Goal: Task Accomplishment & Management: Use online tool/utility

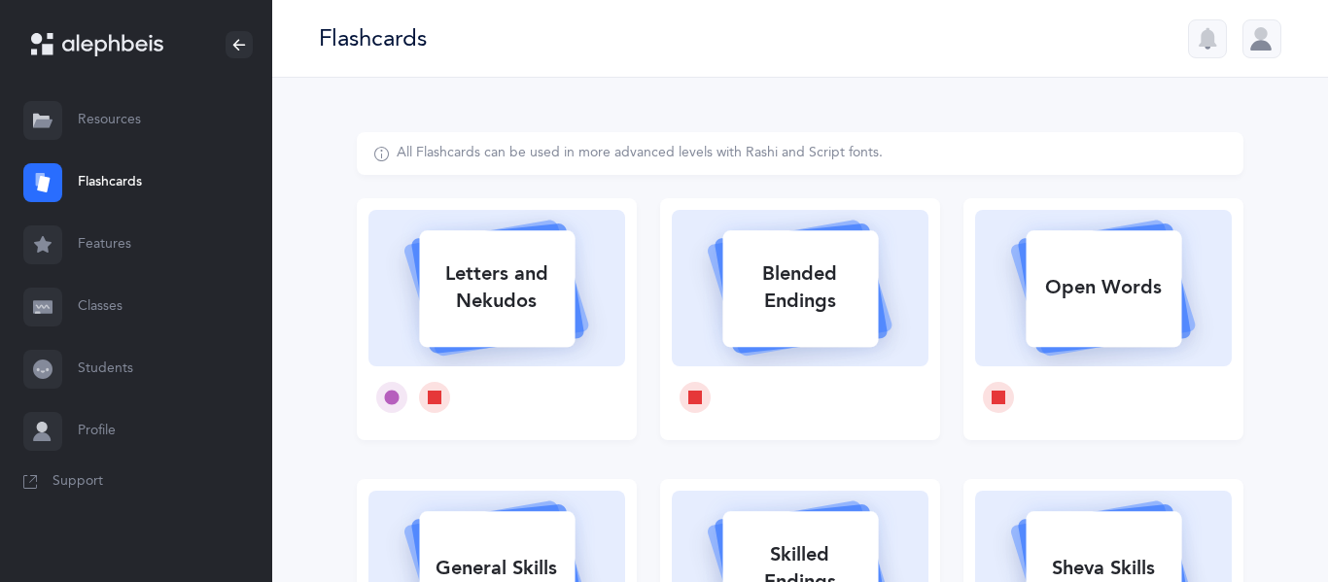
click at [1252, 39] on div at bounding box center [1262, 38] width 39 height 39
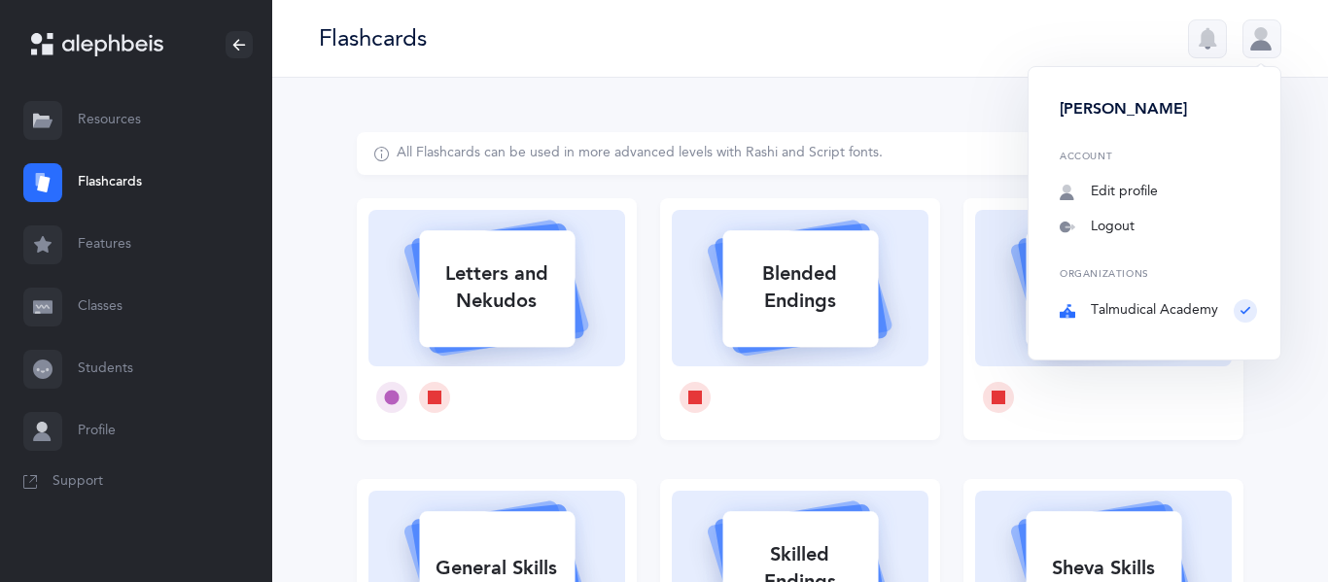
click at [1252, 39] on div at bounding box center [1262, 38] width 39 height 39
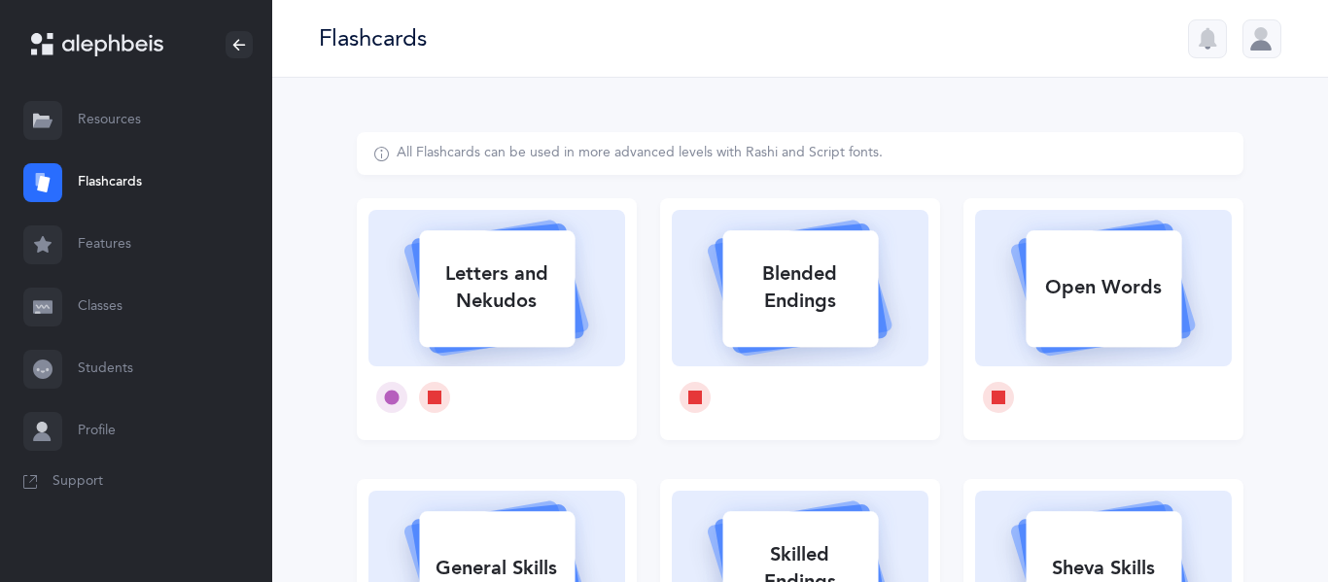
click at [1252, 39] on div at bounding box center [1262, 38] width 39 height 39
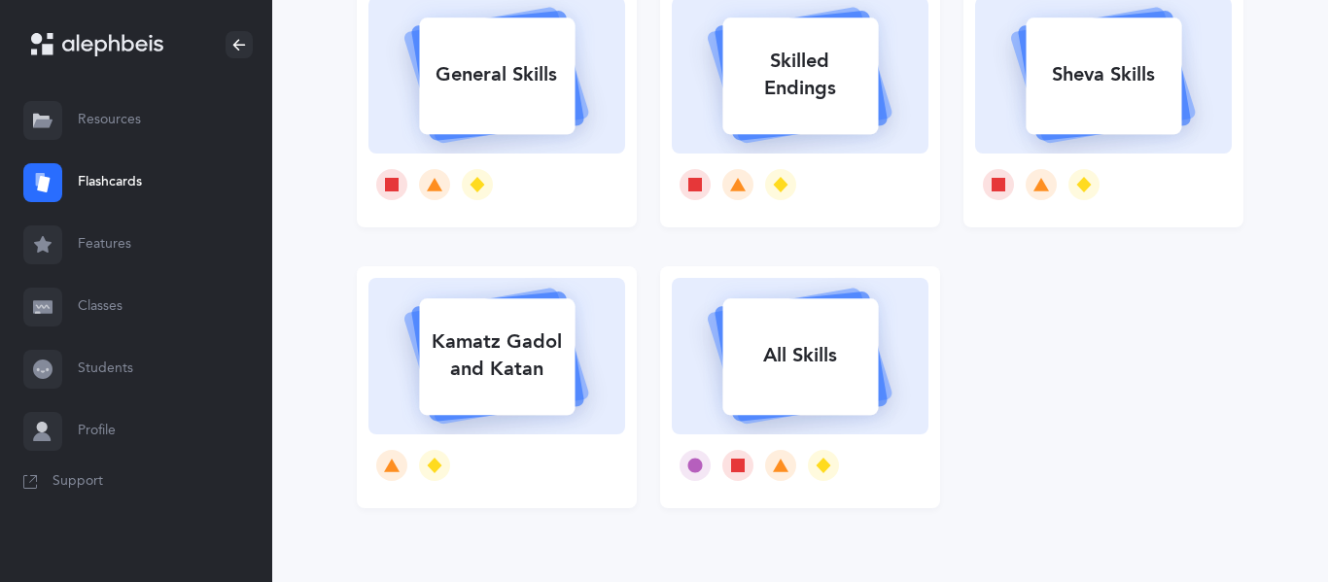
scroll to position [500, 0]
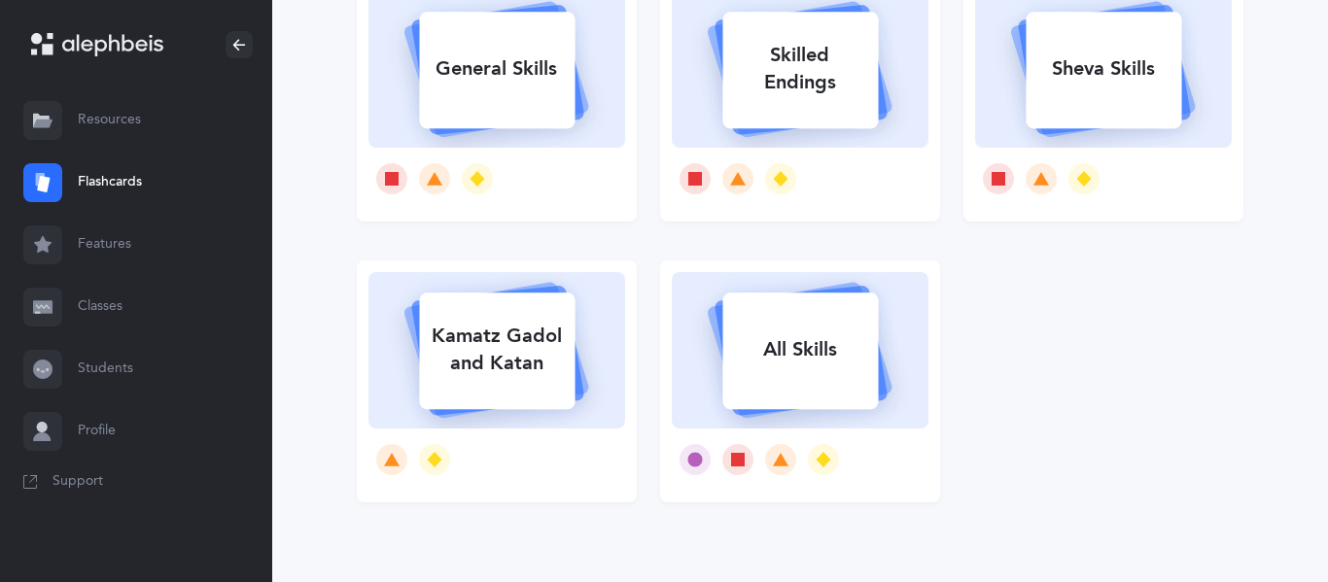
click at [995, 311] on div "Letters and Nekudos Blended Endings Open Words General Skills Skilled Endings S…" at bounding box center [800, 120] width 910 height 843
click at [502, 123] on rect at bounding box center [497, 70] width 156 height 117
select select
select select "single"
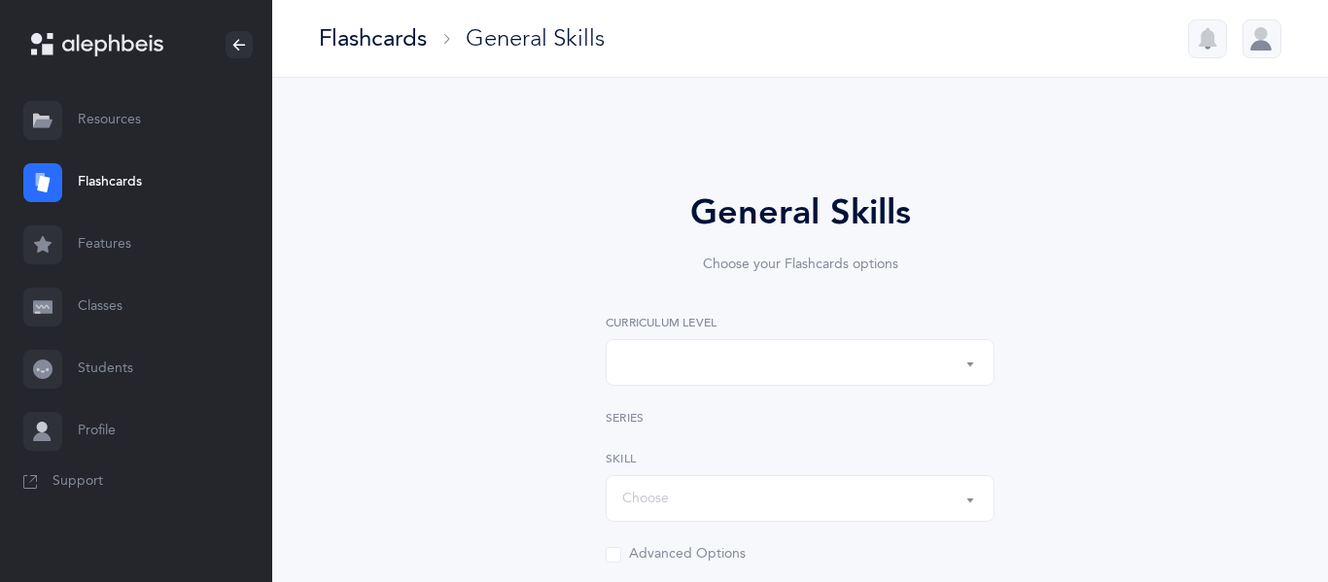
click at [783, 368] on div "button" at bounding box center [800, 362] width 356 height 33
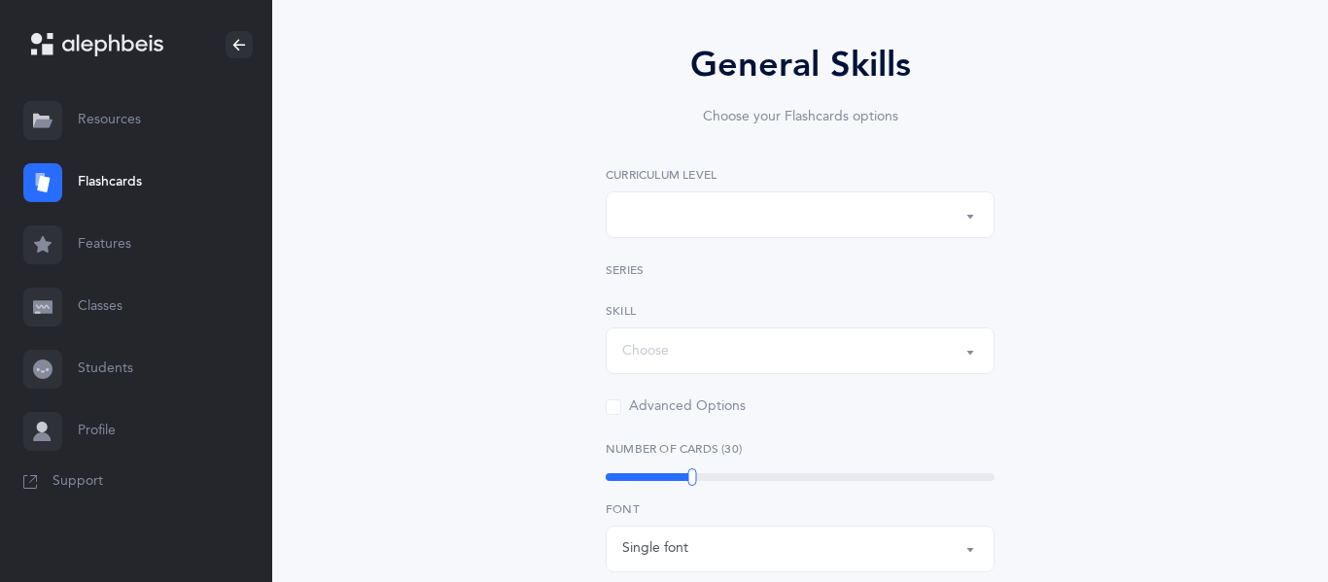
scroll to position [153, 0]
click at [641, 333] on div "Choose" at bounding box center [800, 346] width 356 height 33
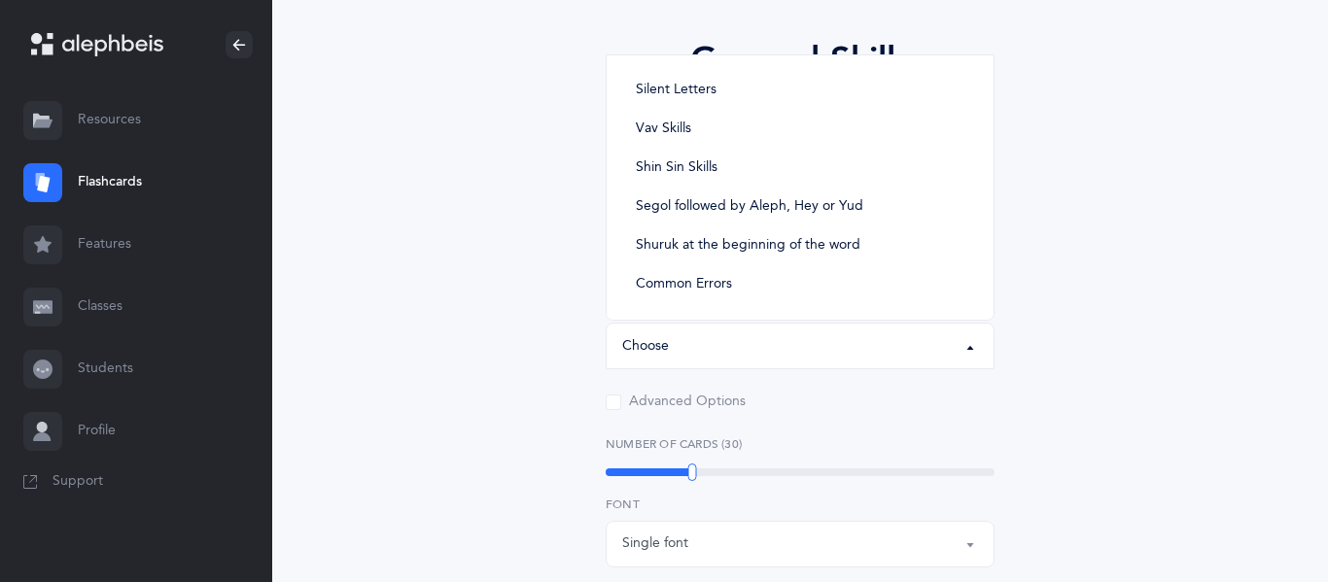
click at [476, 362] on div "General Skills Choose your Flashcards options No options available No options a…" at bounding box center [800, 545] width 887 height 1131
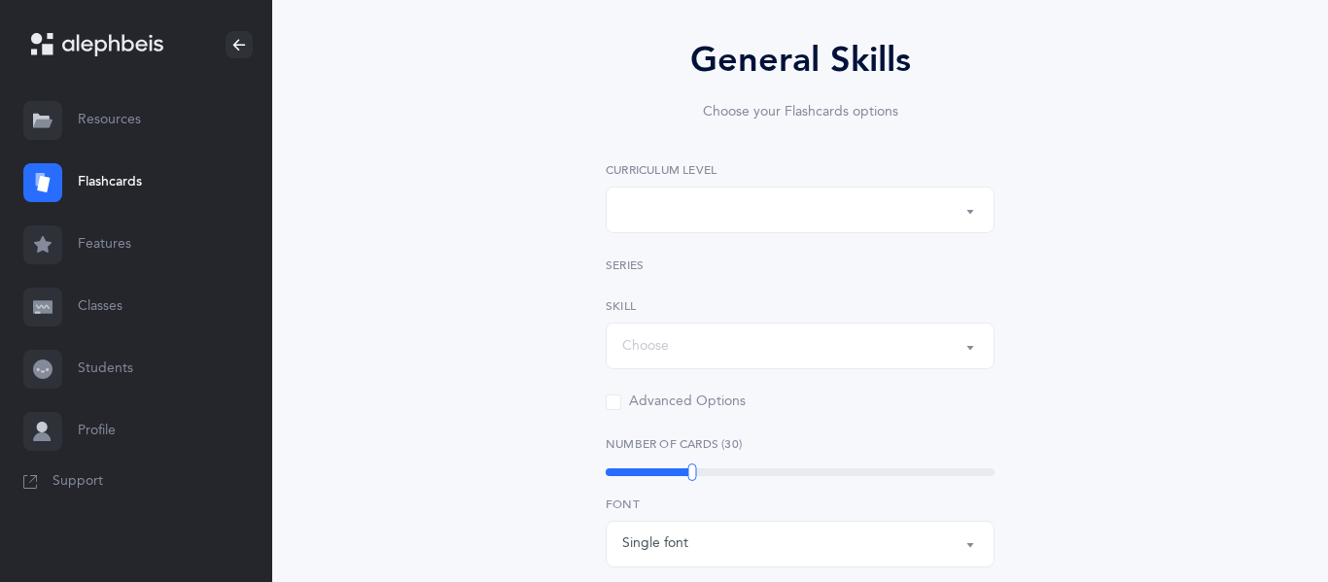
click at [690, 224] on div "button" at bounding box center [800, 209] width 356 height 33
click at [967, 217] on button "button" at bounding box center [800, 210] width 389 height 47
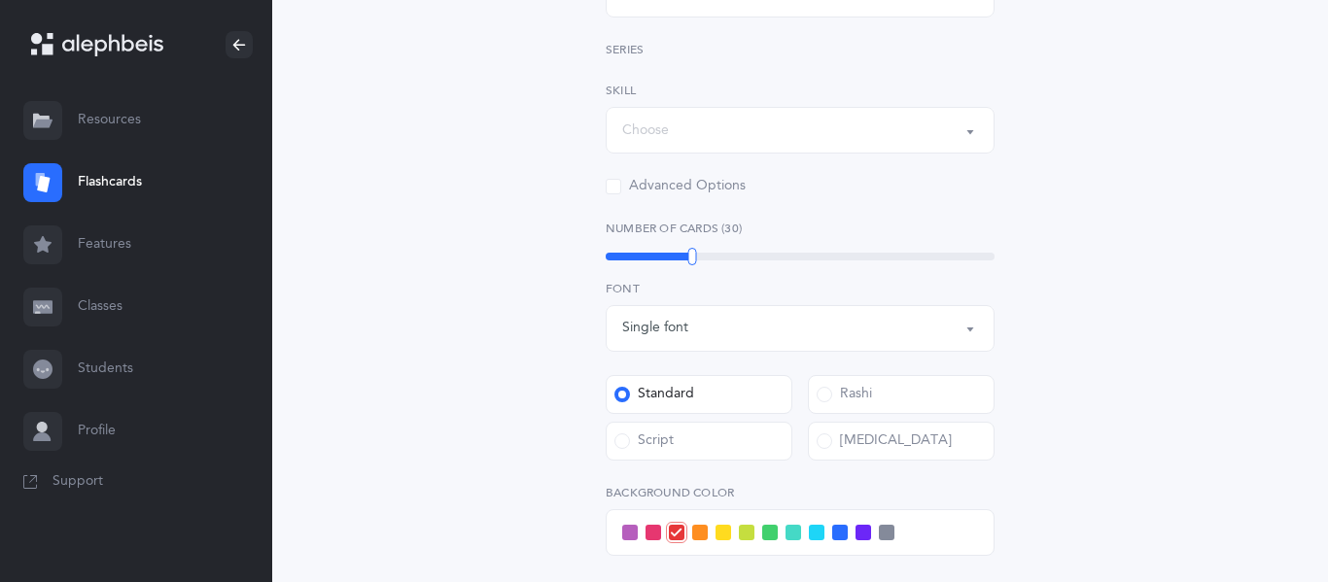
scroll to position [372, 0]
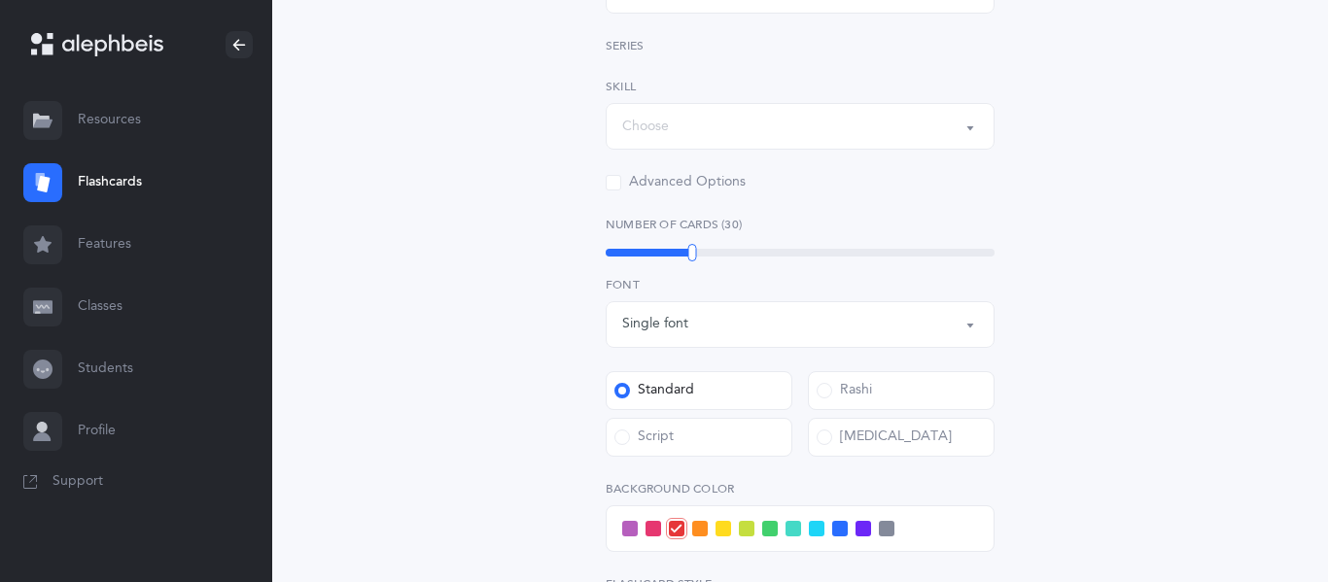
click at [713, 134] on div "Choose" at bounding box center [800, 126] width 356 height 33
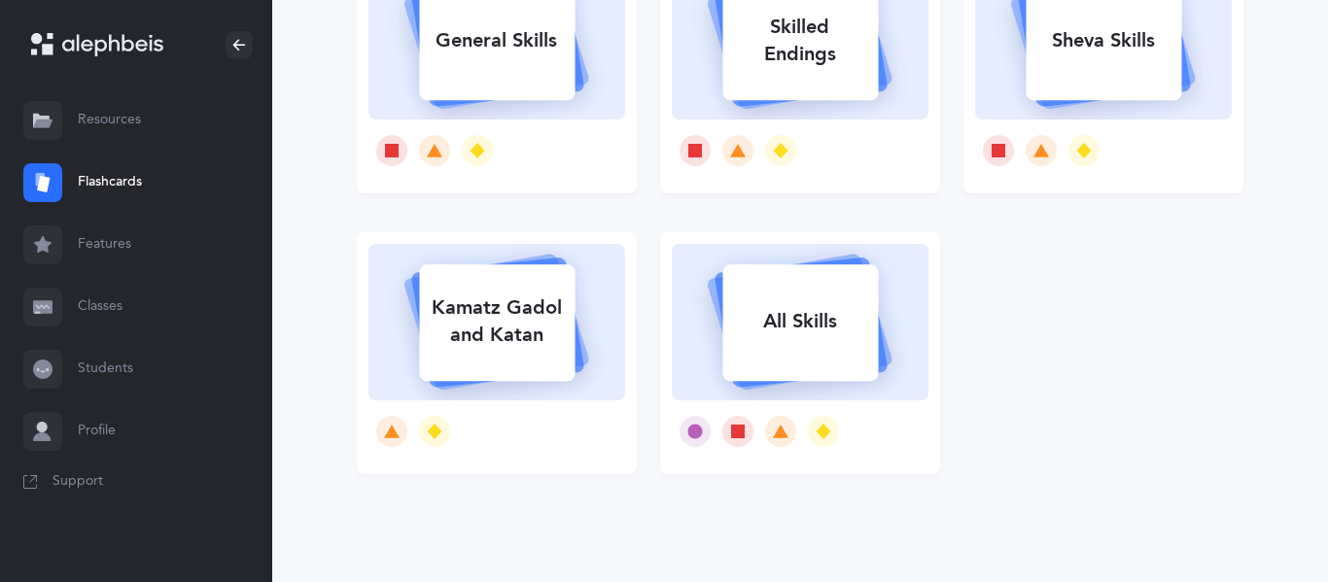
scroll to position [532, 0]
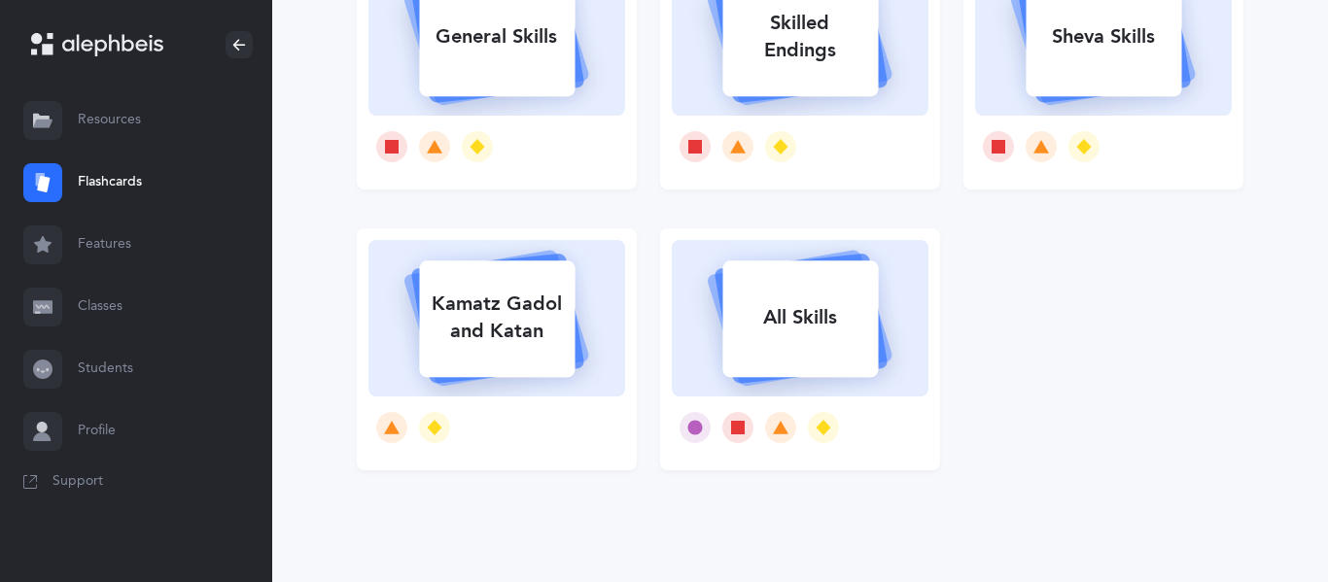
click at [487, 40] on div "General Skills" at bounding box center [497, 37] width 156 height 51
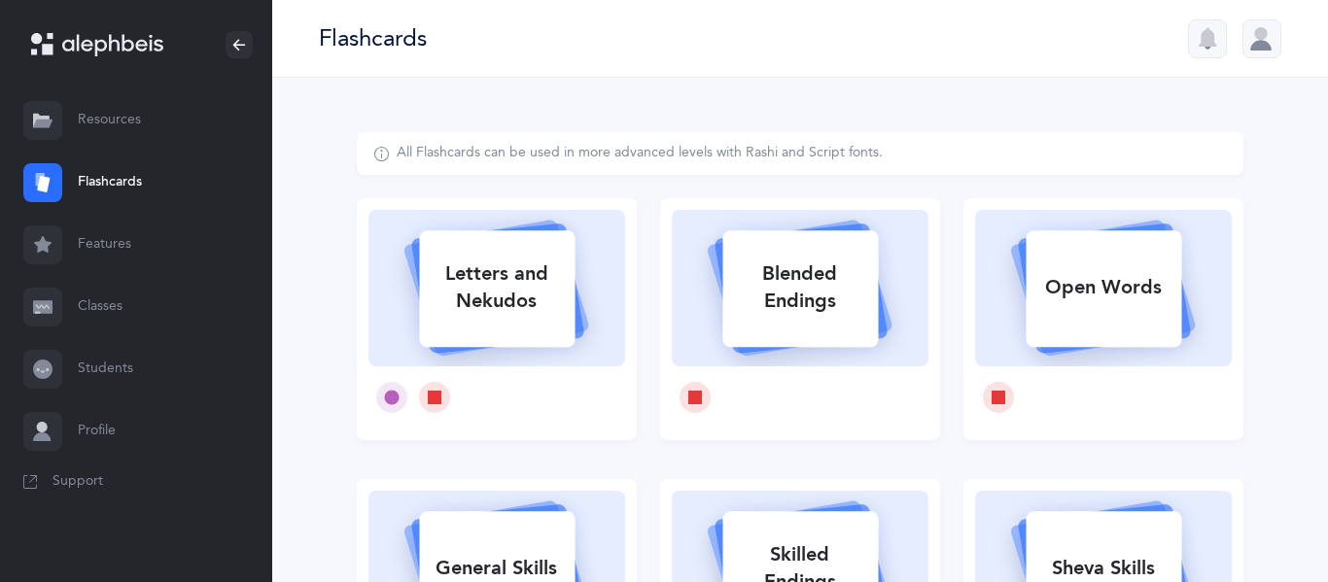
select select
select select "single"
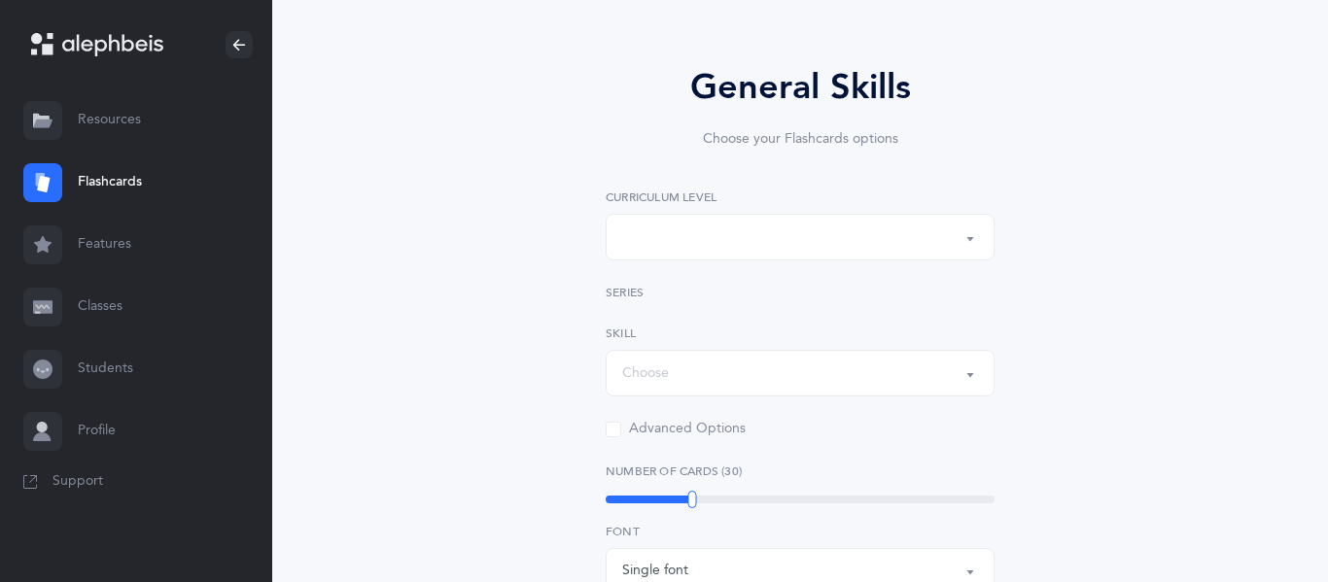
scroll to position [129, 0]
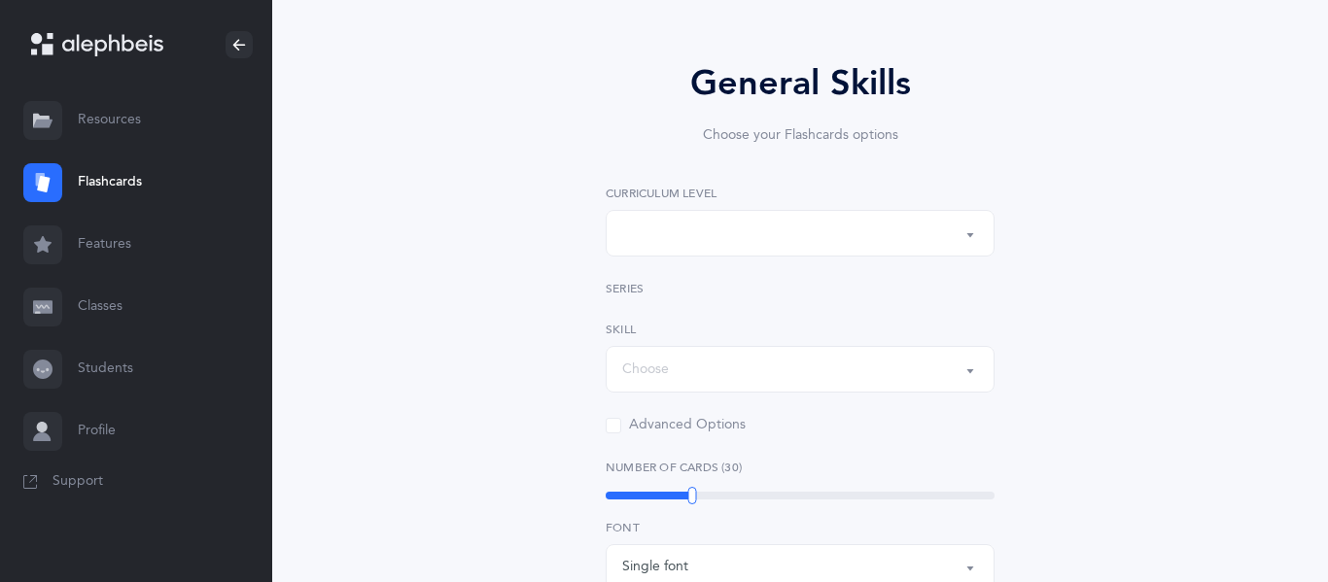
click at [718, 228] on div "button" at bounding box center [800, 233] width 356 height 33
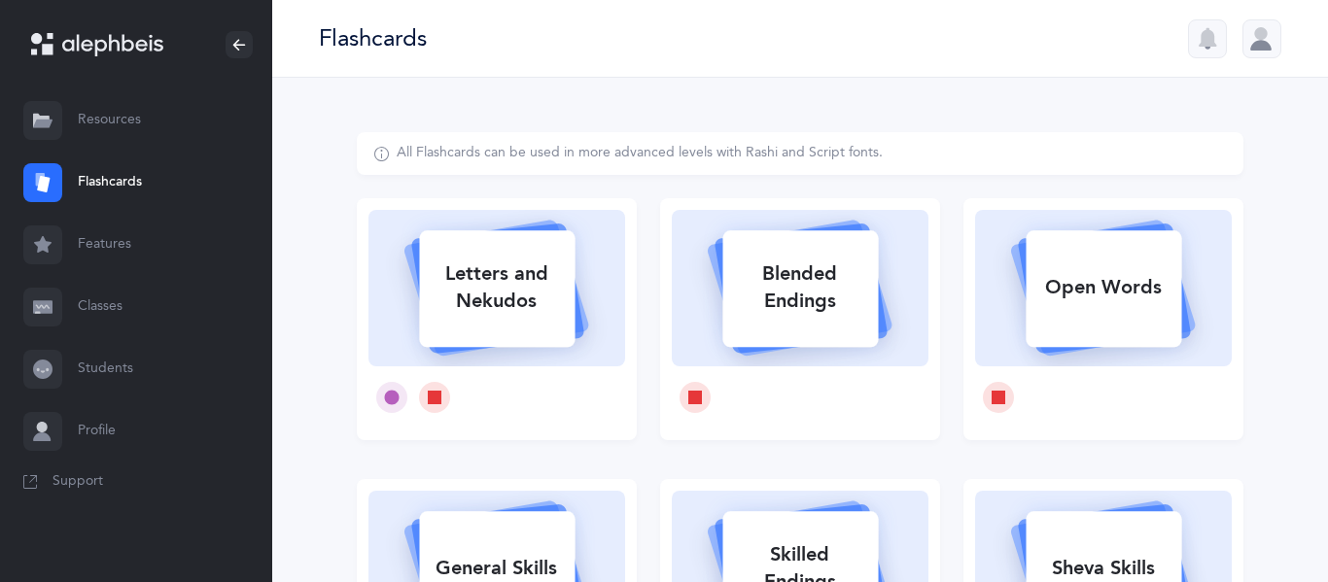
scroll to position [537, 0]
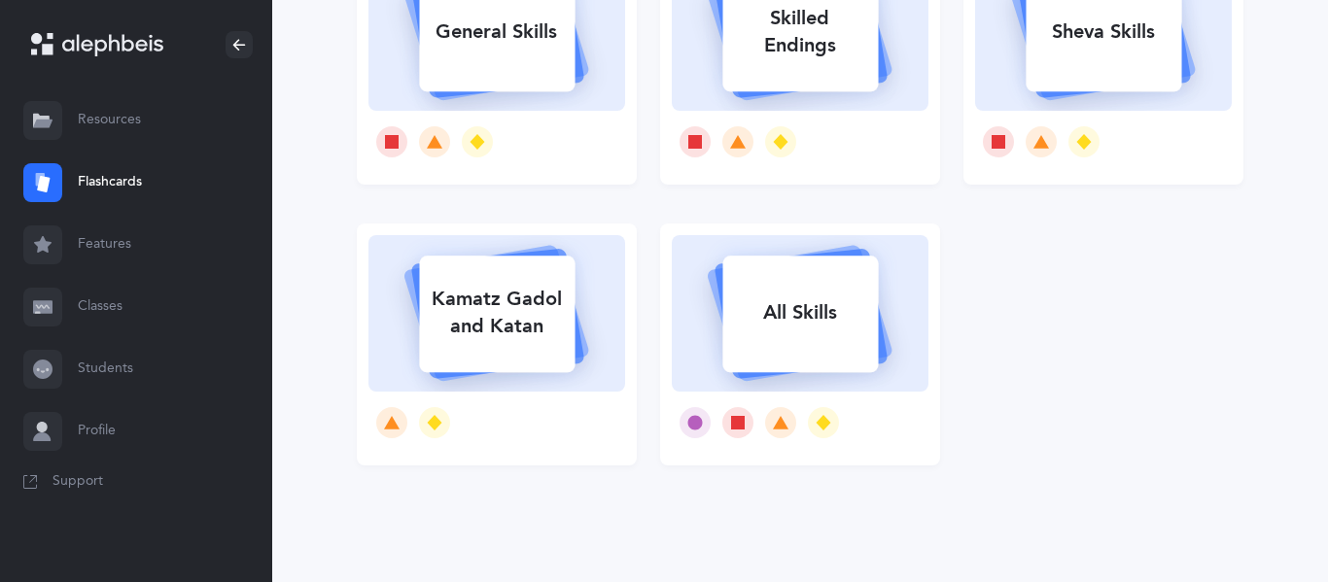
click at [729, 327] on div "All Skills" at bounding box center [800, 313] width 156 height 51
select select "single"
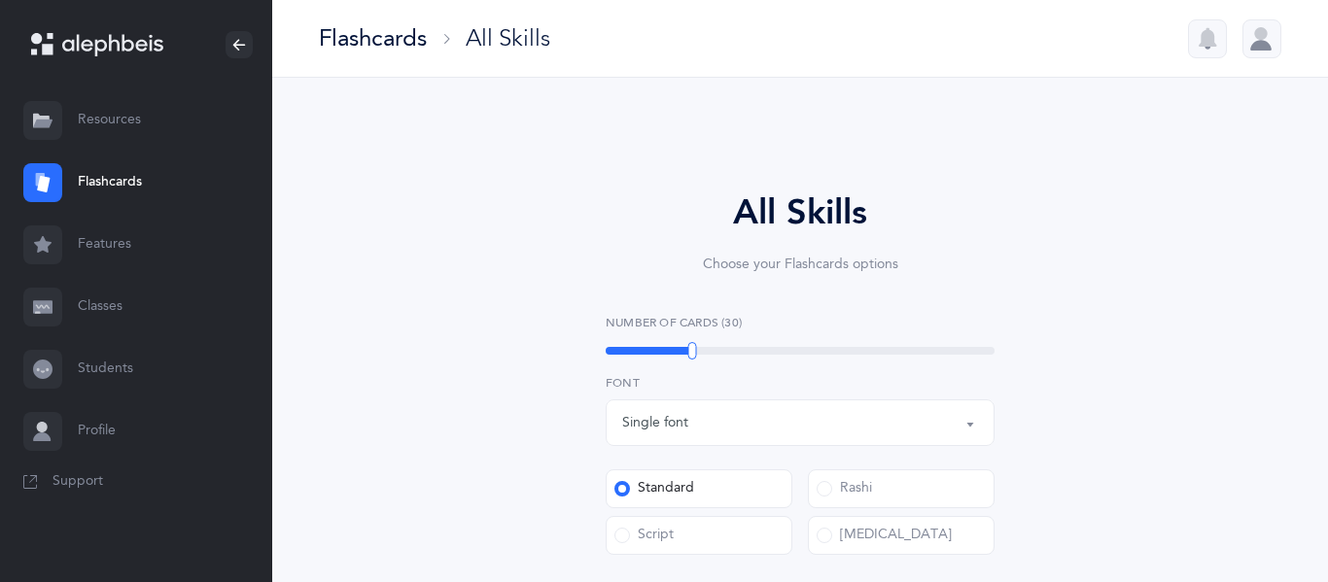
select select
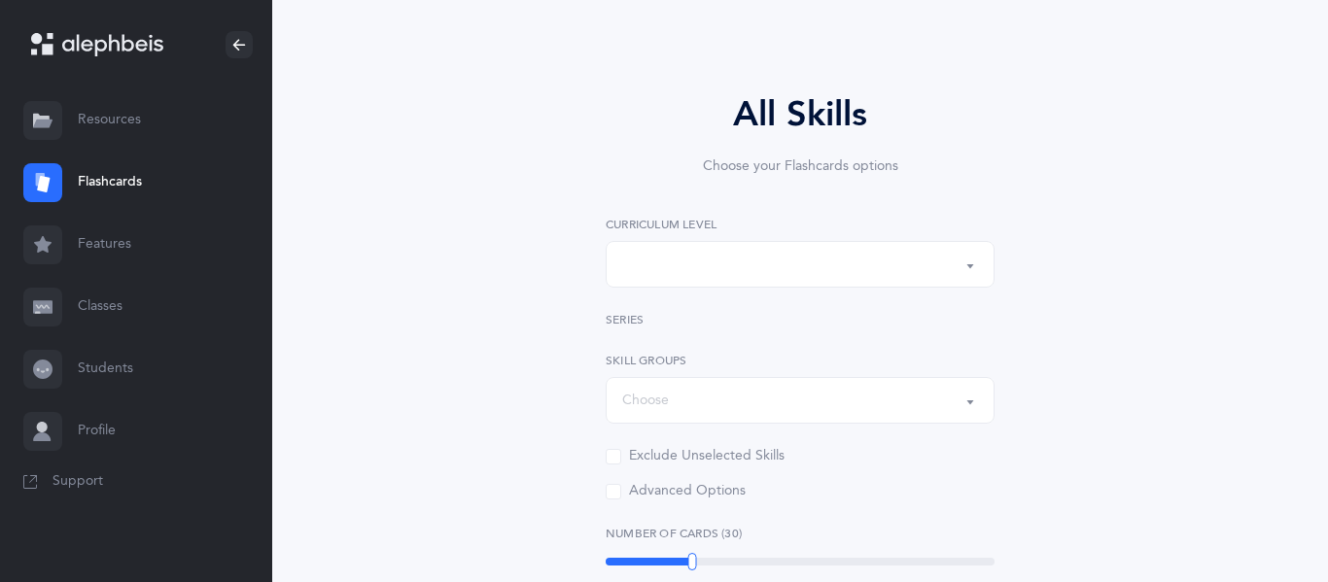
scroll to position [102, 0]
click at [708, 263] on div "button" at bounding box center [800, 260] width 356 height 33
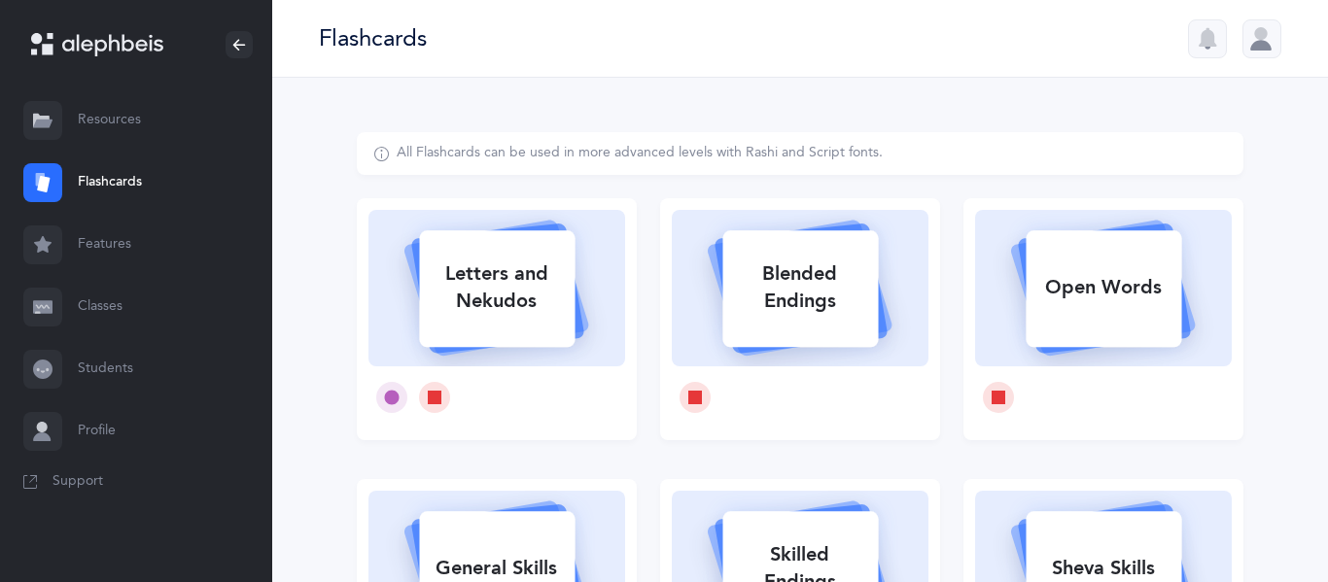
select select "single"
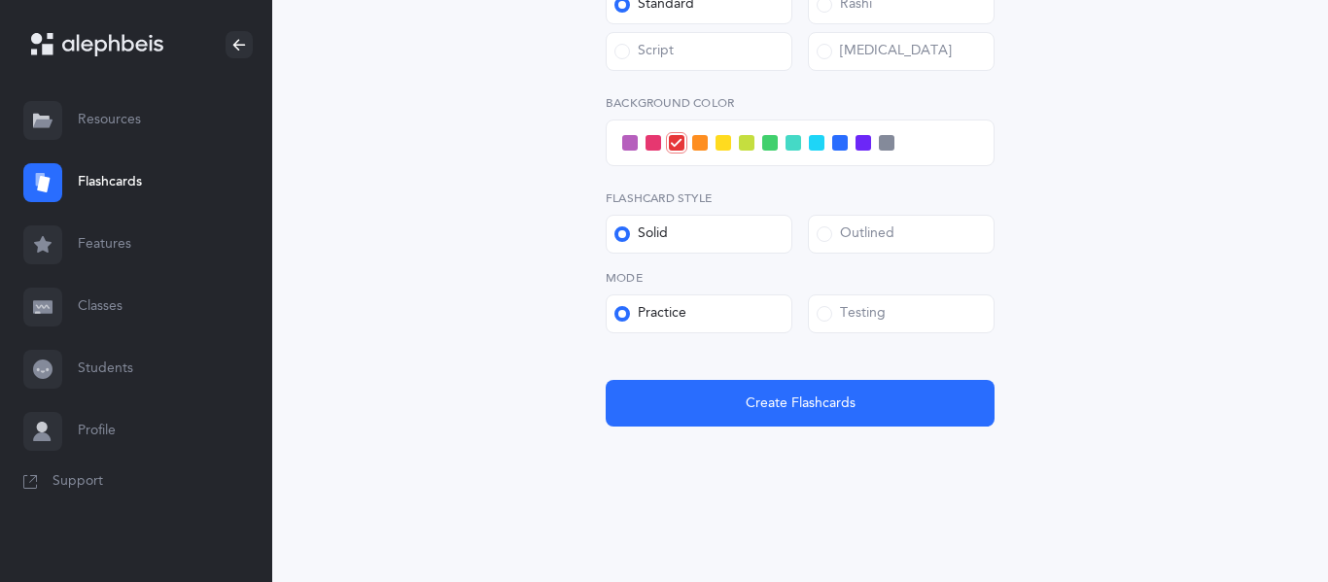
select select
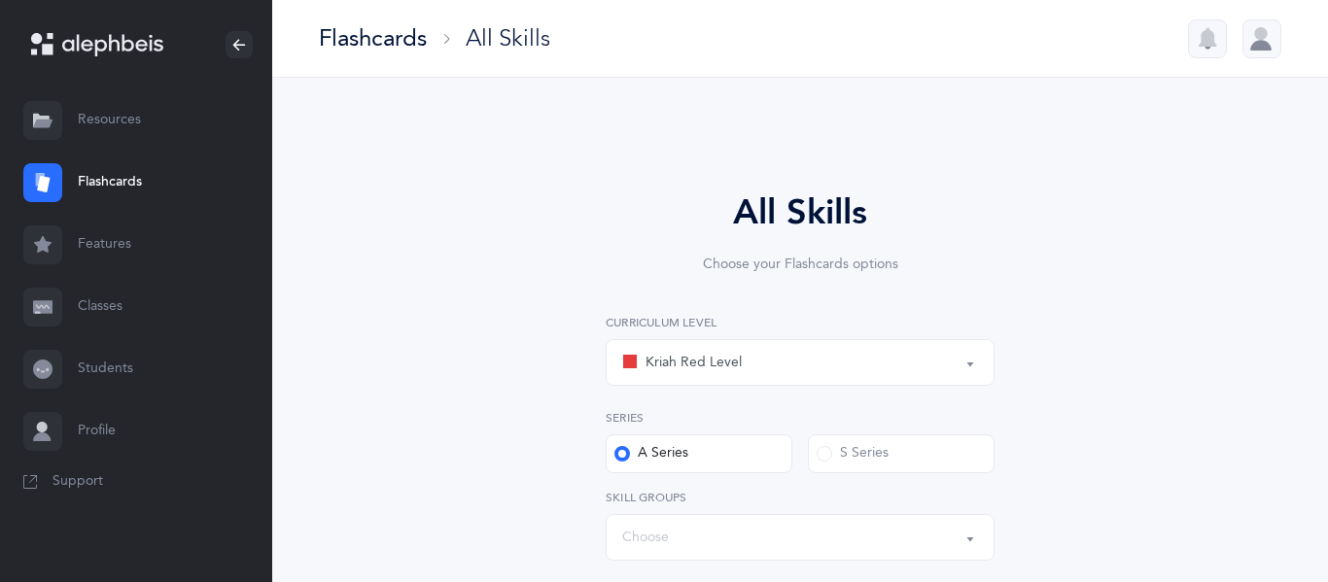
click at [799, 353] on div "Kriah Red Level" at bounding box center [800, 362] width 356 height 33
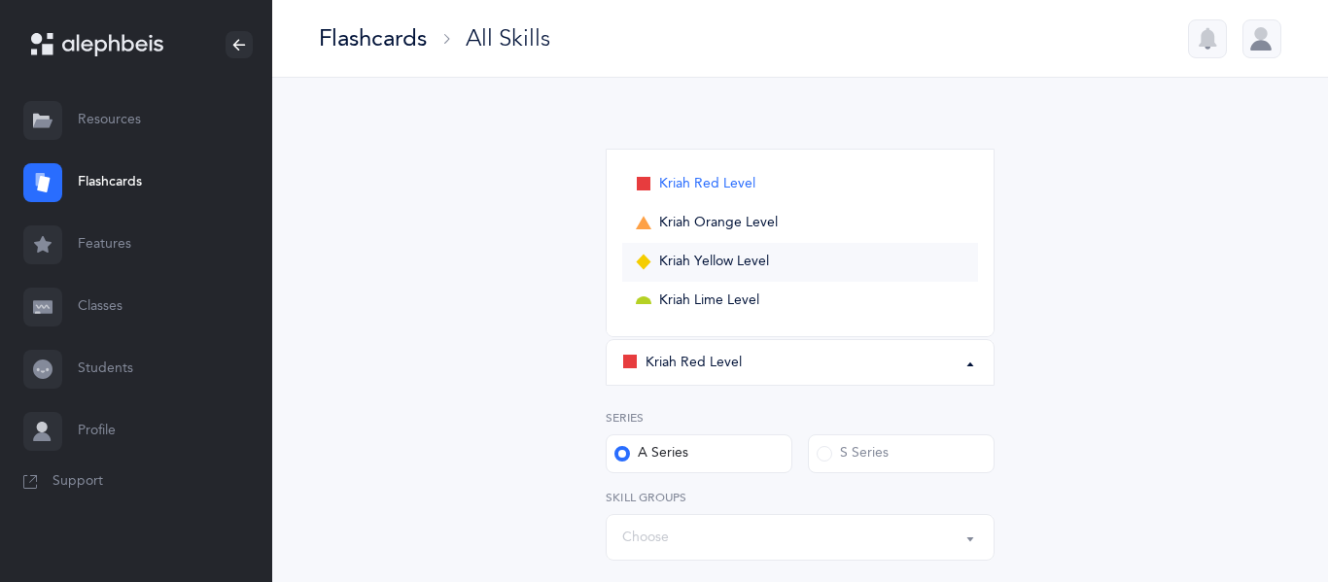
click at [703, 263] on span "Kriah Yellow Level" at bounding box center [714, 263] width 110 height 18
select select "5"
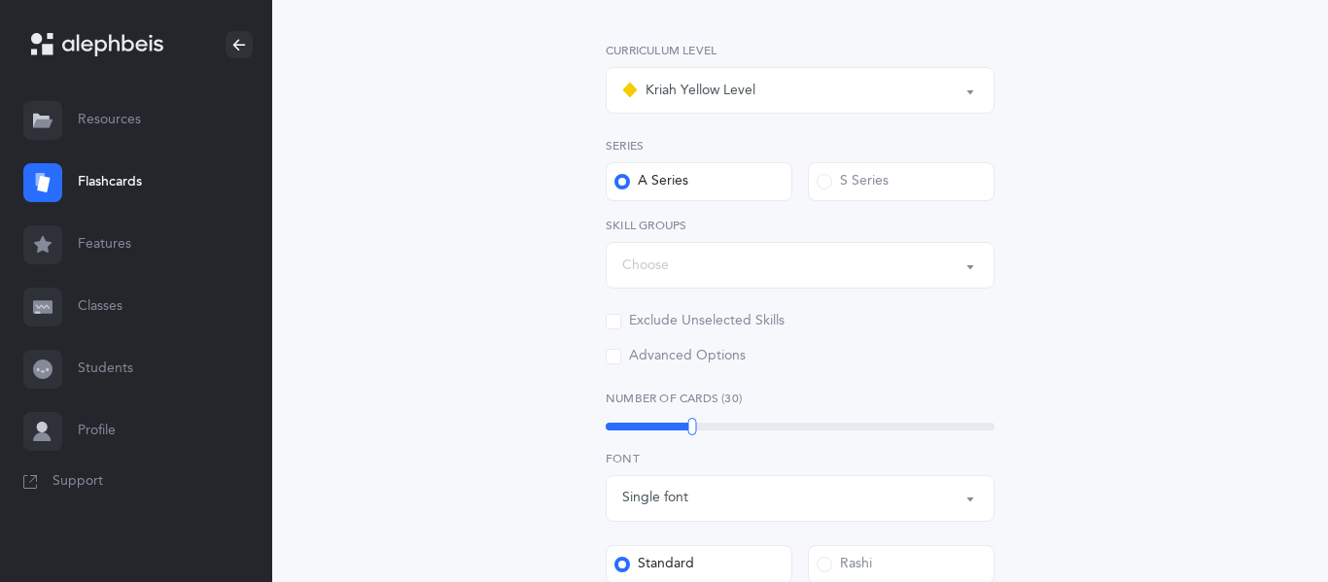
scroll to position [274, 0]
click at [693, 264] on div "Choose" at bounding box center [800, 263] width 356 height 33
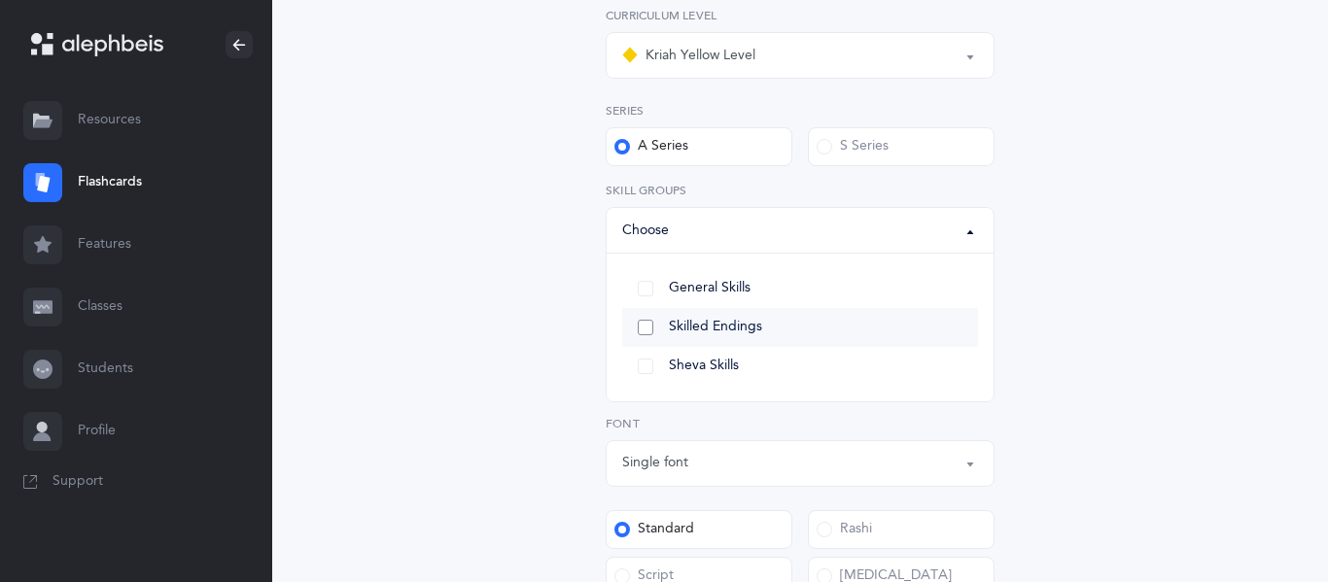
scroll to position [314, 0]
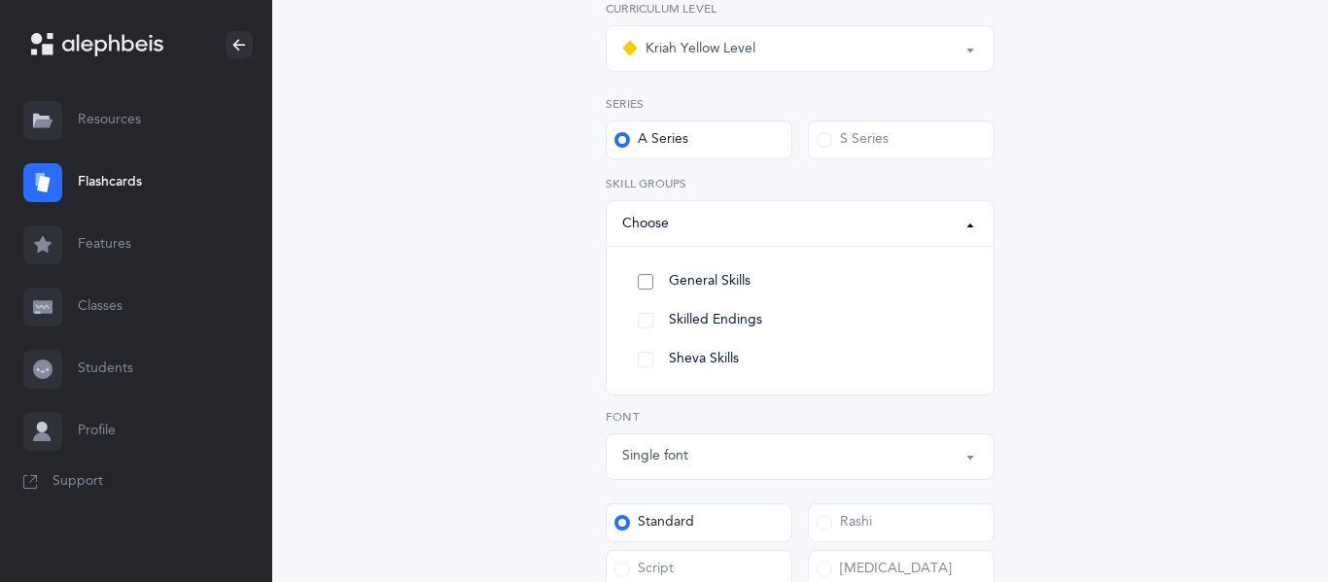
click at [738, 282] on span "General Skills" at bounding box center [710, 282] width 82 height 18
select select "General Skills"
select select
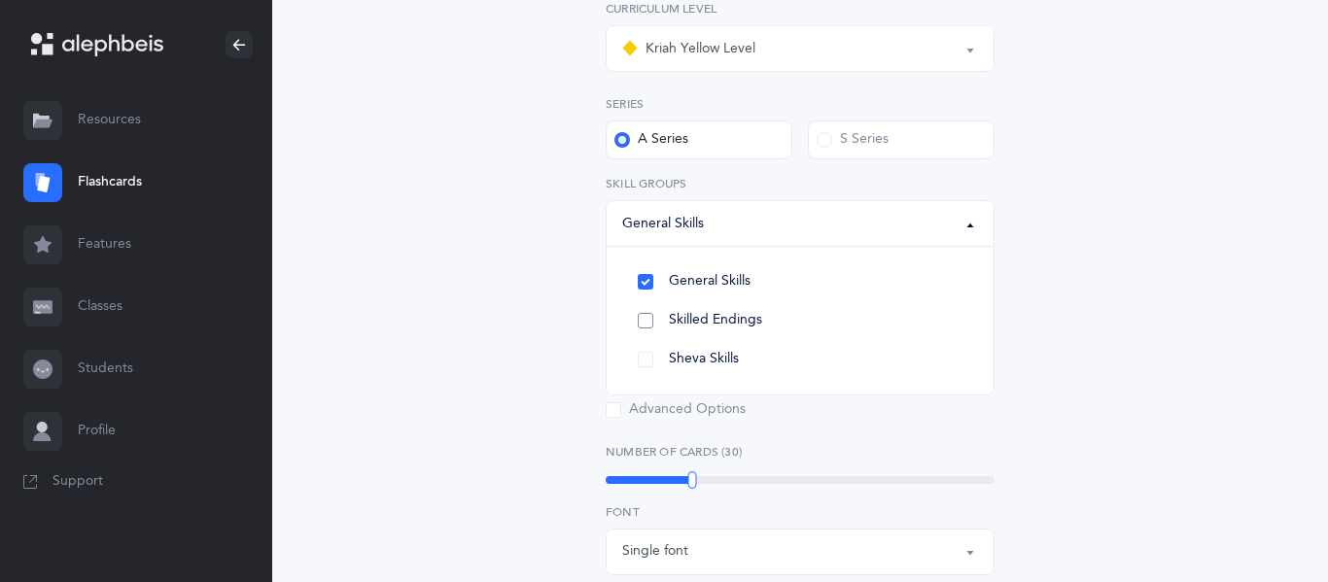
click at [740, 319] on span "Skilled Endings" at bounding box center [715, 321] width 93 height 18
select select
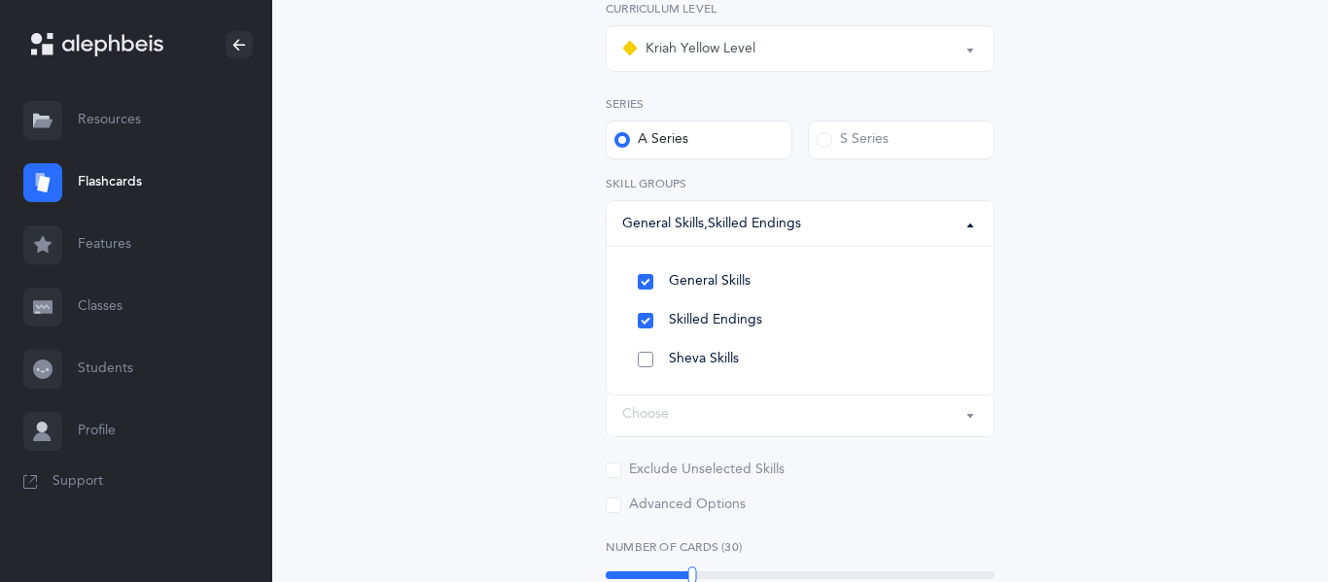
click at [732, 363] on span "Sheva Skills" at bounding box center [704, 360] width 70 height 18
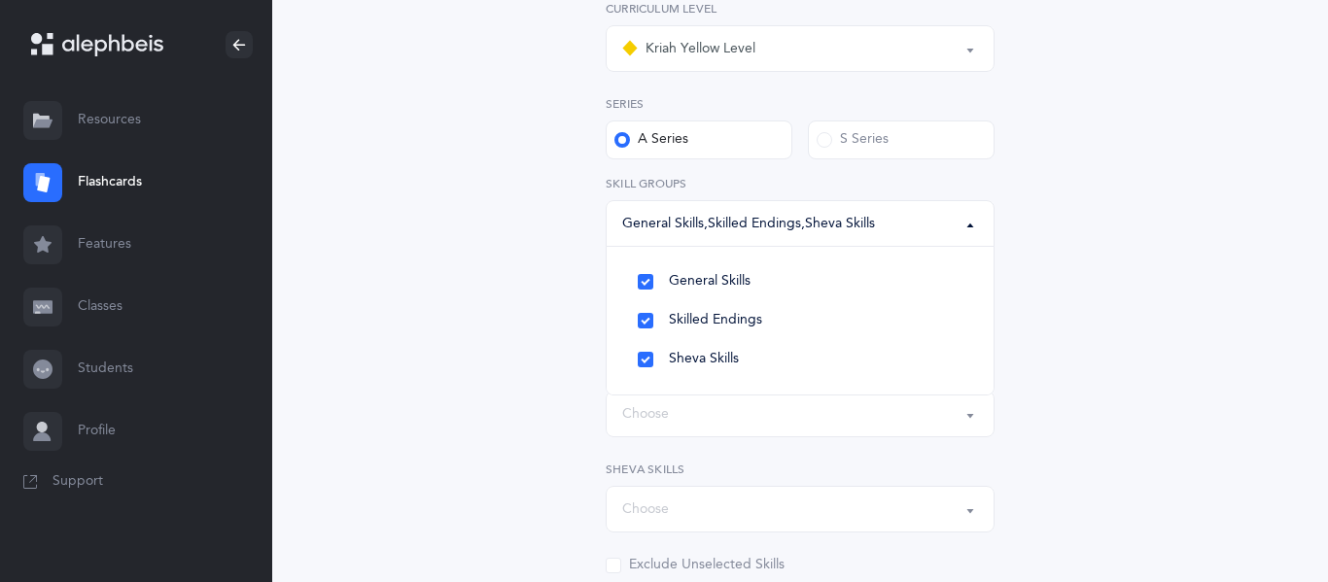
click at [497, 324] on div "All Skills Choose your Flashcards options Kriah Red Level Kriah Orange Level Kr…" at bounding box center [800, 563] width 887 height 1491
click at [737, 333] on div "Choose" at bounding box center [800, 318] width 356 height 33
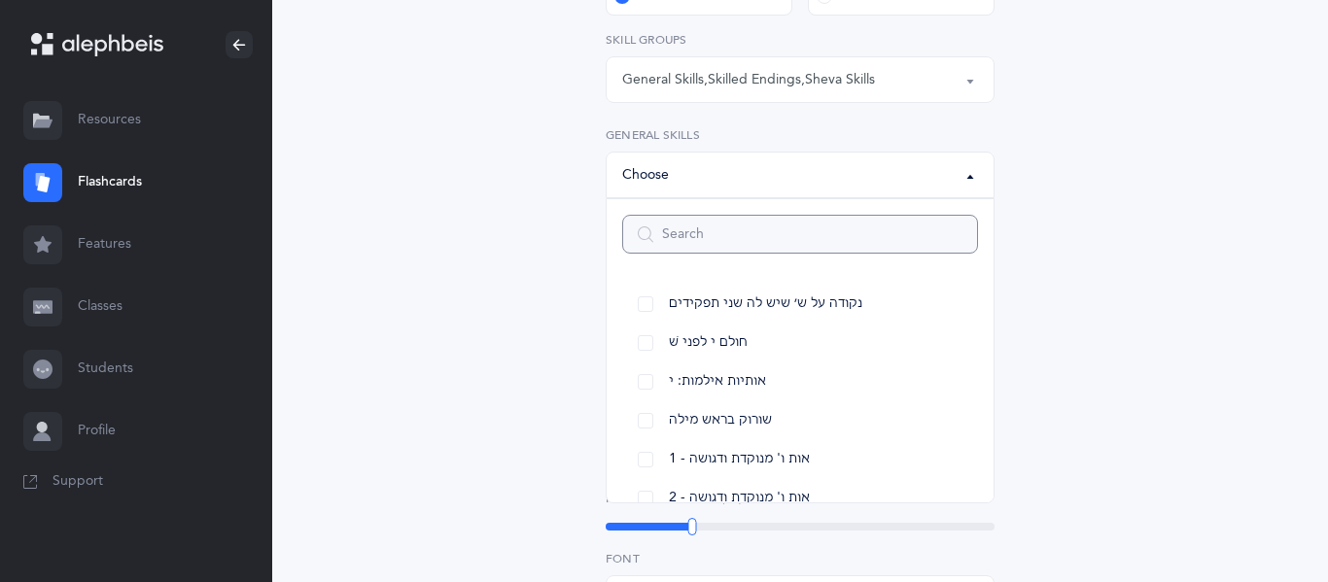
scroll to position [468, 0]
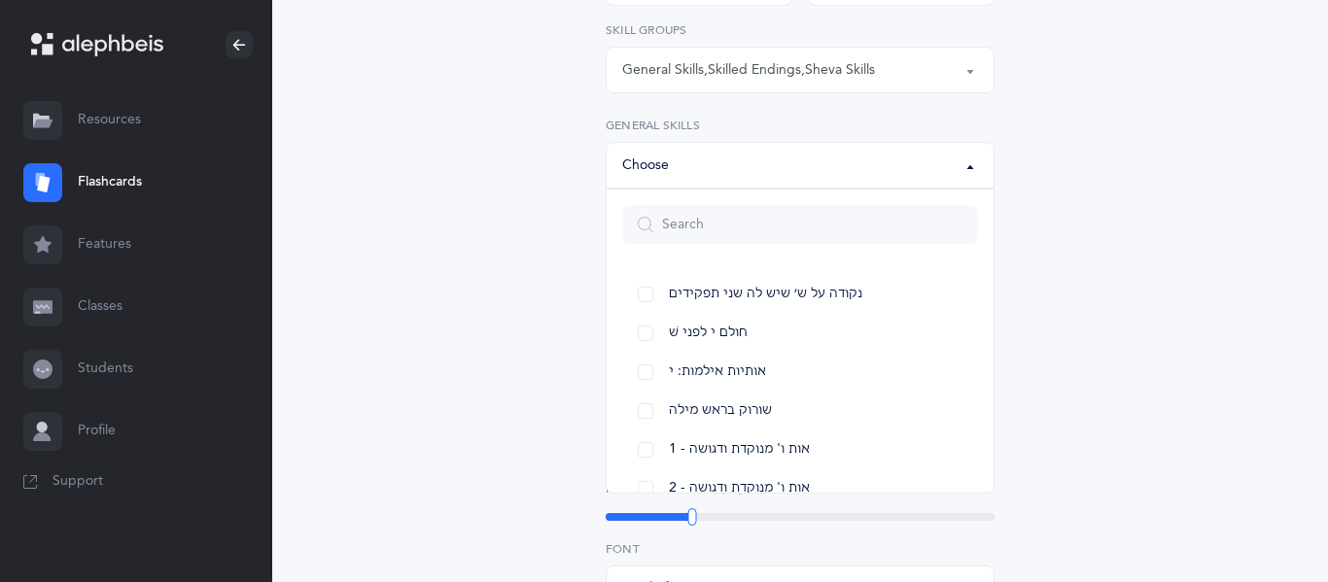
click at [835, 142] on button "Choose" at bounding box center [800, 165] width 389 height 47
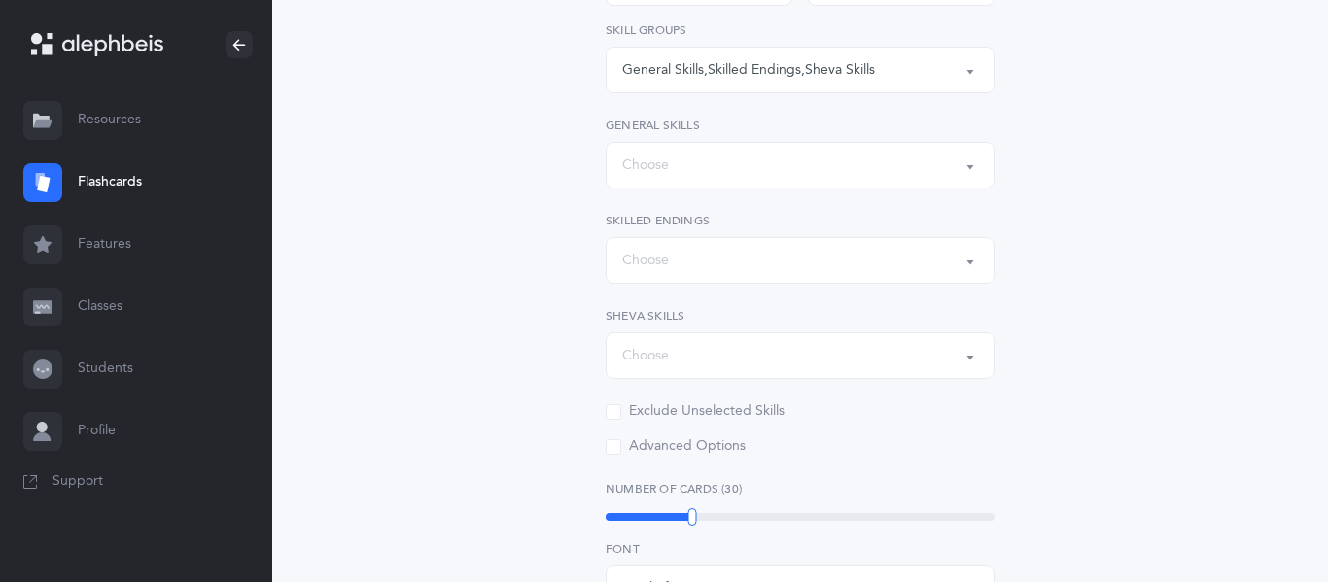
click at [727, 403] on div "Exclude Unselected Skills" at bounding box center [695, 412] width 179 height 19
click at [0, 0] on input "Exclude Unselected Skills" at bounding box center [0, 0] width 0 height 0
click at [727, 403] on div "Exclude Unselected Skills" at bounding box center [695, 412] width 179 height 19
click at [0, 0] on input "Exclude Unselected Skills" at bounding box center [0, 0] width 0 height 0
click at [760, 157] on div "Choose" at bounding box center [800, 165] width 356 height 33
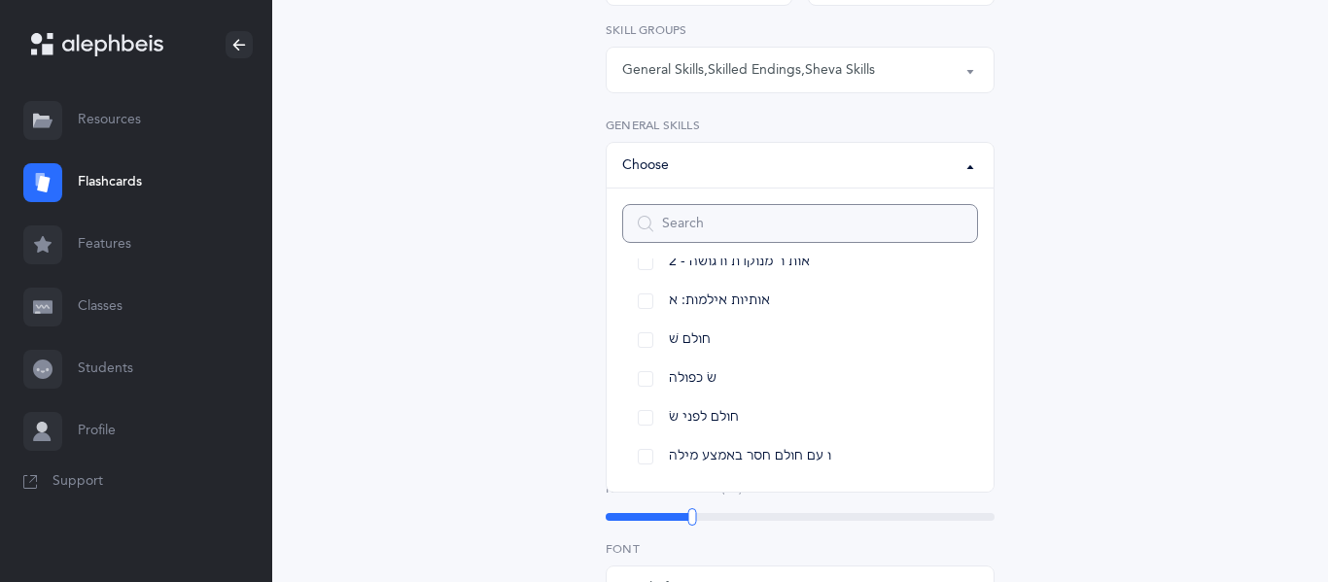
scroll to position [503, 0]
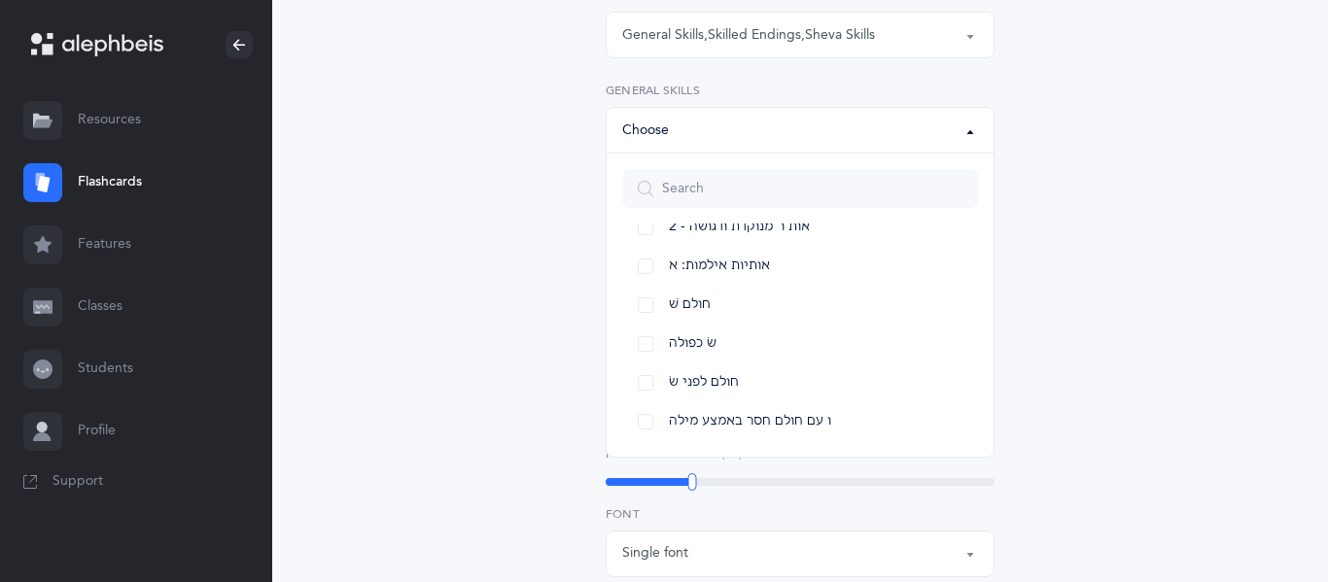
click at [492, 296] on div "All Skills Choose your Flashcards options Kriah Red Level Kriah Orange Level Kr…" at bounding box center [800, 375] width 887 height 1491
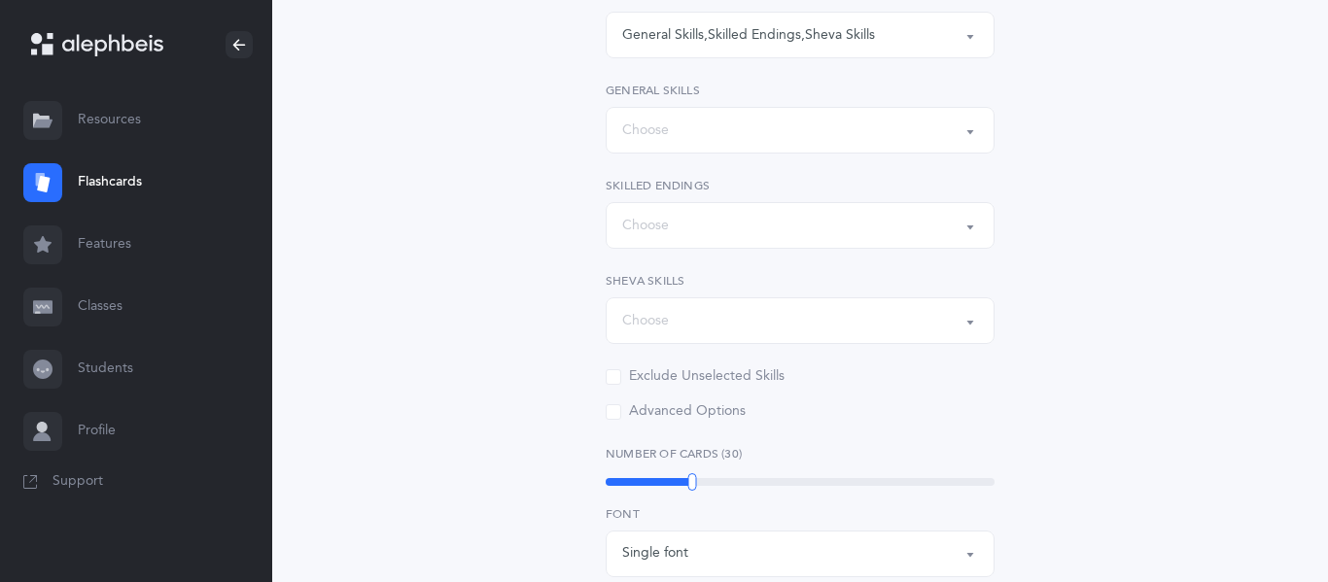
click at [670, 324] on div "Choose" at bounding box center [800, 320] width 356 height 33
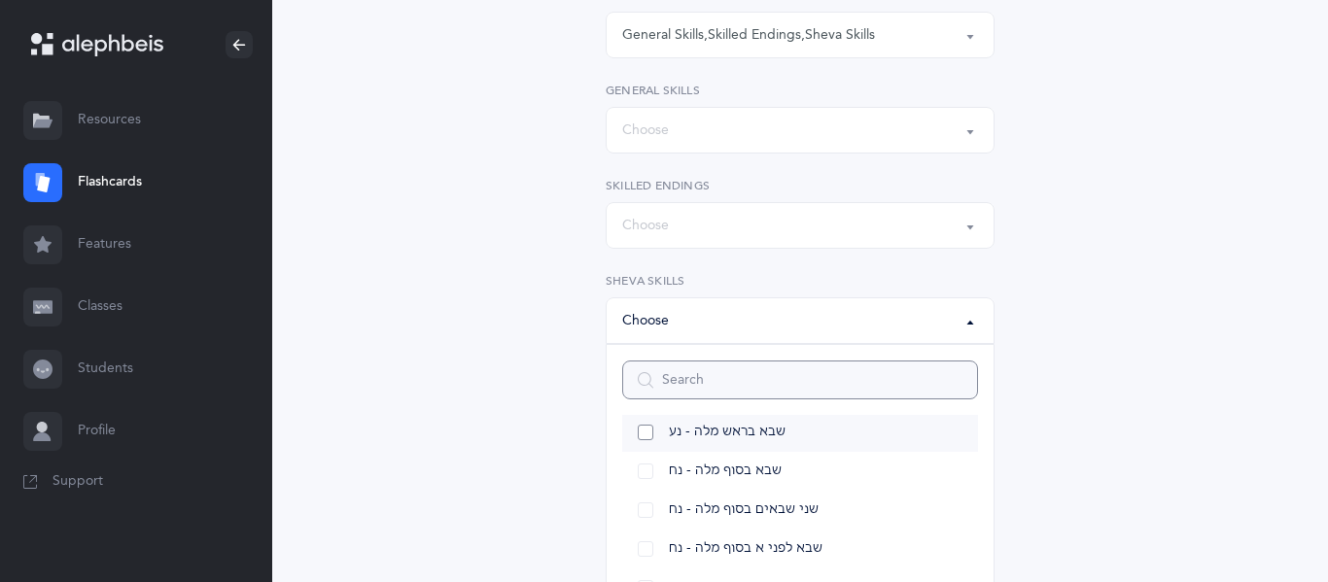
scroll to position [14, 0]
click at [761, 431] on span "שבא בראש מלה - נע" at bounding box center [727, 437] width 117 height 18
select select "12"
click at [752, 470] on span "שבא בסוף מלה - נח" at bounding box center [725, 476] width 113 height 18
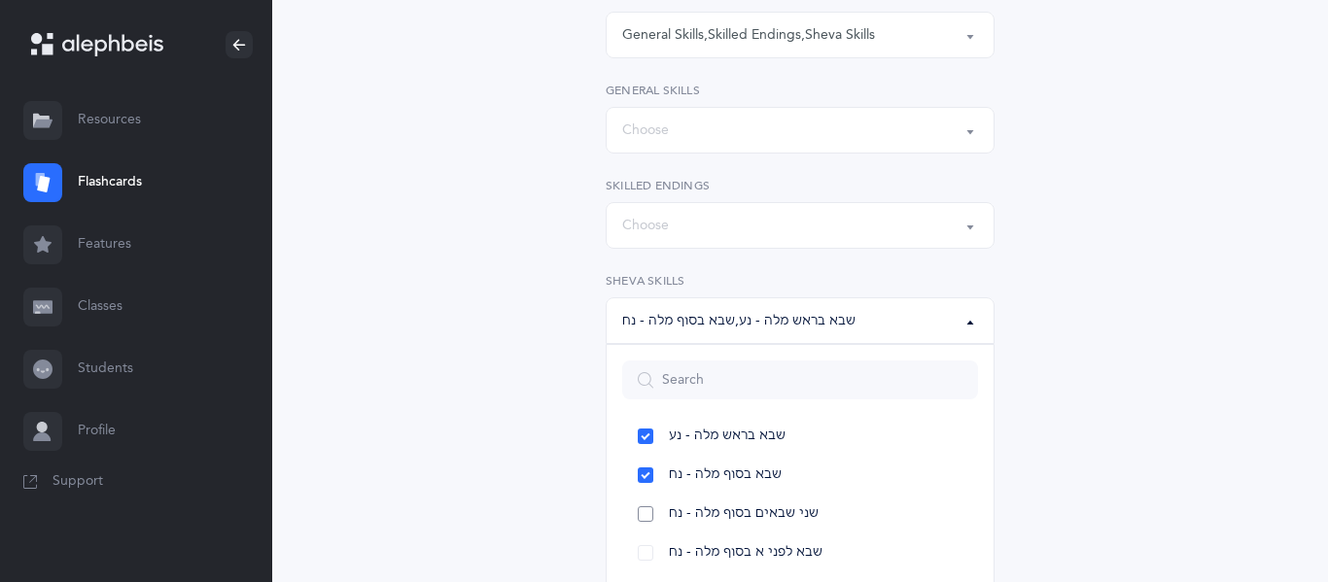
click at [743, 500] on link "שני שבאים בסוף מלה - נח" at bounding box center [800, 514] width 356 height 39
click at [732, 548] on span "שבא לפני א בסוף מלה - נח" at bounding box center [746, 553] width 154 height 18
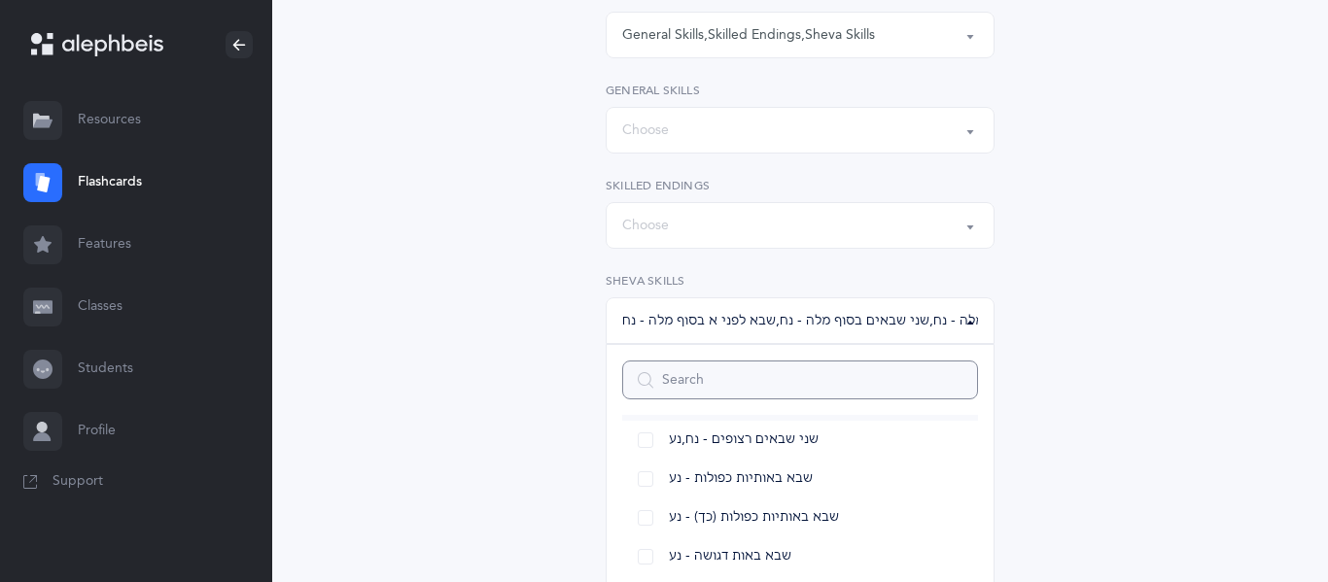
scroll to position [167, 0]
click at [759, 446] on link "שני שבאים רצופים - נח,נע" at bounding box center [800, 438] width 356 height 39
click at [760, 465] on link "שבא באותיות כפולות - נע" at bounding box center [800, 477] width 356 height 39
click at [762, 501] on link "שבא באותיות כפולות (כך) - נע" at bounding box center [800, 516] width 356 height 39
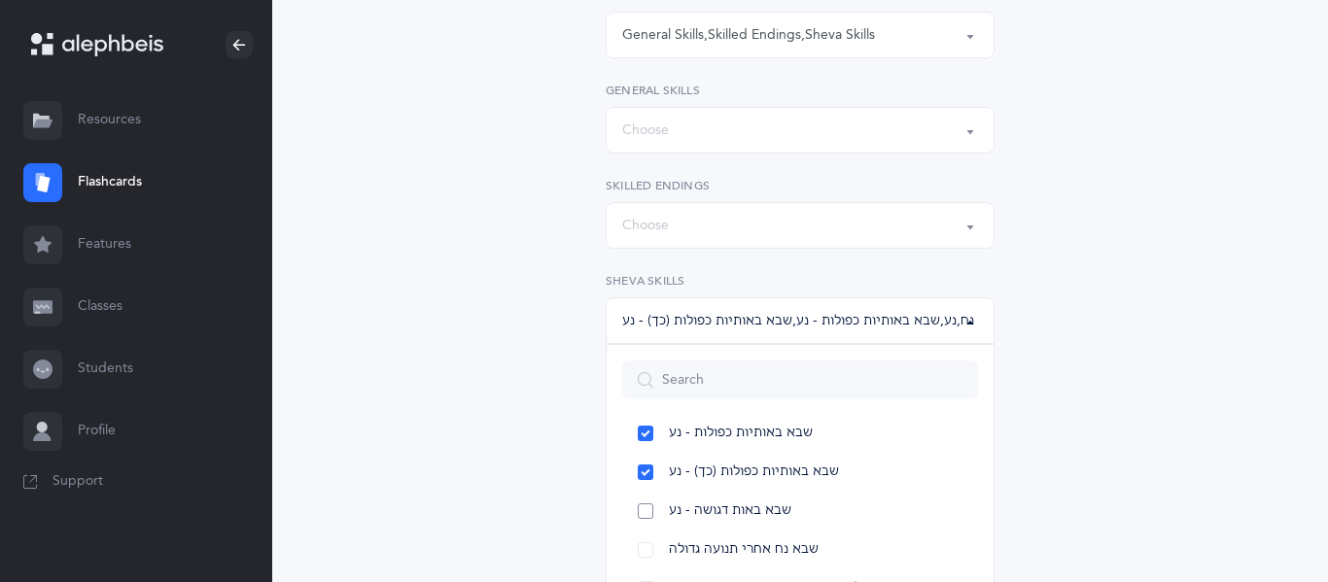
click at [751, 505] on span "שבא באות דגושה - נע" at bounding box center [730, 512] width 123 height 18
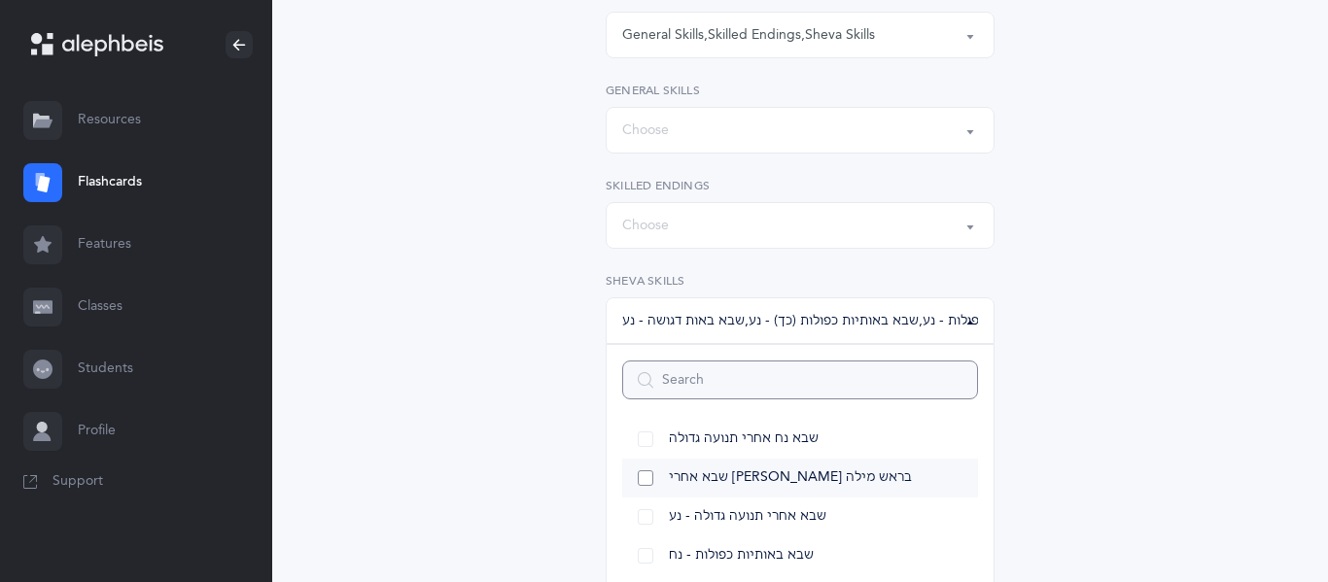
scroll to position [323, 0]
click at [747, 482] on span "שבא אחרי שורוק בראש מילה" at bounding box center [790, 478] width 243 height 18
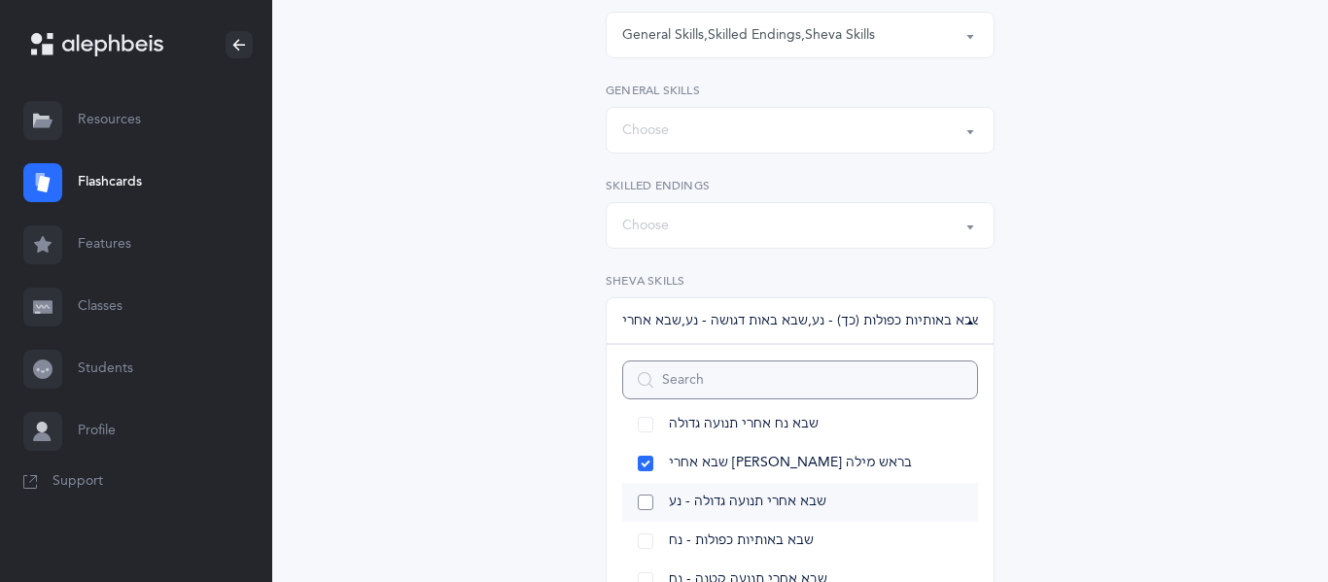
scroll to position [342, 0]
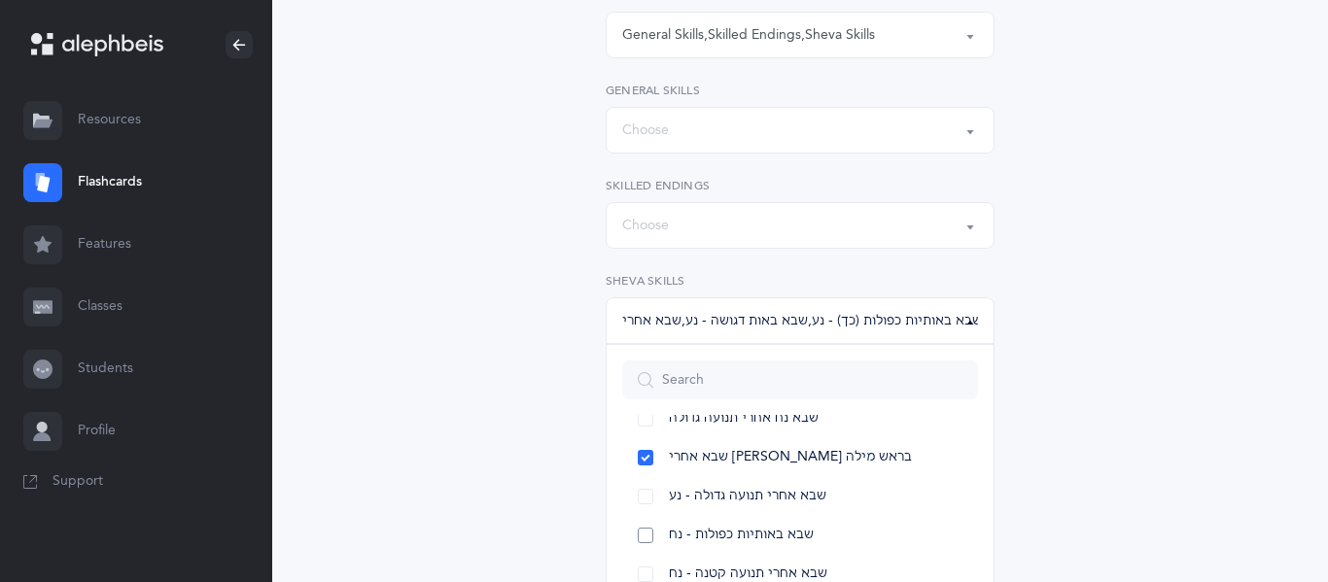
click at [754, 532] on span "שבא באותיות כפולות - נח" at bounding box center [741, 536] width 145 height 18
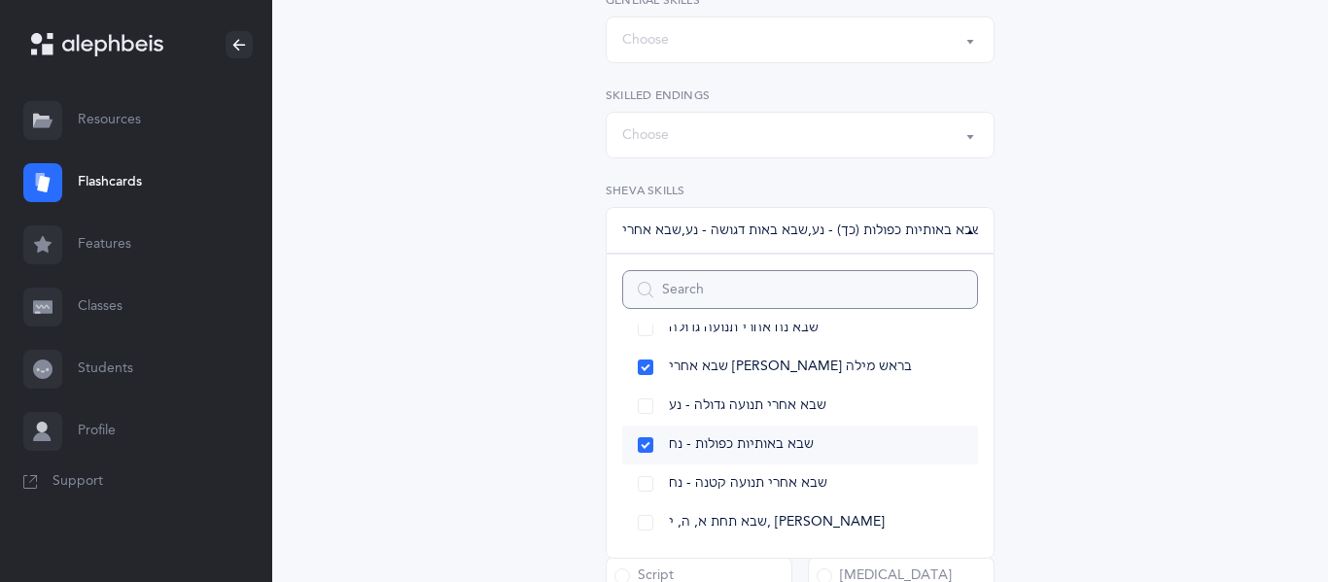
scroll to position [594, 0]
click at [761, 532] on link "שבא תחת א, ה, י, ע - נח" at bounding box center [800, 522] width 356 height 39
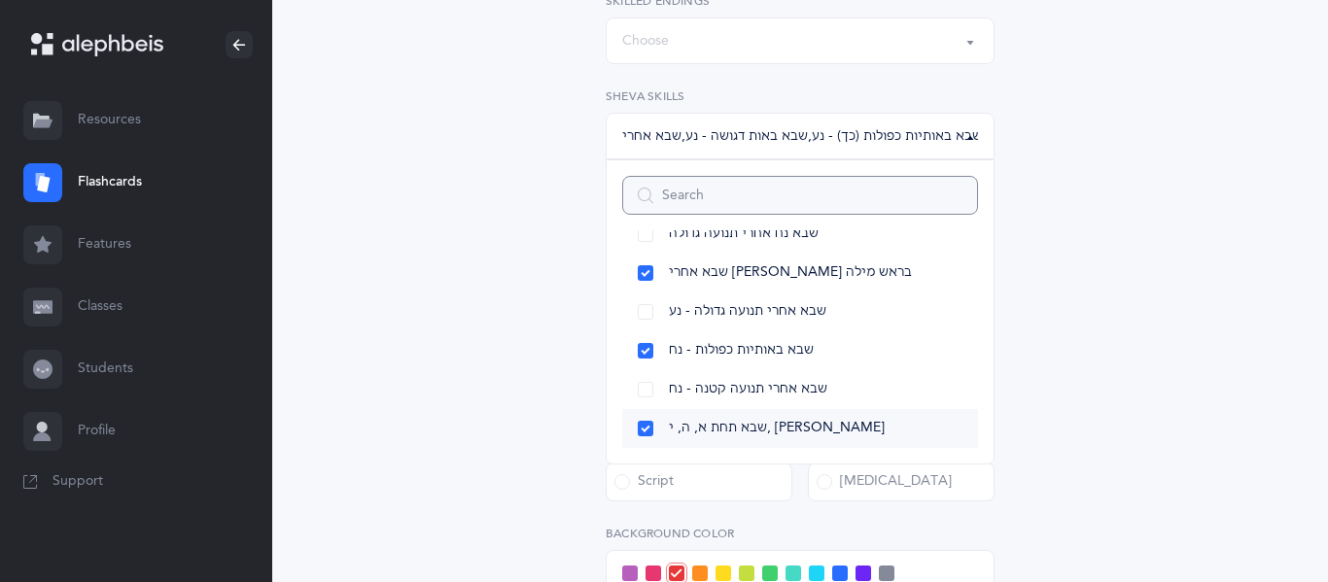
scroll to position [710, 0]
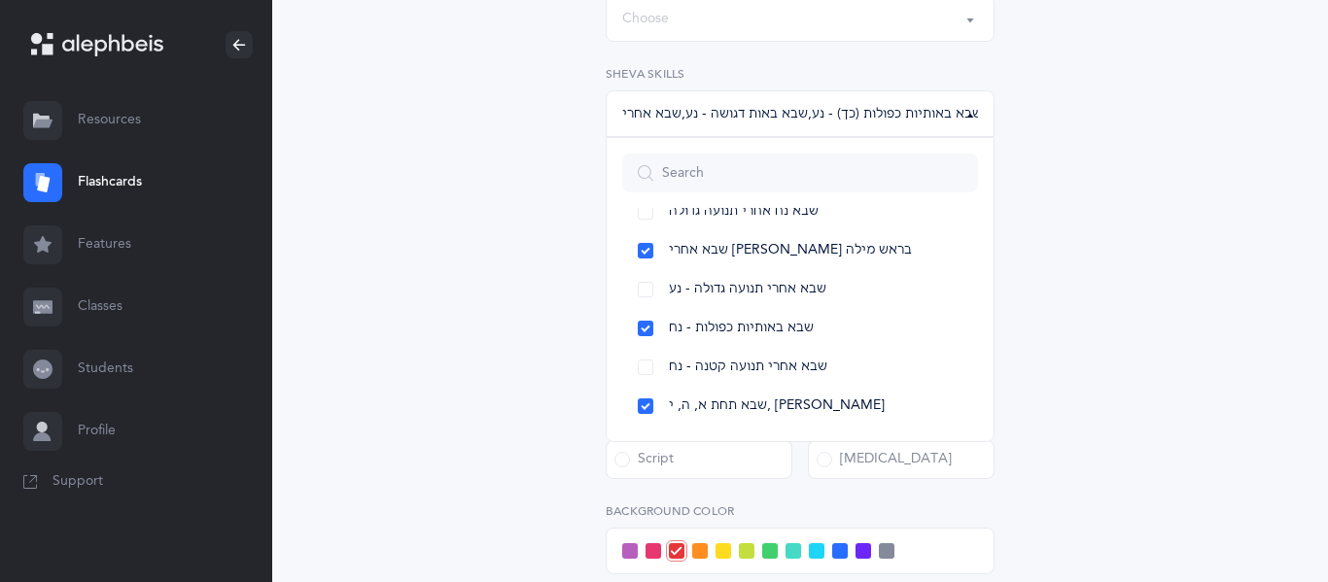
click at [514, 369] on div "All Skills Choose your Flashcards options Kriah Red Level Kriah Orange Level Kr…" at bounding box center [800, 167] width 887 height 1491
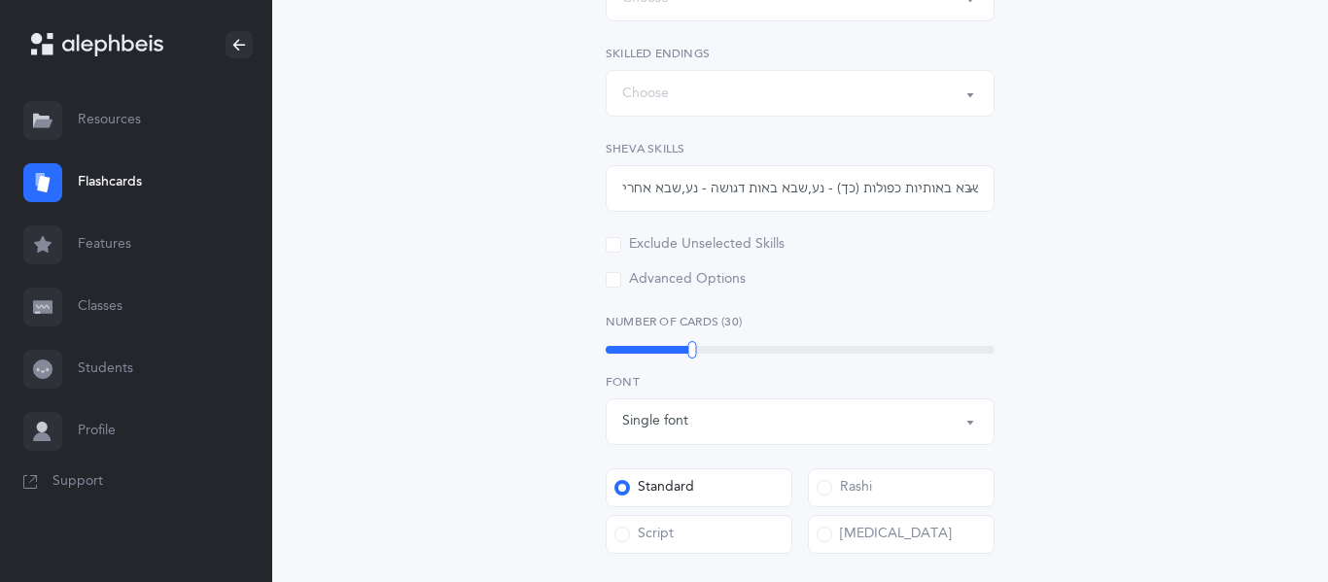
scroll to position [634, 0]
click at [724, 247] on div "Exclude Unselected Skills" at bounding box center [695, 245] width 179 height 19
click at [0, 0] on input "Exclude Unselected Skills" at bounding box center [0, 0] width 0 height 0
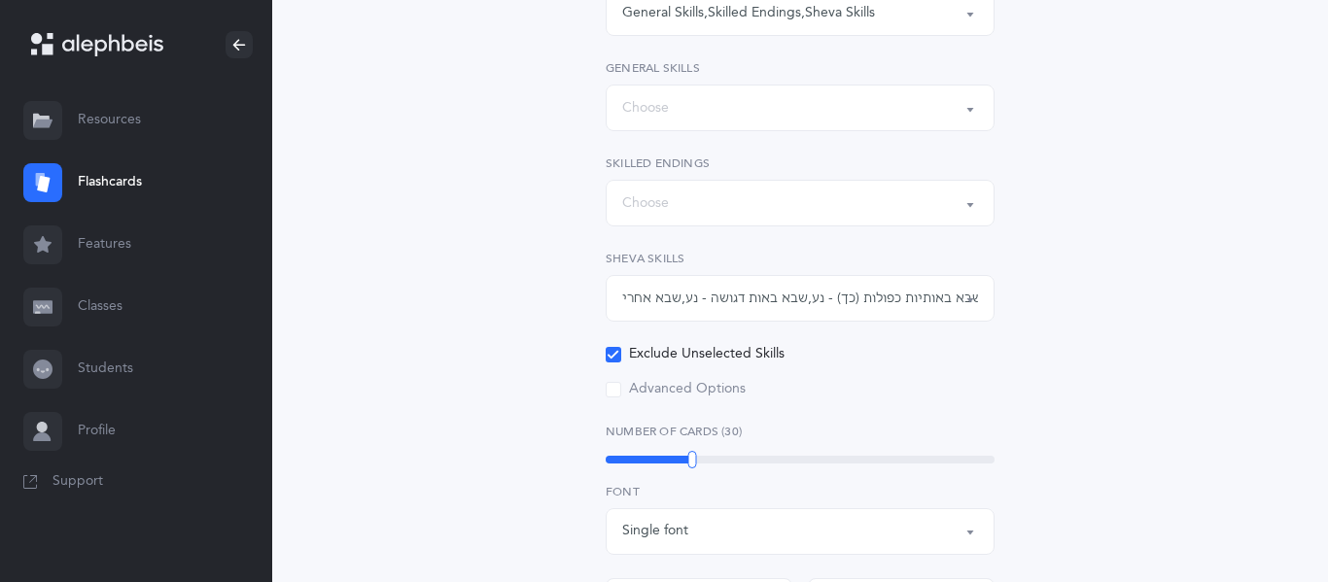
scroll to position [518, 0]
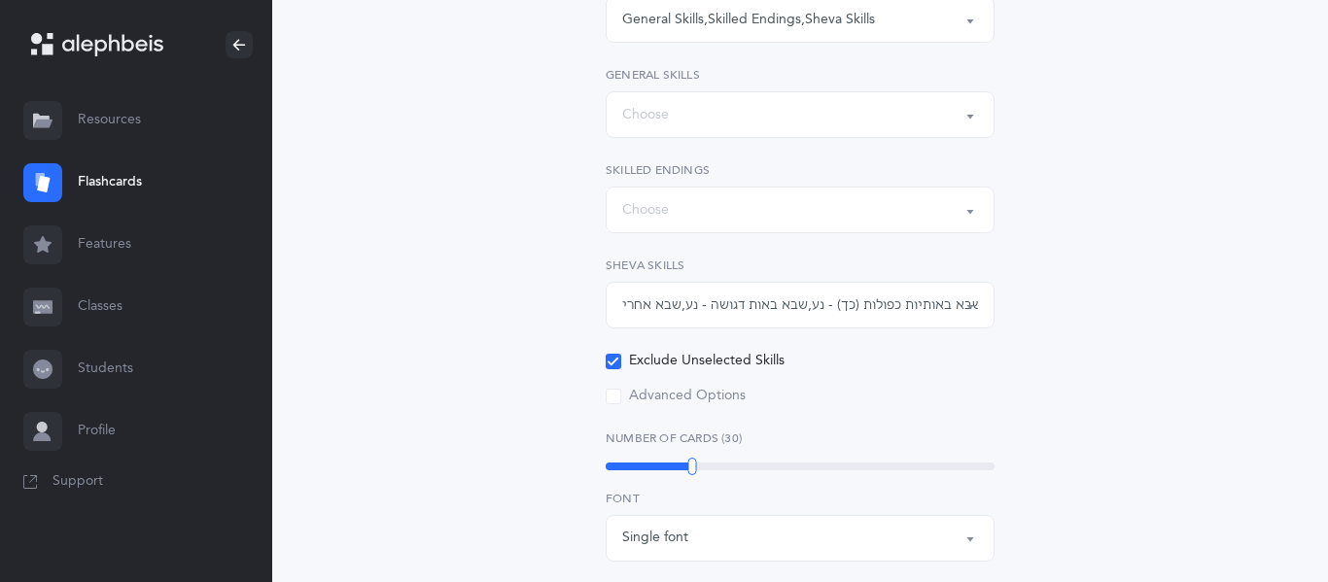
click at [693, 213] on div "Choose" at bounding box center [800, 209] width 356 height 33
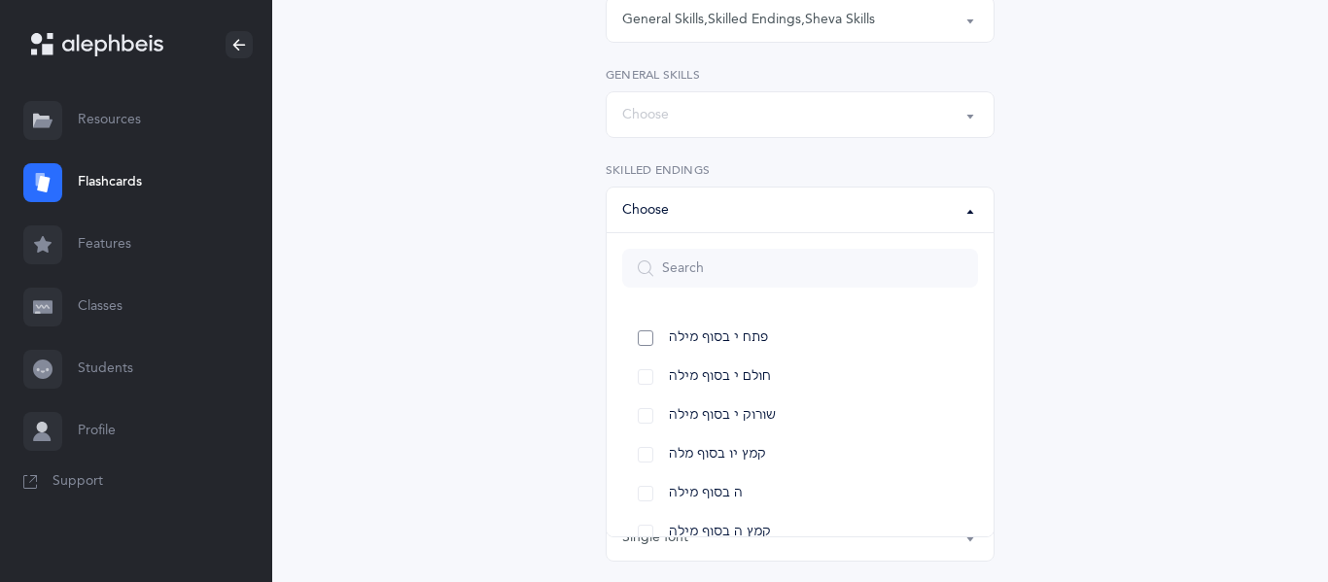
click at [690, 327] on link "פתח י בסוף מילה" at bounding box center [800, 338] width 356 height 39
select select "20"
click at [693, 372] on span "חולם י בסוף מילה" at bounding box center [720, 377] width 102 height 18
click at [691, 407] on span "שורוק י בסוף מילה" at bounding box center [722, 416] width 107 height 18
click at [687, 449] on span "קמץ יו בסוף מלה" at bounding box center [717, 455] width 97 height 18
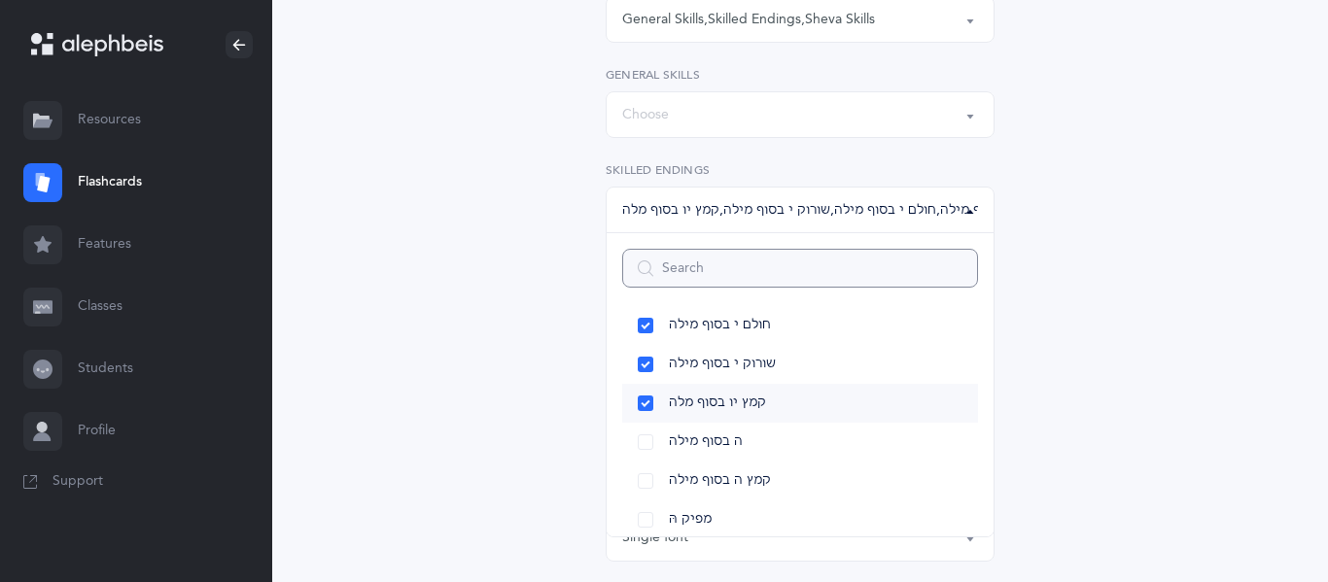
scroll to position [54, 0]
click at [686, 449] on link "ה בסוף מילה" at bounding box center [800, 439] width 356 height 39
click at [684, 474] on span "קמץ ה בסוף מילה" at bounding box center [720, 479] width 102 height 18
click at [675, 521] on span "מפיק הּ" at bounding box center [690, 518] width 43 height 18
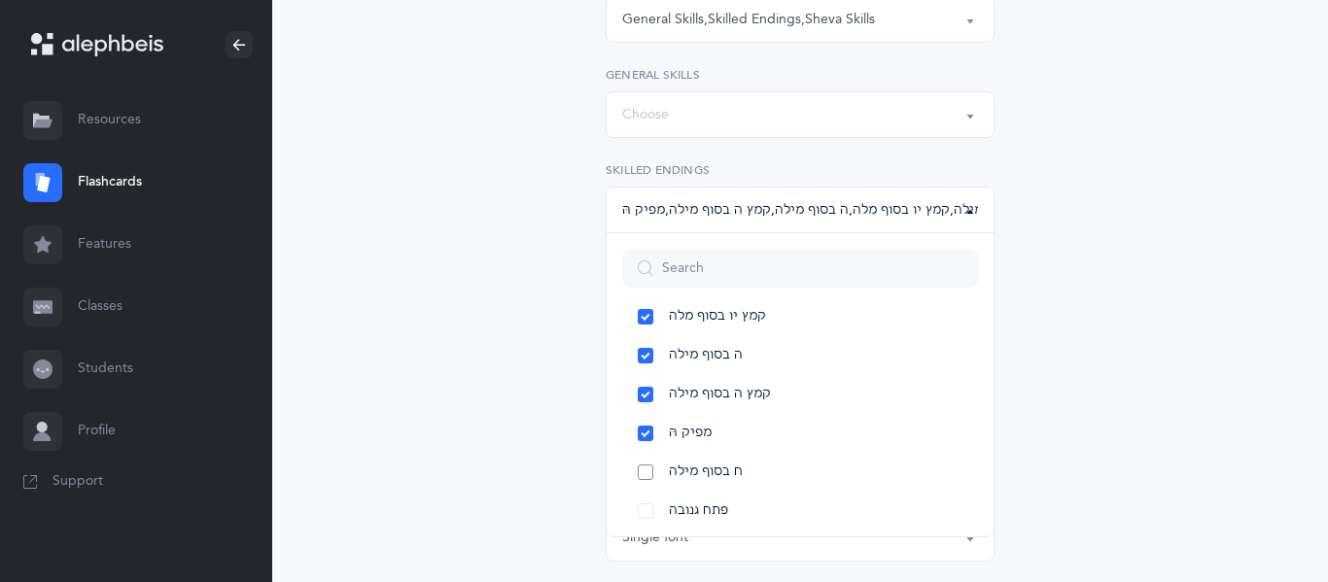
click at [689, 472] on span "ח בסוף מילה" at bounding box center [706, 473] width 74 height 18
click at [688, 500] on link "פתח גנובה" at bounding box center [800, 511] width 356 height 39
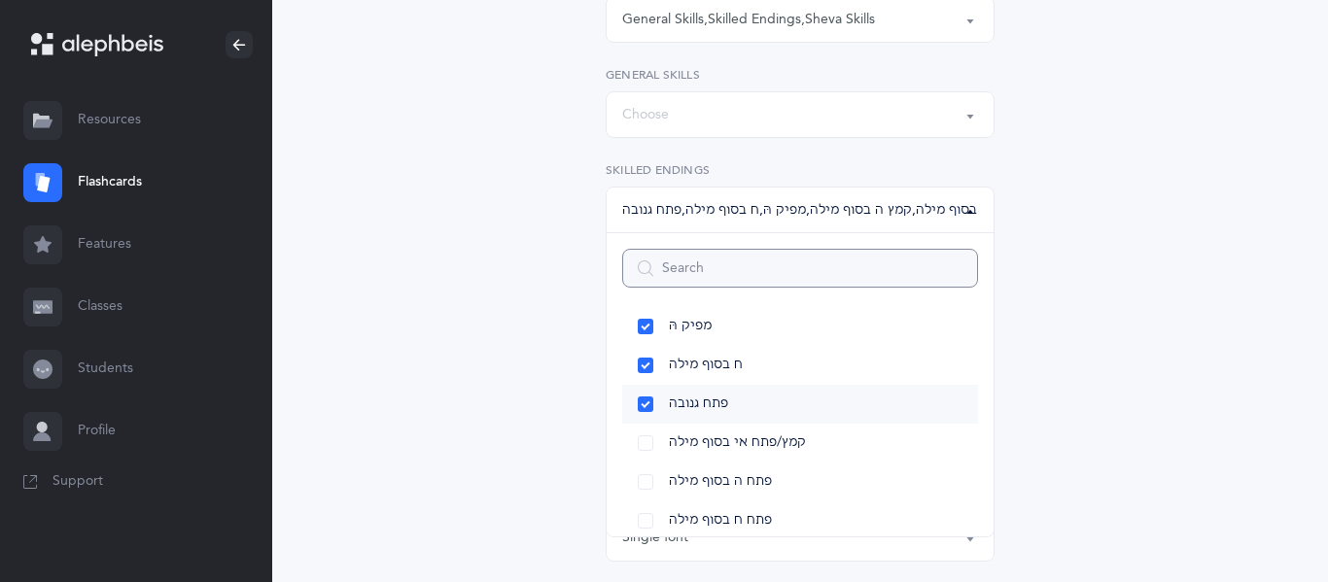
scroll to position [248, 0]
click at [695, 445] on span "קמץ/פתח אי בסוף מילה" at bounding box center [737, 441] width 137 height 18
click at [694, 465] on link "פתח ה בסוף מילה" at bounding box center [800, 479] width 356 height 39
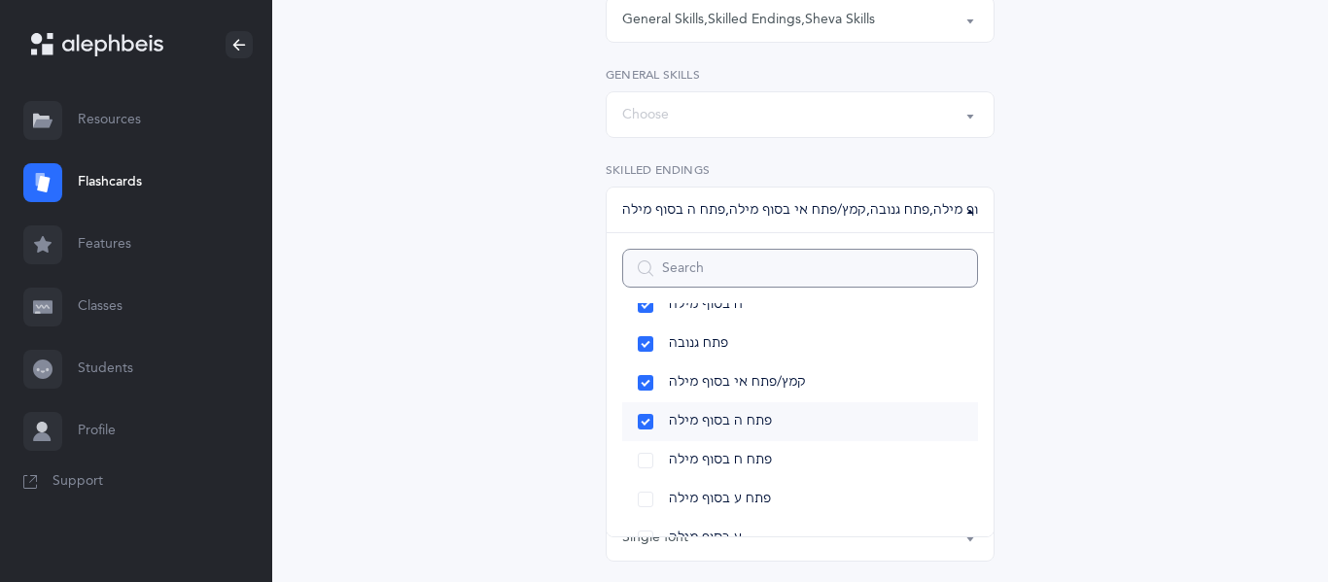
scroll to position [314, 0]
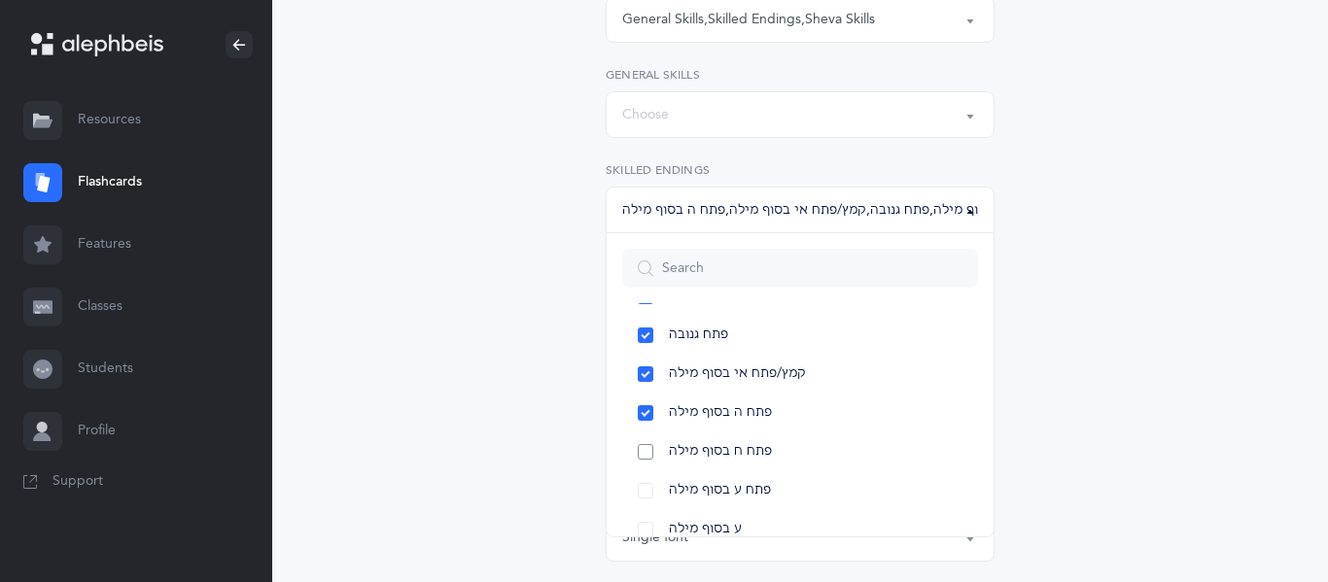
click at [694, 465] on link "פתח ח בסוף מילה" at bounding box center [800, 452] width 356 height 39
click at [695, 478] on link "פתח ע בסוף מילה" at bounding box center [800, 491] width 356 height 39
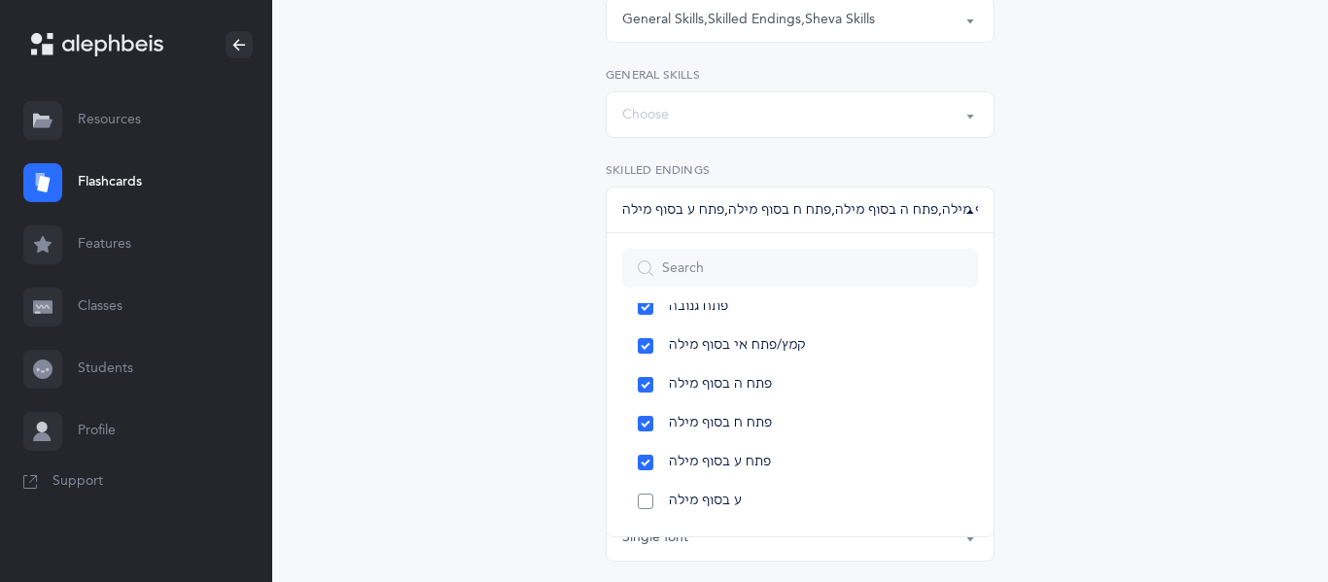
click at [696, 504] on span "ע בסוף מילה" at bounding box center [705, 502] width 73 height 18
click at [433, 366] on div "All Skills Choose your Flashcards options Kriah Red Level Kriah Orange Level Kr…" at bounding box center [800, 359] width 887 height 1491
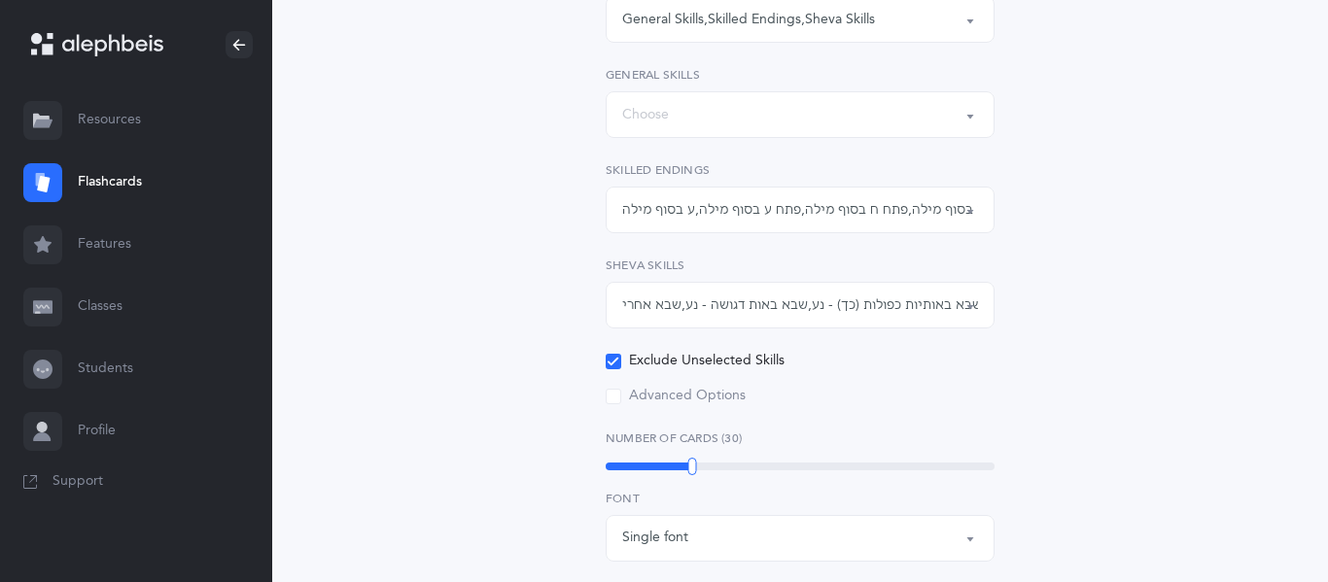
click at [692, 116] on div "Choose" at bounding box center [800, 114] width 356 height 33
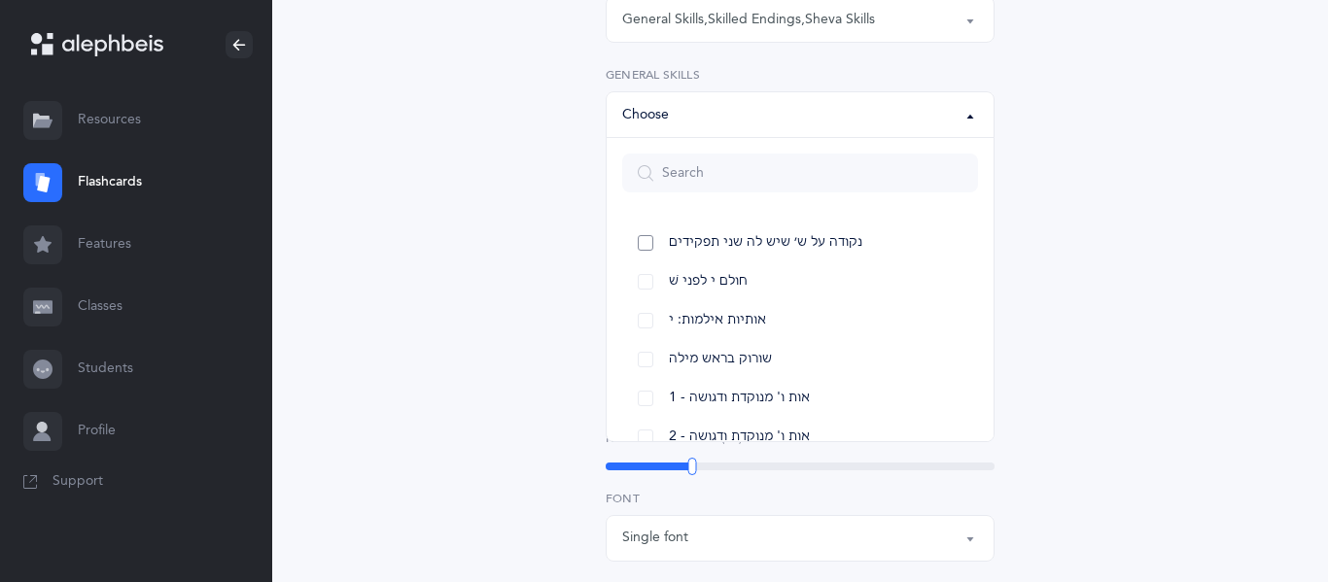
click at [705, 228] on link "נקודה על ש׳ שיש לה שני תפקידים" at bounding box center [800, 243] width 356 height 39
select select "27"
click at [704, 266] on link "חולם י לפני שׁ" at bounding box center [800, 282] width 356 height 39
click at [700, 305] on link "אותיות אילמות: י" at bounding box center [800, 320] width 356 height 39
click at [699, 355] on span "שורוק בראש מילה" at bounding box center [720, 360] width 103 height 18
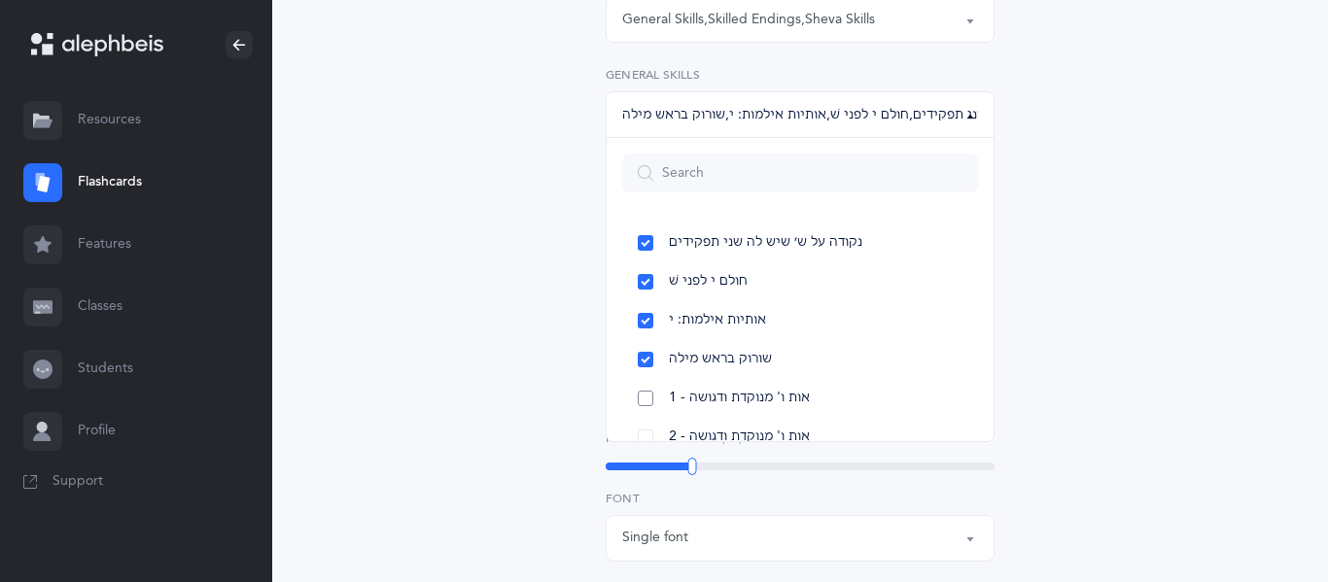
click at [698, 394] on span "1 - אות ו' מנוקדת ודגושה" at bounding box center [739, 399] width 141 height 18
click at [696, 421] on link "2 - אות ו' מנוקדת ודגושה" at bounding box center [800, 437] width 356 height 39
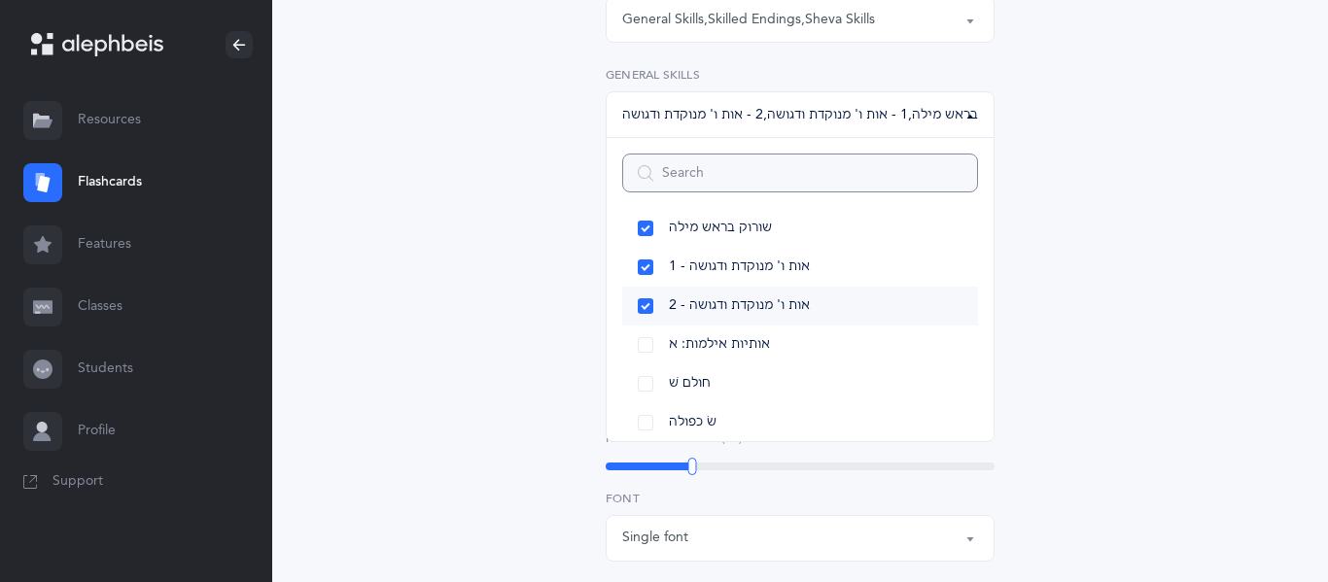
scroll to position [133, 0]
click at [699, 353] on link "אותיות אילמות: א" at bounding box center [800, 343] width 356 height 39
click at [684, 394] on link "חולם שׁ" at bounding box center [800, 382] width 356 height 39
click at [684, 406] on link "שׂ כפולה" at bounding box center [800, 421] width 356 height 39
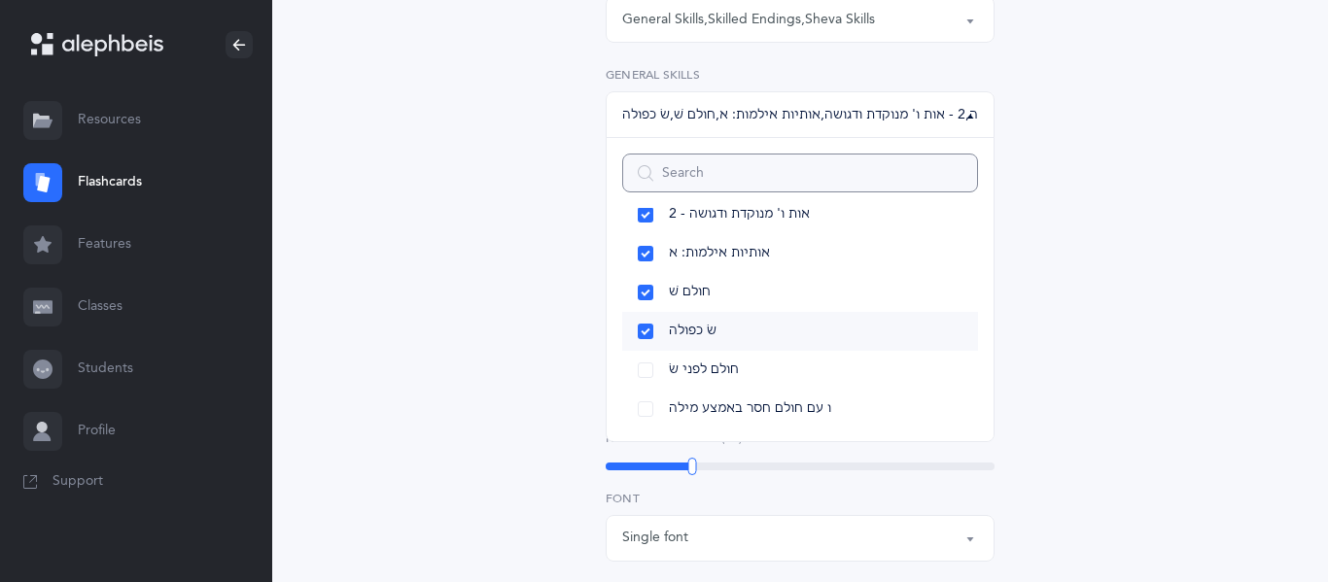
scroll to position [226, 0]
click at [689, 356] on link "חולם לפני שׂ" at bounding box center [800, 367] width 356 height 39
click at [698, 393] on link "ו עם חולם חסר באמצע מילה" at bounding box center [800, 406] width 356 height 39
click at [508, 353] on div "All Skills Choose your Flashcards options Kriah Red Level Kriah Orange Level Kr…" at bounding box center [800, 359] width 887 height 1491
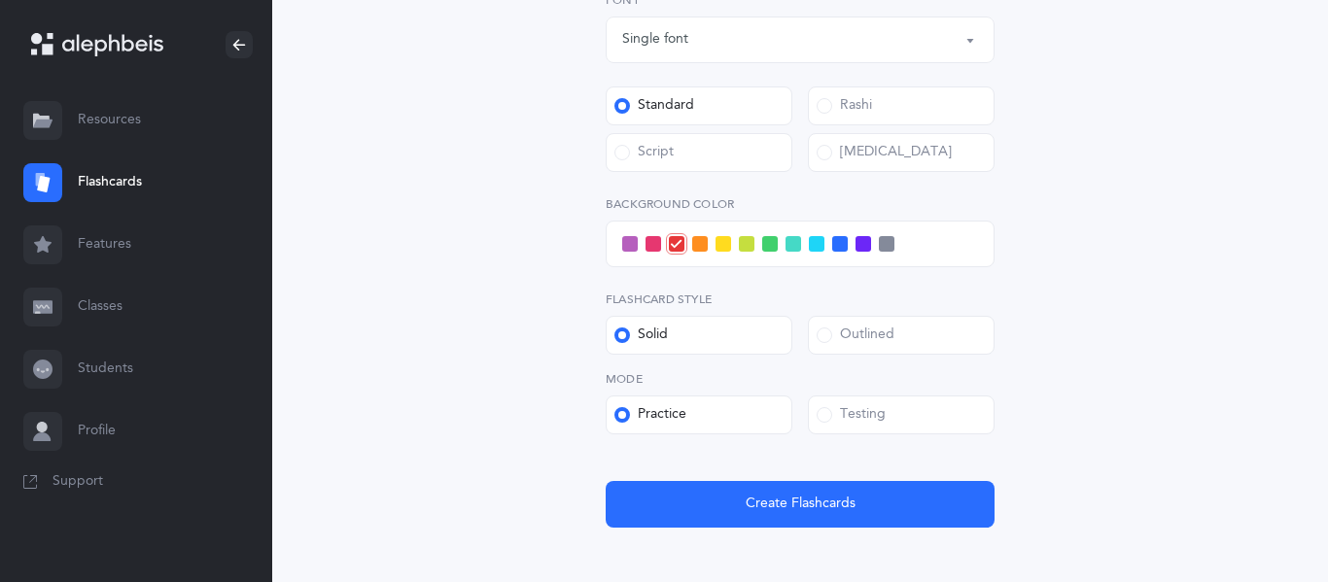
scroll to position [1021, 0]
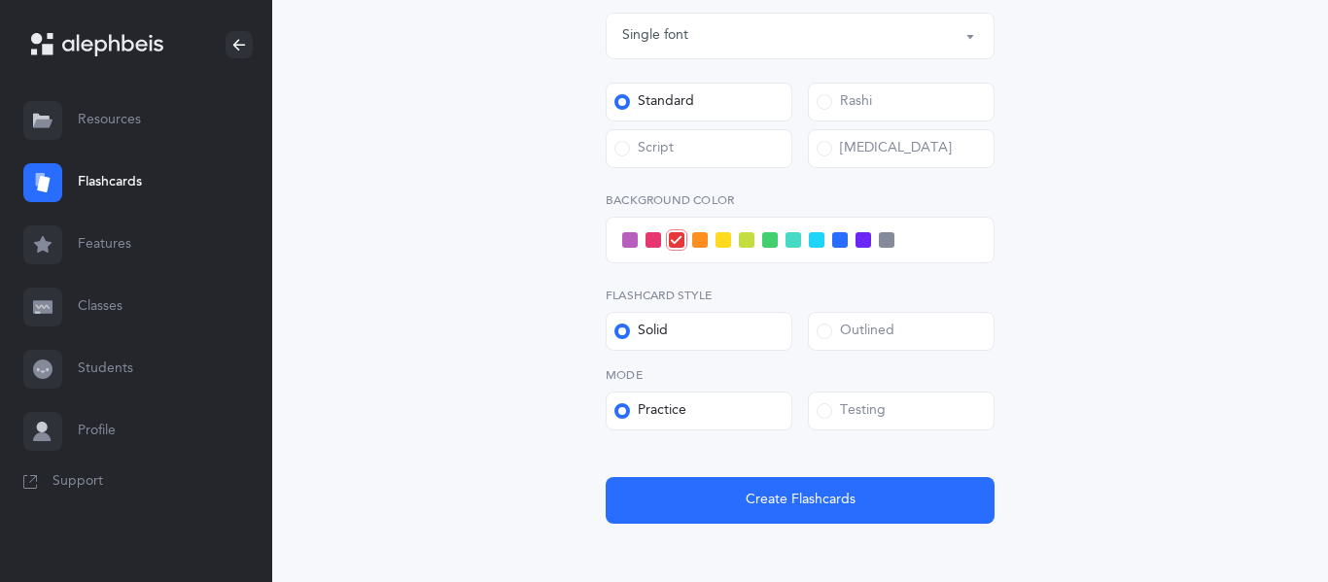
click at [674, 242] on icon at bounding box center [676, 240] width 11 height 11
click at [0, 0] on input "checkbox" at bounding box center [0, 0] width 0 height 0
click at [861, 338] on div "Outlined" at bounding box center [856, 331] width 78 height 19
click at [0, 0] on input "Outlined" at bounding box center [0, 0] width 0 height 0
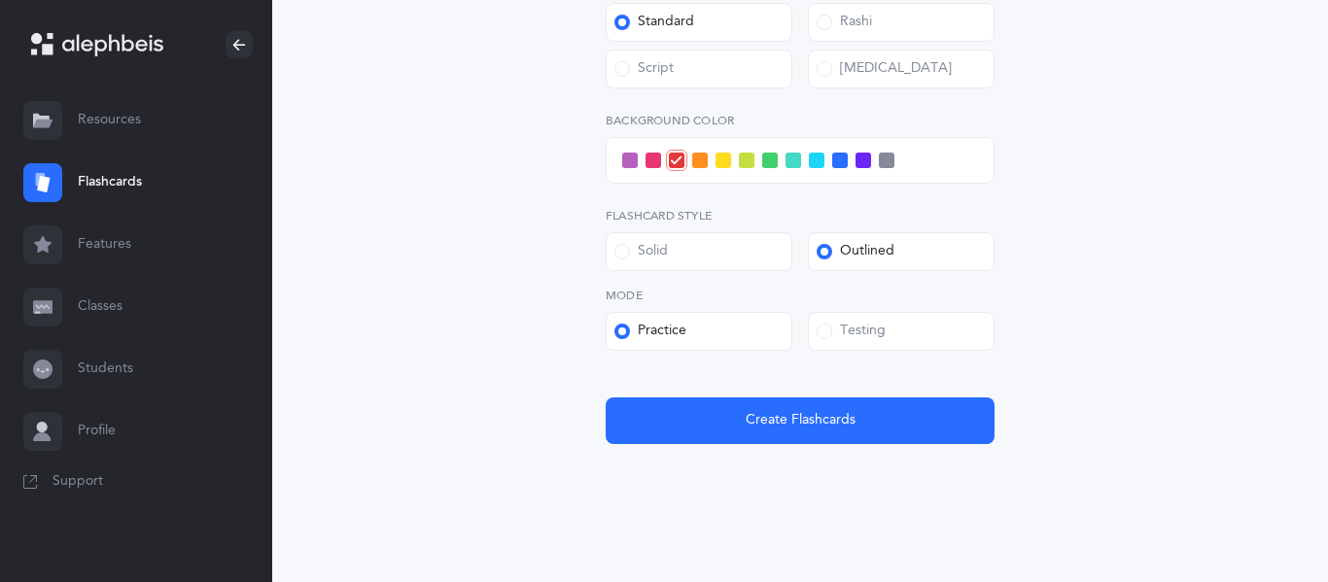
scroll to position [1102, 0]
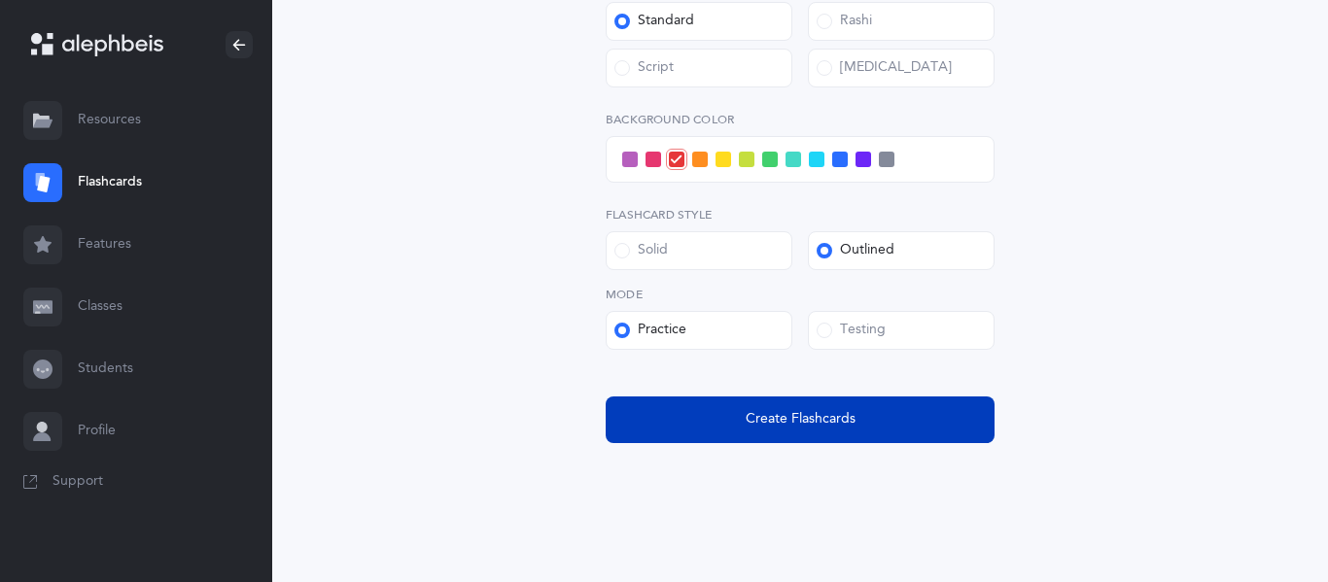
click at [804, 419] on span "Create Flashcards" at bounding box center [801, 419] width 110 height 20
click at [768, 423] on span "Create Flashcards" at bounding box center [801, 419] width 110 height 20
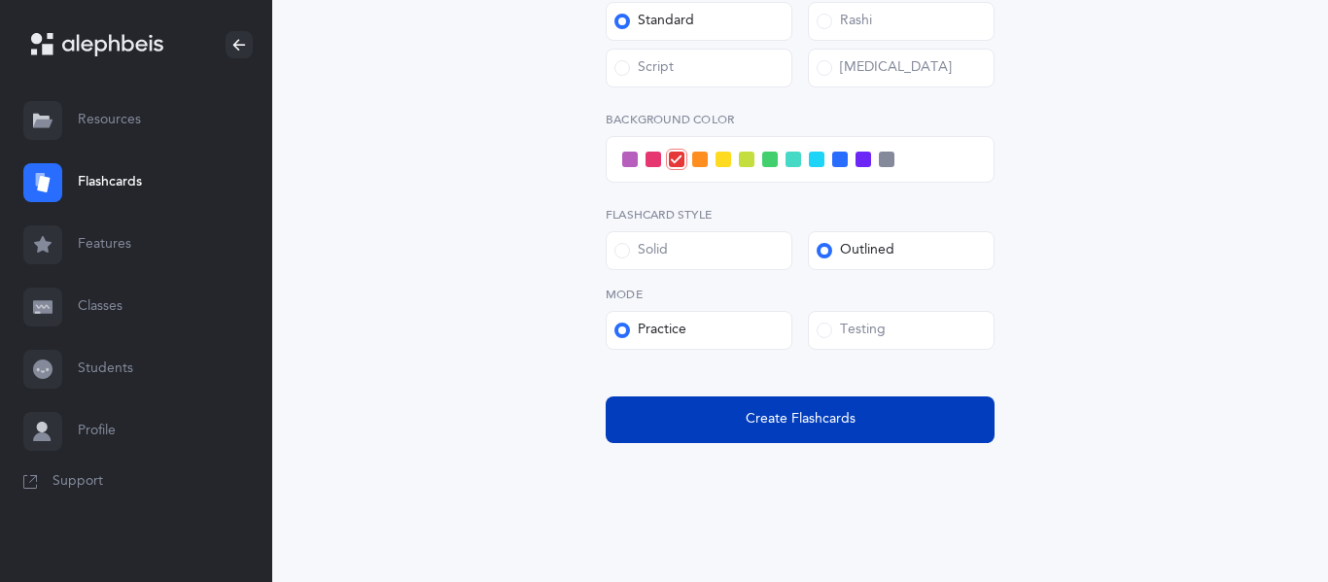
click at [768, 423] on span "Create Flashcards" at bounding box center [801, 419] width 110 height 20
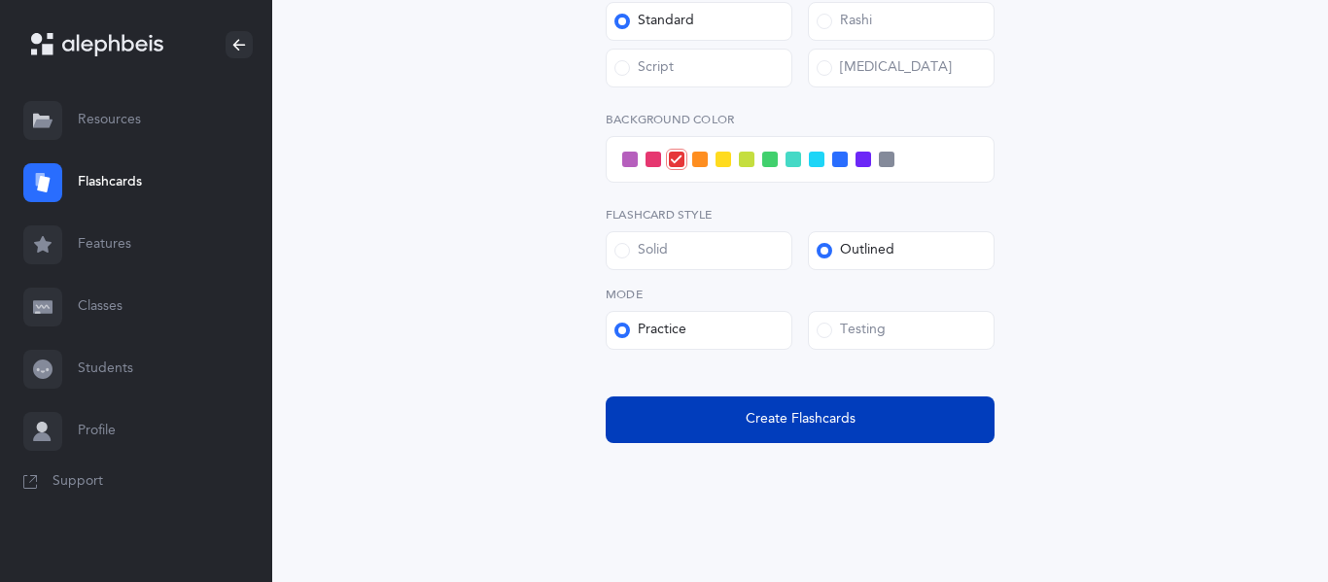
click at [768, 423] on span "Create Flashcards" at bounding box center [801, 419] width 110 height 20
click at [606, 397] on button "Create Flashcards" at bounding box center [800, 420] width 389 height 47
click at [768, 423] on span "Create Flashcards" at bounding box center [801, 419] width 110 height 20
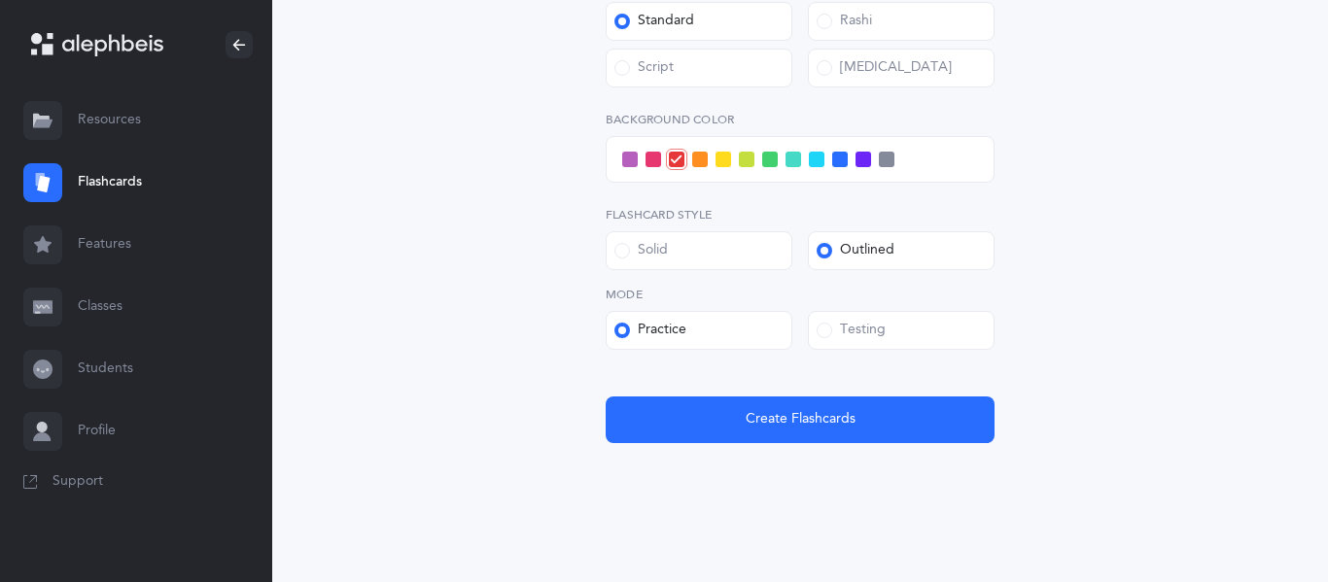
scroll to position [0, 0]
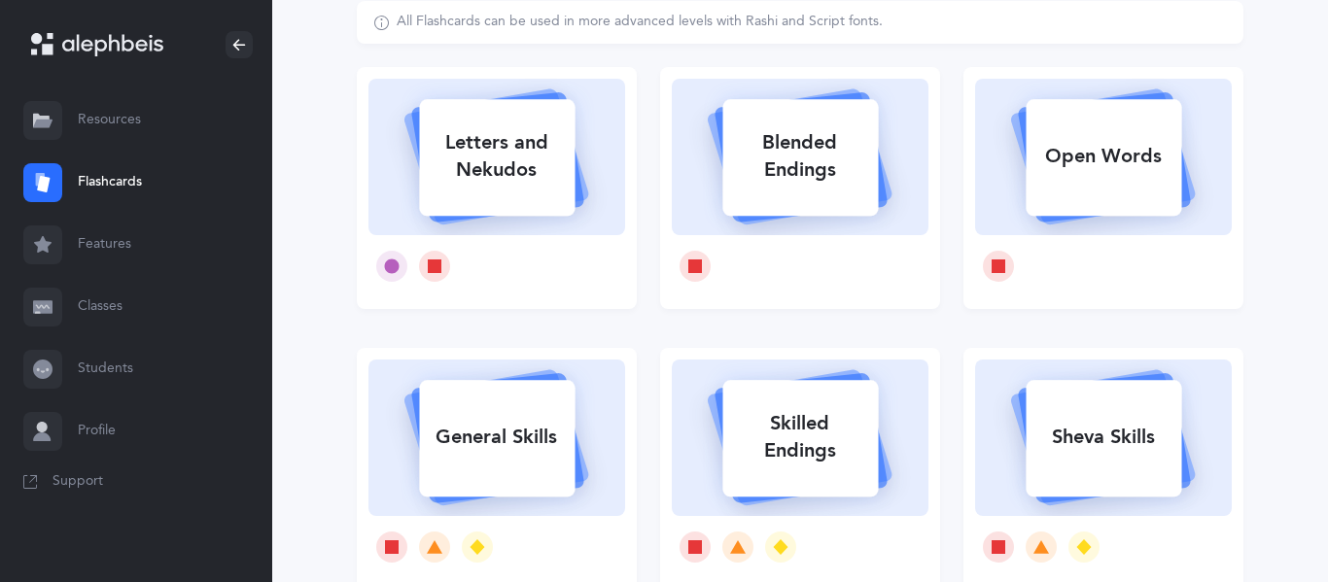
select select "single"
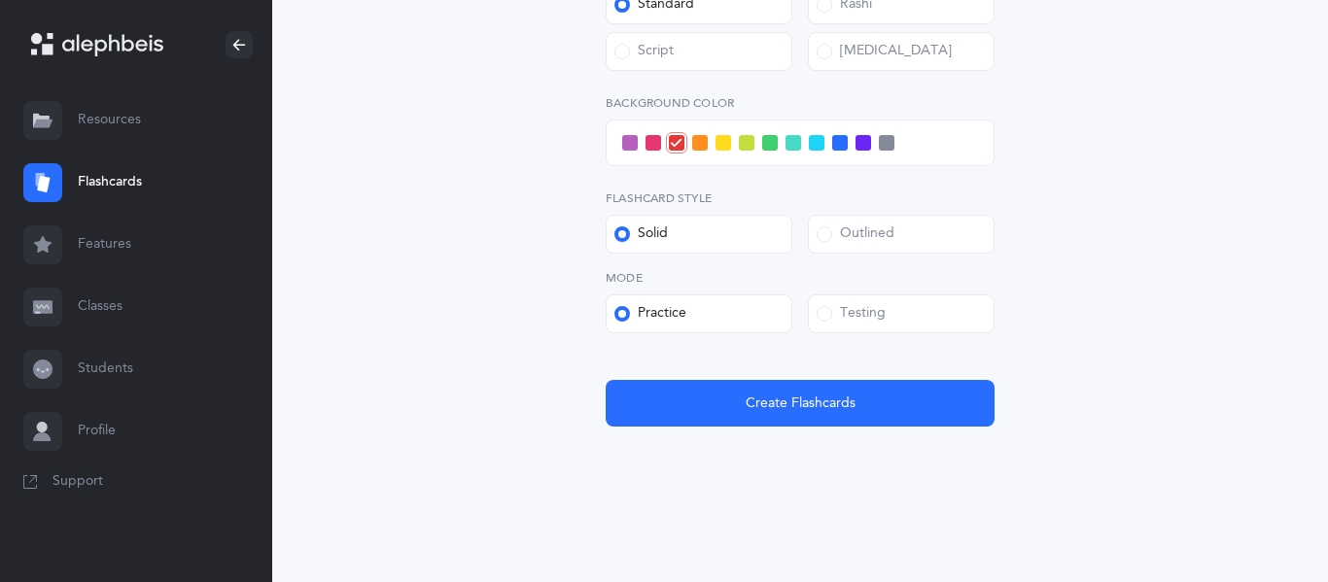
select select
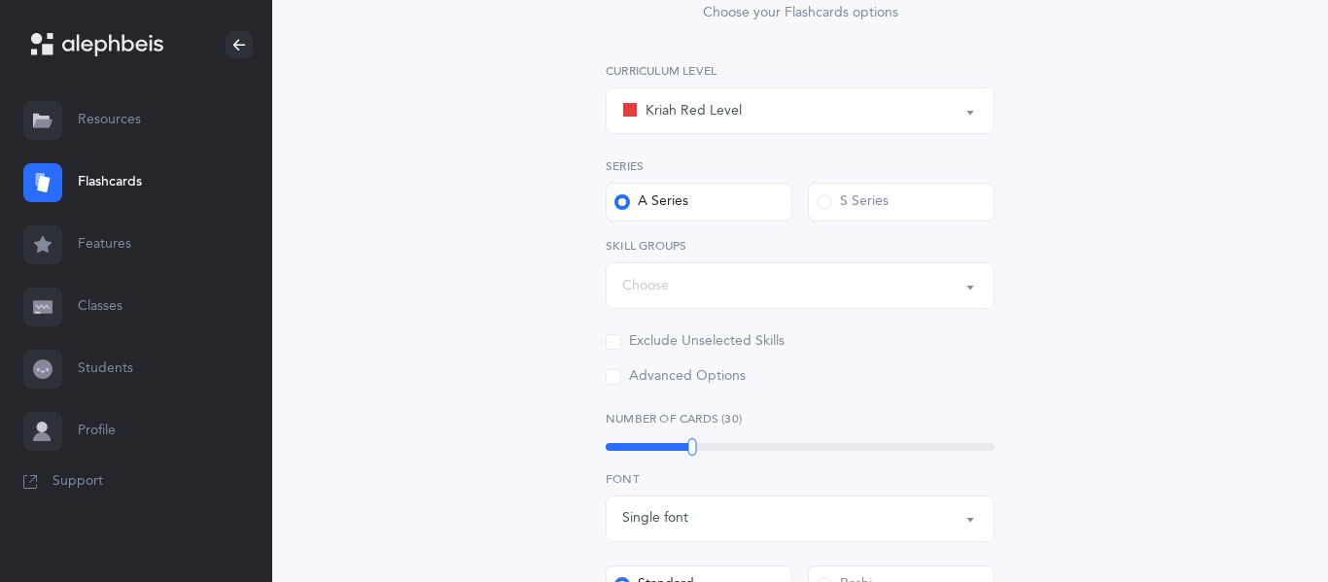
scroll to position [255, 0]
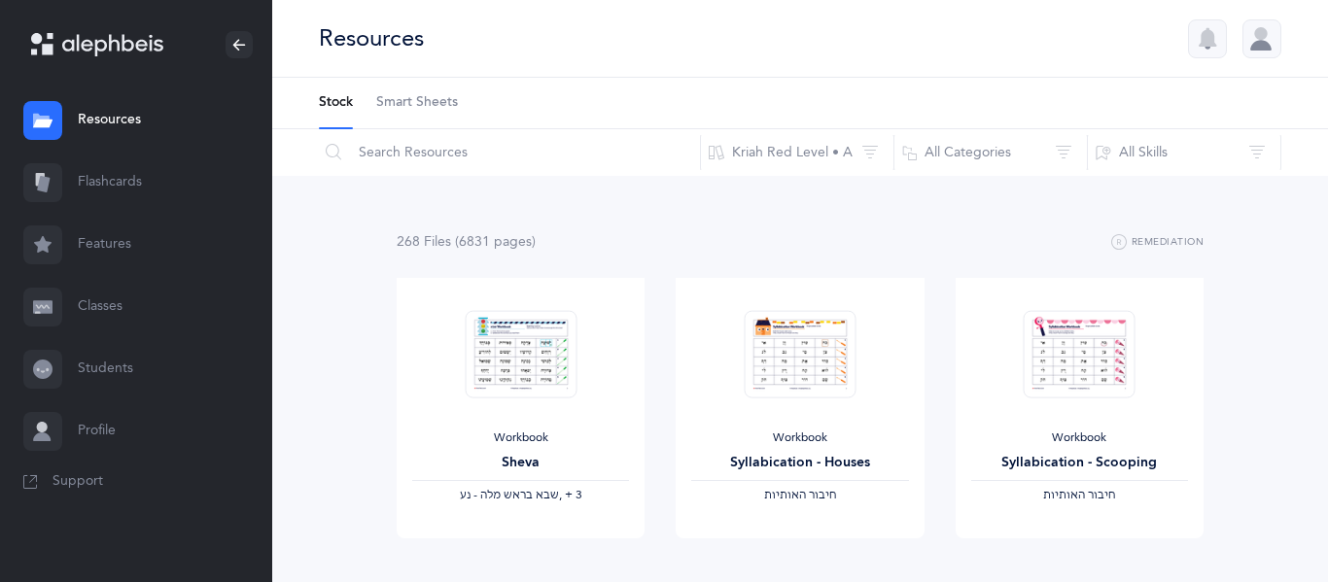
scroll to position [74, 0]
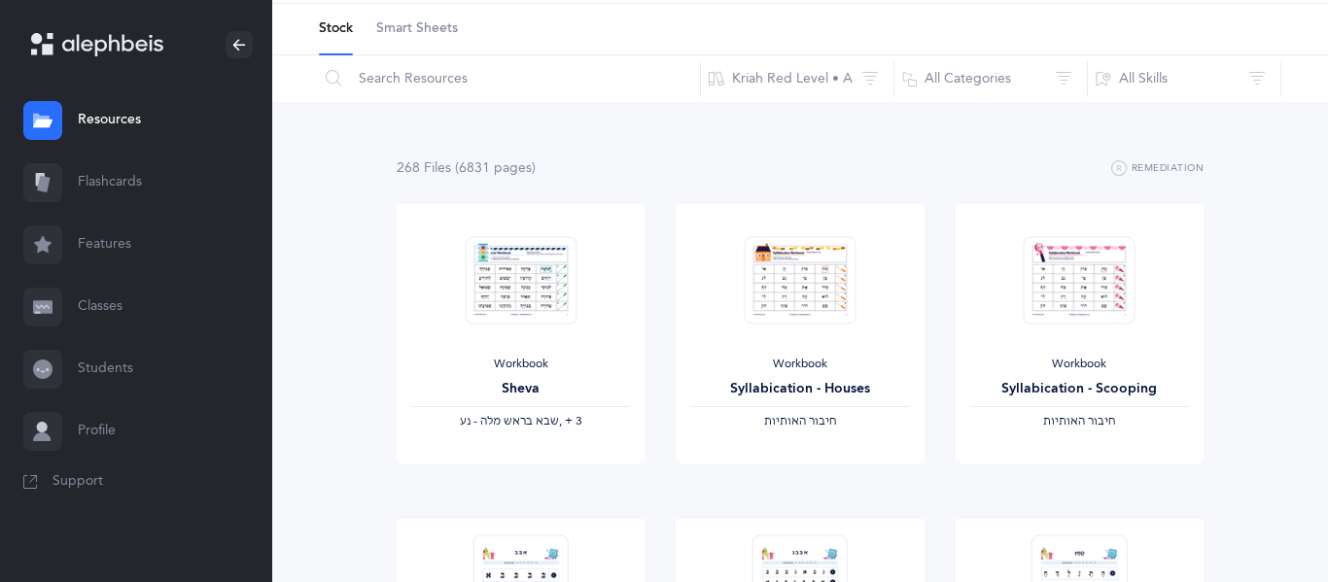
click at [87, 198] on link "Flashcards" at bounding box center [136, 183] width 272 height 62
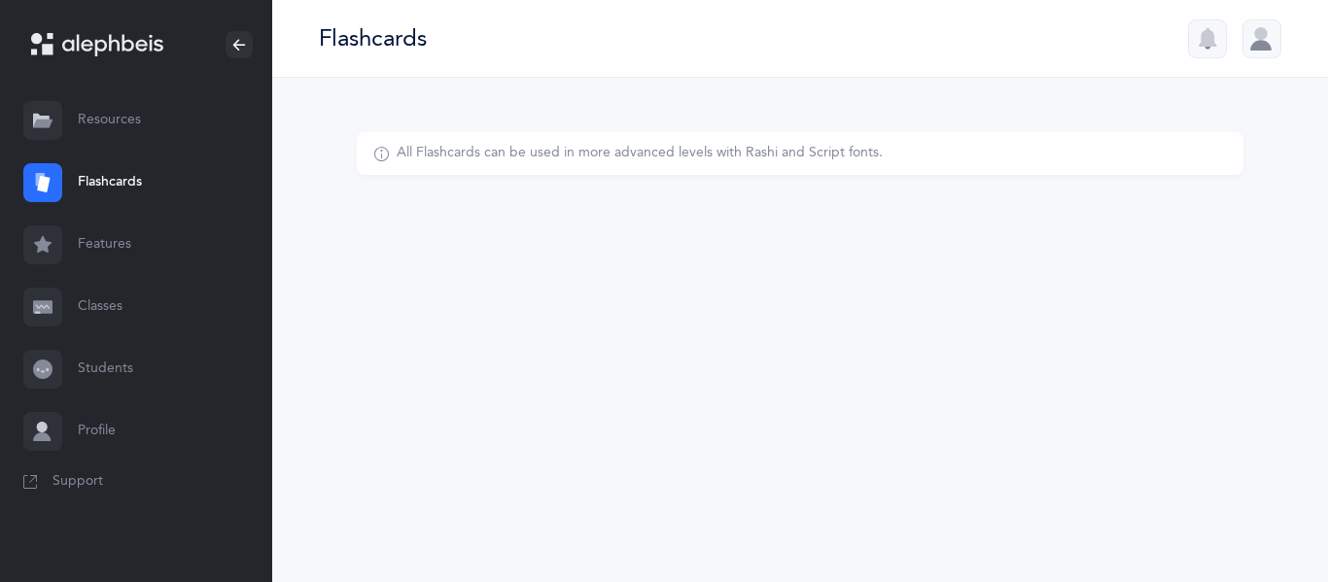
click at [522, 299] on div "Flashcards All Flashcards can be used in more advanced levels with Rashi and Sc…" at bounding box center [800, 291] width 1056 height 582
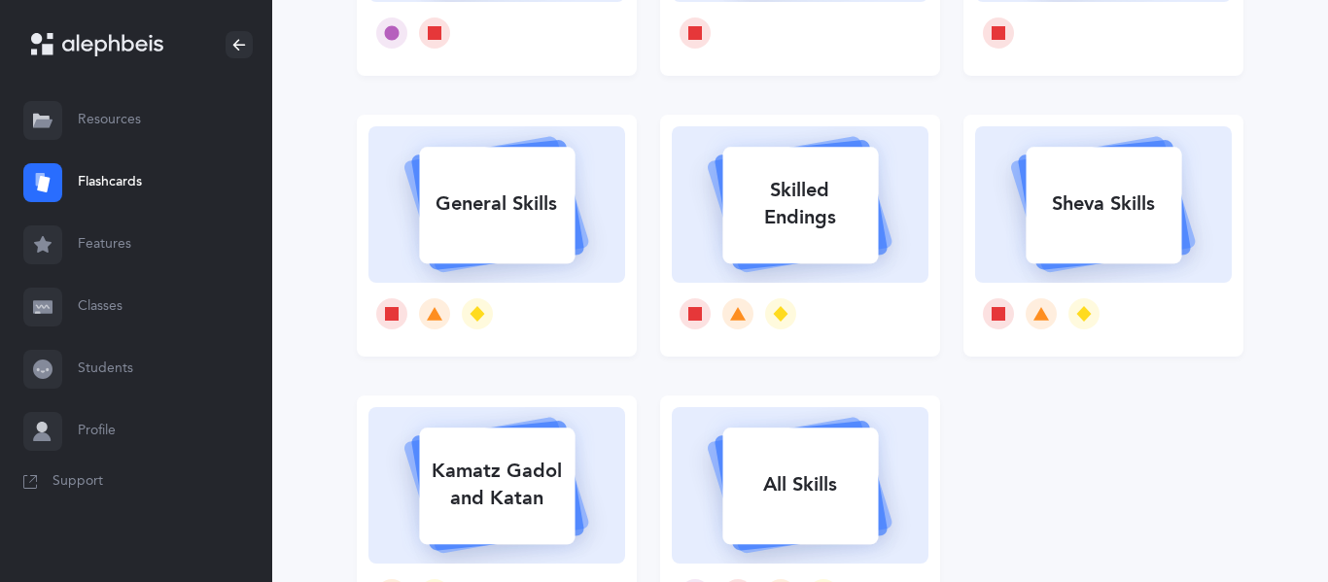
scroll to position [361, 0]
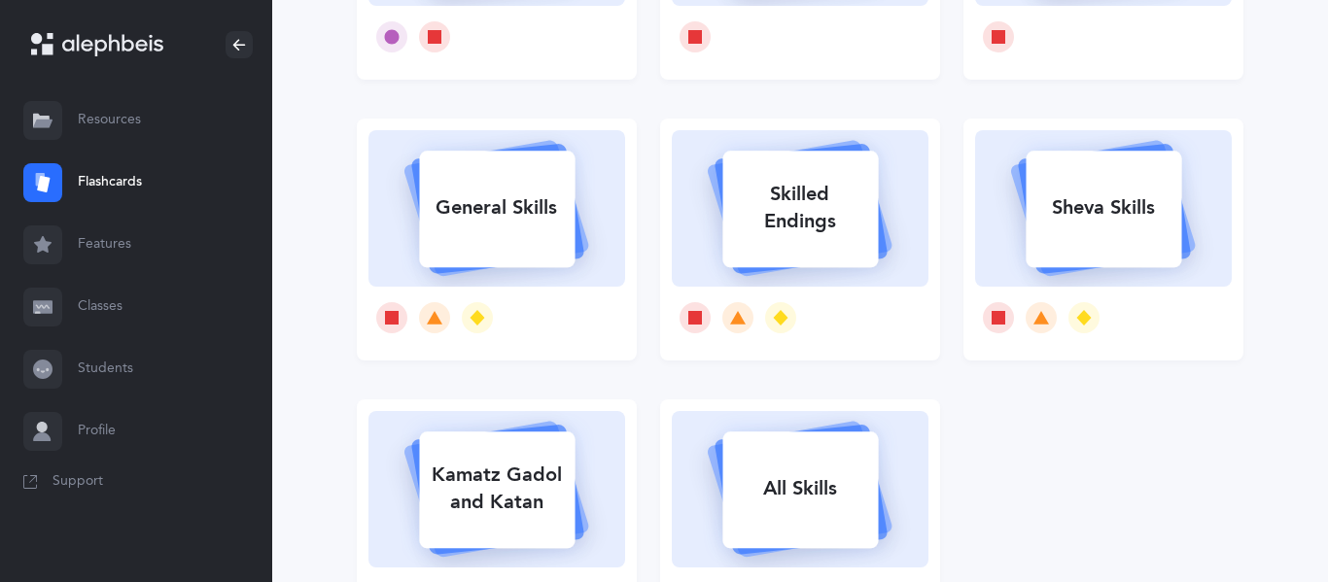
click at [1103, 253] on rect at bounding box center [1104, 209] width 156 height 117
select select
select select "single"
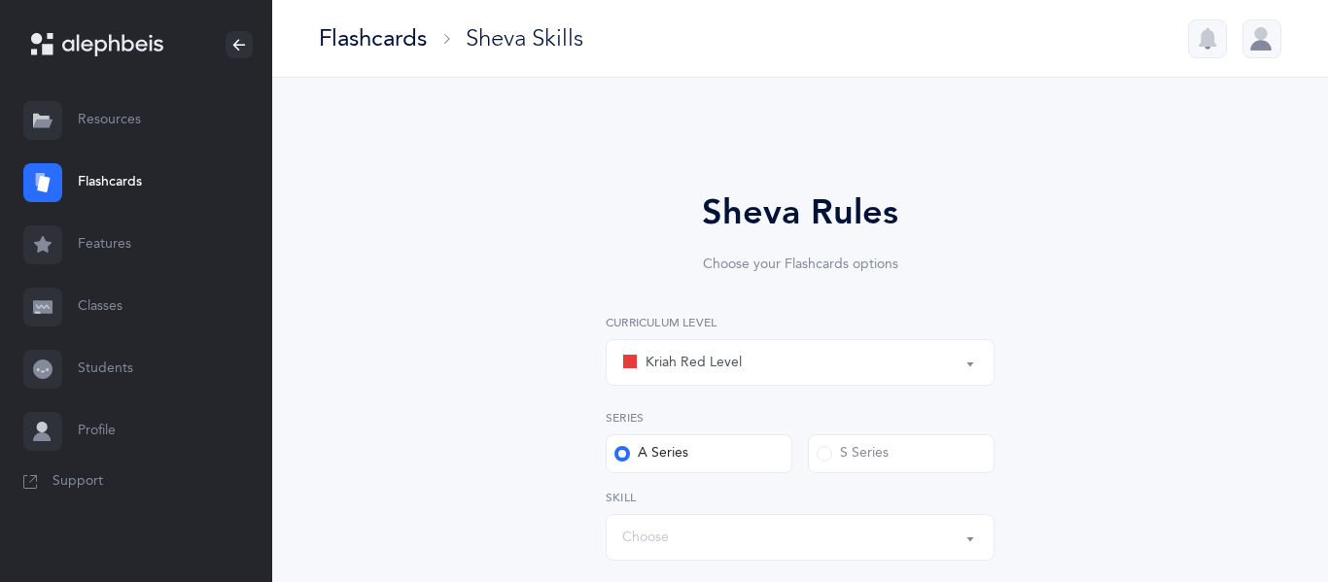
click at [879, 364] on div "Kriah Red Level" at bounding box center [800, 362] width 356 height 33
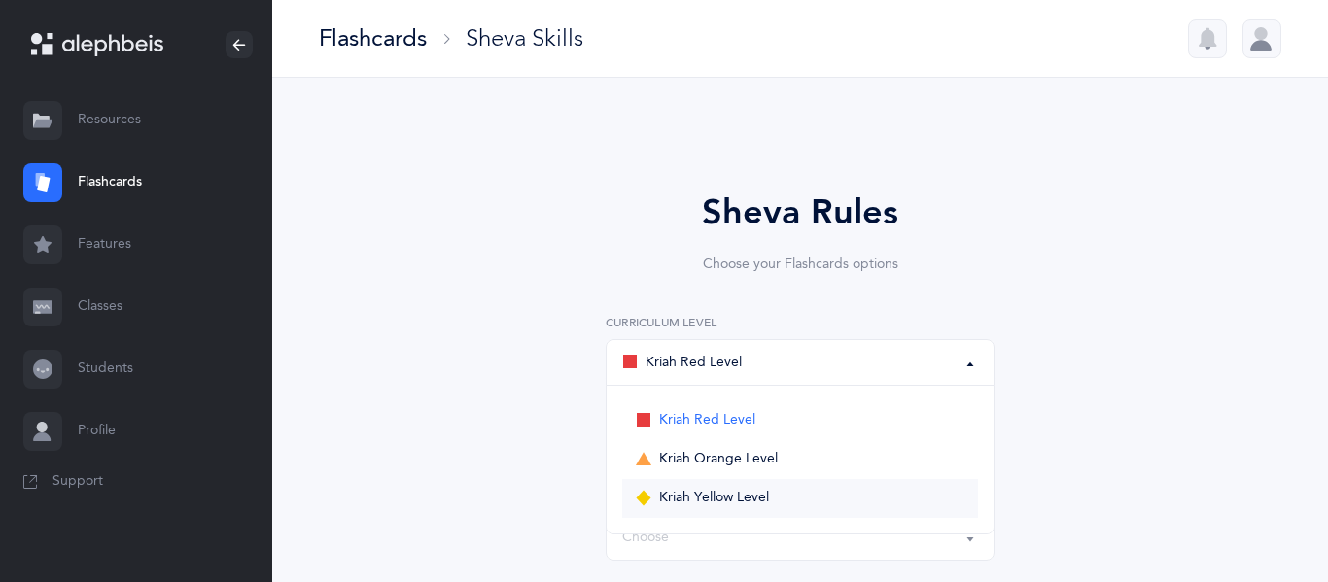
click at [708, 502] on span "Kriah Yellow Level" at bounding box center [714, 499] width 110 height 18
select select "5"
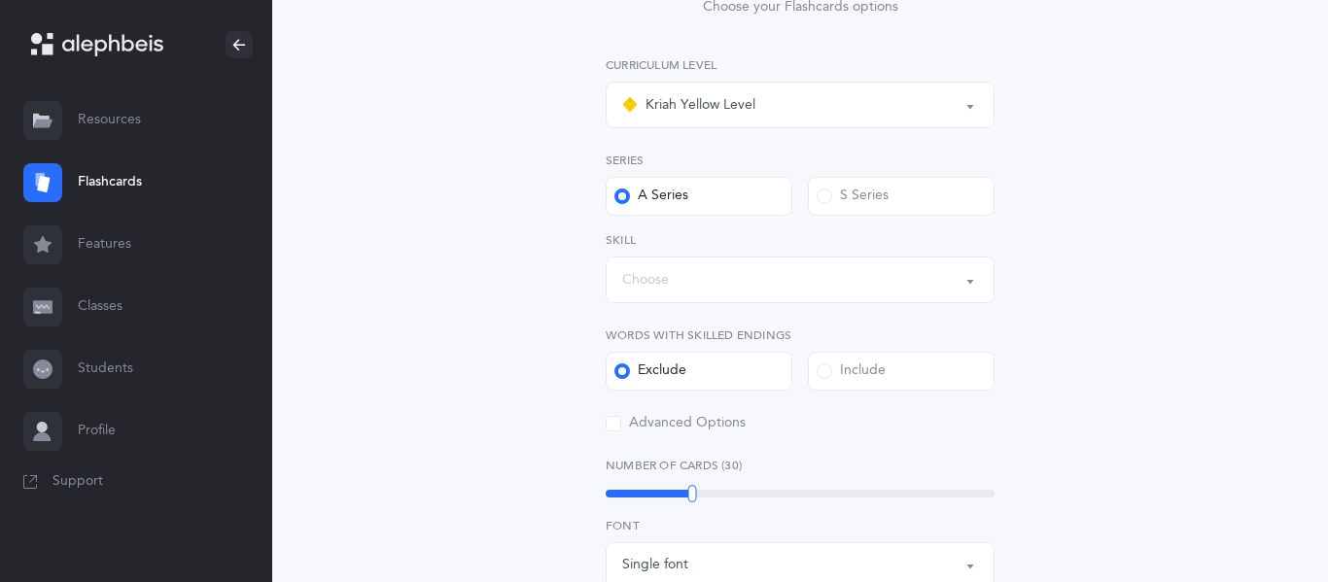
click at [688, 282] on div "Choose" at bounding box center [800, 279] width 356 height 33
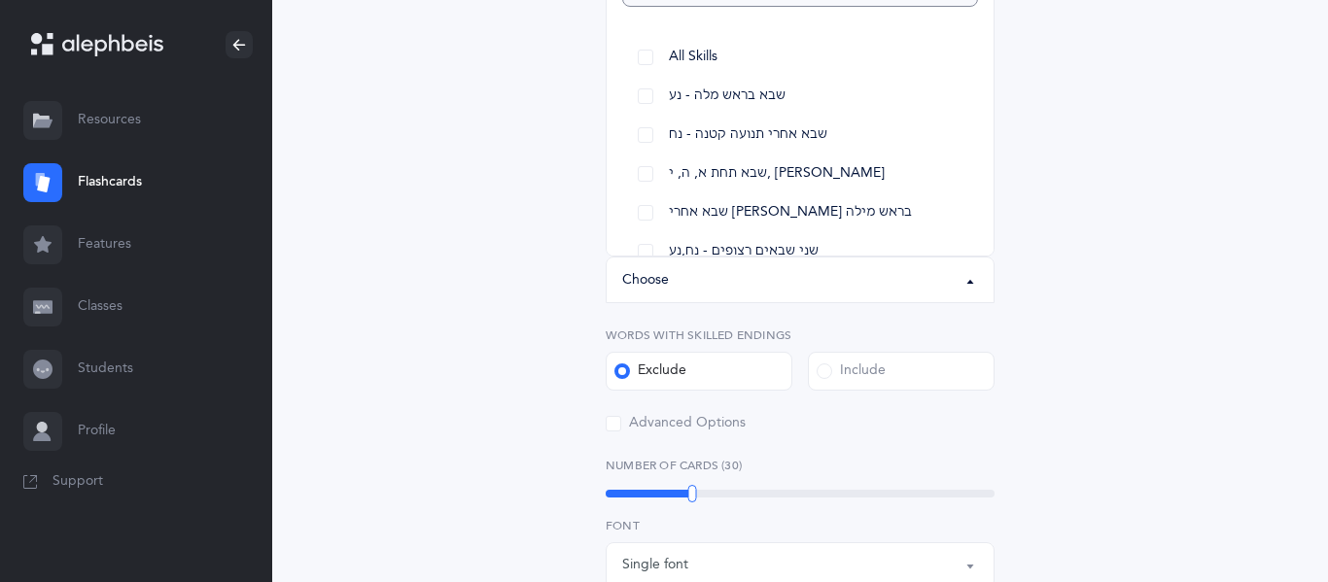
scroll to position [226, 0]
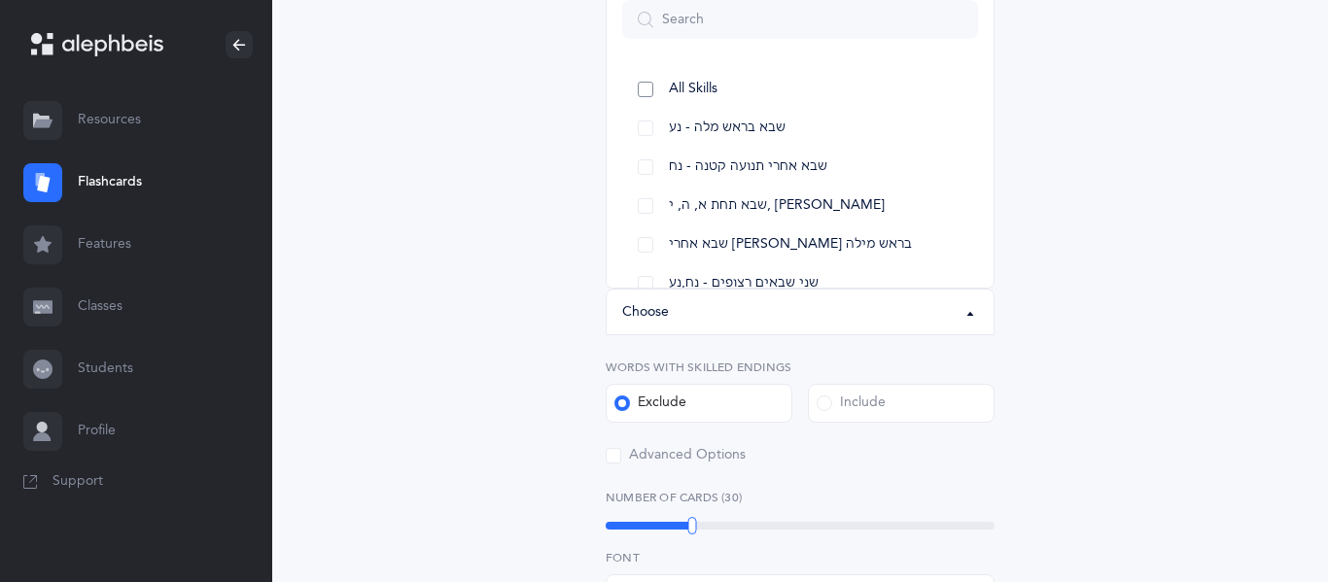
click at [707, 79] on link "All Skills" at bounding box center [800, 89] width 356 height 39
select select "12"
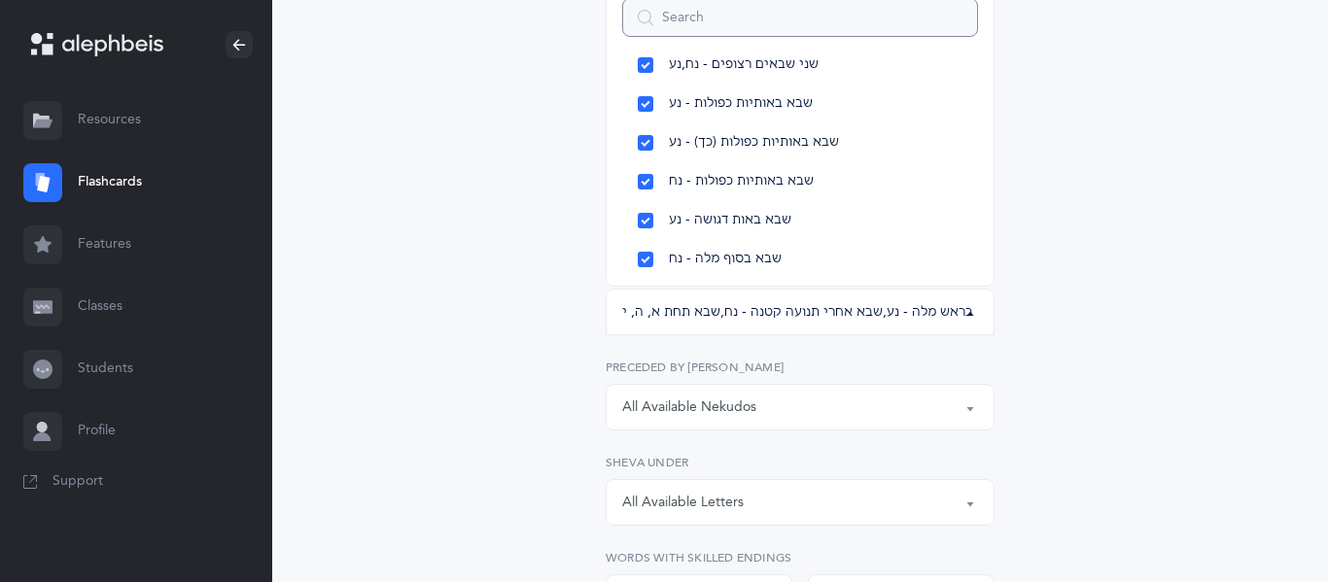
scroll to position [264, 0]
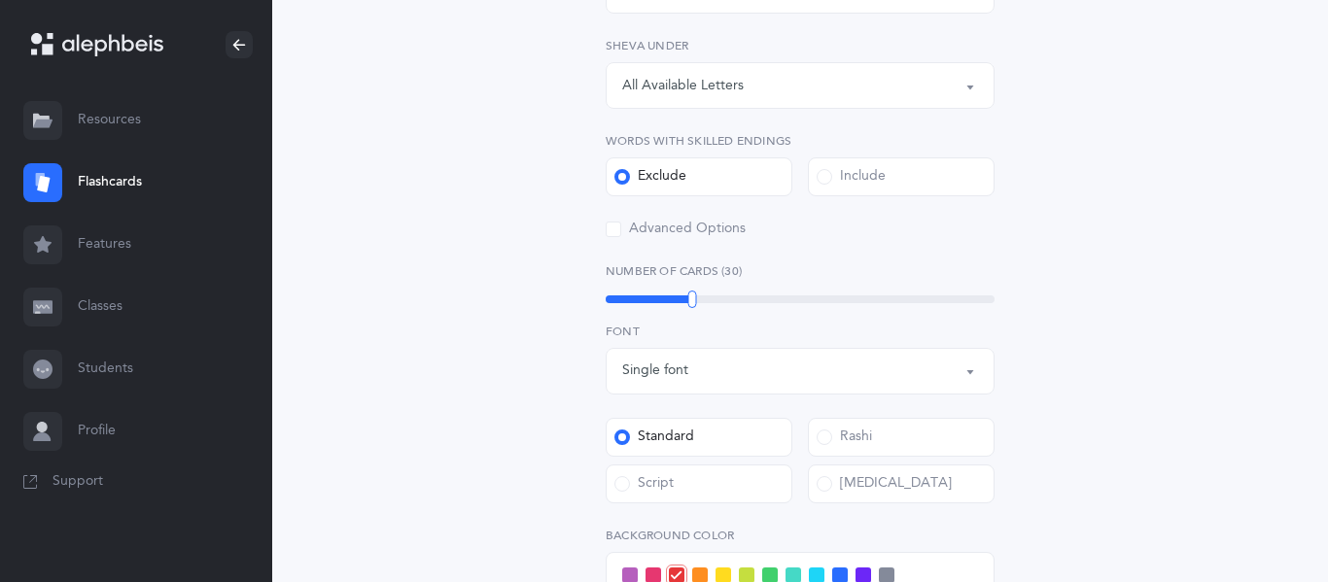
scroll to position [644, 0]
click at [861, 173] on div "Include" at bounding box center [851, 175] width 69 height 19
click at [0, 0] on input "Include" at bounding box center [0, 0] width 0 height 0
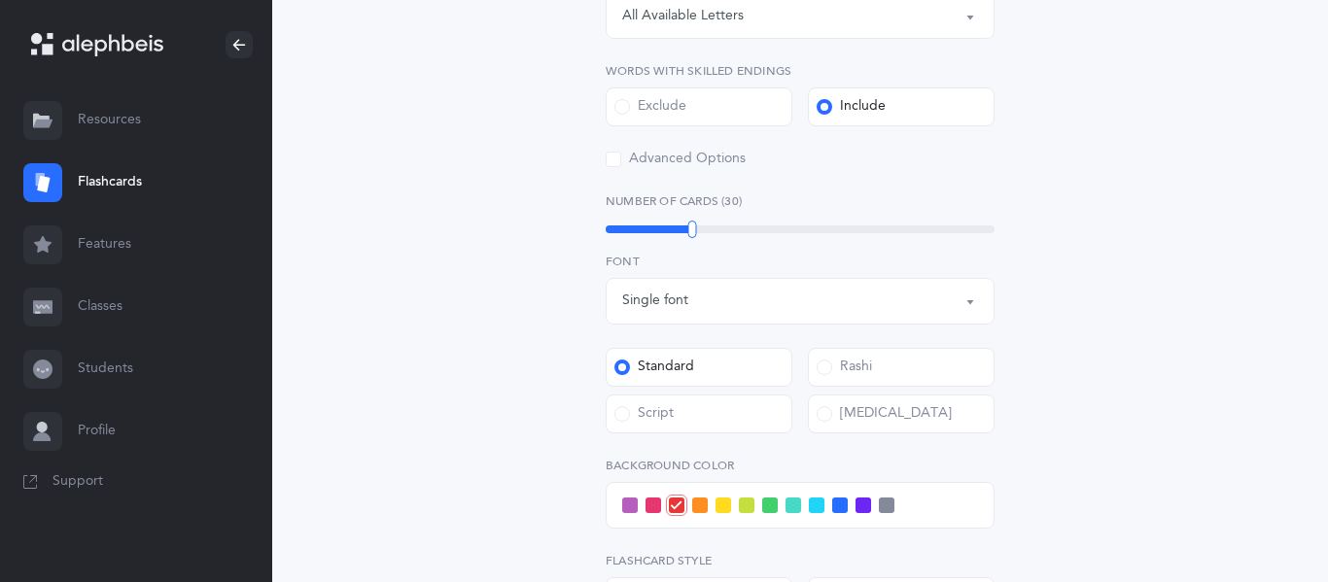
scroll to position [717, 0]
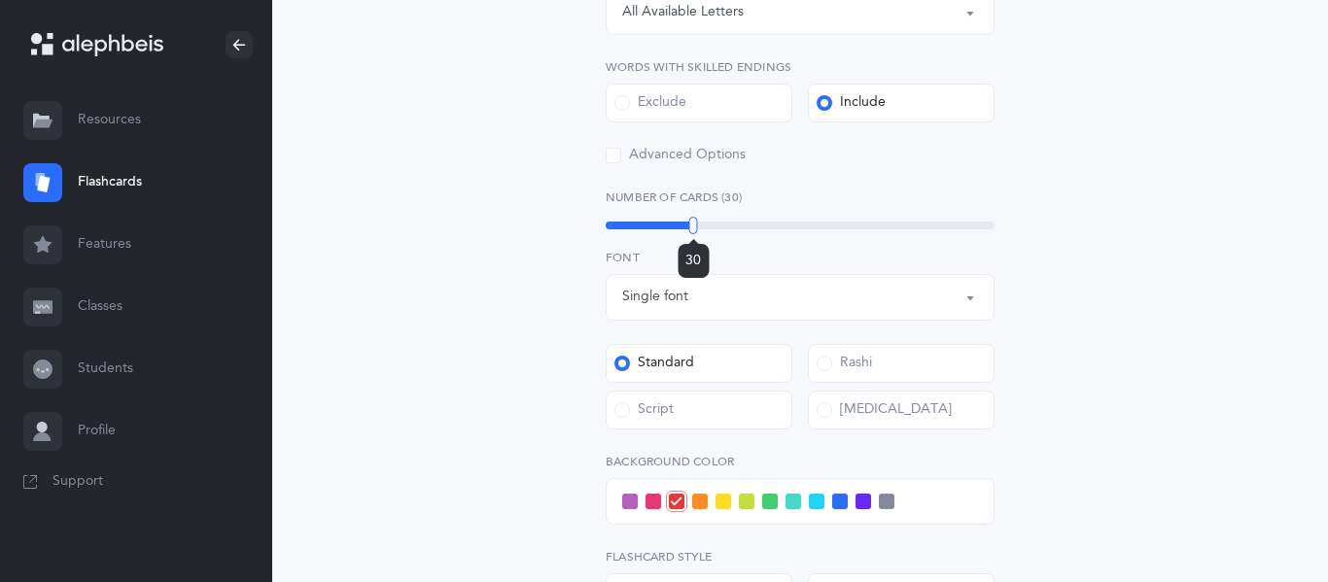
drag, startPoint x: 690, startPoint y: 228, endPoint x: 693, endPoint y: 281, distance: 53.6
click at [693, 281] on div "Kriah Red Level Kriah Orange Level Kriah Yellow Level Kriah Yellow Level Kriah …" at bounding box center [800, 191] width 389 height 1188
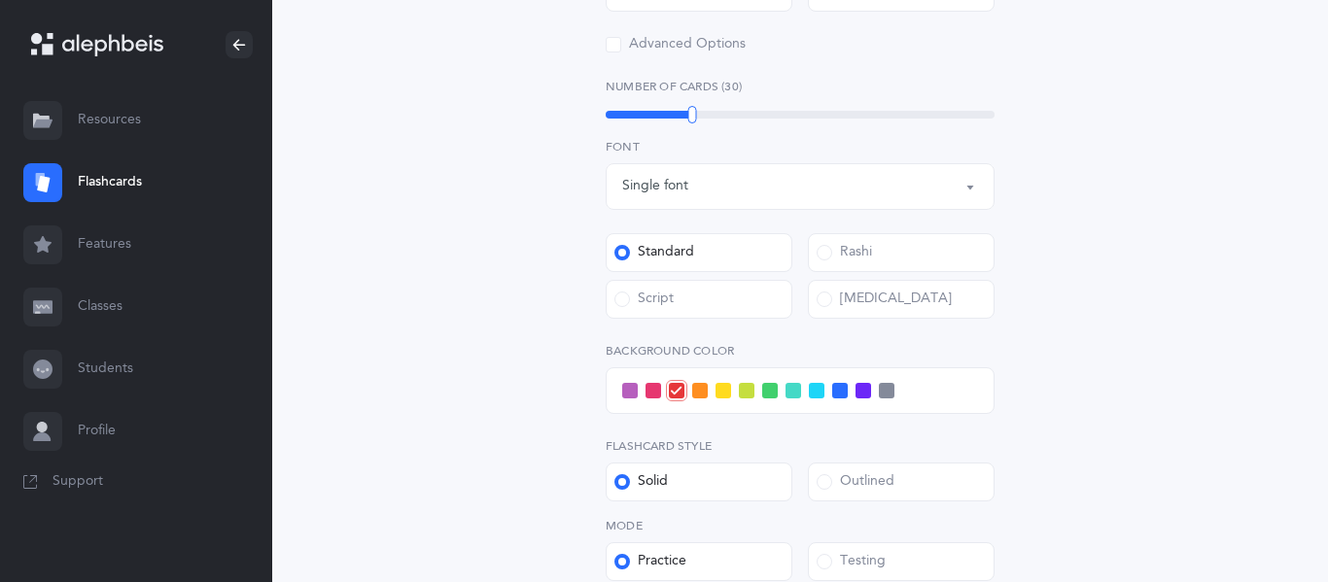
scroll to position [825, 0]
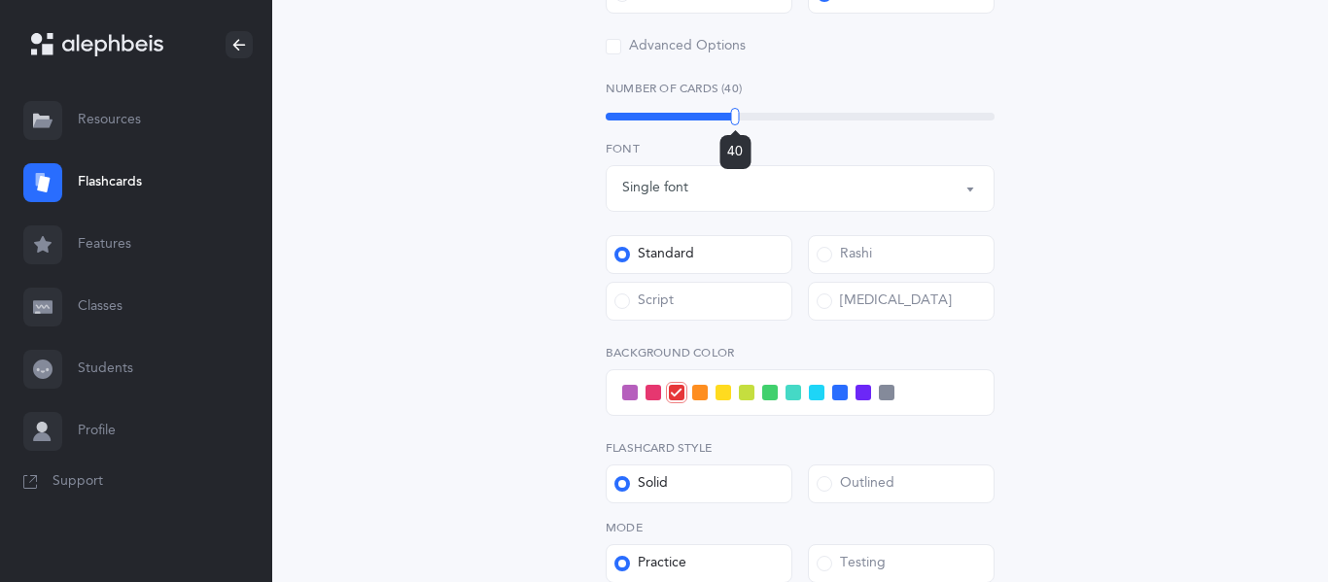
drag, startPoint x: 690, startPoint y: 123, endPoint x: 735, endPoint y: 174, distance: 68.2
click at [735, 174] on div "Kriah Red Level Kriah Orange Level Kriah Yellow Level Kriah Yellow Level Kriah …" at bounding box center [800, 83] width 389 height 1188
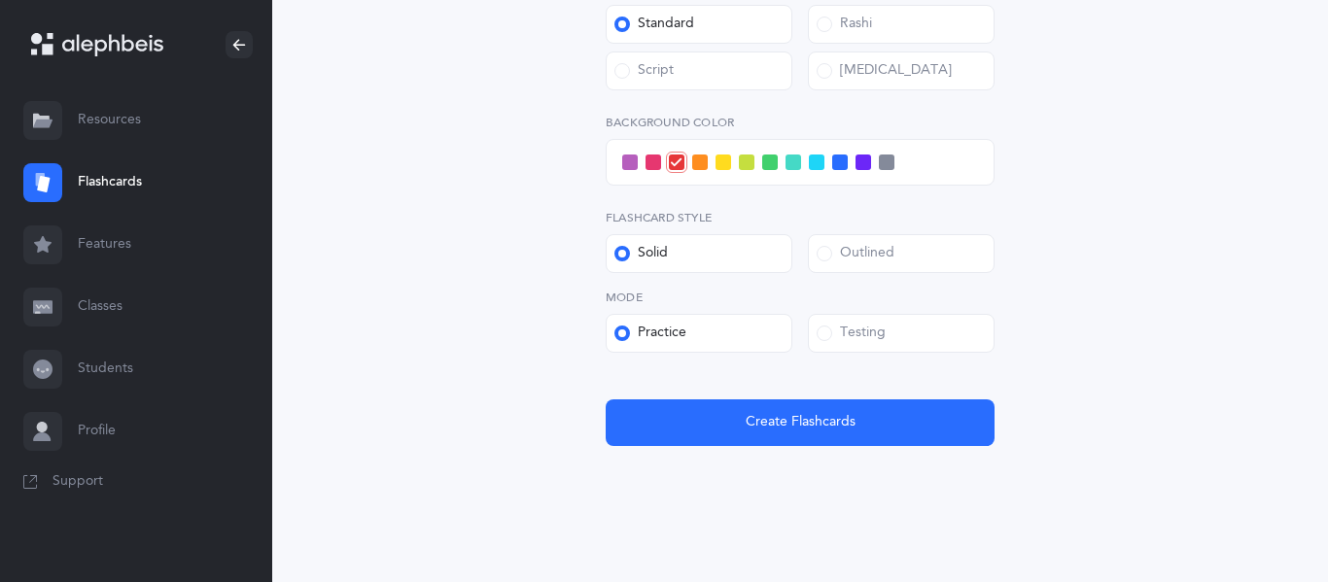
scroll to position [1075, 0]
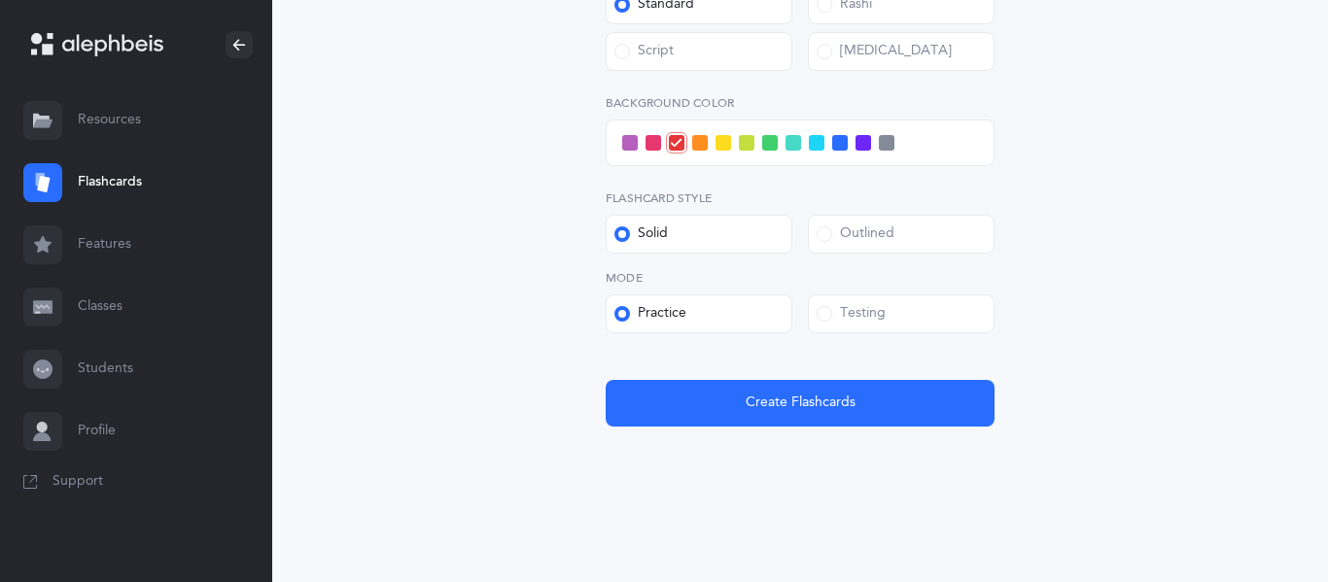
click at [895, 245] on label "Outlined" at bounding box center [901, 234] width 187 height 39
click at [0, 0] on input "Outlined" at bounding box center [0, 0] width 0 height 0
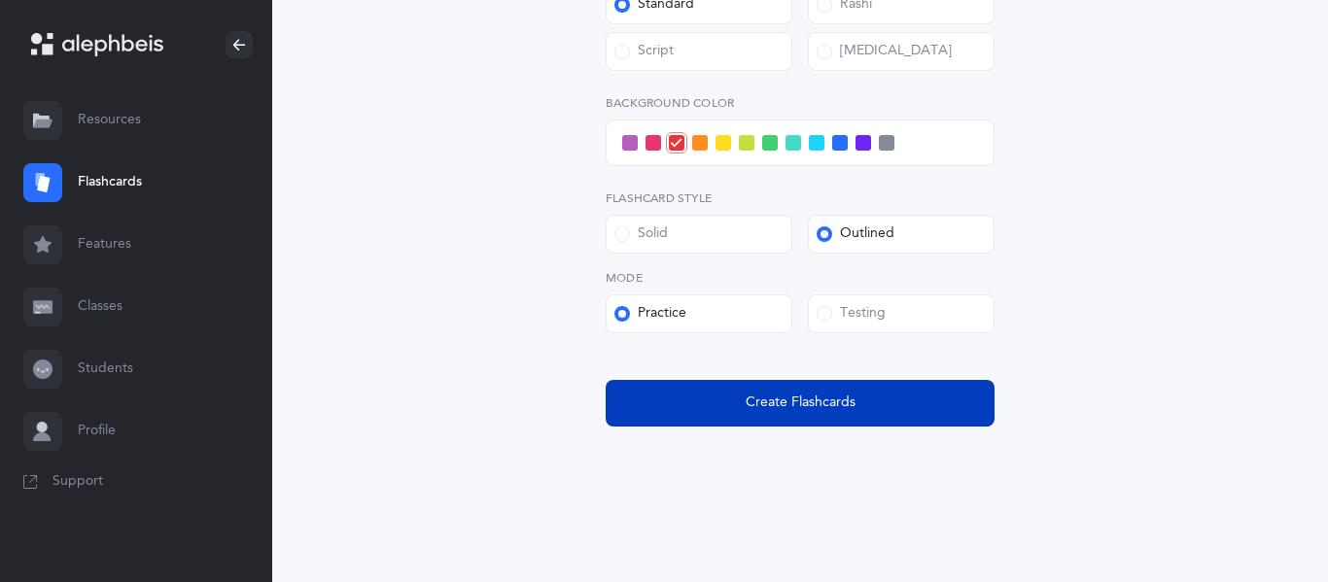
click at [759, 409] on span "Create Flashcards" at bounding box center [801, 403] width 110 height 20
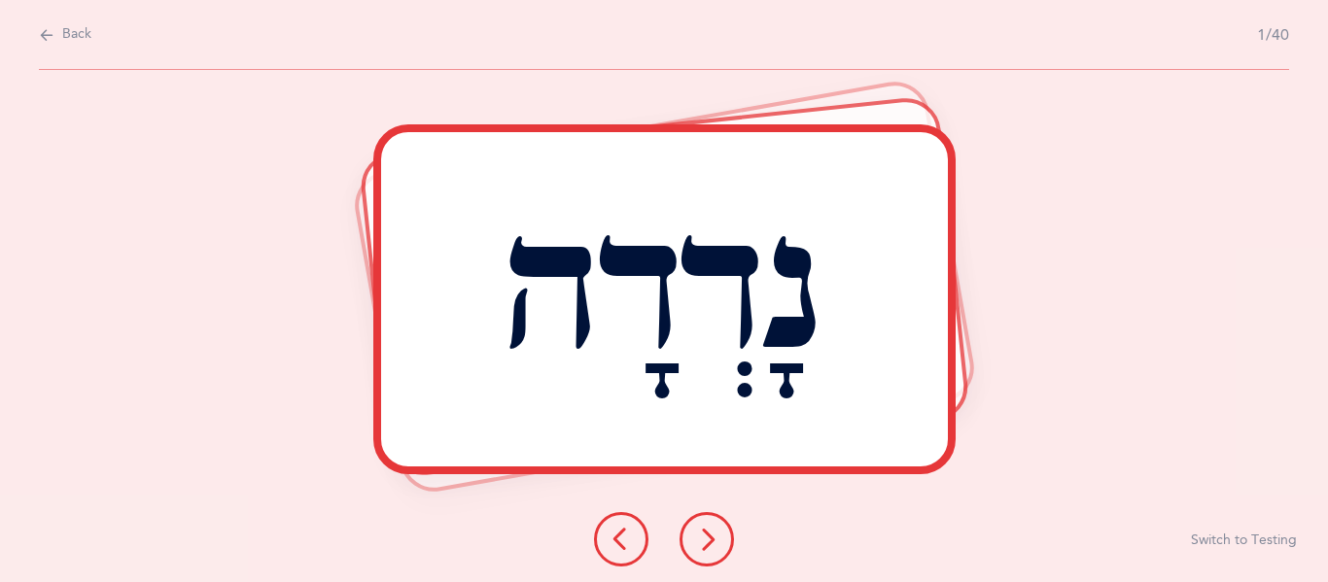
scroll to position [0, 0]
click at [713, 516] on button at bounding box center [707, 539] width 54 height 54
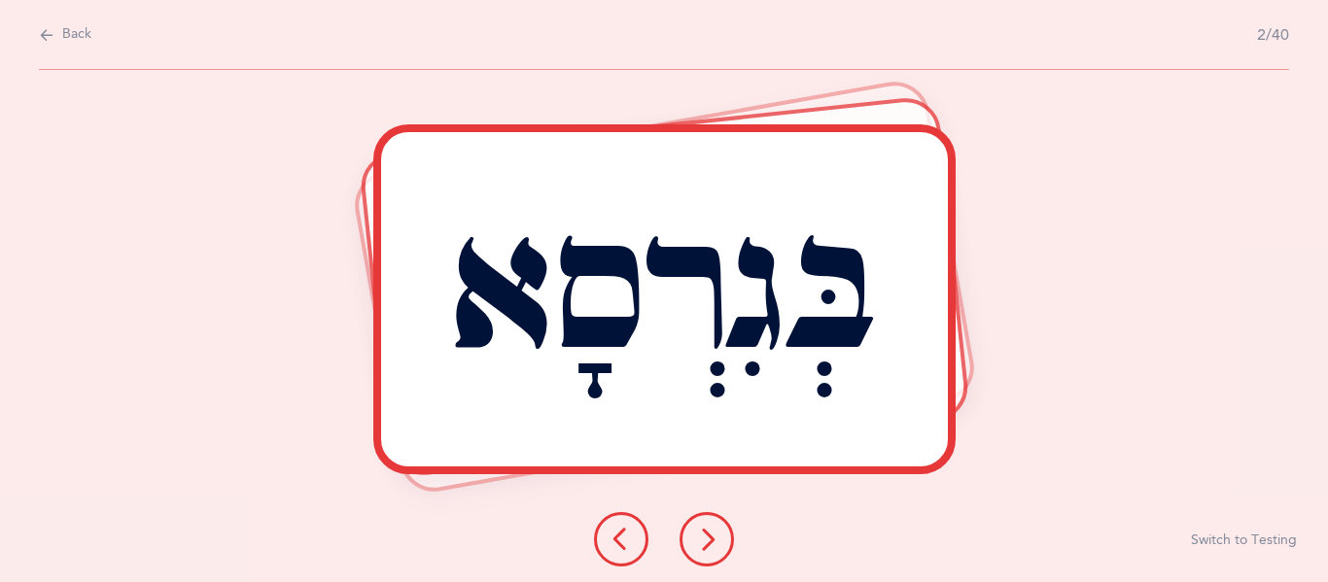
click at [710, 517] on button at bounding box center [707, 539] width 54 height 54
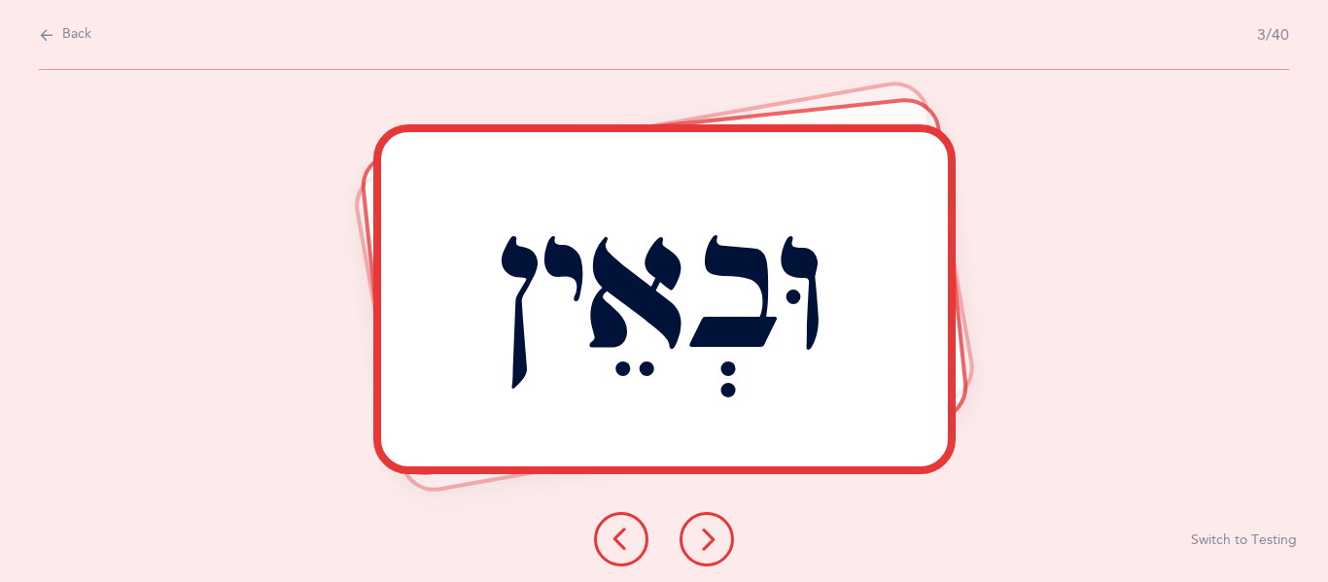
click at [688, 539] on button at bounding box center [707, 539] width 54 height 54
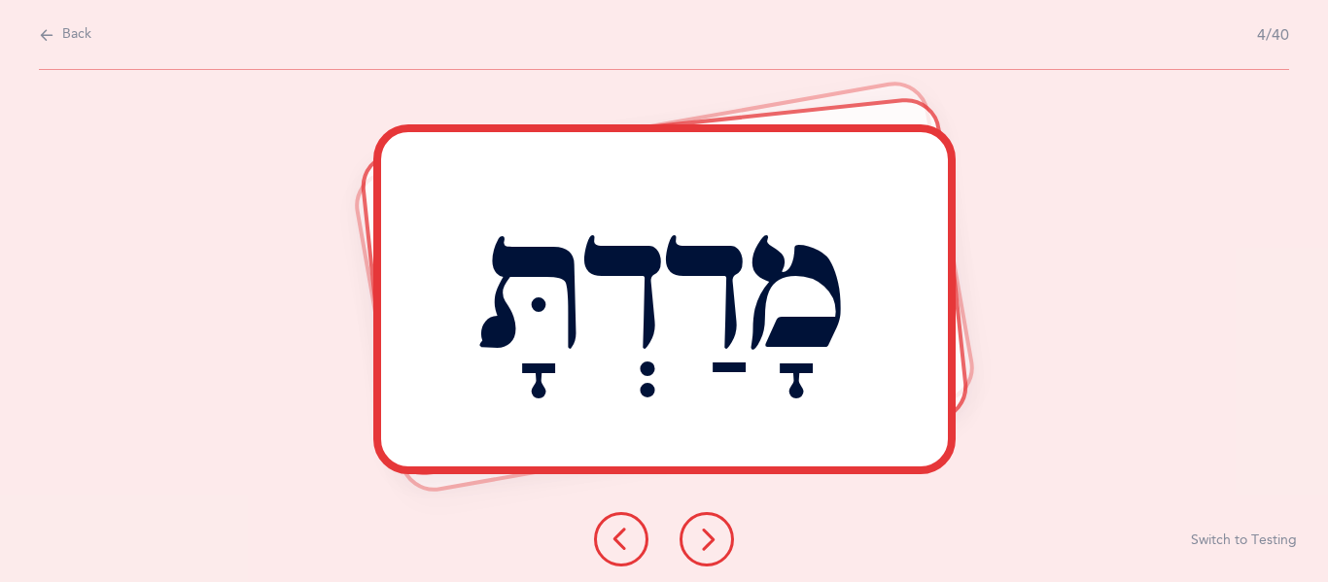
click at [689, 532] on button at bounding box center [707, 539] width 54 height 54
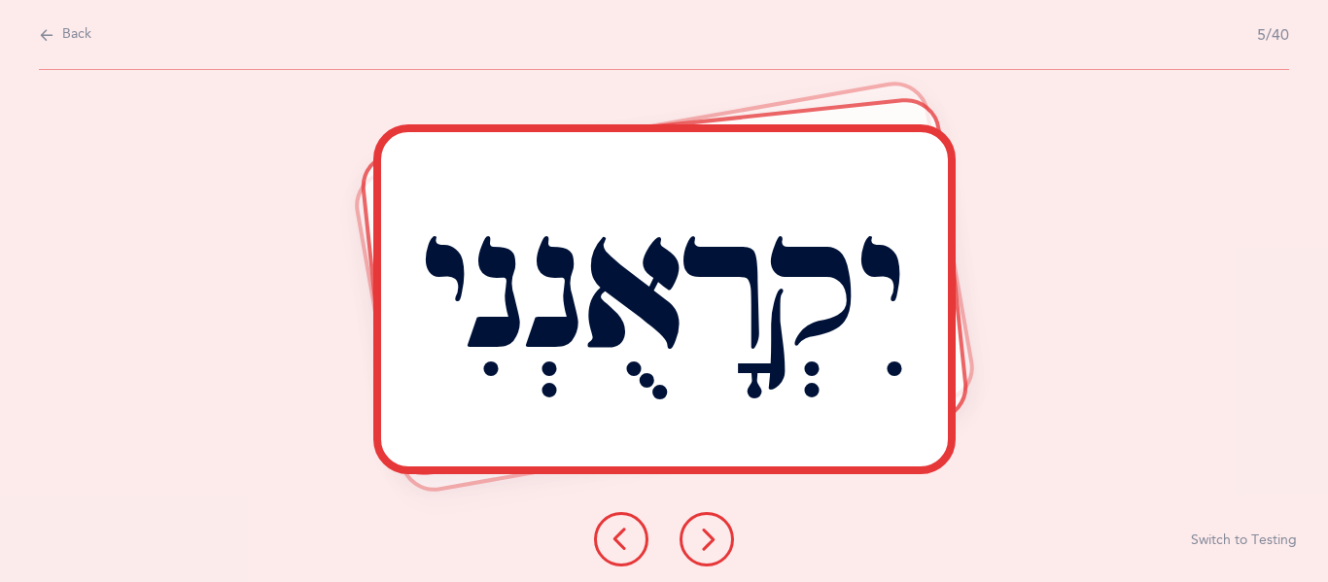
click at [696, 542] on icon at bounding box center [706, 539] width 23 height 23
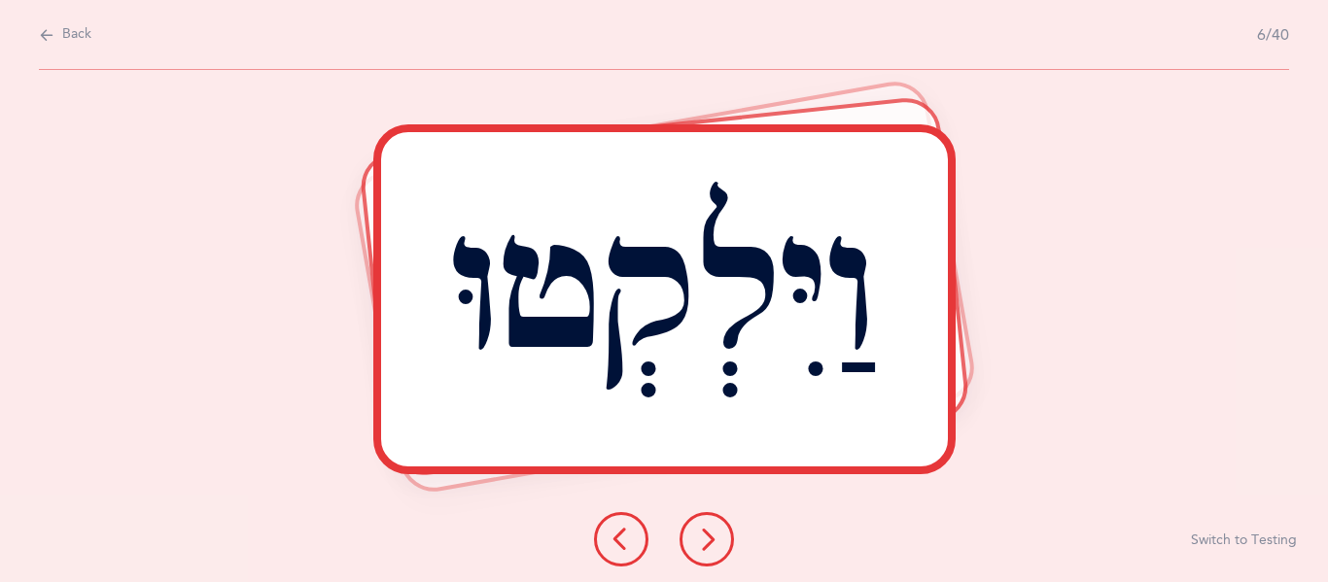
click at [693, 537] on button at bounding box center [707, 539] width 54 height 54
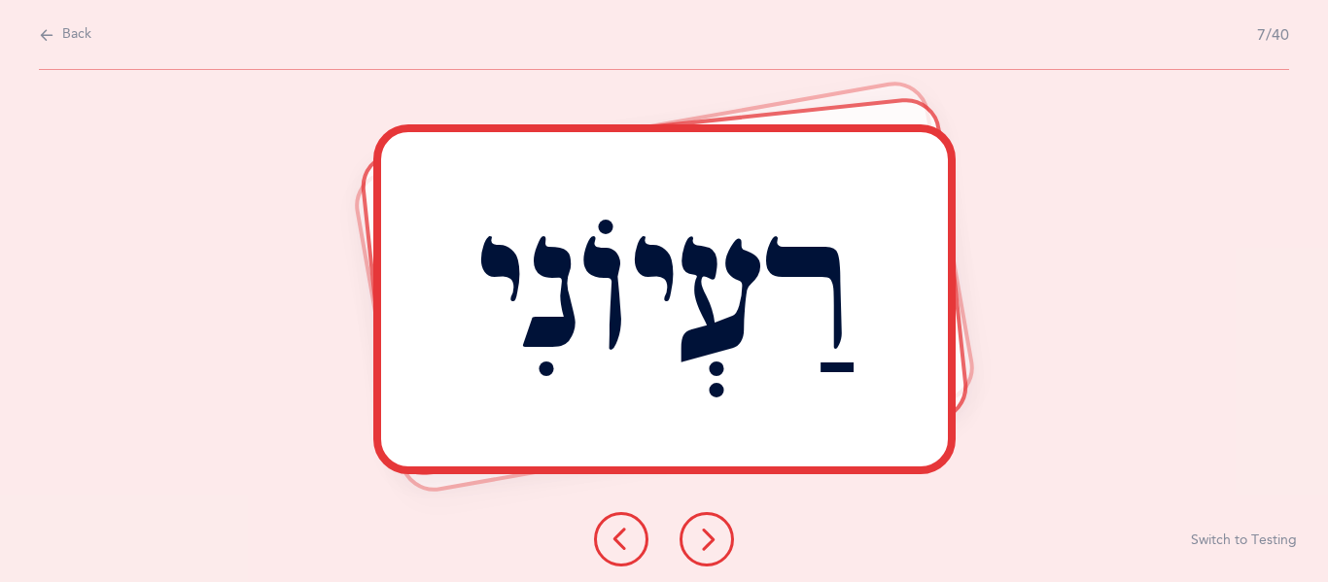
click at [719, 529] on button at bounding box center [707, 539] width 54 height 54
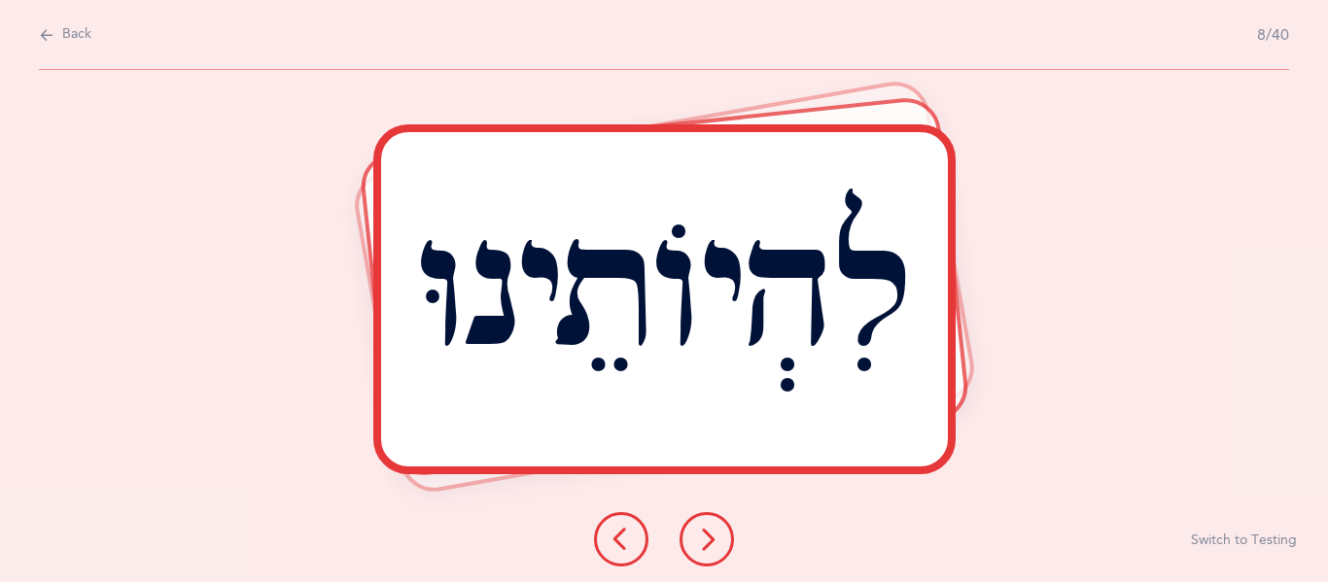
click at [699, 533] on icon at bounding box center [706, 539] width 23 height 23
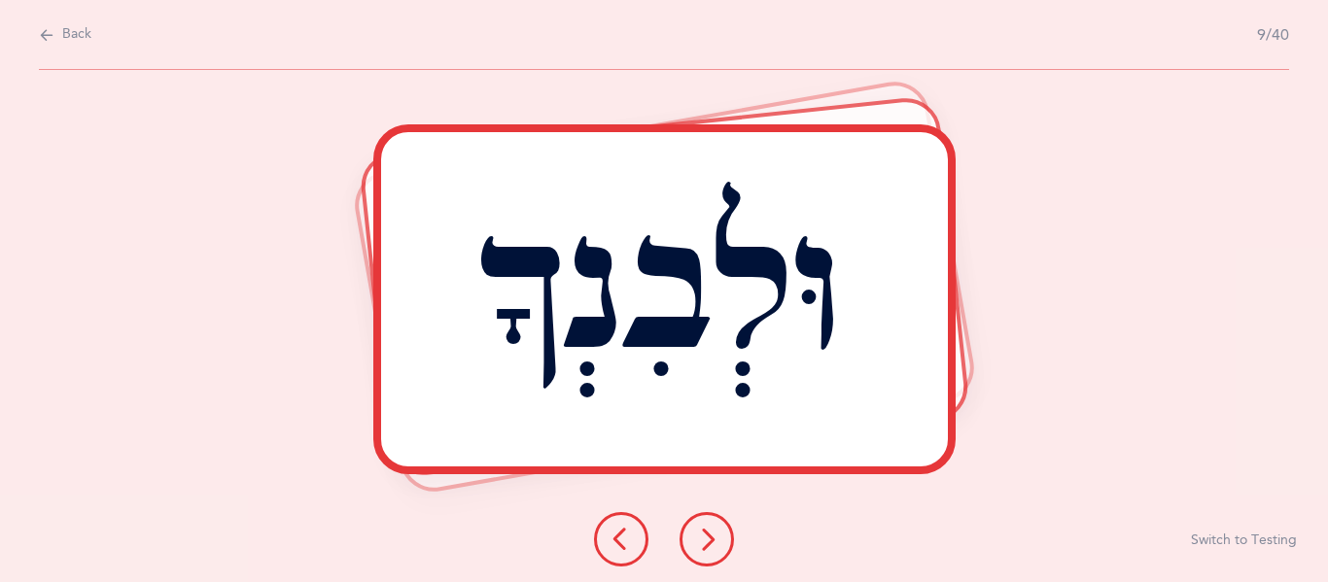
click at [717, 524] on button at bounding box center [707, 539] width 54 height 54
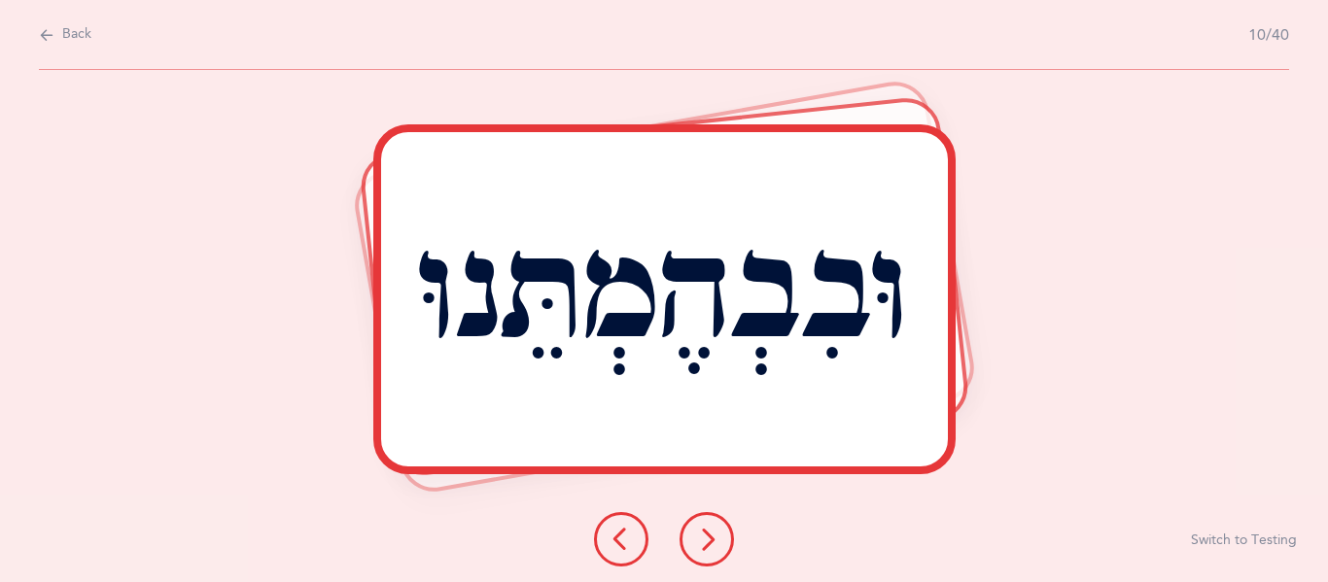
click at [696, 522] on button at bounding box center [707, 539] width 54 height 54
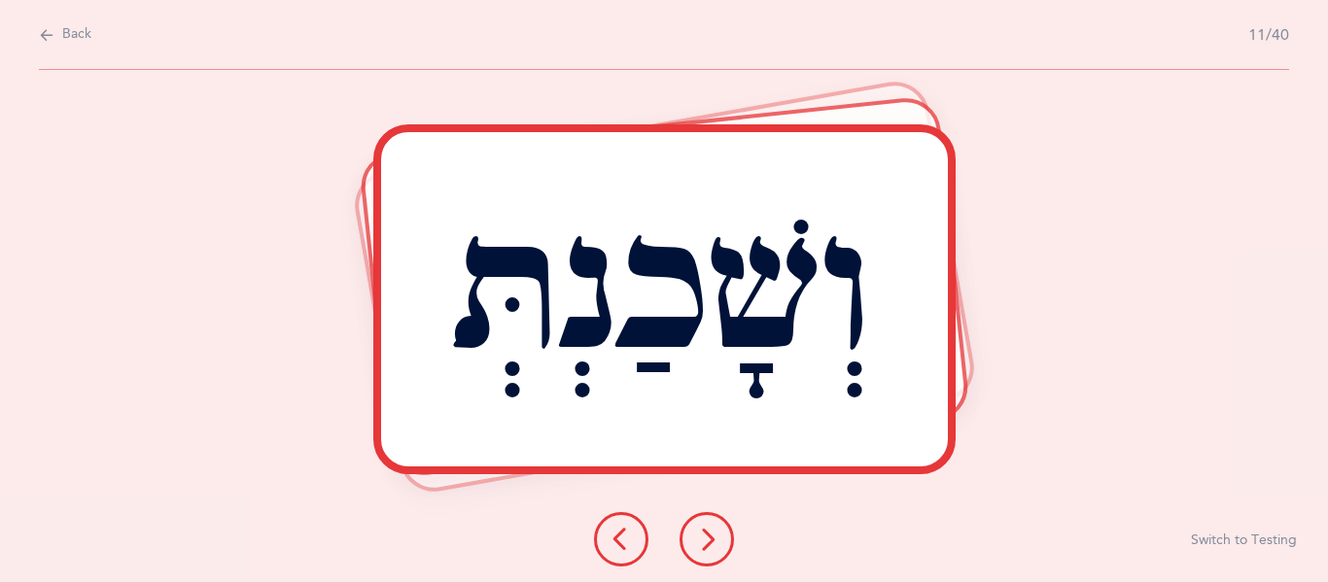
click at [702, 521] on button at bounding box center [707, 539] width 54 height 54
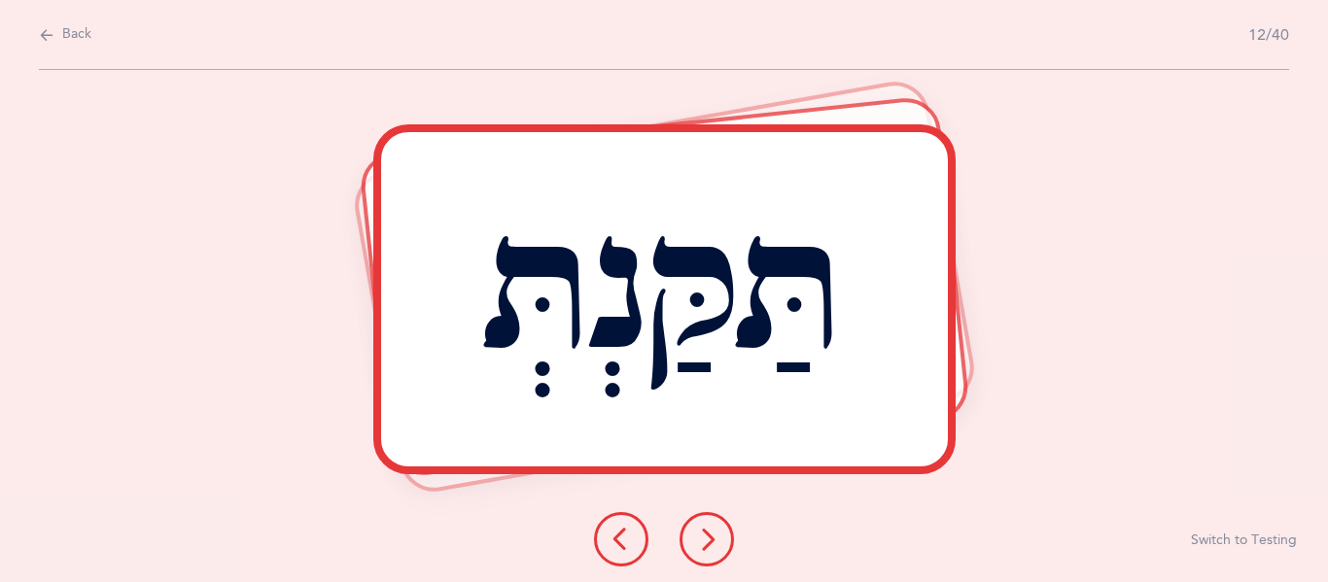
click at [734, 531] on div at bounding box center [664, 539] width 171 height 54
click at [717, 539] on icon at bounding box center [706, 539] width 23 height 23
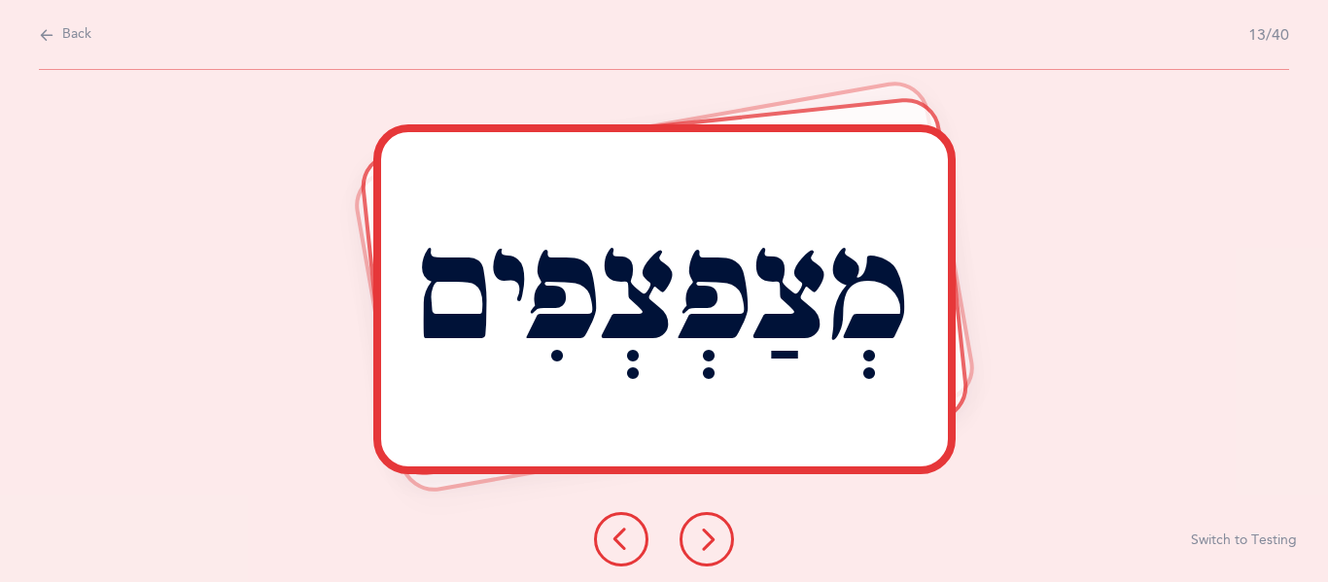
click at [704, 513] on button at bounding box center [707, 539] width 54 height 54
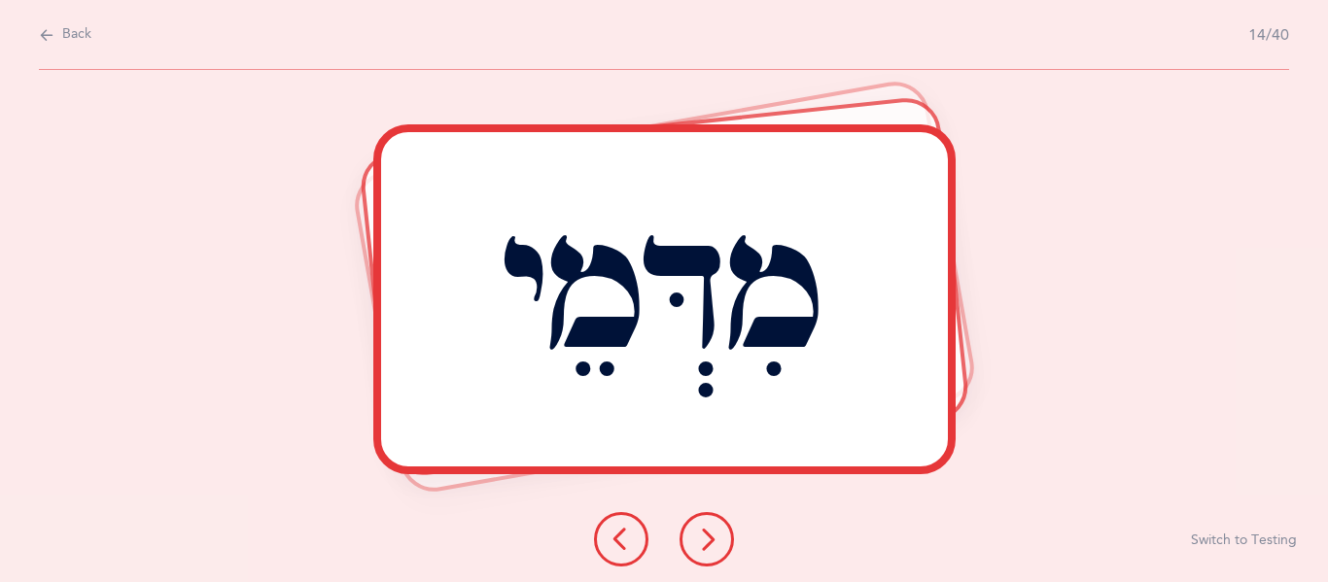
click at [725, 522] on button at bounding box center [707, 539] width 54 height 54
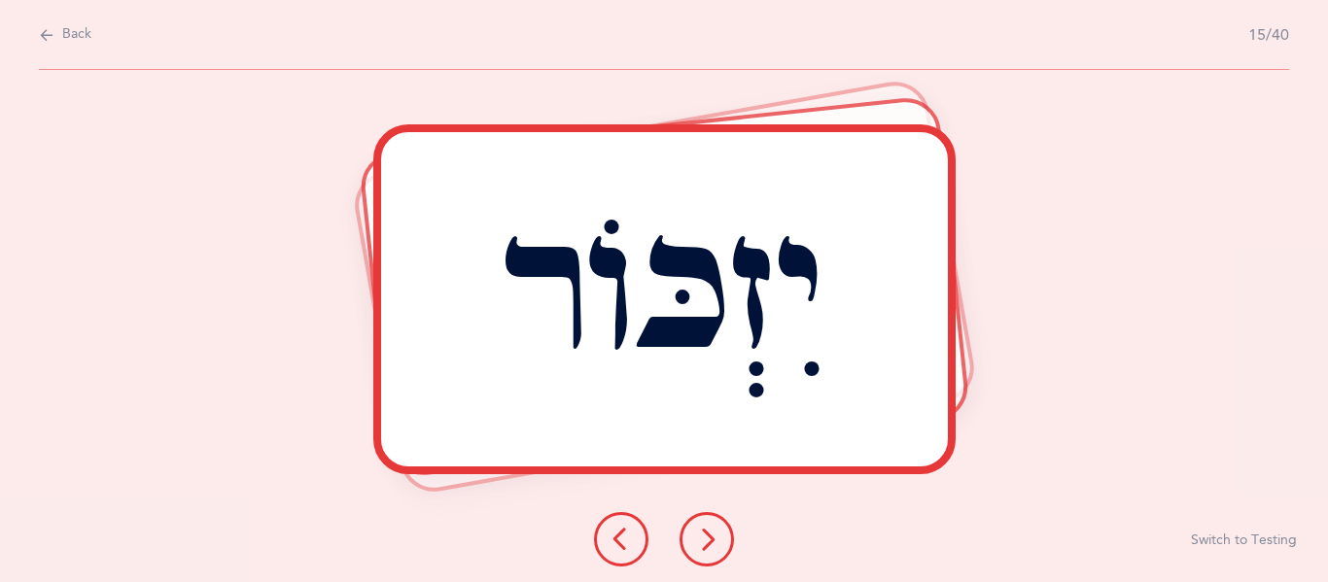
click at [707, 532] on icon at bounding box center [706, 539] width 23 height 23
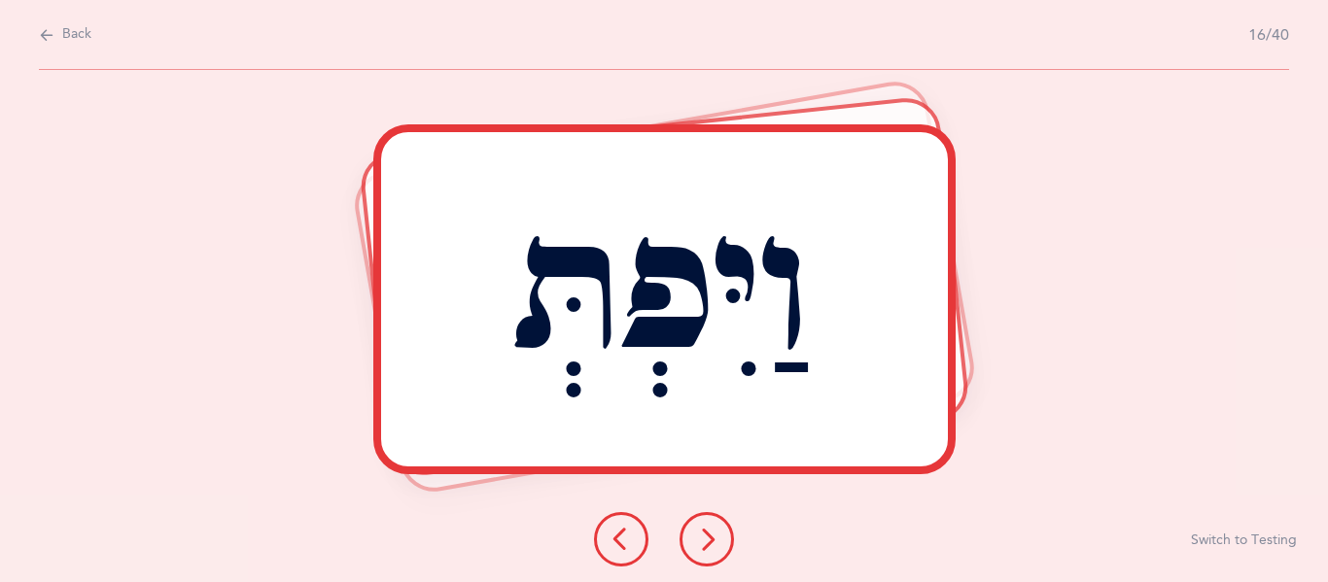
click at [718, 528] on icon at bounding box center [706, 539] width 23 height 23
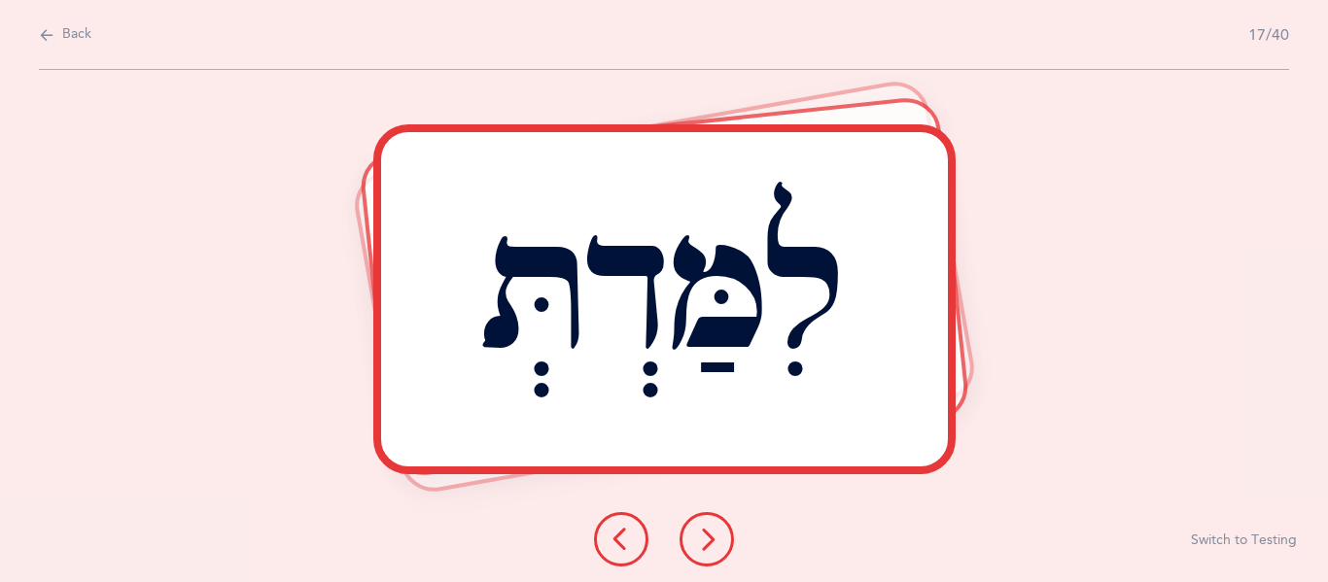
click at [692, 542] on button at bounding box center [707, 539] width 54 height 54
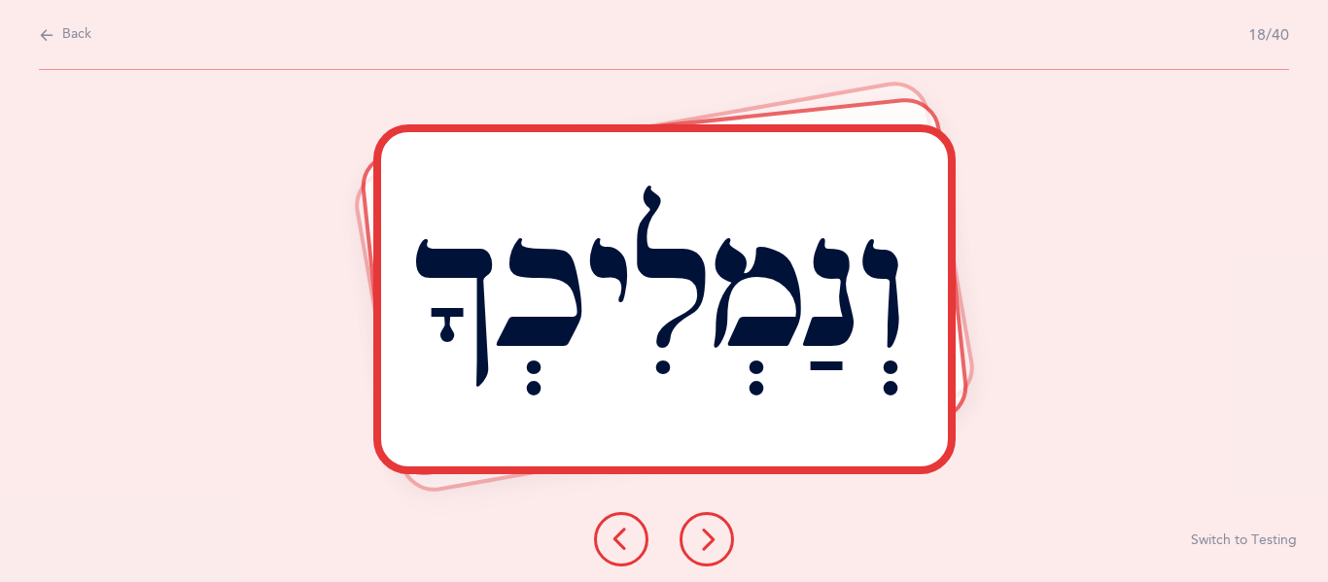
click at [716, 524] on button at bounding box center [707, 539] width 54 height 54
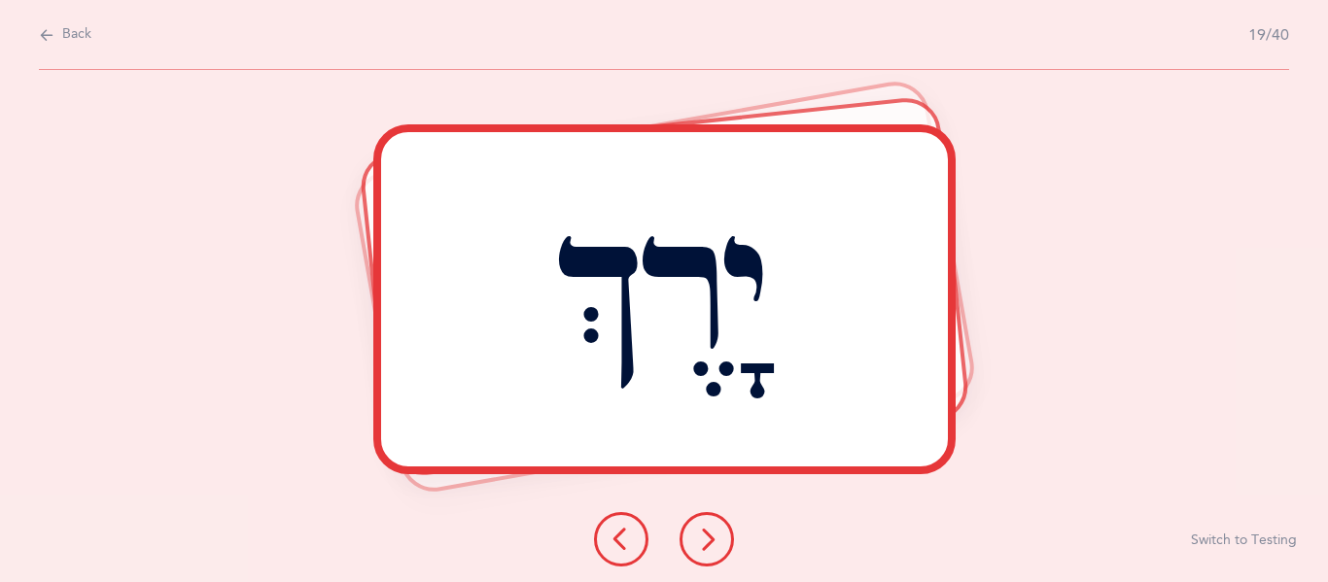
click at [710, 540] on icon at bounding box center [706, 539] width 23 height 23
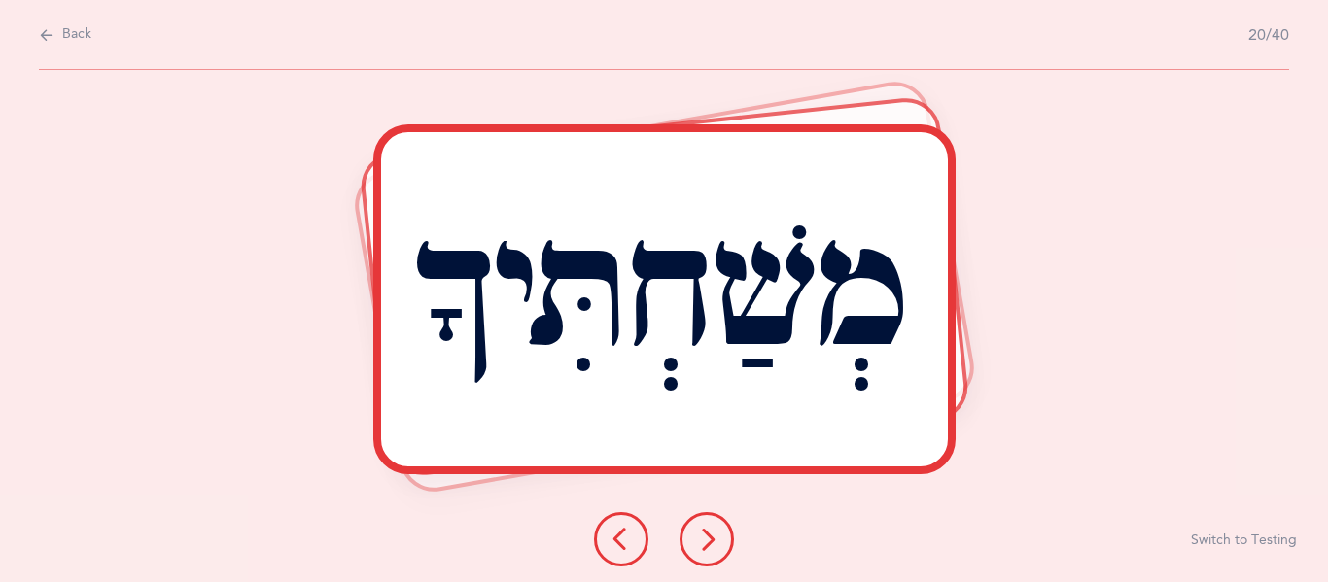
click at [716, 512] on div at bounding box center [664, 539] width 171 height 54
click at [707, 523] on button at bounding box center [707, 539] width 54 height 54
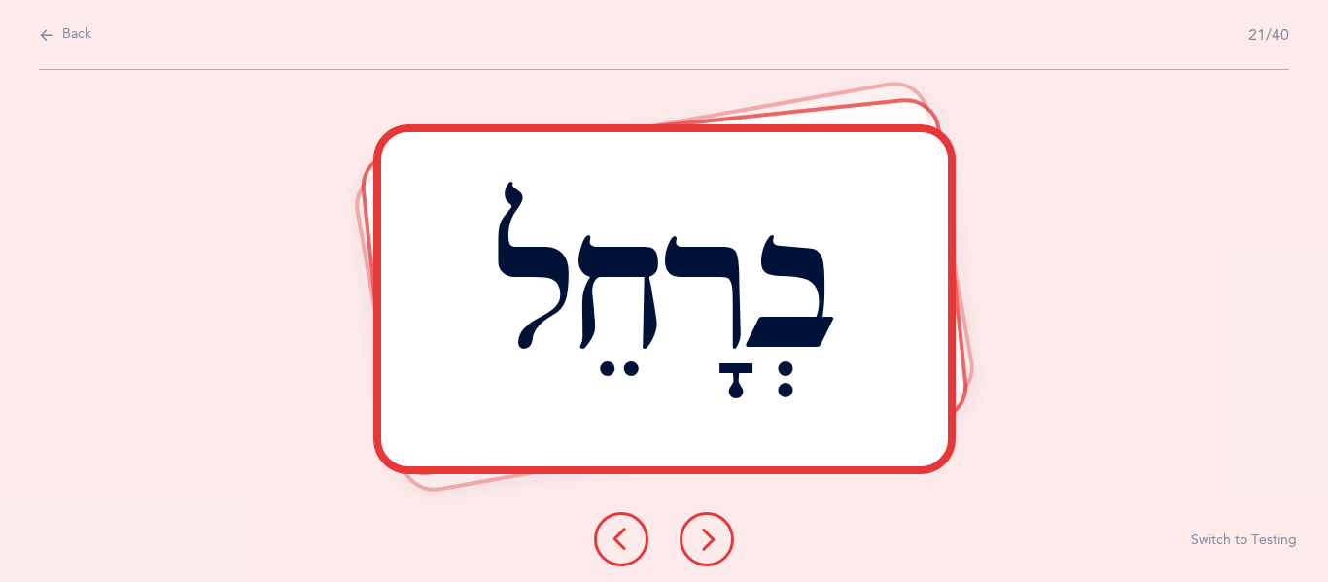
click at [693, 546] on button at bounding box center [707, 539] width 54 height 54
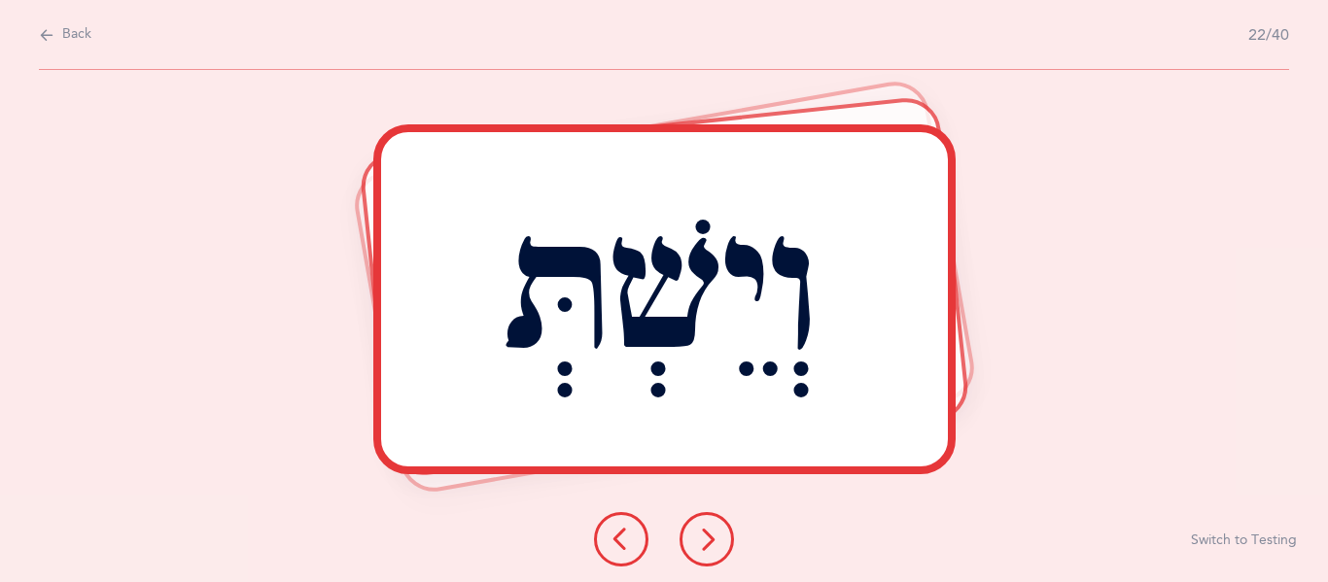
click at [704, 518] on button at bounding box center [707, 539] width 54 height 54
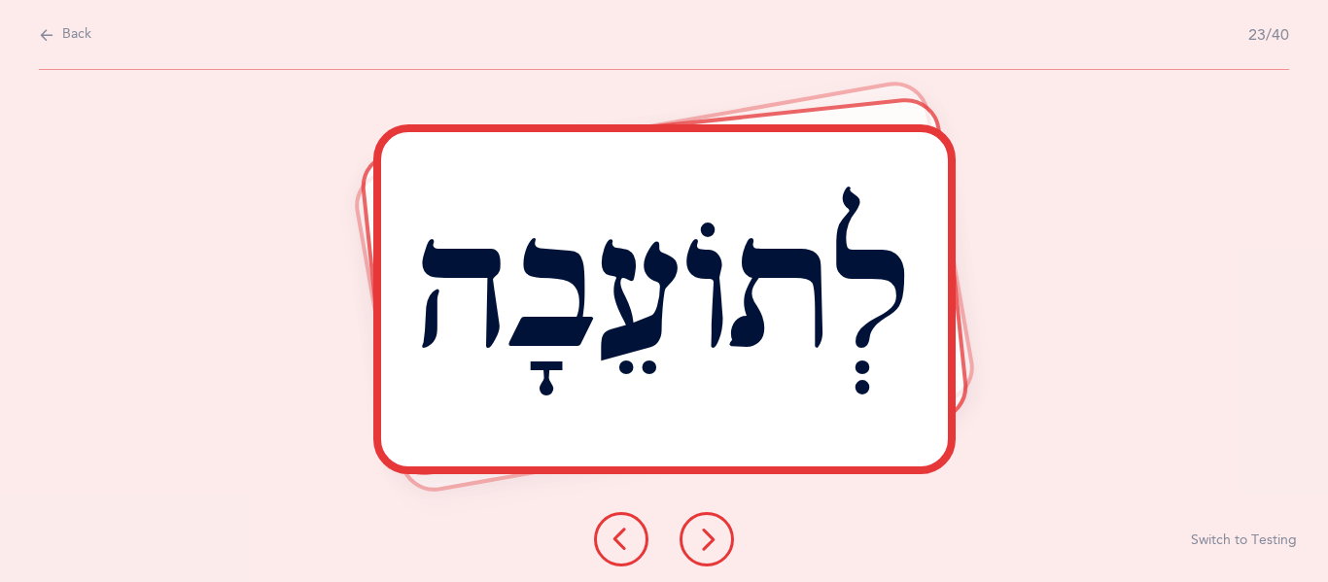
click at [706, 533] on icon at bounding box center [706, 539] width 23 height 23
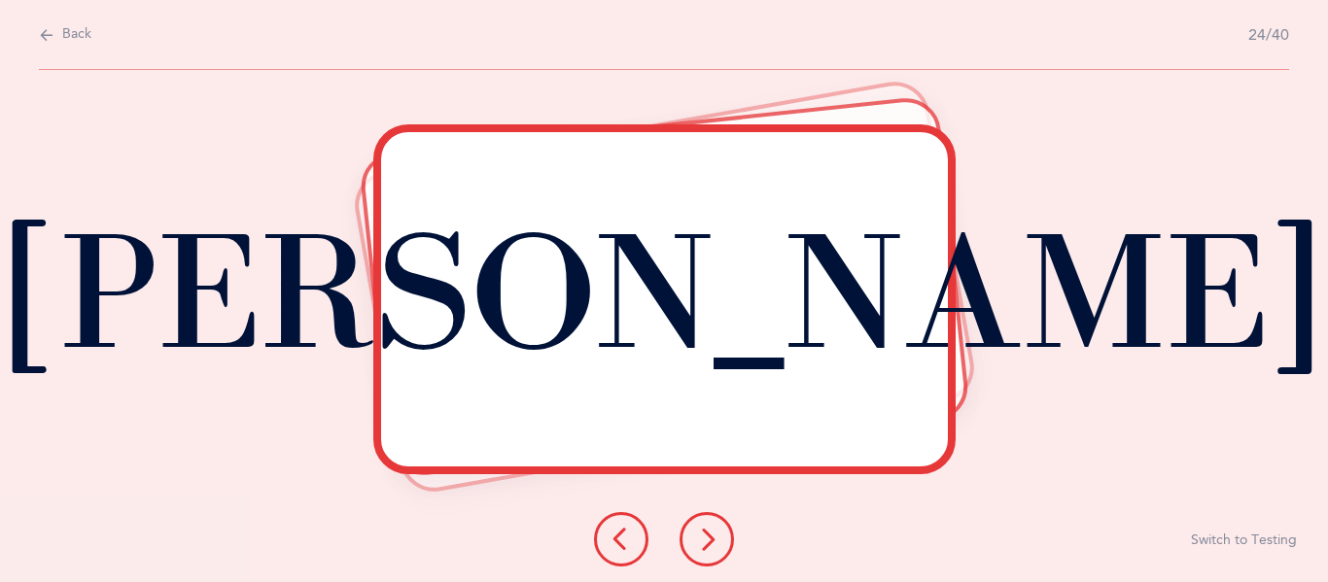
click at [713, 529] on icon at bounding box center [706, 539] width 23 height 23
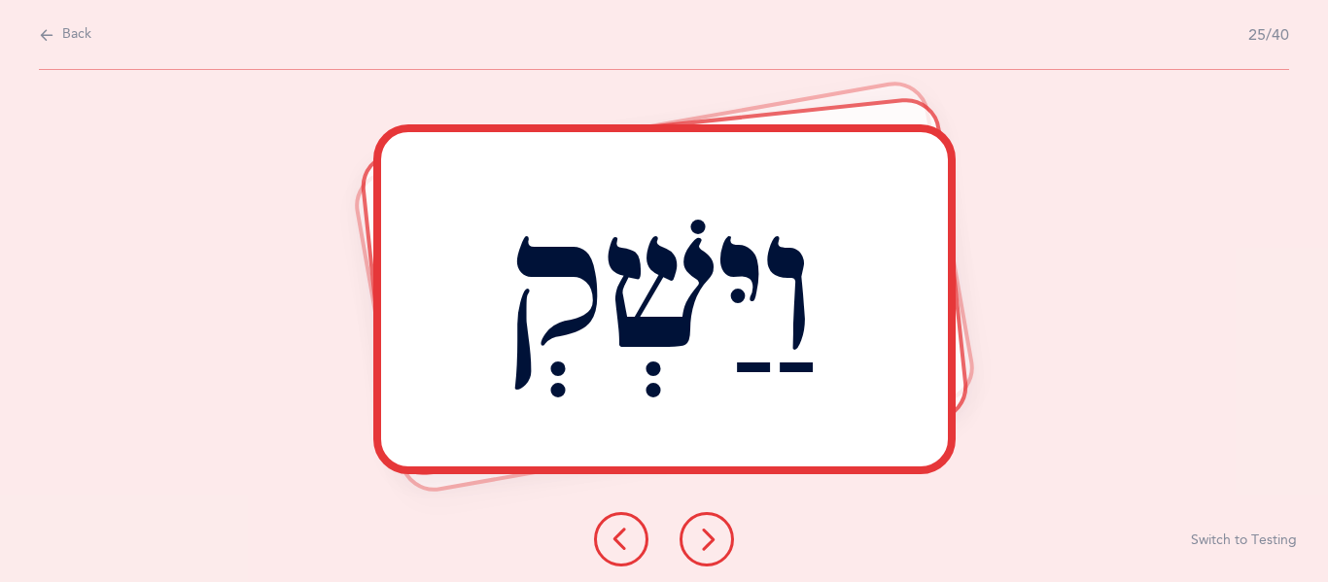
click at [703, 543] on icon at bounding box center [706, 539] width 23 height 23
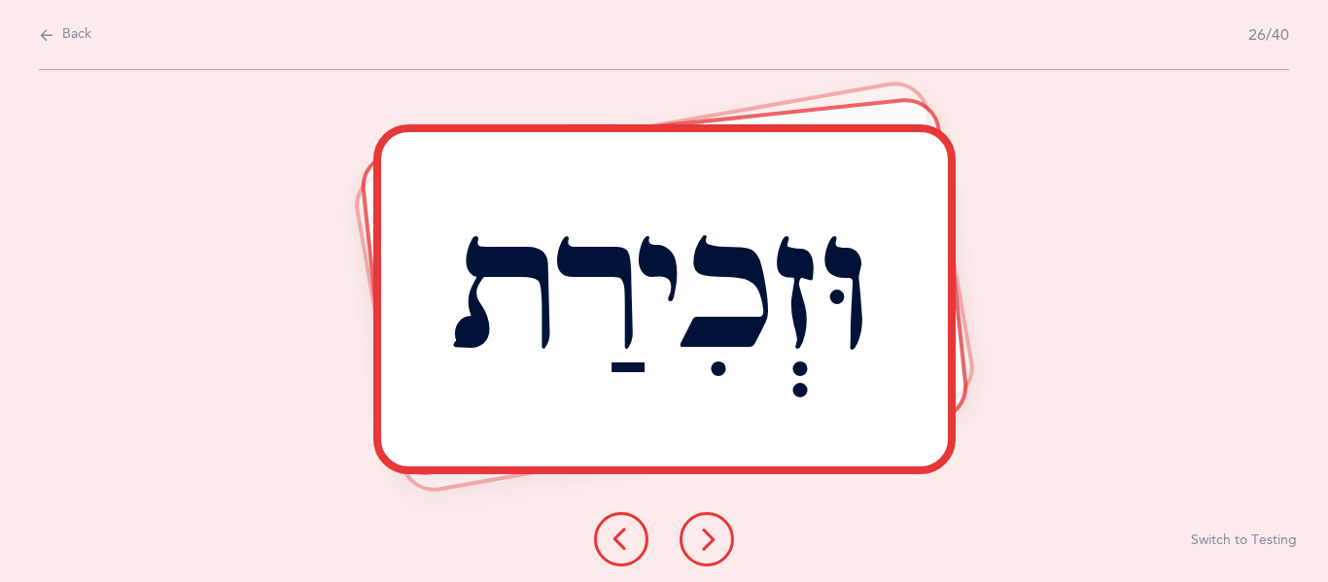
click at [716, 530] on icon at bounding box center [706, 539] width 23 height 23
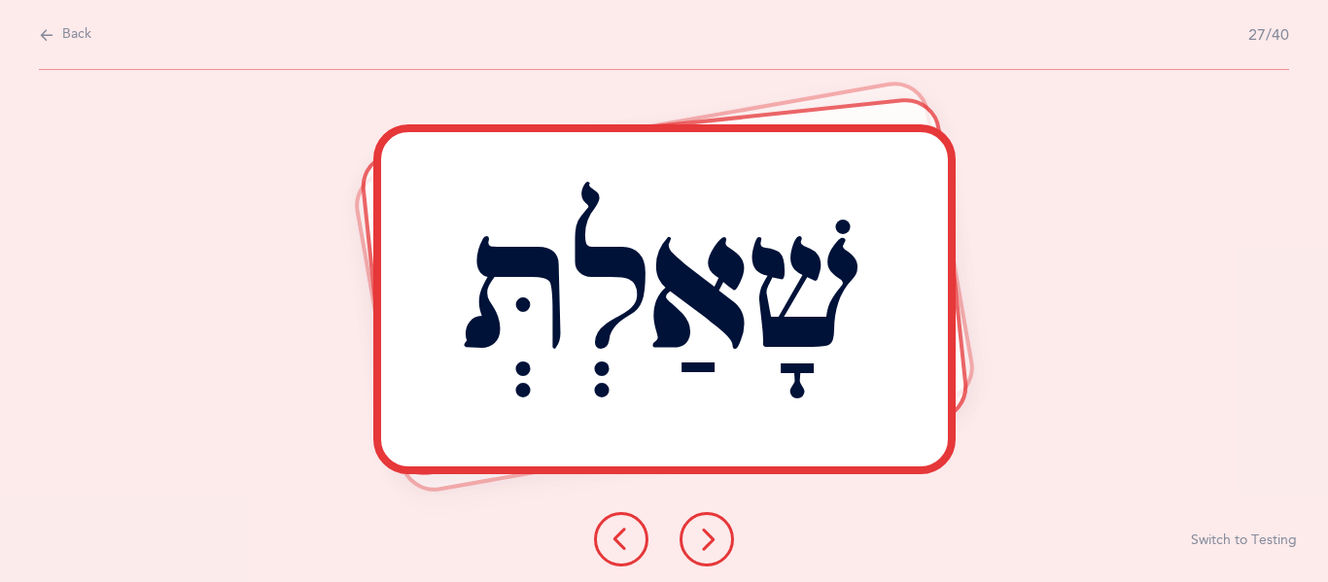
click at [726, 549] on button at bounding box center [707, 539] width 54 height 54
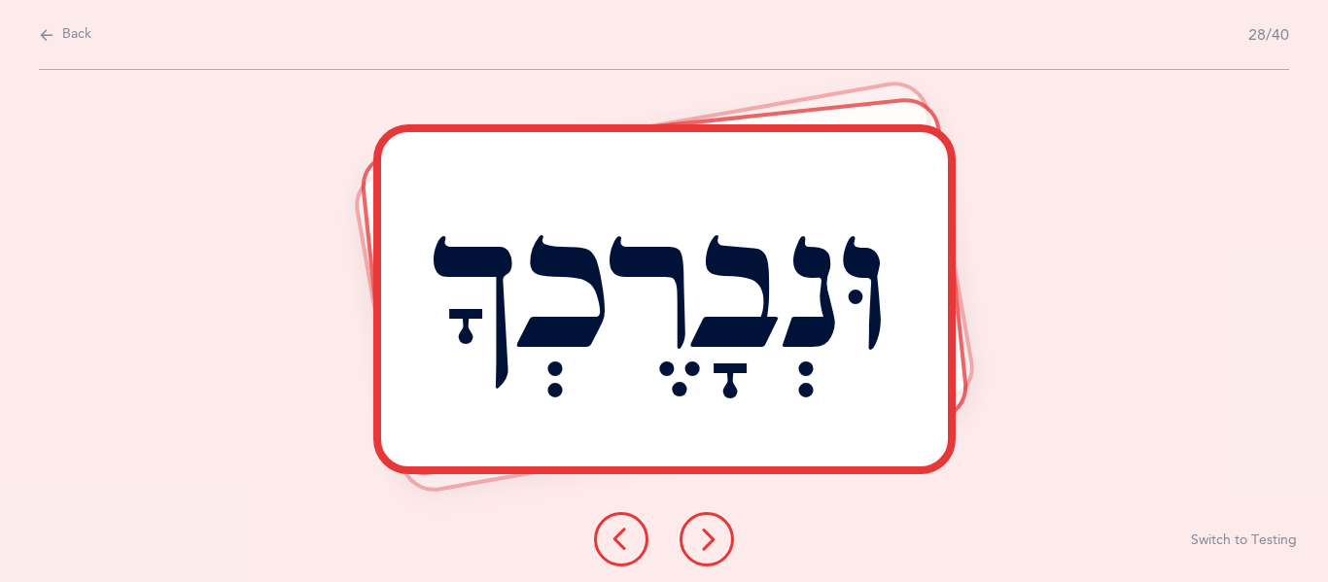
click at [696, 514] on button at bounding box center [707, 539] width 54 height 54
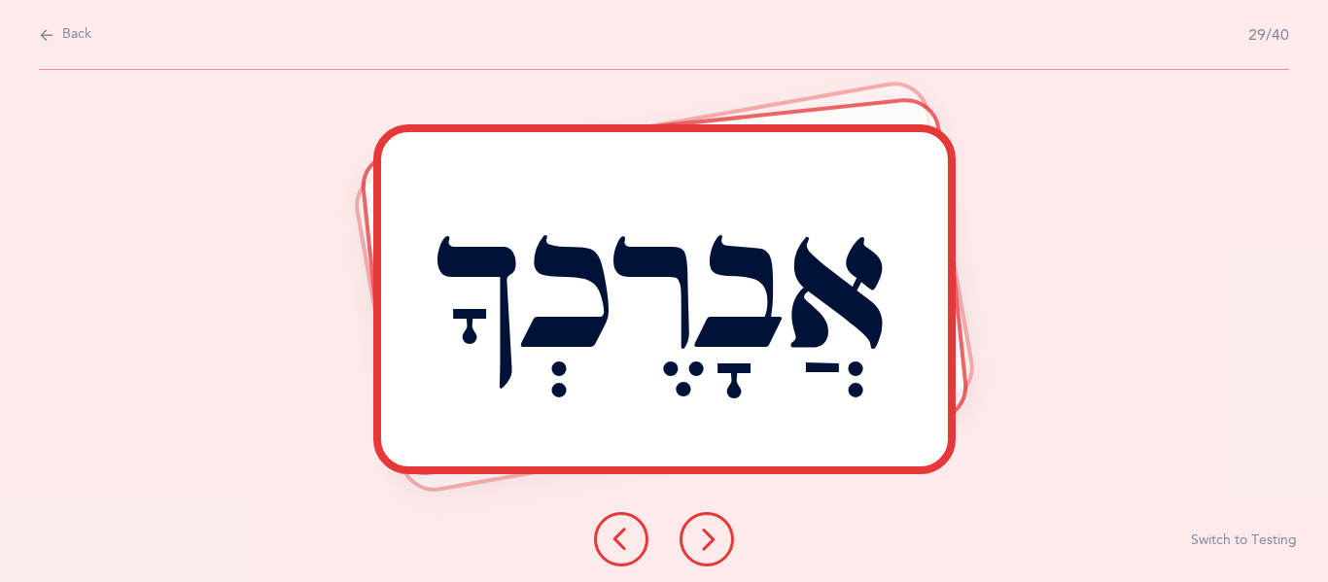
click at [721, 535] on button at bounding box center [707, 539] width 54 height 54
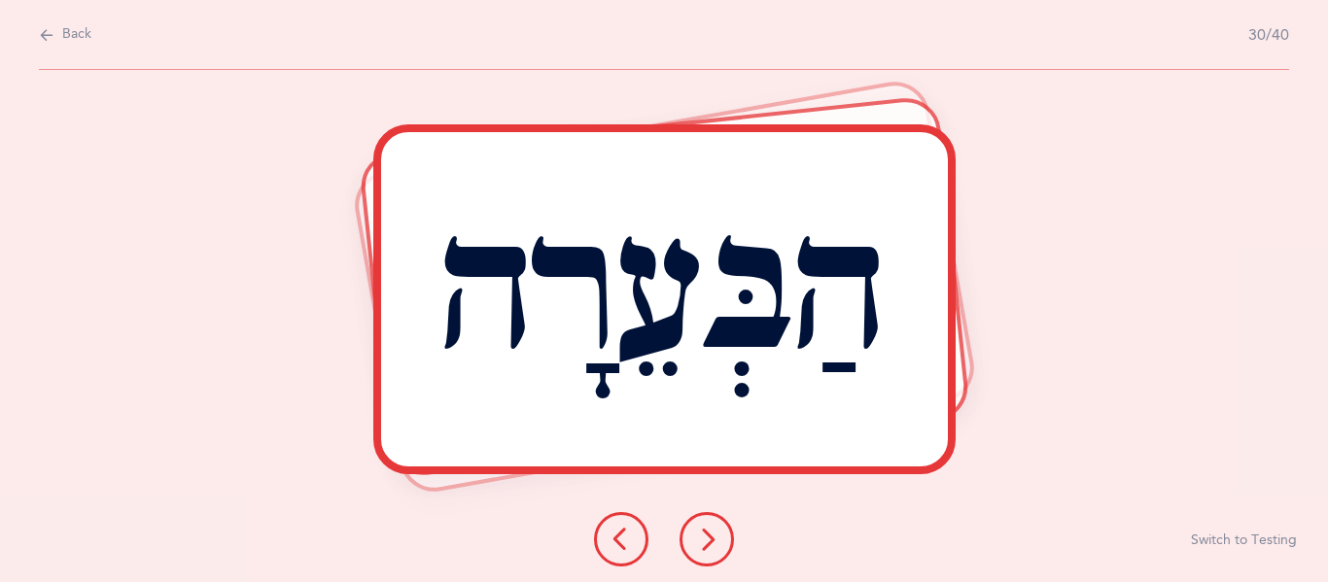
click at [703, 493] on div "הַבְּעֵרָה Report incorrect word Switch to Testing" at bounding box center [664, 326] width 1328 height 512
click at [697, 520] on button at bounding box center [707, 539] width 54 height 54
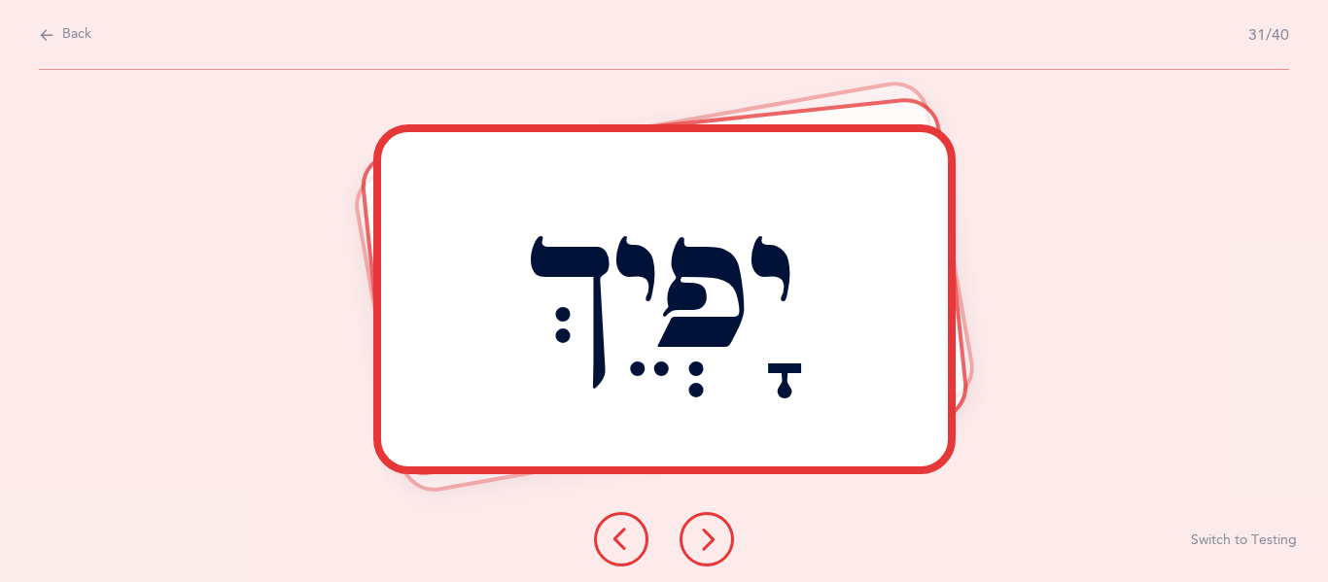
click at [708, 524] on button at bounding box center [707, 539] width 54 height 54
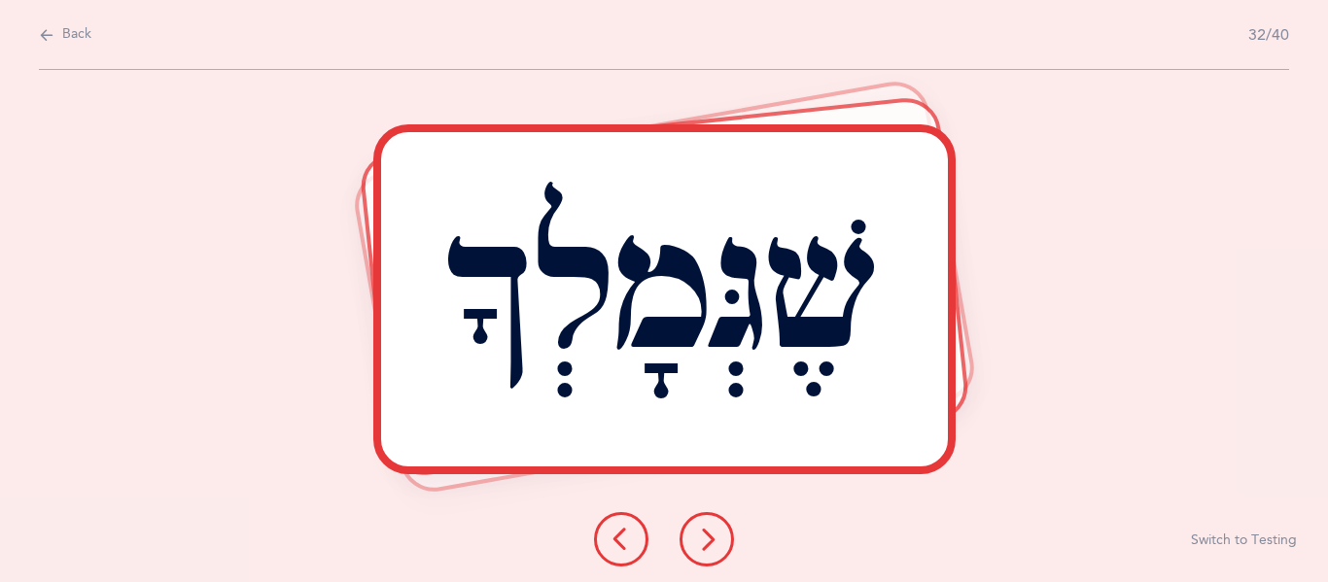
click at [709, 555] on button at bounding box center [707, 539] width 54 height 54
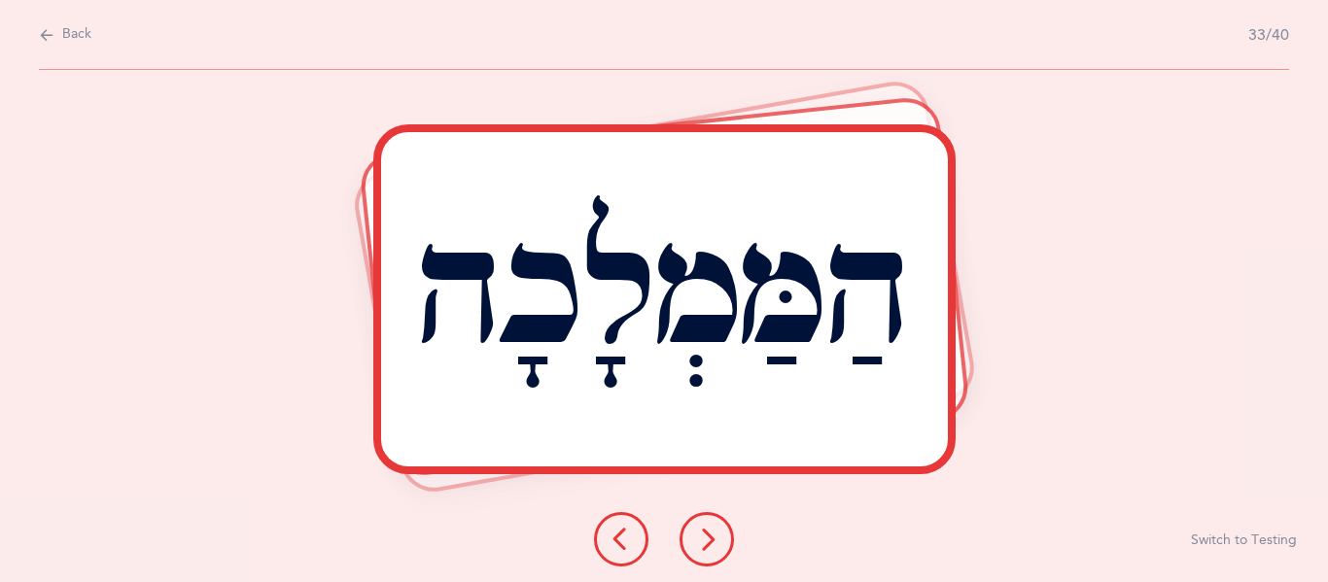
click at [725, 536] on button at bounding box center [707, 539] width 54 height 54
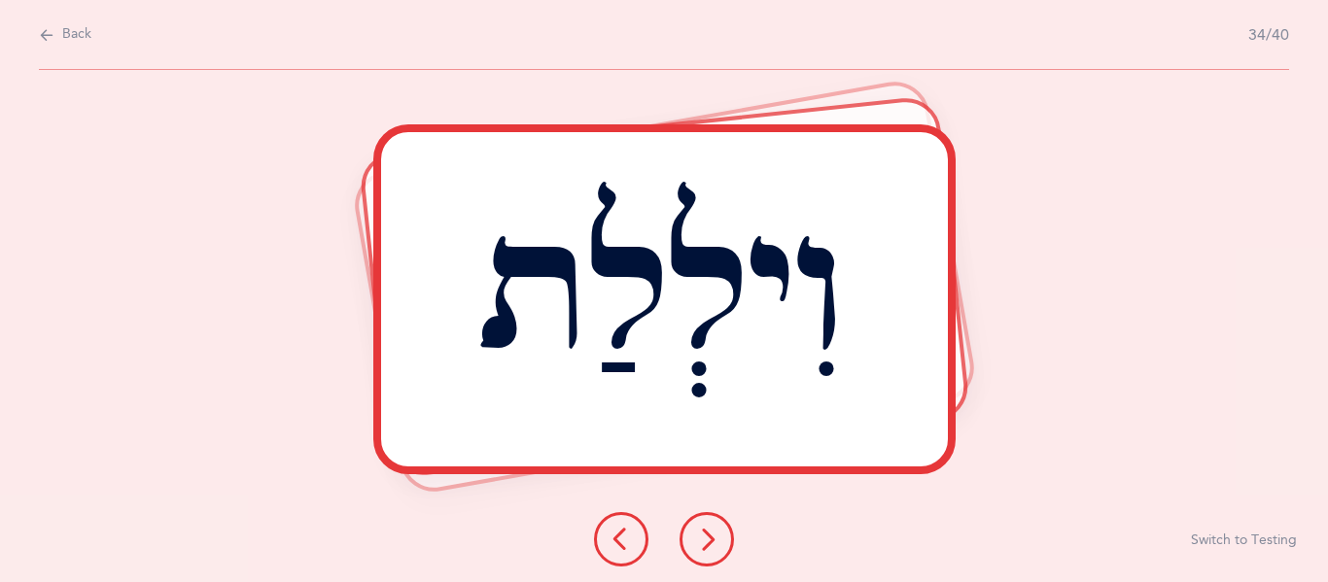
click at [693, 515] on button at bounding box center [707, 539] width 54 height 54
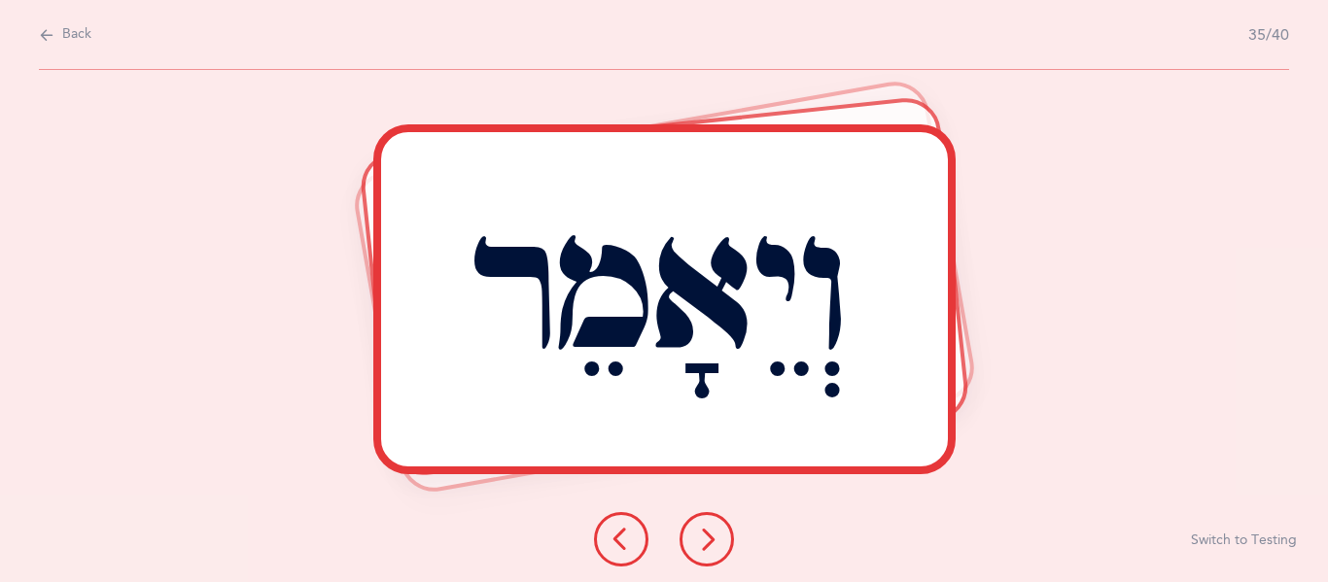
click at [720, 531] on button at bounding box center [707, 539] width 54 height 54
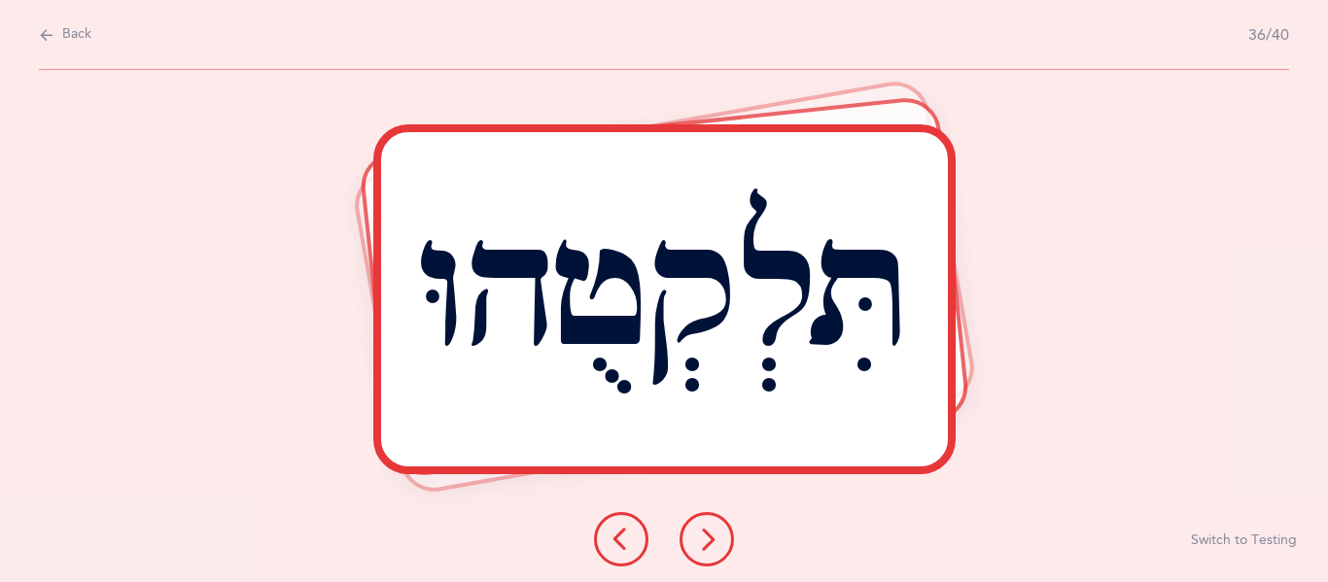
click at [708, 534] on icon at bounding box center [706, 539] width 23 height 23
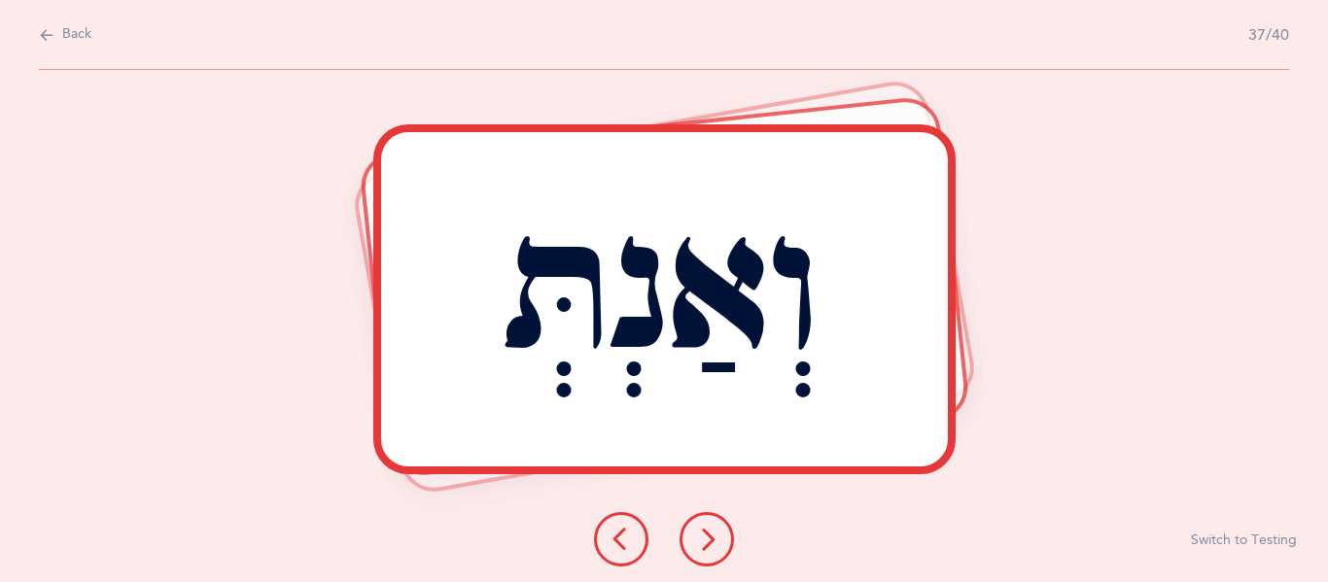
click at [726, 531] on button at bounding box center [707, 539] width 54 height 54
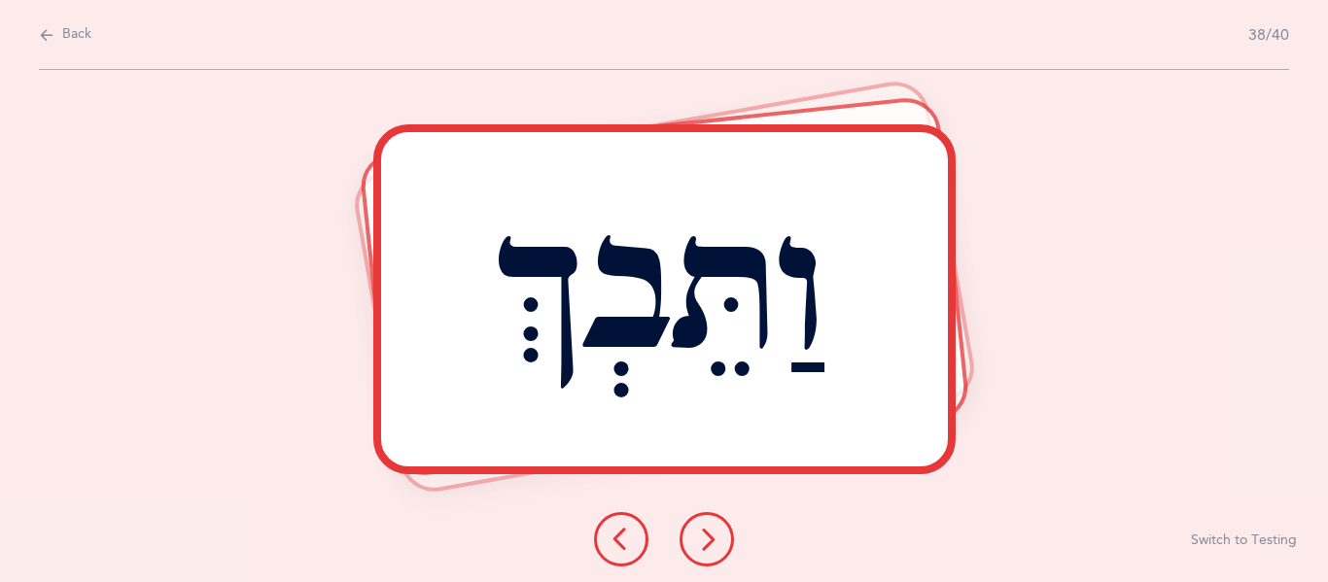
click at [703, 533] on icon at bounding box center [706, 539] width 23 height 23
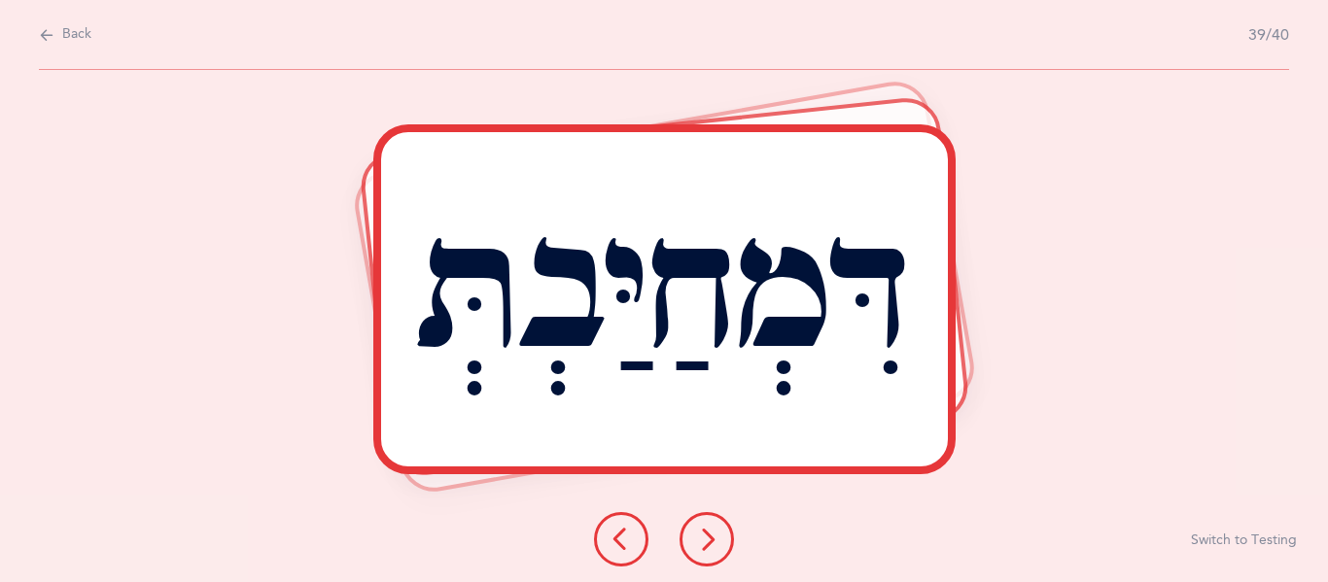
click at [709, 532] on icon at bounding box center [706, 539] width 23 height 23
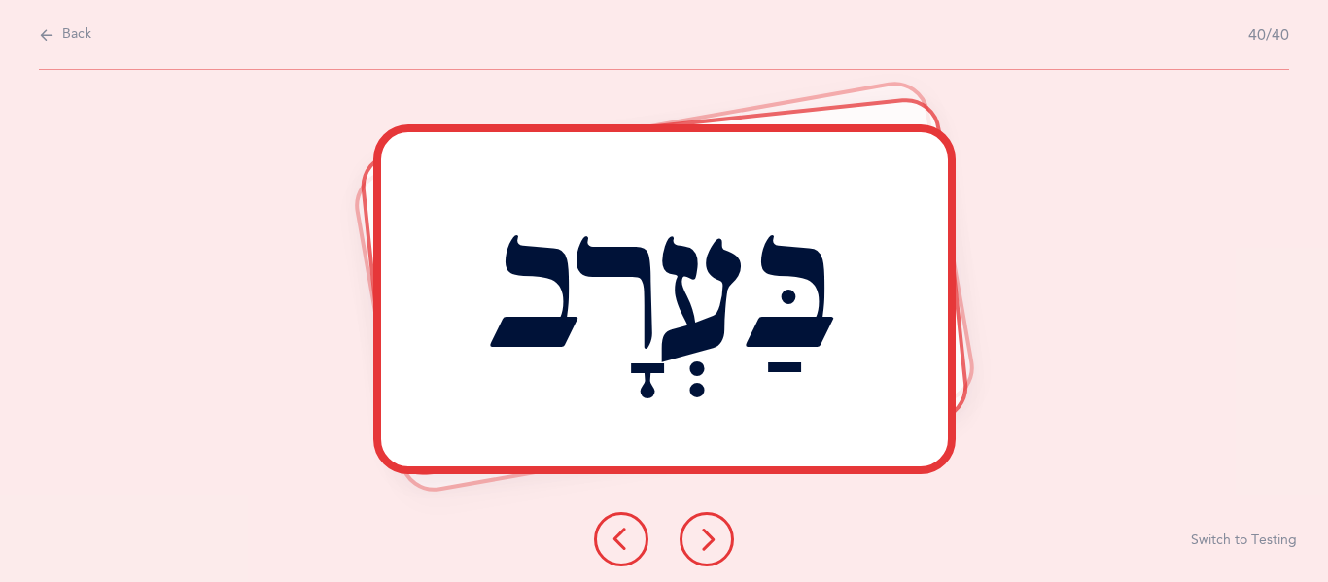
click at [708, 533] on icon at bounding box center [706, 539] width 23 height 23
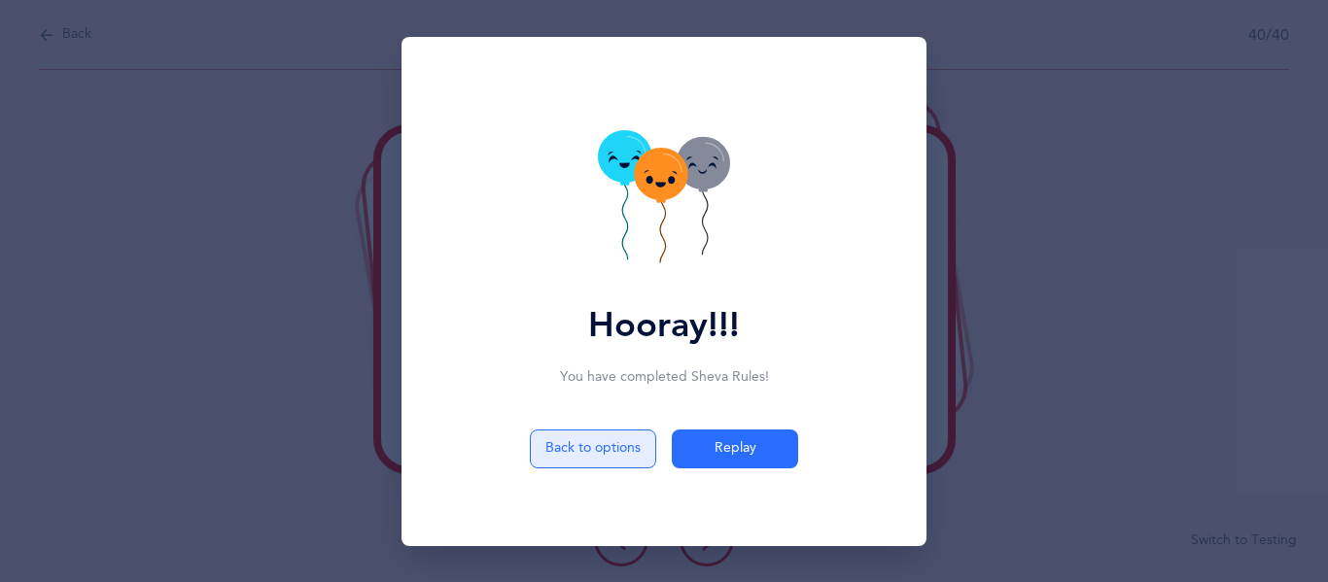
click at [608, 455] on button "Back to options" at bounding box center [593, 449] width 126 height 39
select select "5"
select select "12"
select select "single"
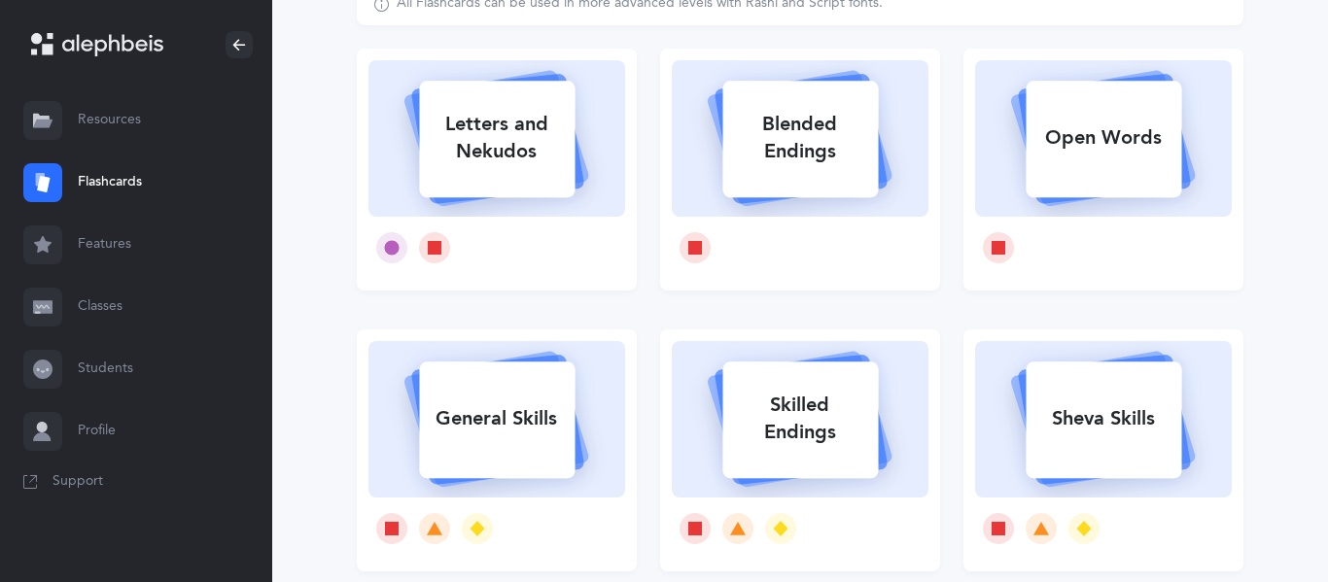
scroll to position [147, 0]
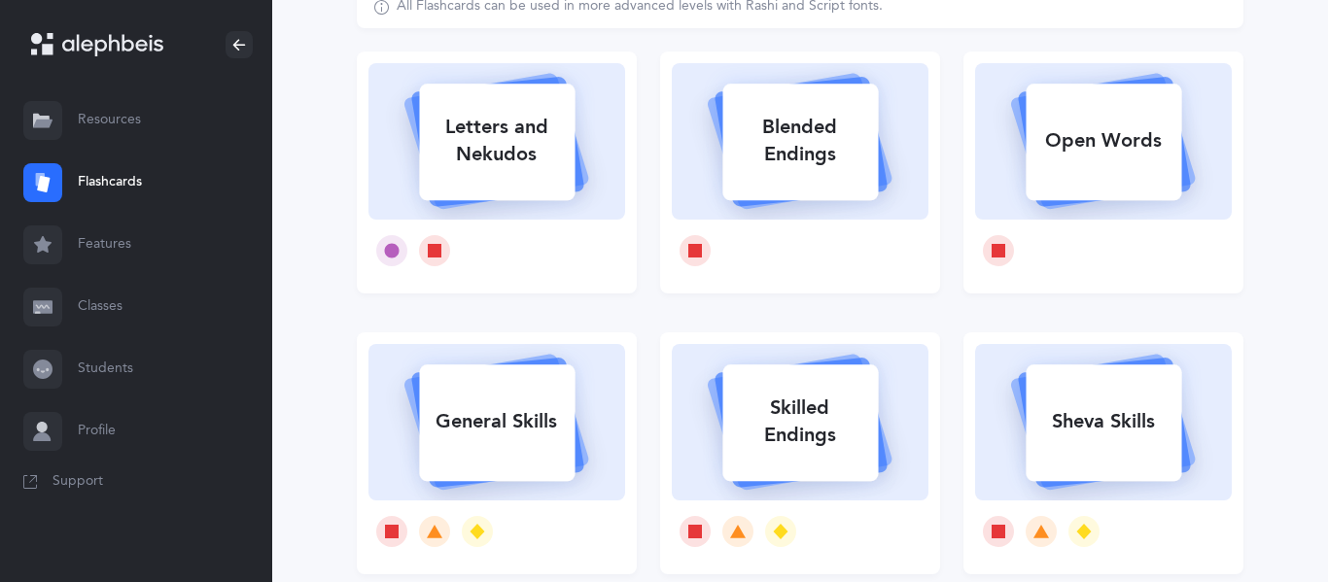
click at [481, 418] on div "General Skills" at bounding box center [497, 422] width 156 height 51
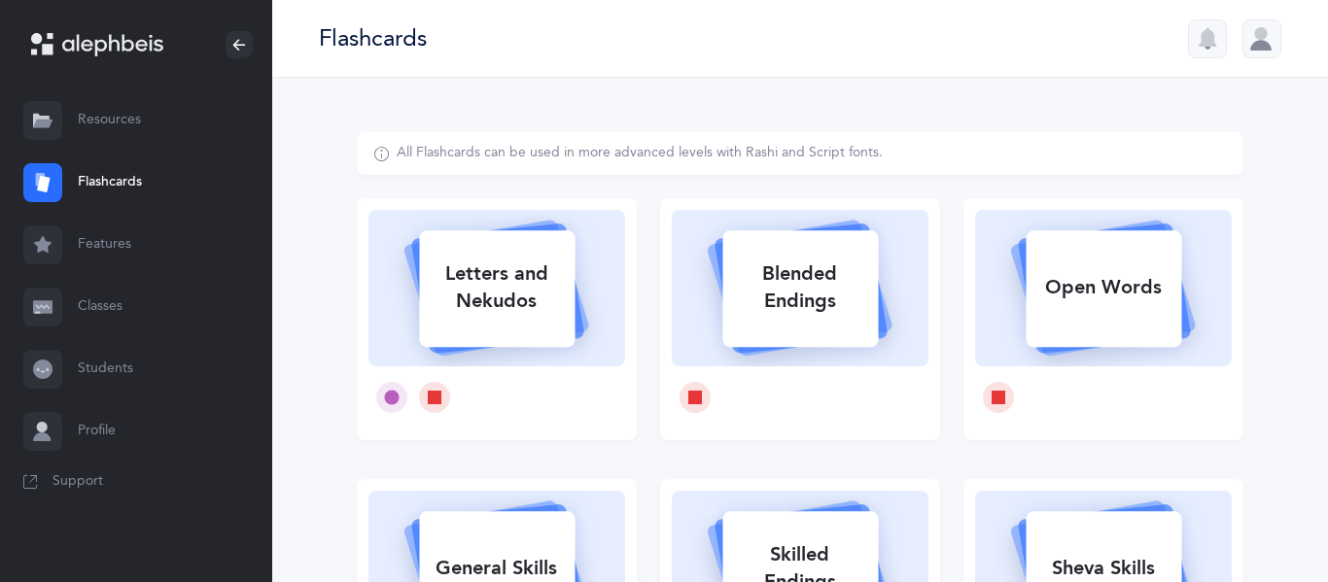
select select "single"
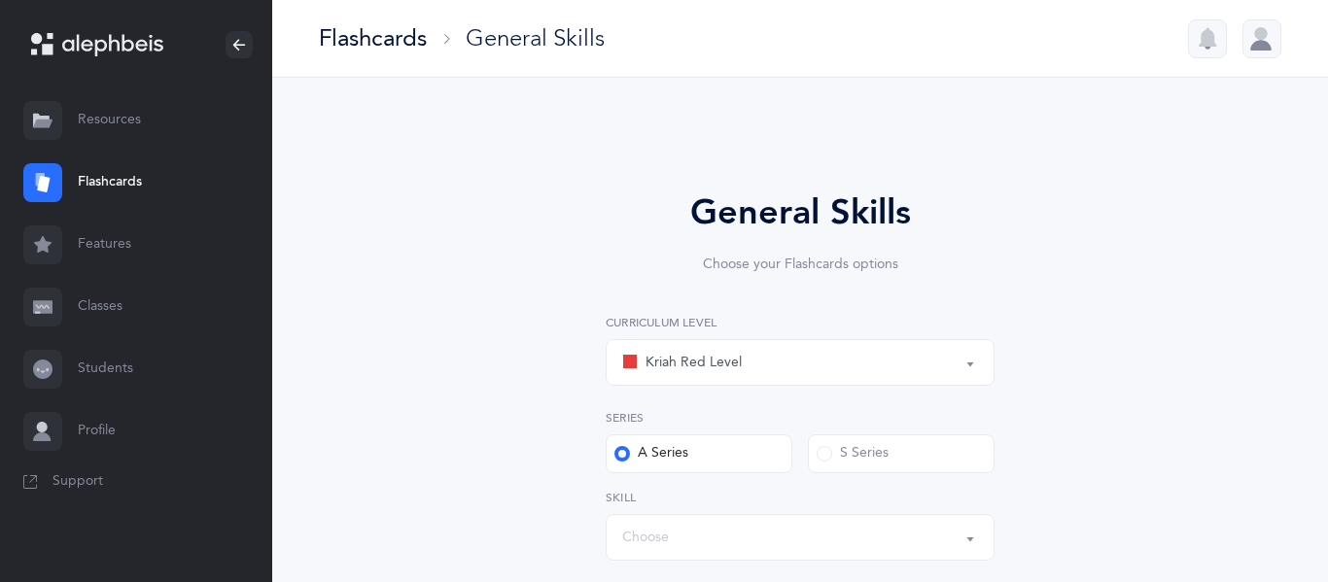
select select "Silent Letters"
select select
click at [710, 347] on div "Kriah Red Level" at bounding box center [800, 362] width 356 height 33
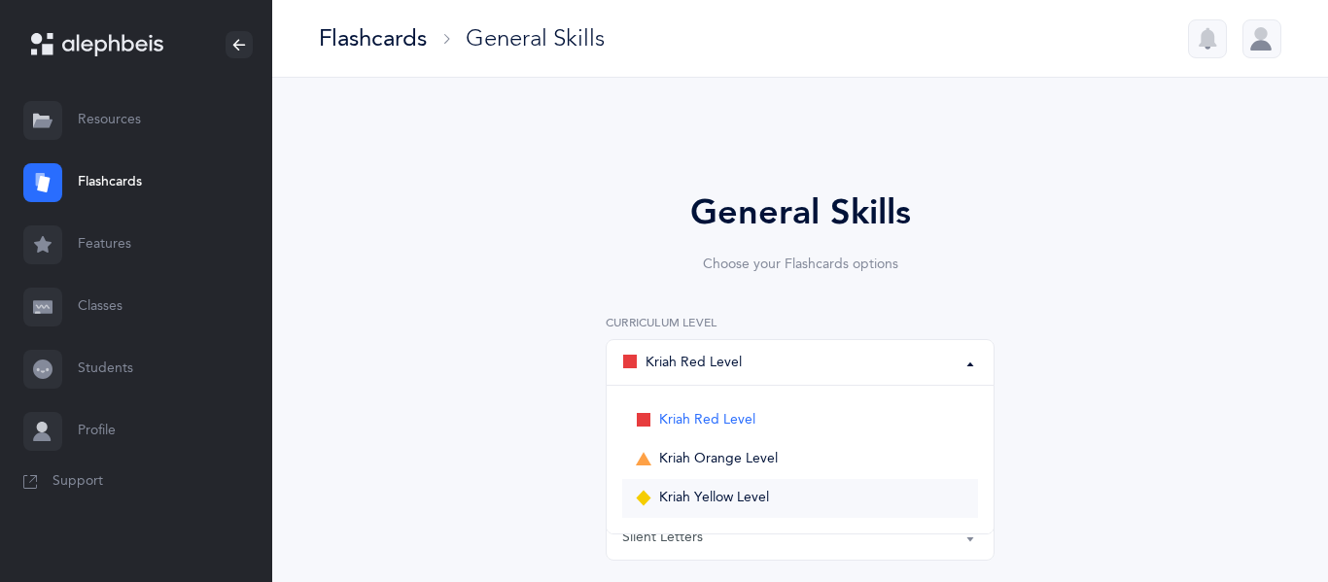
click at [677, 500] on span "Kriah Yellow Level" at bounding box center [714, 499] width 110 height 18
select select "5"
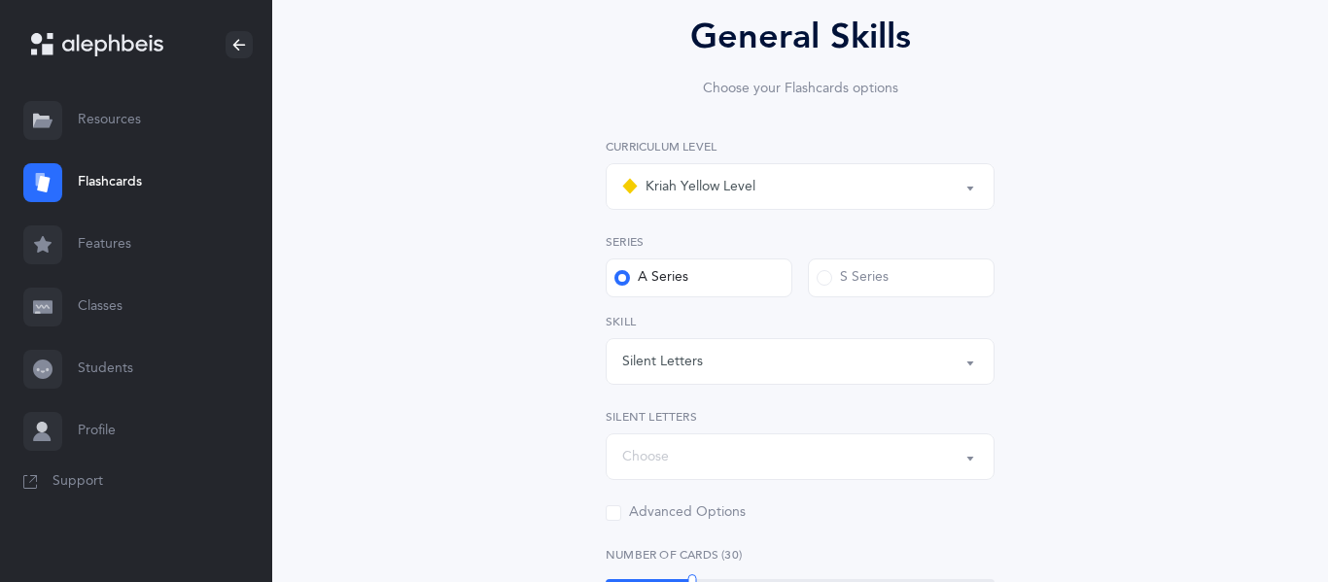
scroll to position [182, 0]
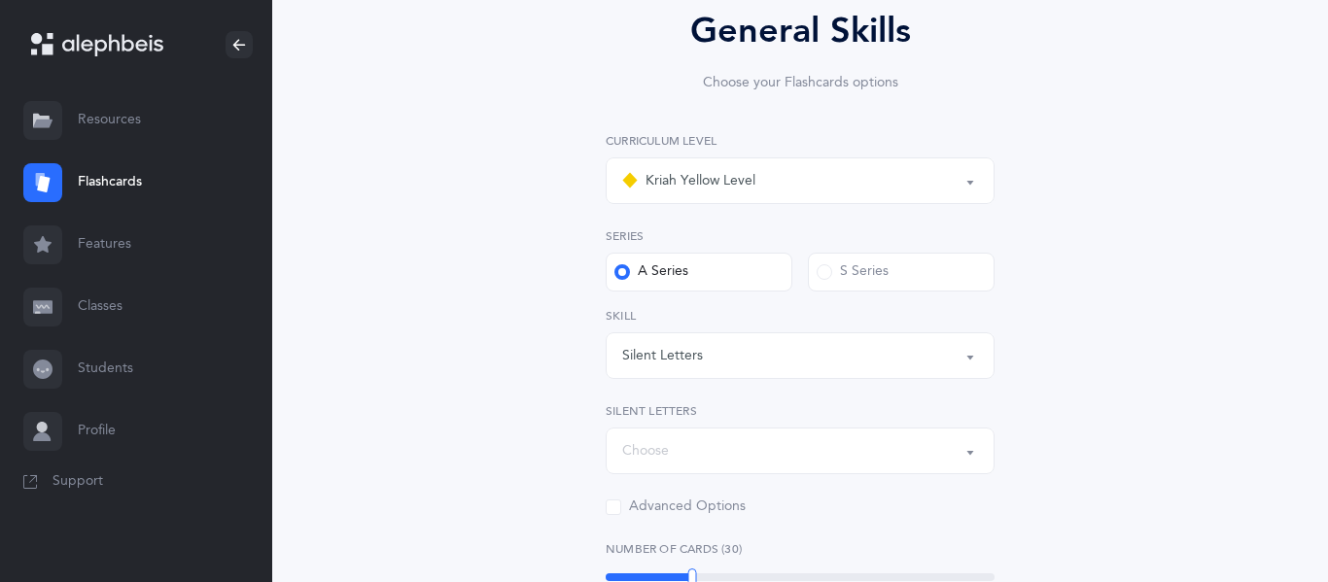
click at [656, 364] on div "Silent Letters" at bounding box center [662, 356] width 81 height 20
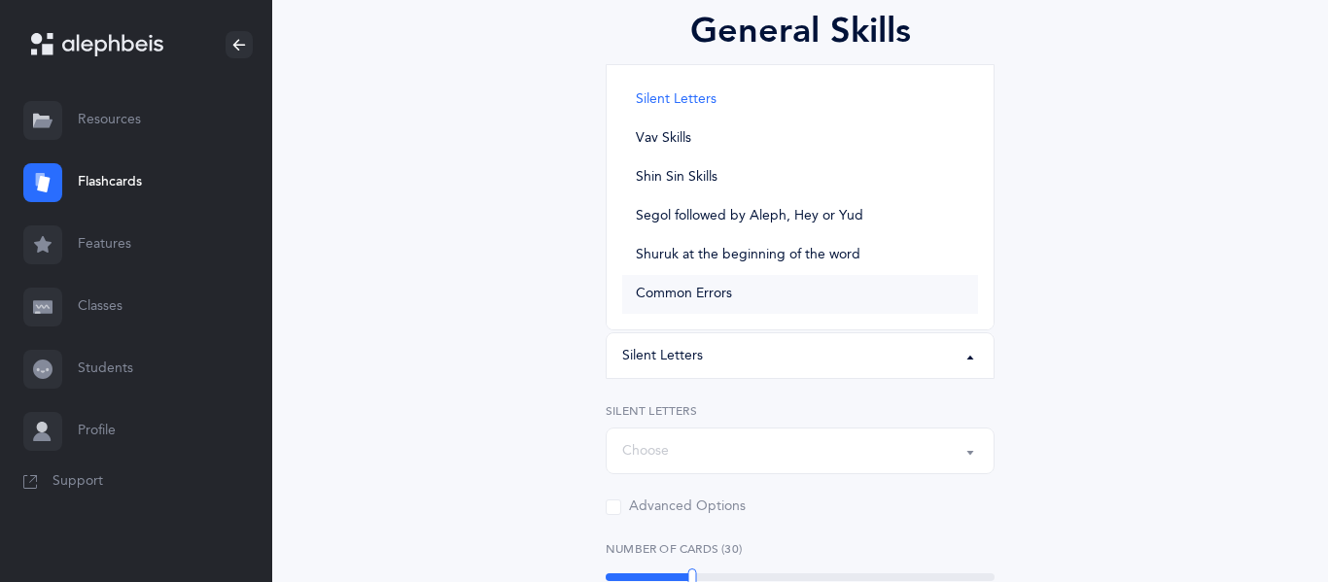
click at [667, 303] on link "Common Errors" at bounding box center [800, 294] width 356 height 39
select select "Common Errors"
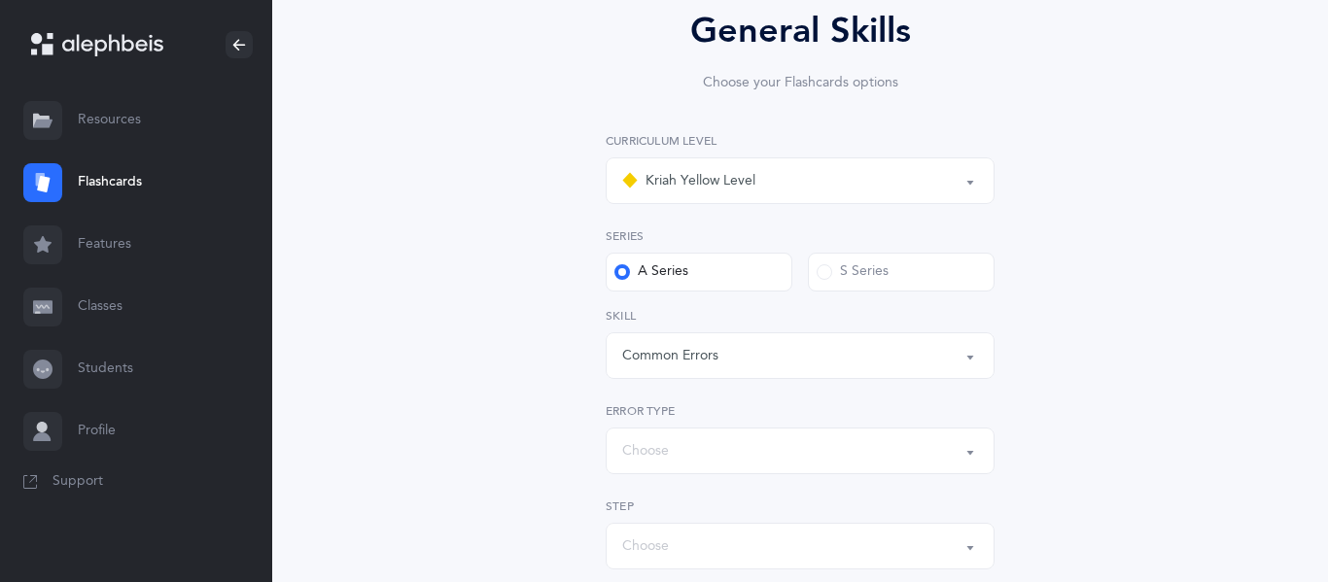
click at [690, 440] on div "Choose" at bounding box center [800, 451] width 356 height 33
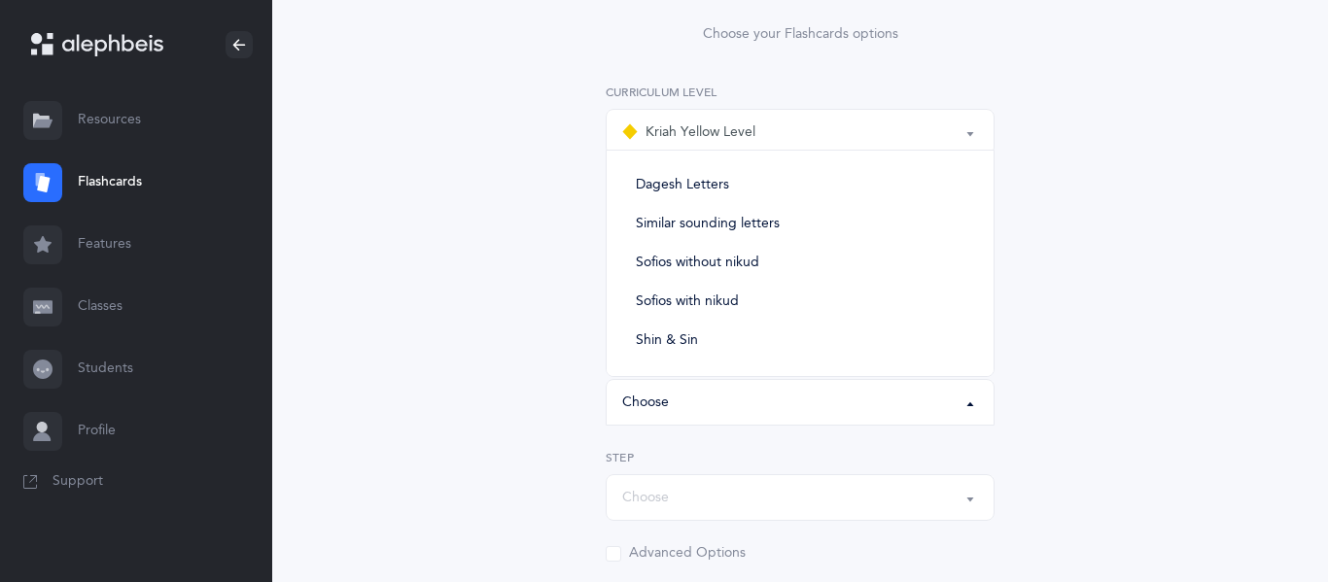
scroll to position [236, 0]
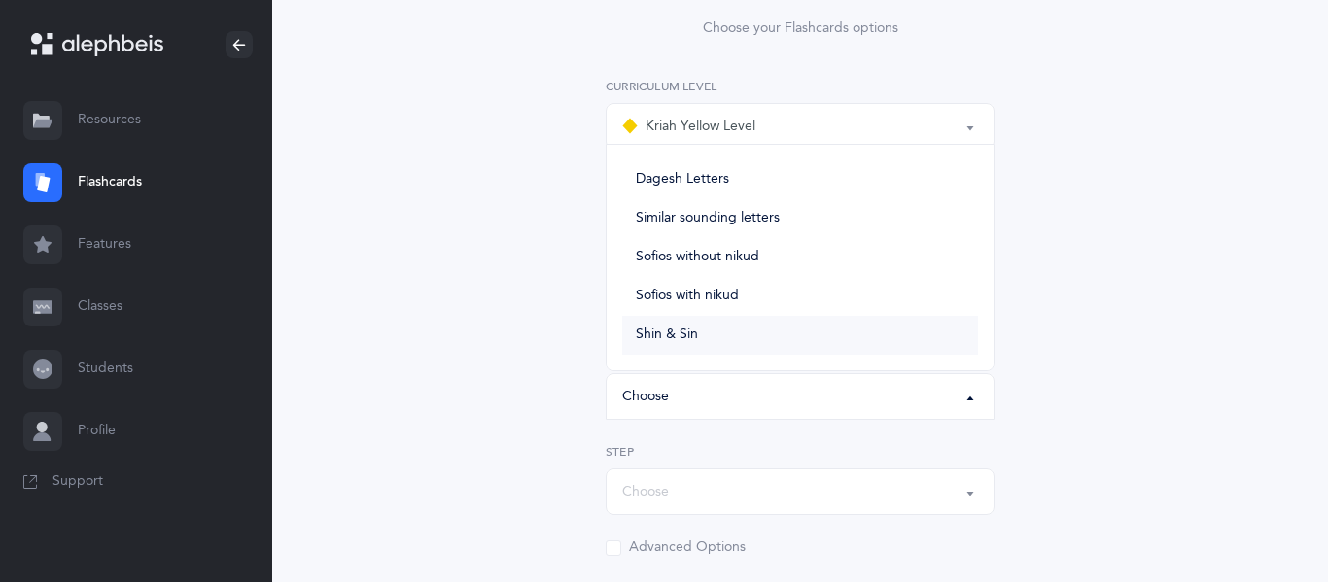
click at [713, 332] on link "Shin & Sin" at bounding box center [800, 335] width 356 height 39
select select "Shin & Sin"
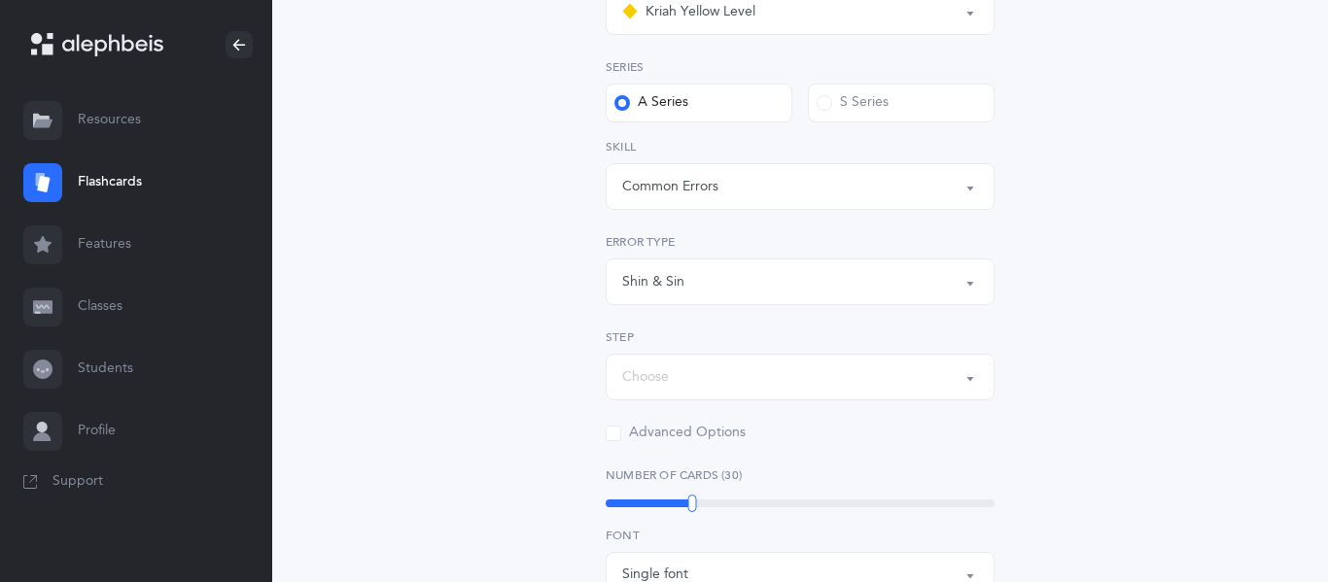
scroll to position [355, 0]
click at [703, 359] on div "Choose" at bounding box center [800, 373] width 356 height 33
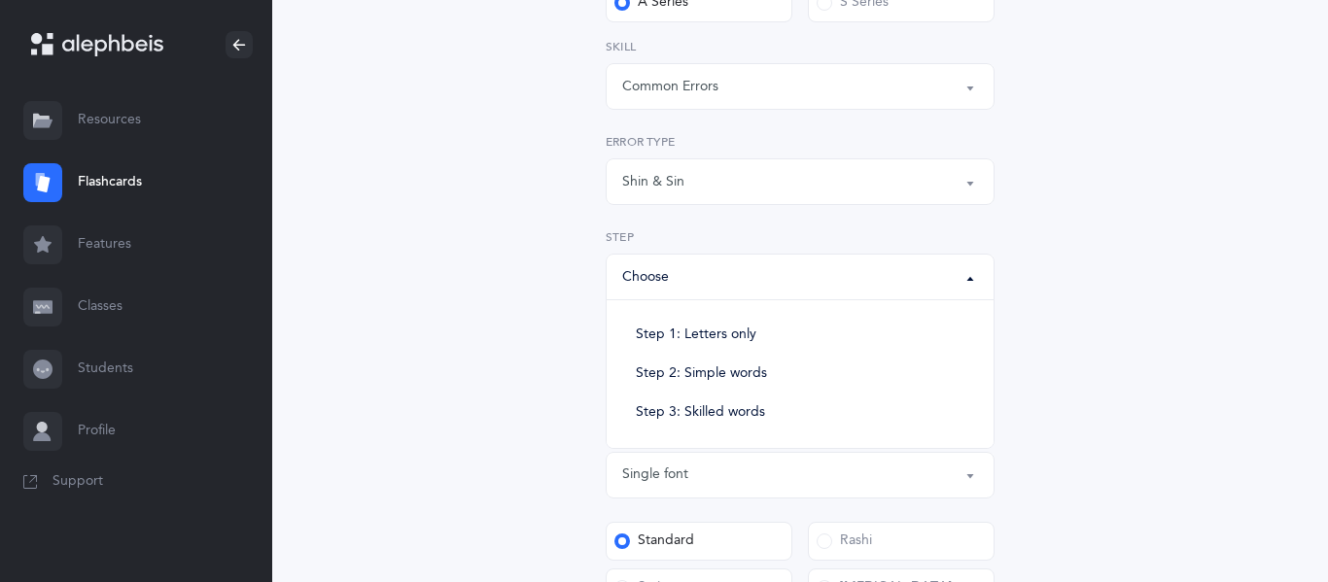
scroll to position [453, 0]
click at [697, 416] on span "Step 3: Skilled words" at bounding box center [700, 412] width 129 height 18
select select "Skilled words"
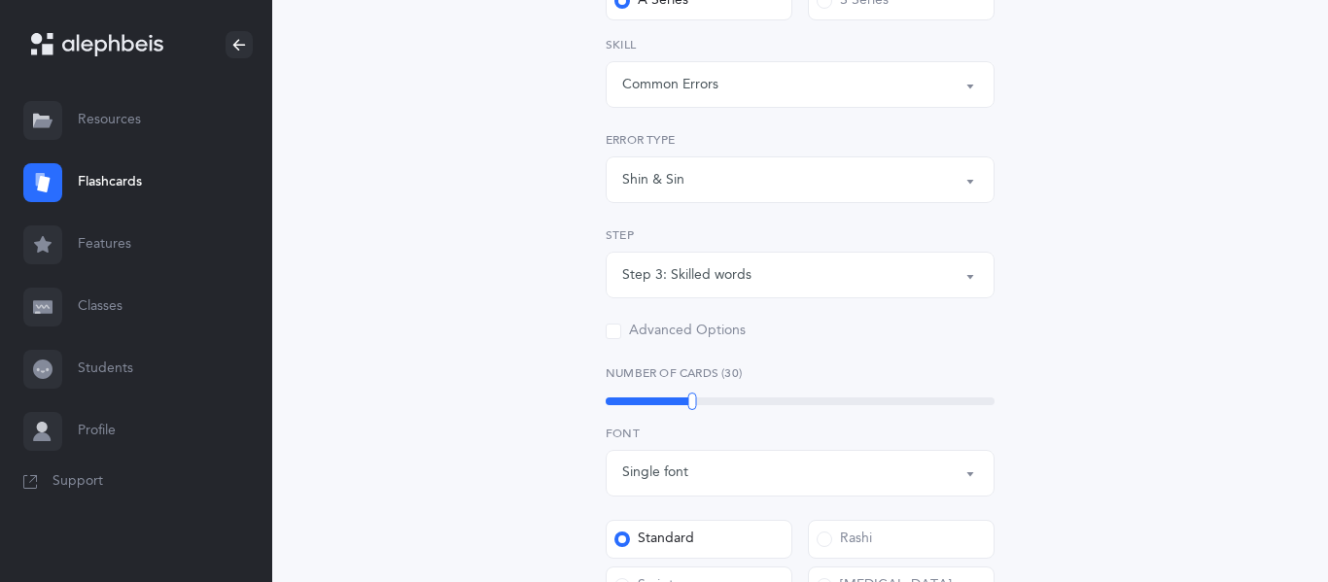
click at [744, 261] on div "Step 3: Skilled words" at bounding box center [800, 275] width 356 height 33
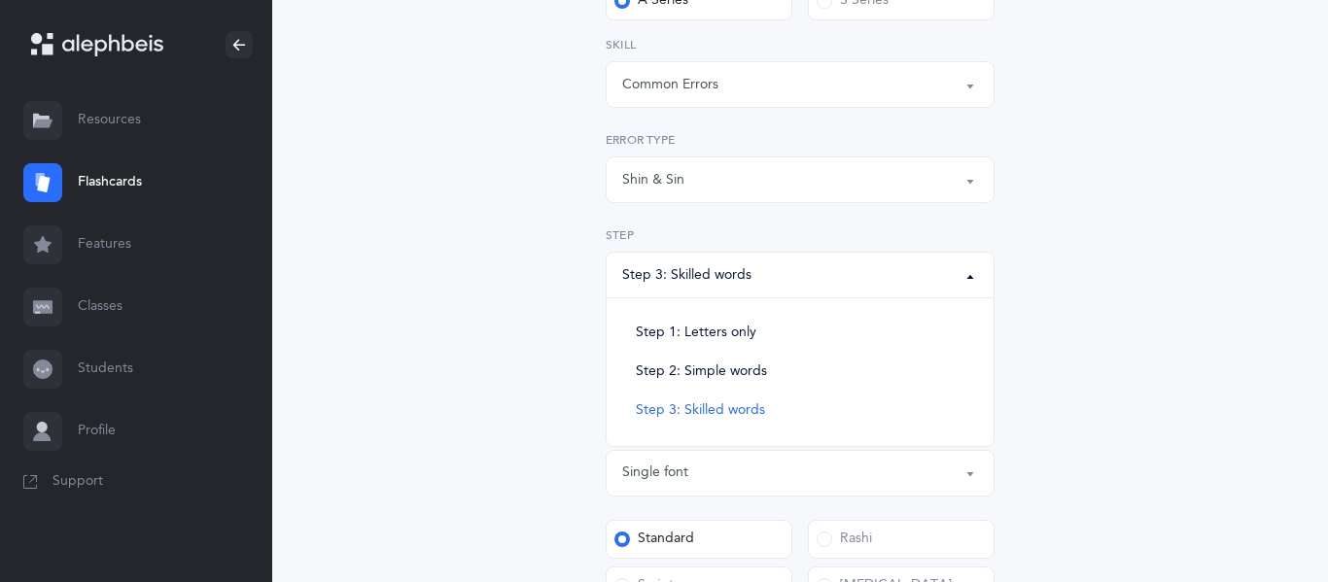
click at [710, 253] on button "Step 3: Skilled words" at bounding box center [800, 275] width 389 height 47
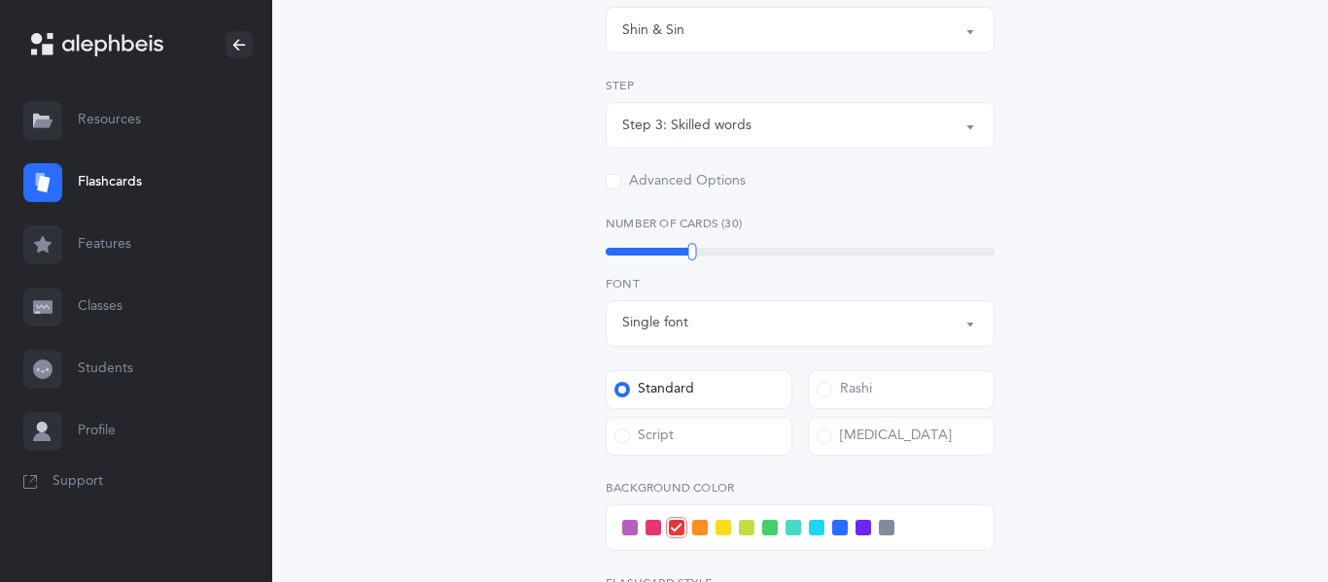
scroll to position [622, 0]
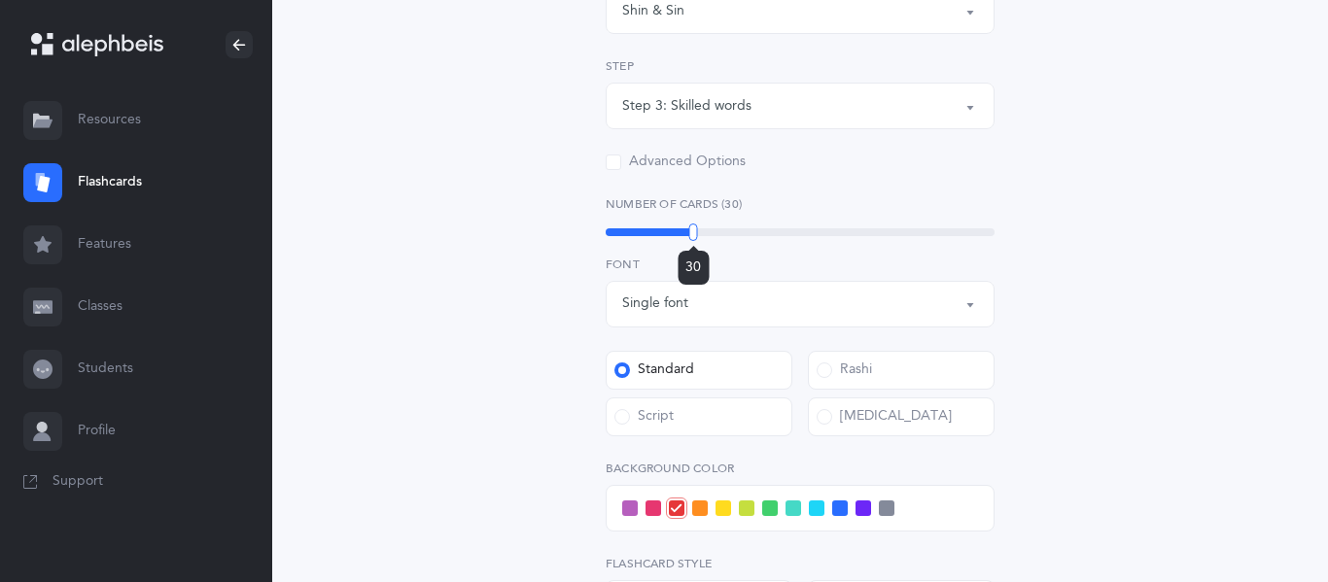
click at [693, 251] on div "30" at bounding box center [693, 268] width 31 height 34
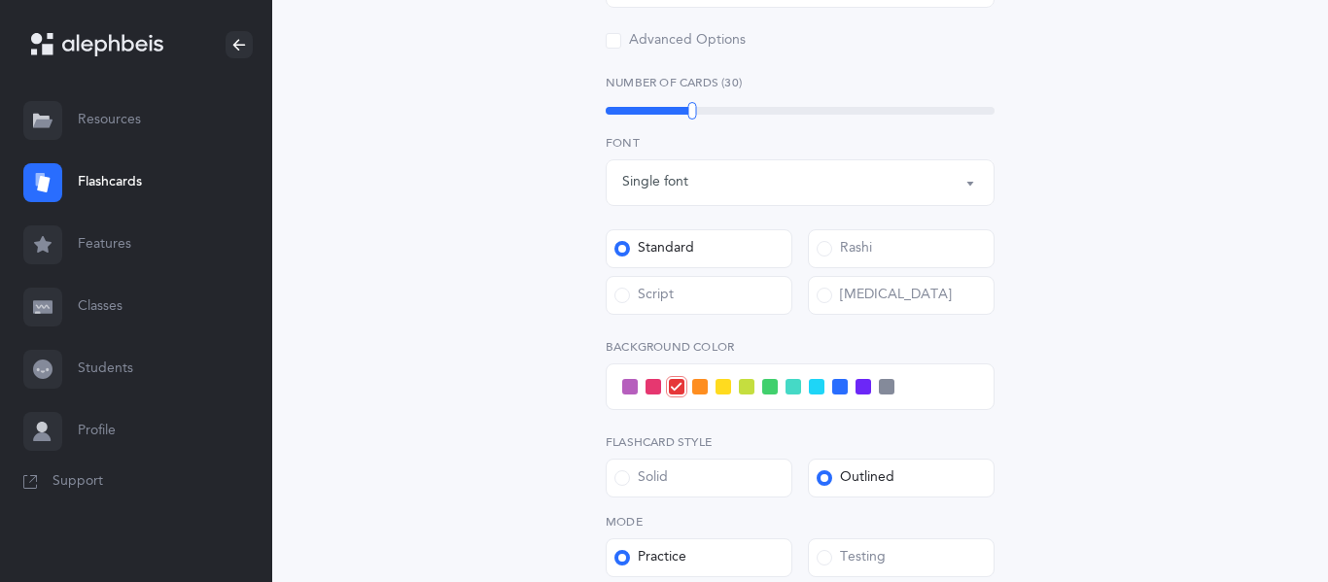
scroll to position [747, 0]
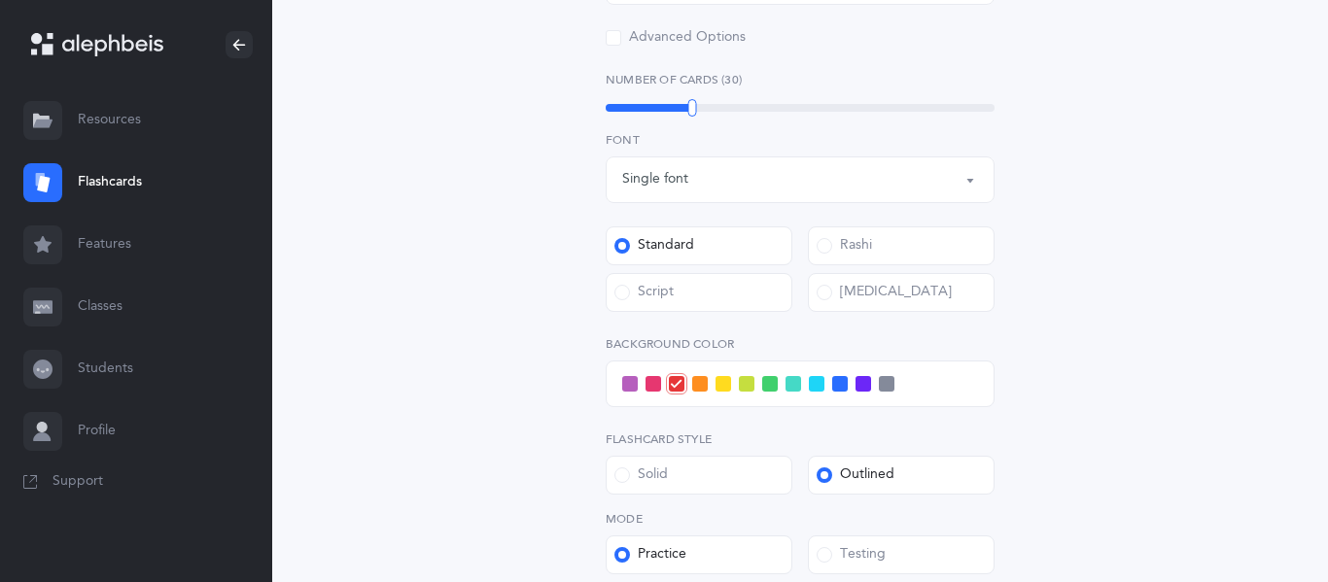
click at [722, 387] on span at bounding box center [724, 384] width 16 height 16
click at [0, 0] on input "checkbox" at bounding box center [0, 0] width 0 height 0
click at [821, 388] on span at bounding box center [817, 384] width 16 height 16
click at [0, 0] on input "checkbox" at bounding box center [0, 0] width 0 height 0
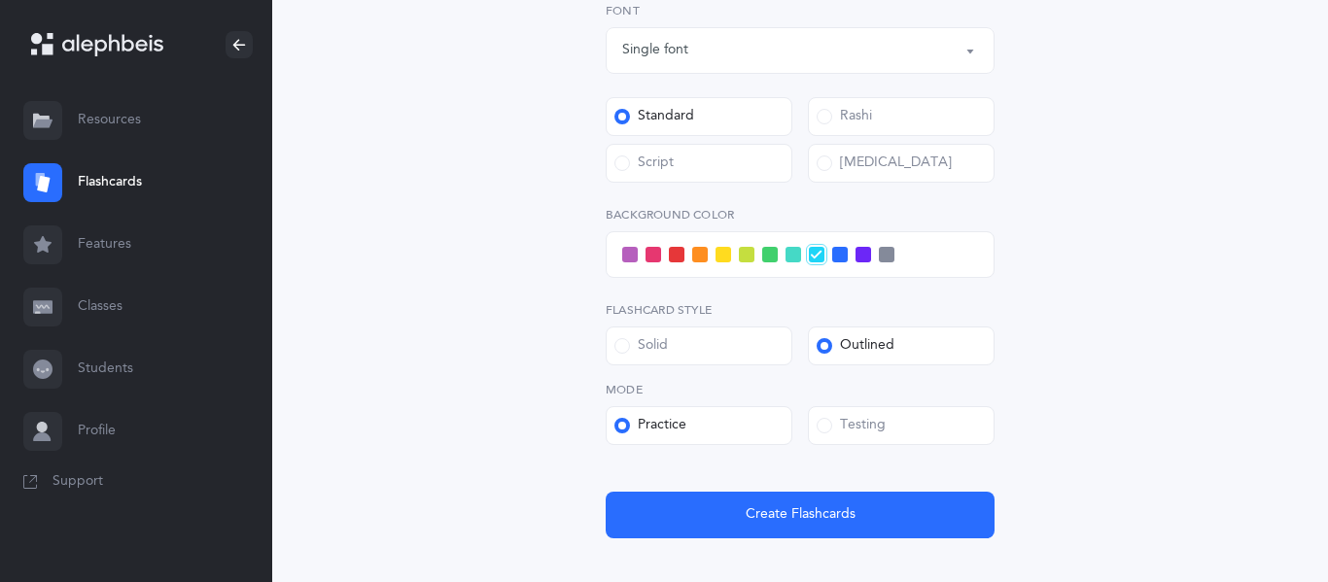
scroll to position [877, 0]
click at [651, 339] on div "Solid" at bounding box center [640, 344] width 53 height 19
click at [0, 0] on input "Solid" at bounding box center [0, 0] width 0 height 0
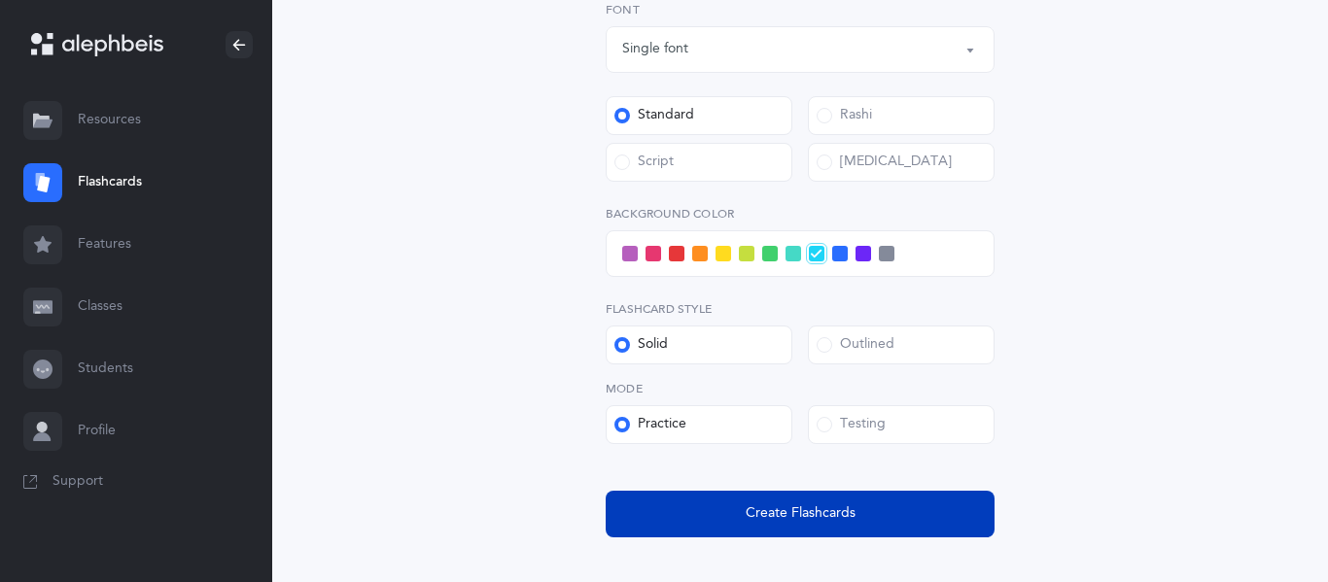
click at [782, 525] on button "Create Flashcards" at bounding box center [800, 514] width 389 height 47
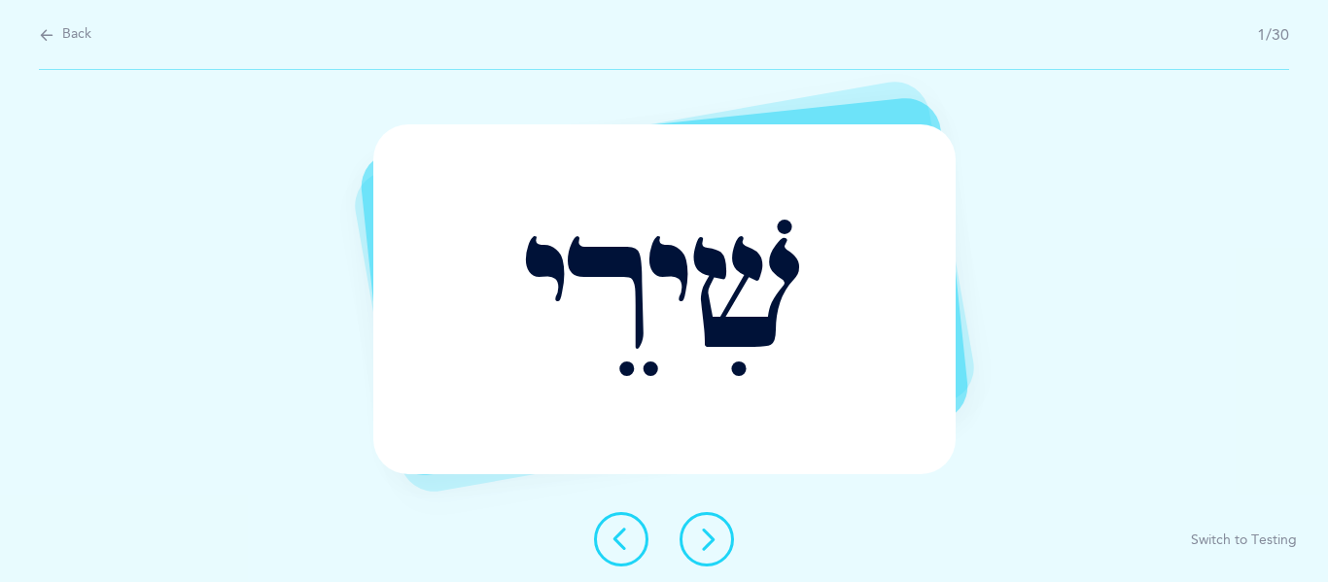
scroll to position [0, 0]
click at [714, 521] on button at bounding box center [707, 539] width 54 height 54
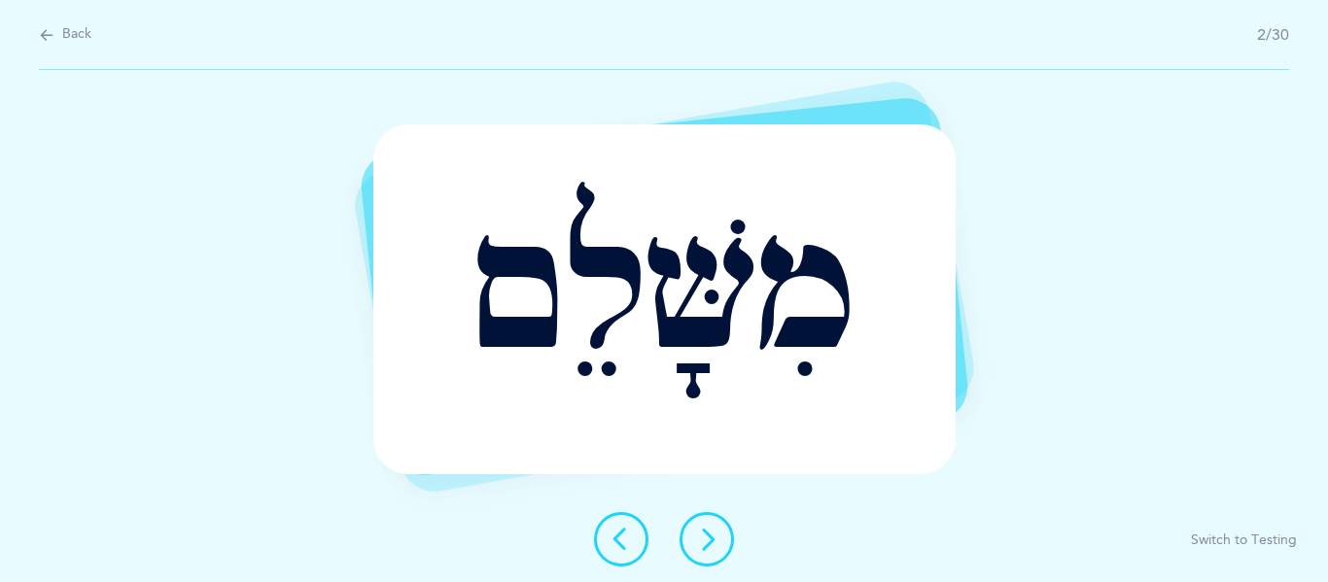
click at [705, 541] on icon at bounding box center [706, 539] width 23 height 23
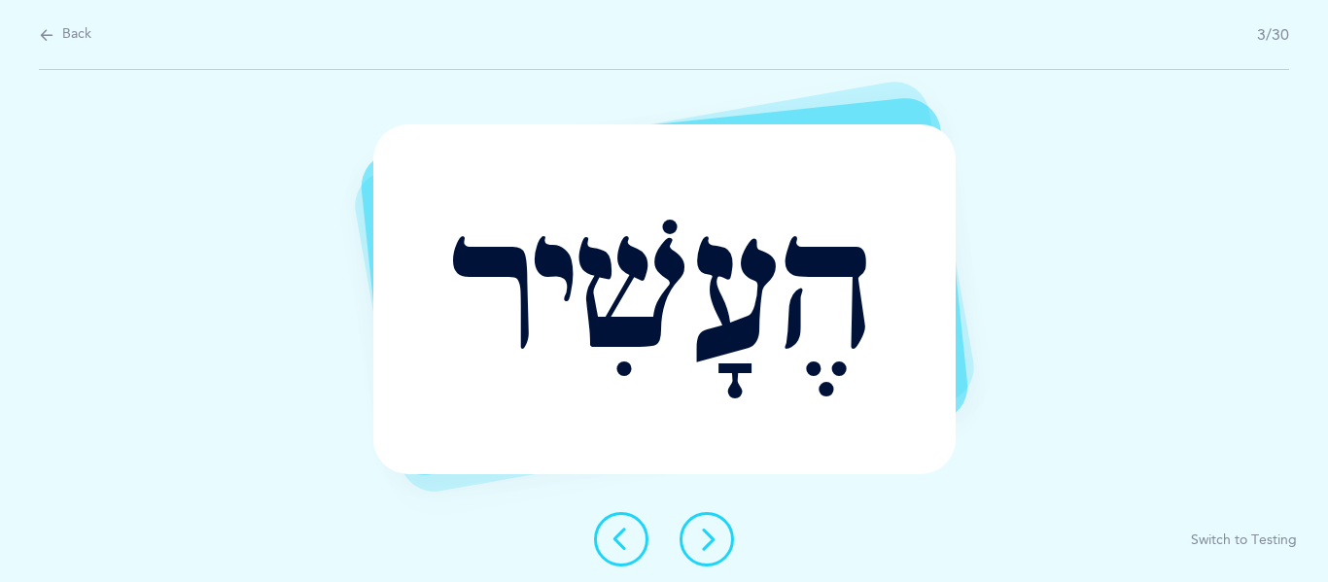
click at [706, 509] on div "הֶעָשִׁיר Report incorrect word Switch to Testing" at bounding box center [664, 326] width 1328 height 512
click at [705, 521] on button at bounding box center [707, 539] width 54 height 54
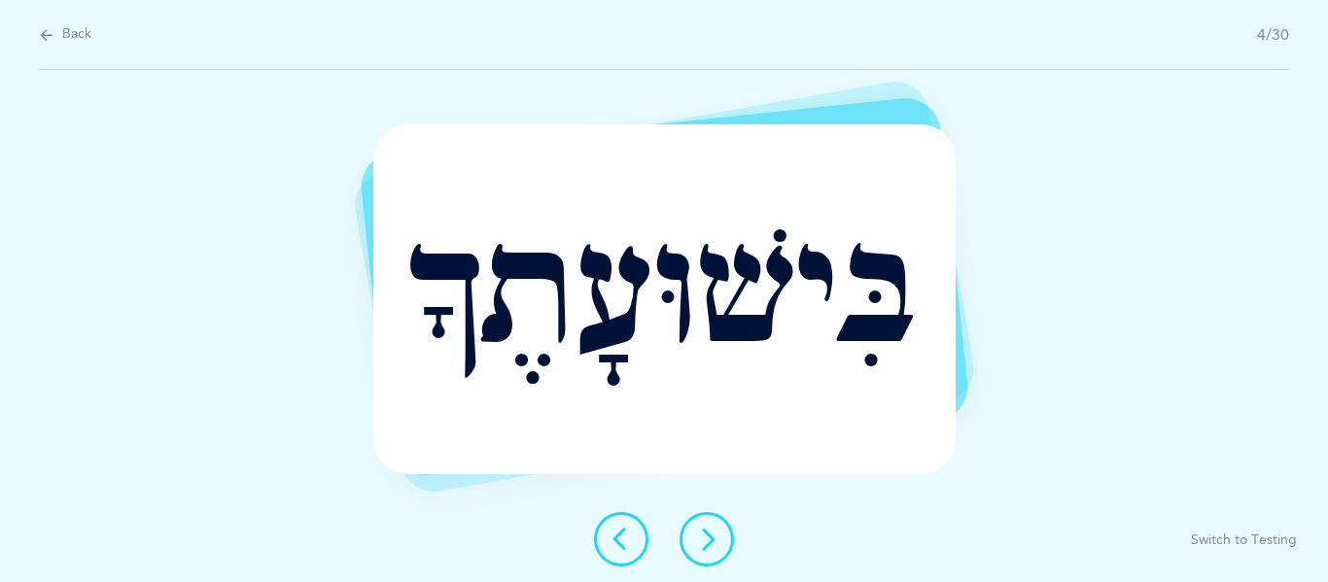
click at [716, 539] on icon at bounding box center [706, 539] width 23 height 23
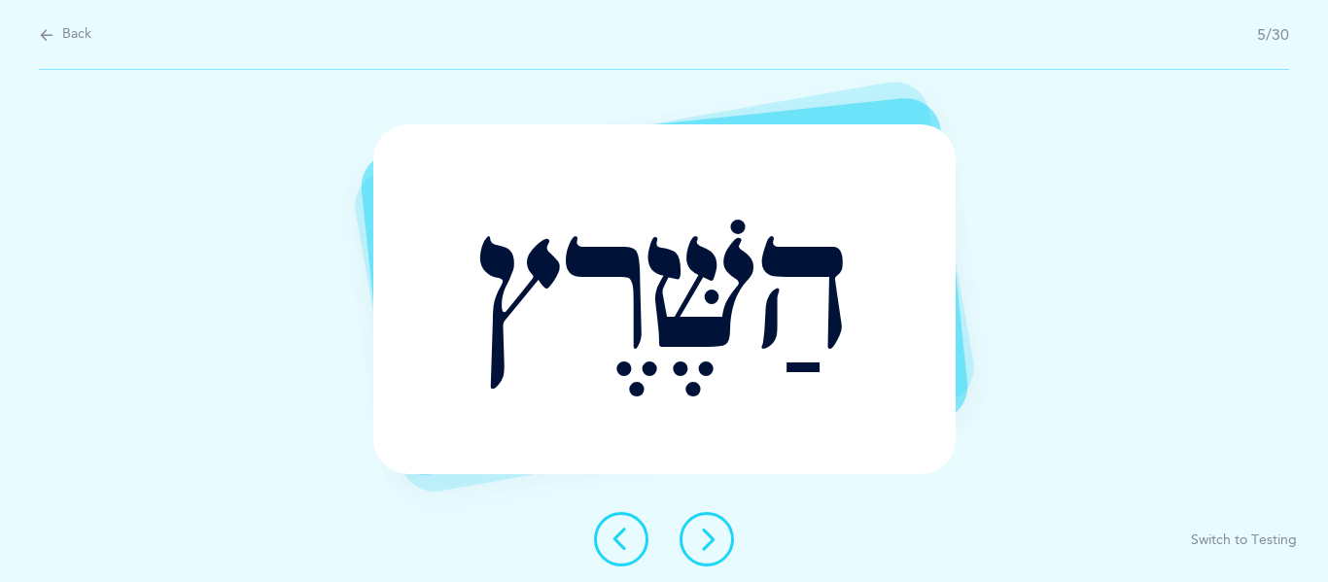
click at [716, 539] on icon at bounding box center [706, 539] width 23 height 23
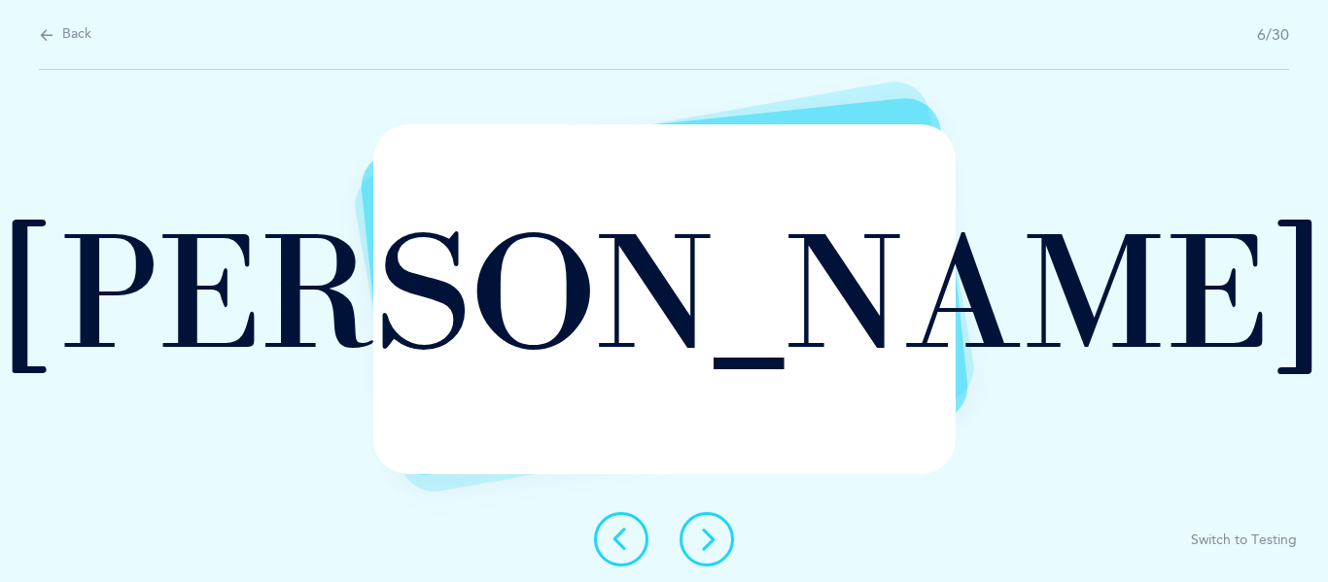
click at [716, 539] on icon at bounding box center [706, 539] width 23 height 23
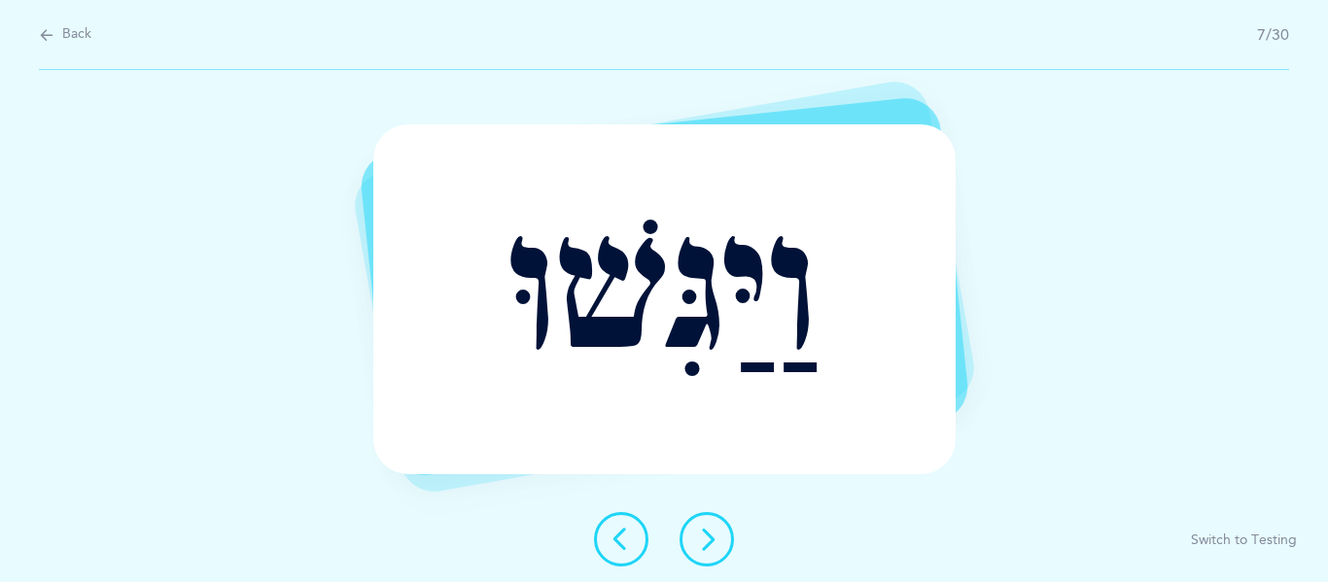
click at [698, 512] on div at bounding box center [664, 539] width 171 height 54
click at [700, 523] on button at bounding box center [707, 539] width 54 height 54
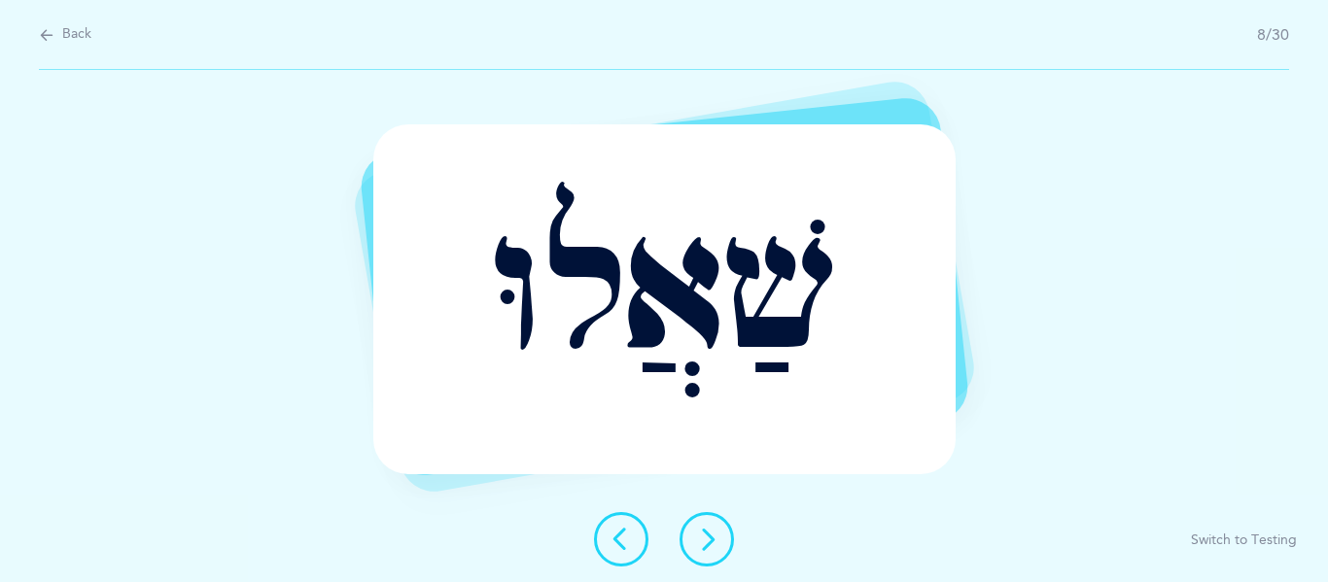
click at [707, 512] on button at bounding box center [707, 539] width 54 height 54
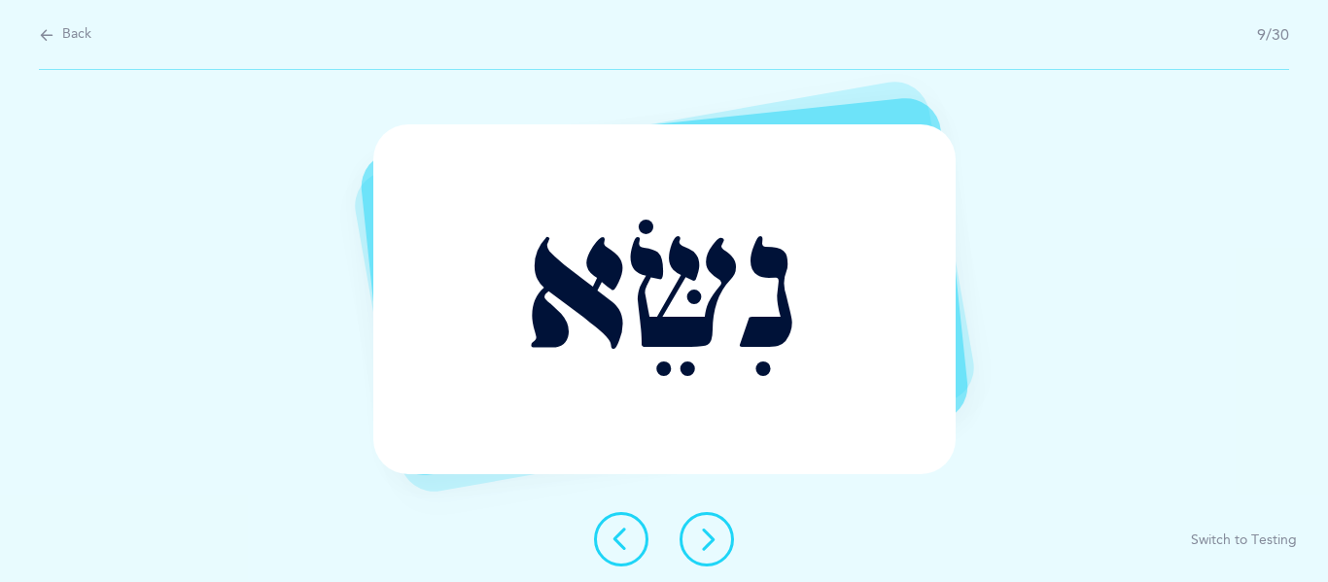
click at [707, 512] on button at bounding box center [707, 539] width 54 height 54
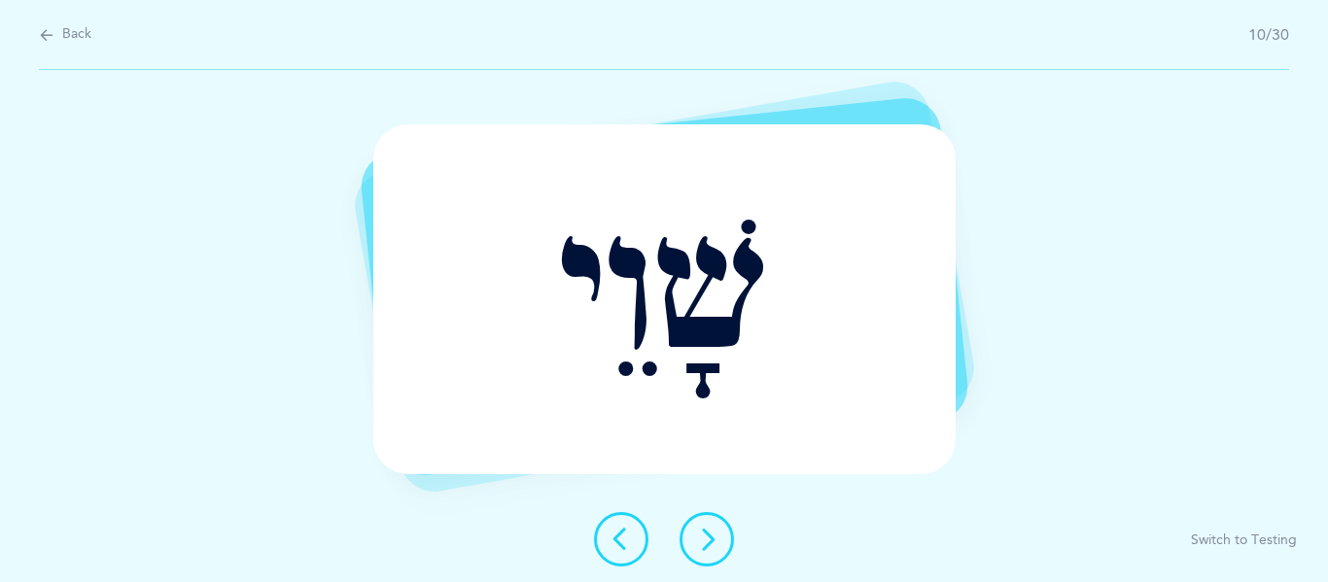
click at [707, 512] on button at bounding box center [707, 539] width 54 height 54
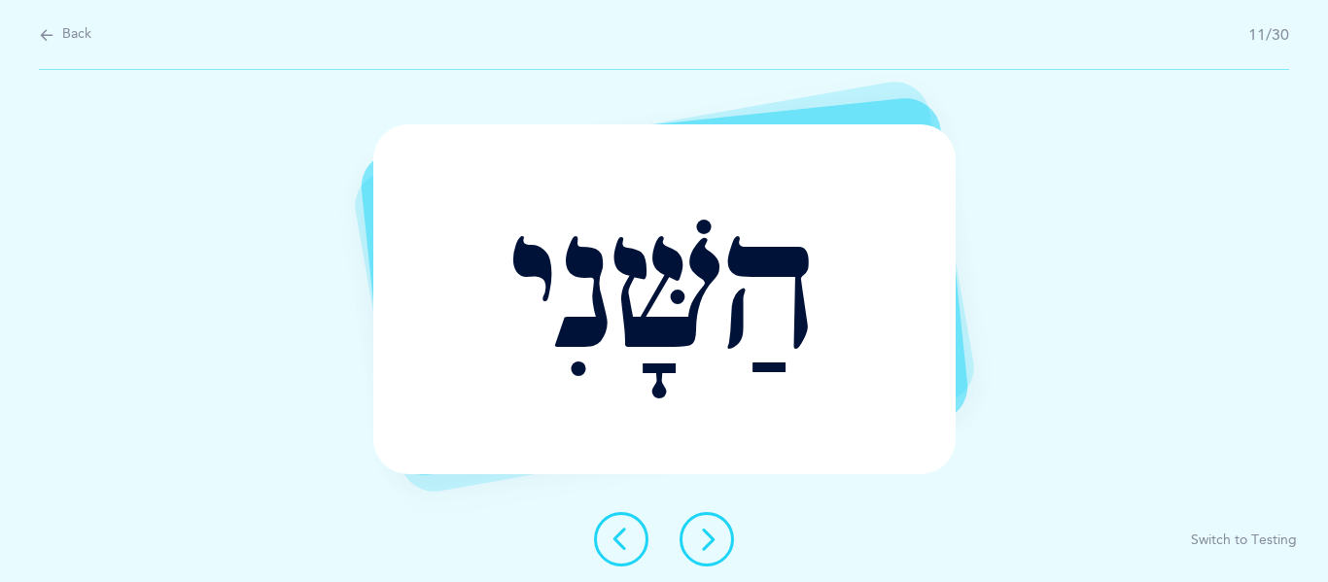
click at [707, 519] on button at bounding box center [707, 539] width 54 height 54
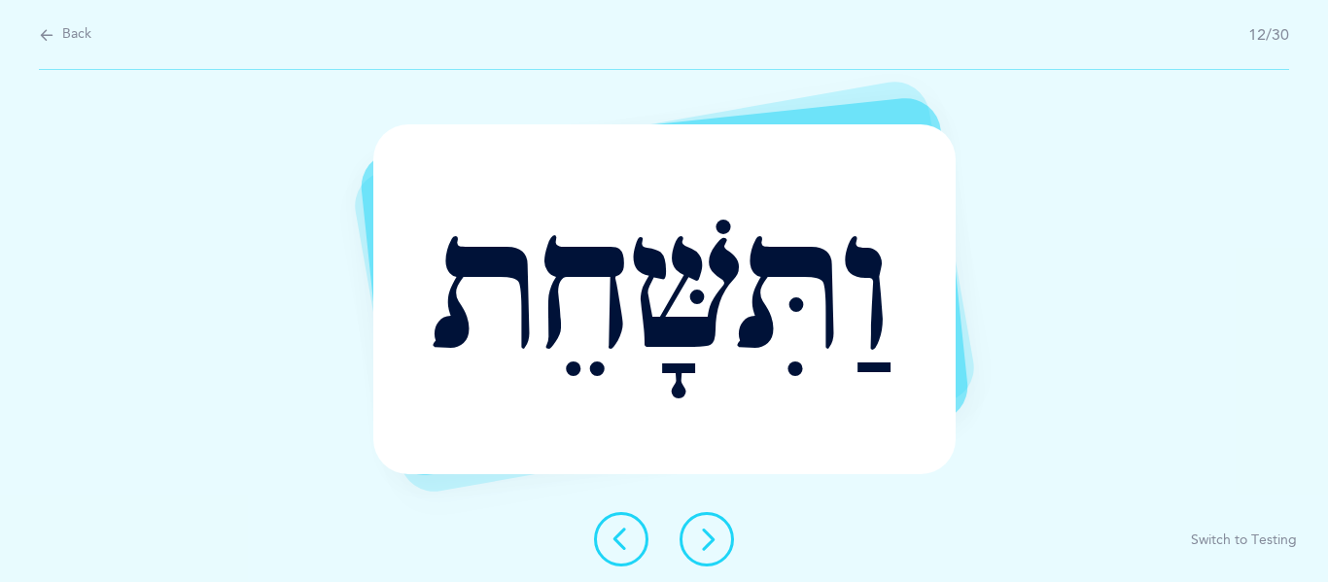
click at [707, 519] on button at bounding box center [707, 539] width 54 height 54
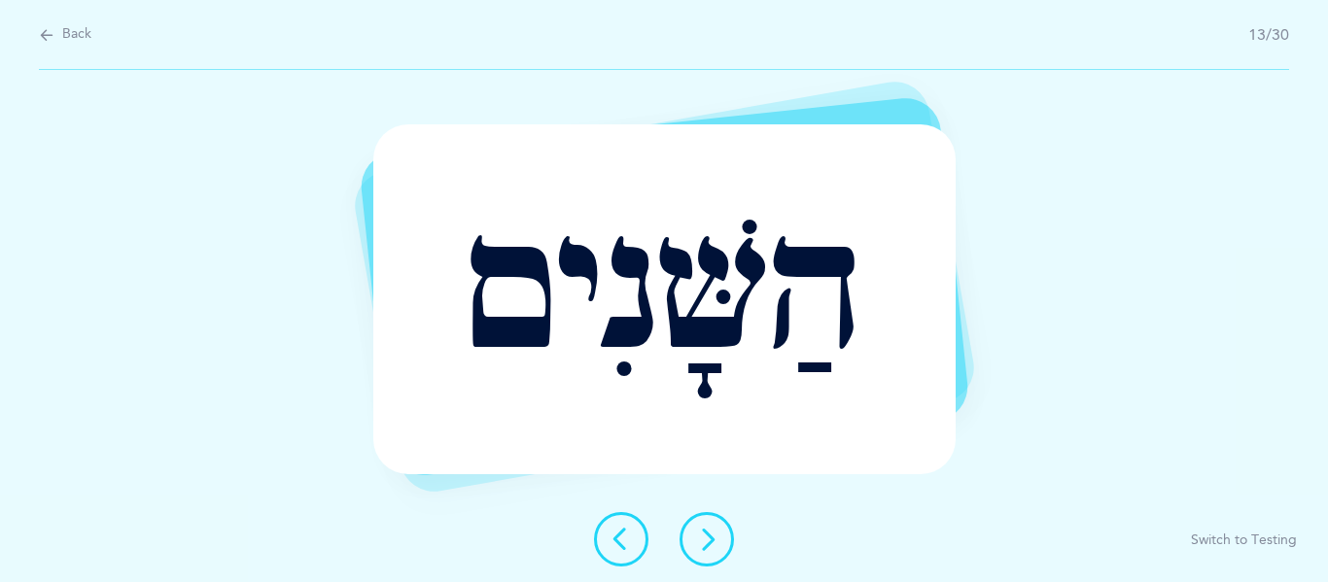
click at [707, 519] on button at bounding box center [707, 539] width 54 height 54
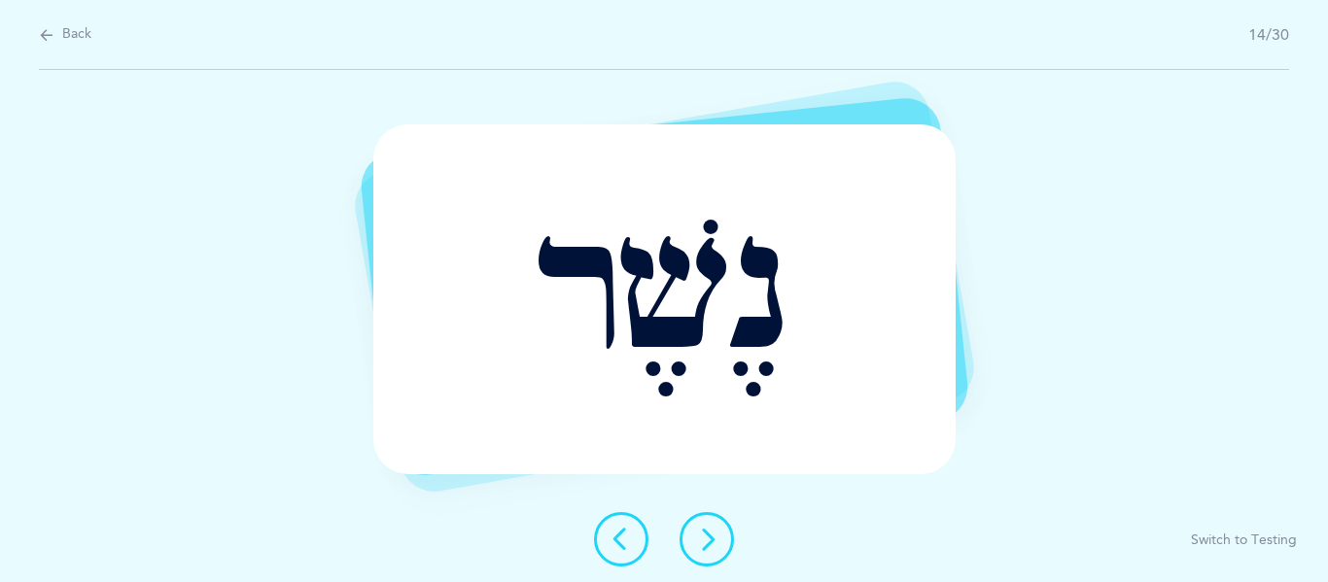
click at [706, 520] on button at bounding box center [707, 539] width 54 height 54
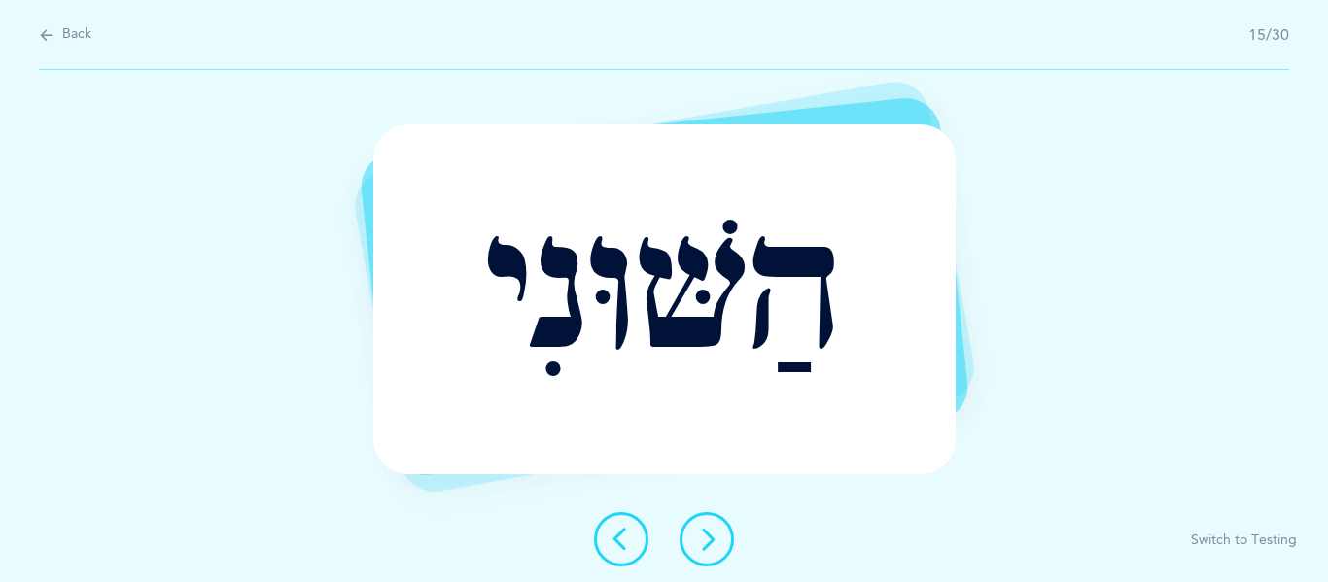
click at [706, 520] on button at bounding box center [707, 539] width 54 height 54
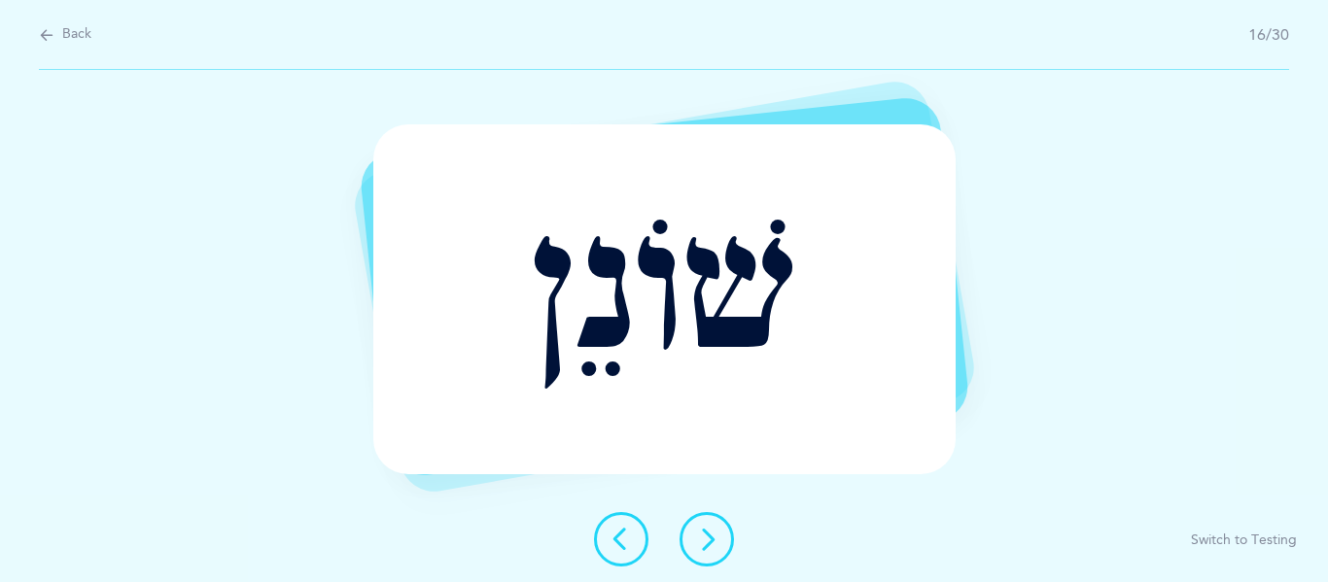
click at [706, 520] on button at bounding box center [707, 539] width 54 height 54
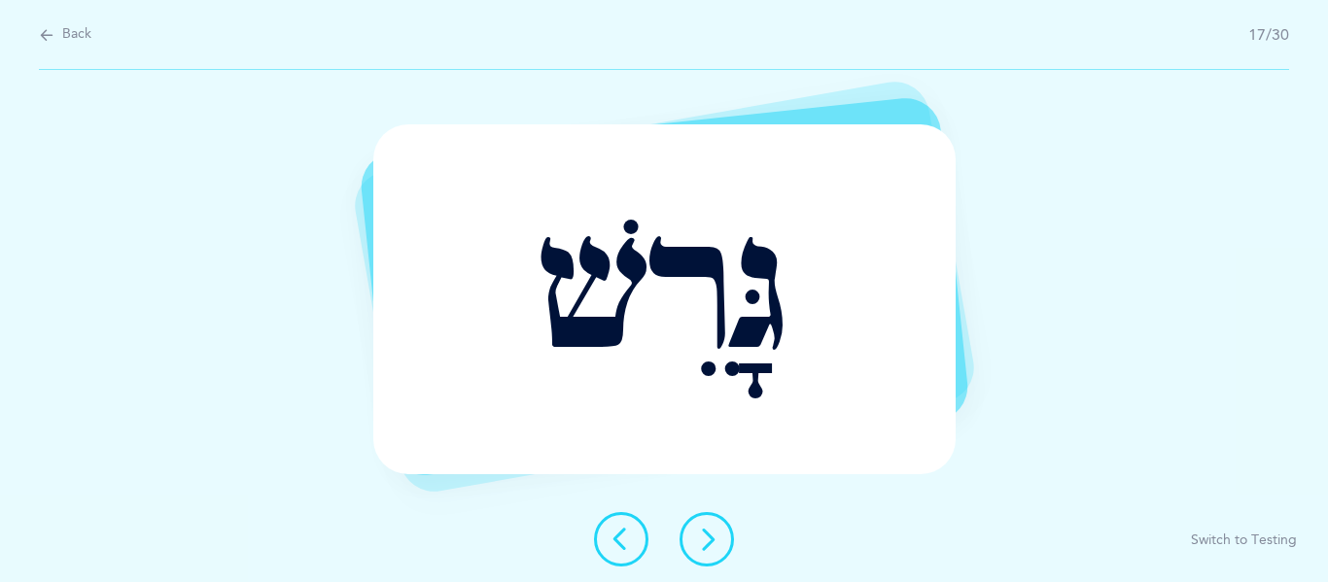
click at [706, 520] on button at bounding box center [707, 539] width 54 height 54
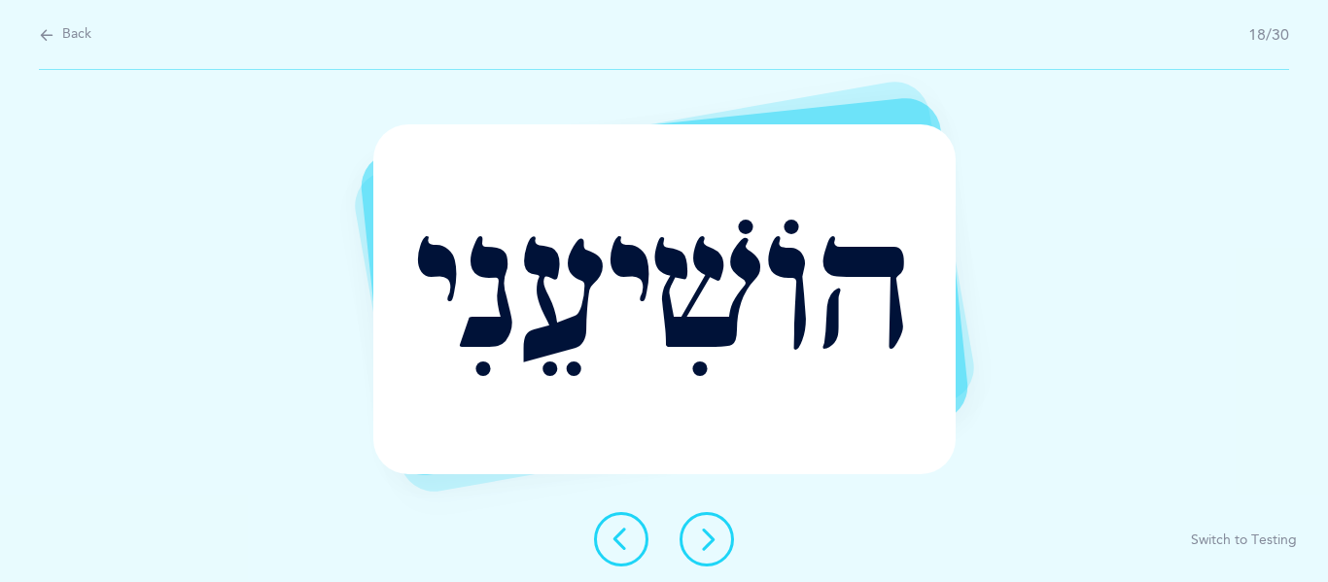
click at [706, 520] on button at bounding box center [707, 539] width 54 height 54
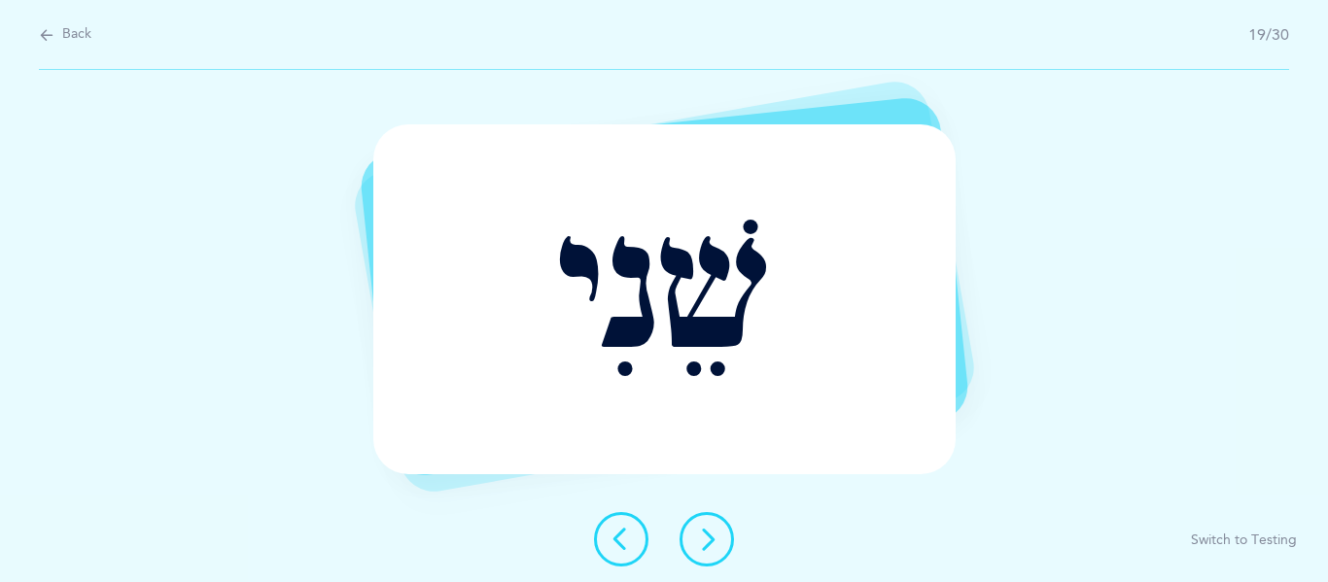
click at [706, 520] on button at bounding box center [707, 539] width 54 height 54
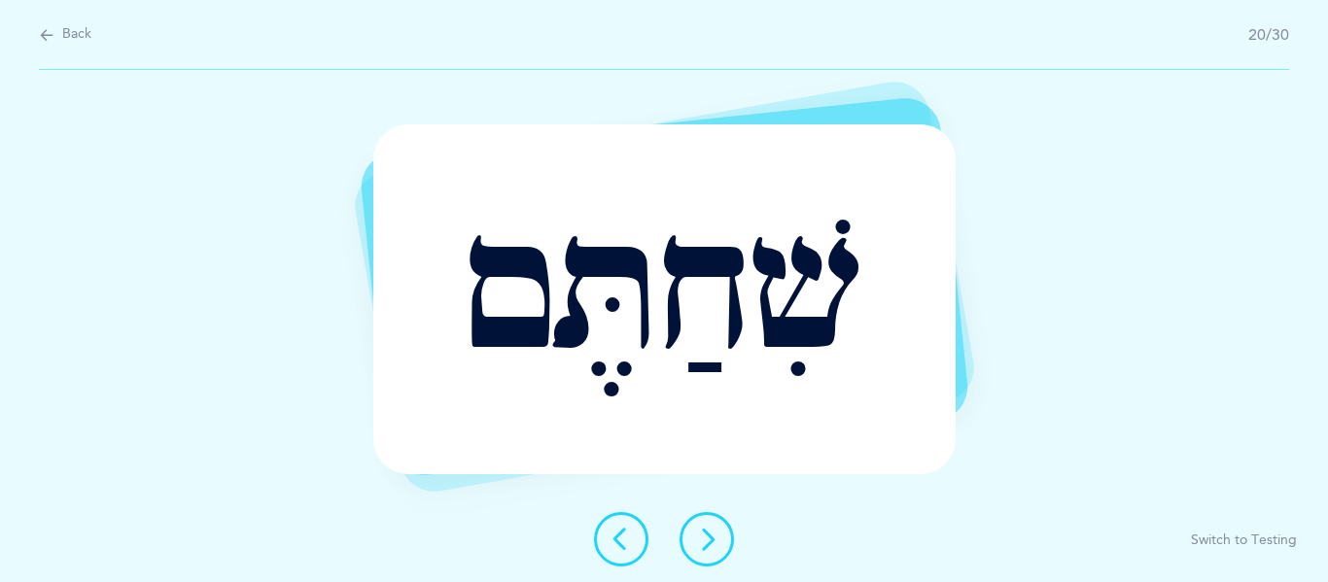
click at [693, 522] on button at bounding box center [707, 539] width 54 height 54
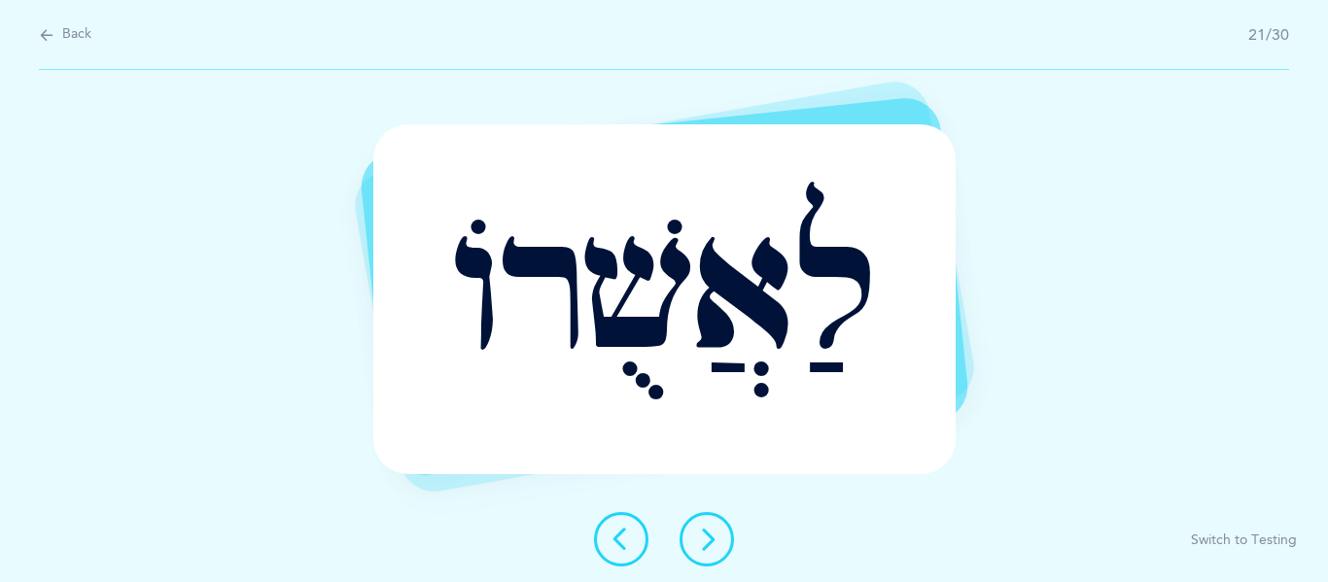
click at [693, 522] on button at bounding box center [707, 539] width 54 height 54
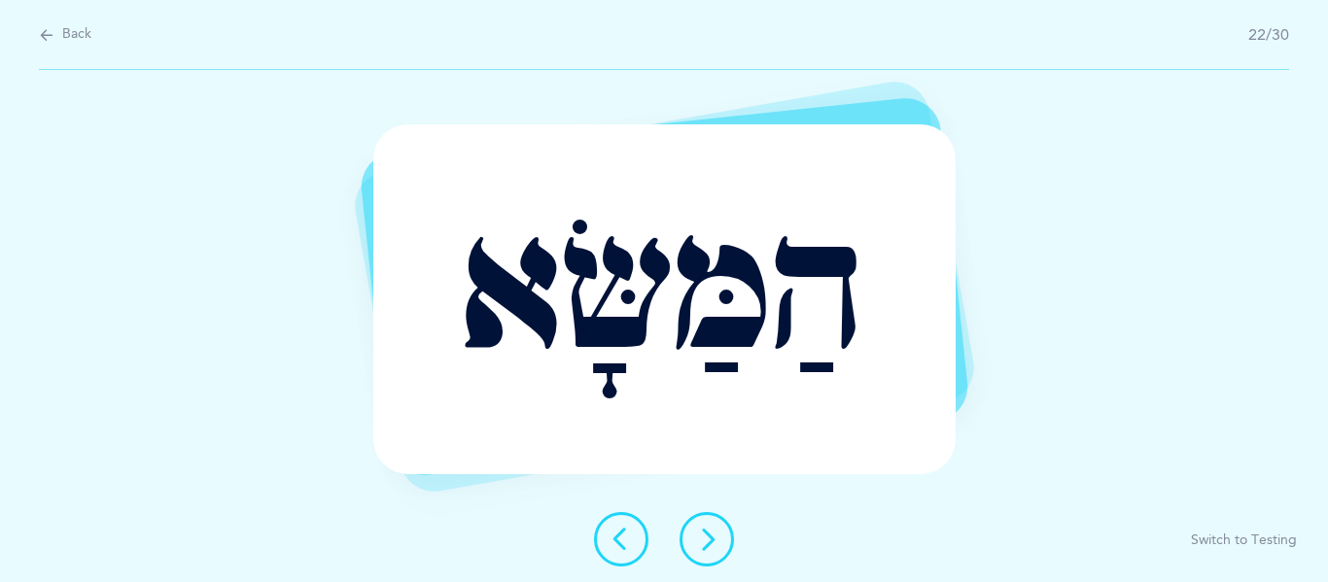
click at [701, 513] on button at bounding box center [707, 539] width 54 height 54
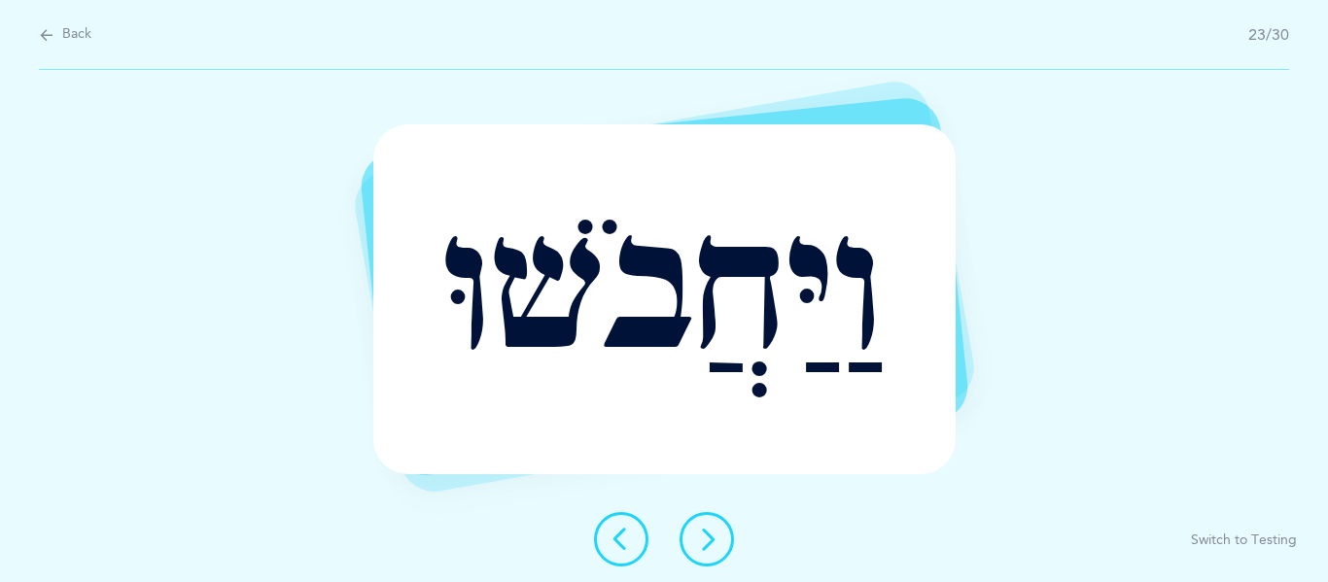
click at [705, 524] on button at bounding box center [707, 539] width 54 height 54
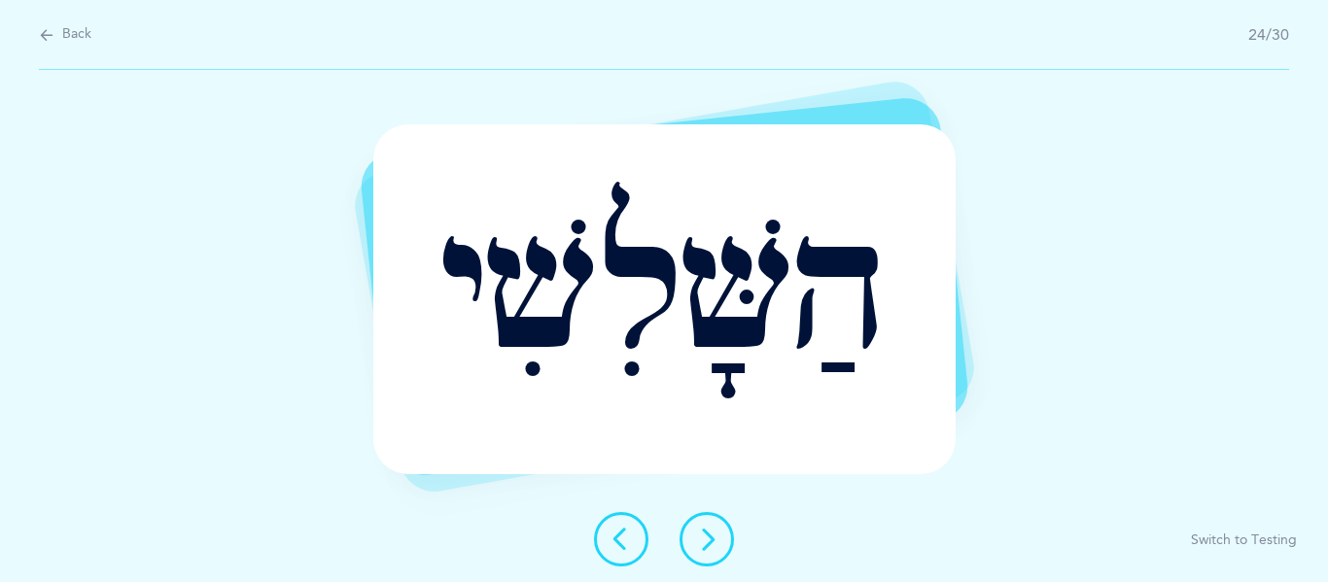
click at [692, 522] on button at bounding box center [707, 539] width 54 height 54
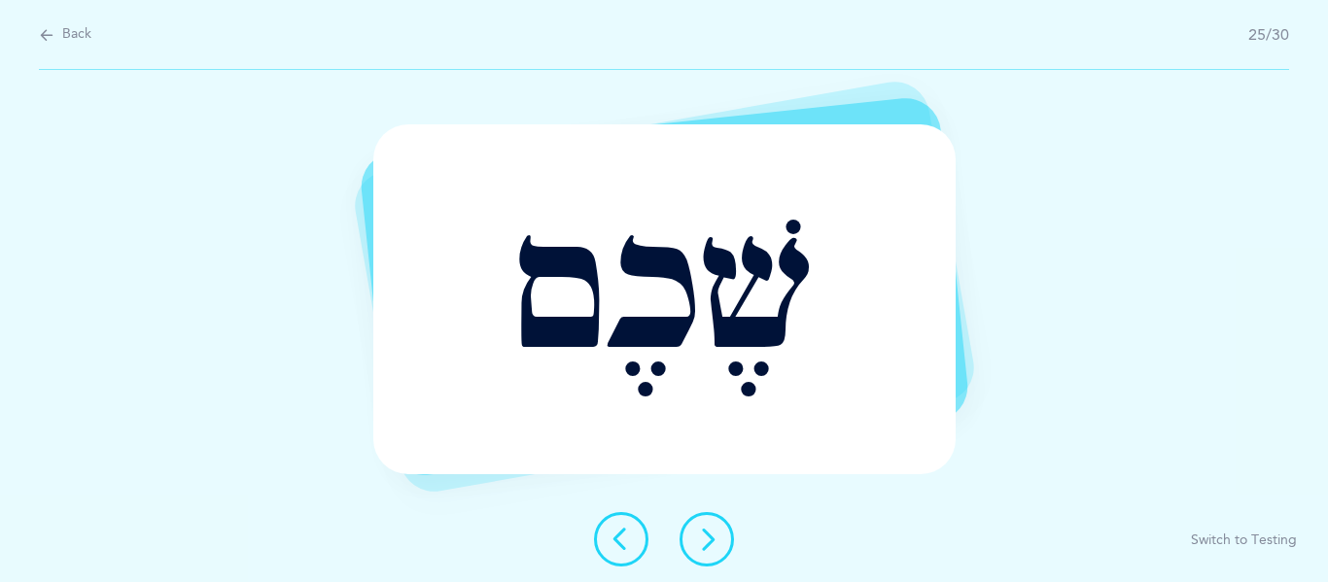
click at [681, 535] on button at bounding box center [707, 539] width 54 height 54
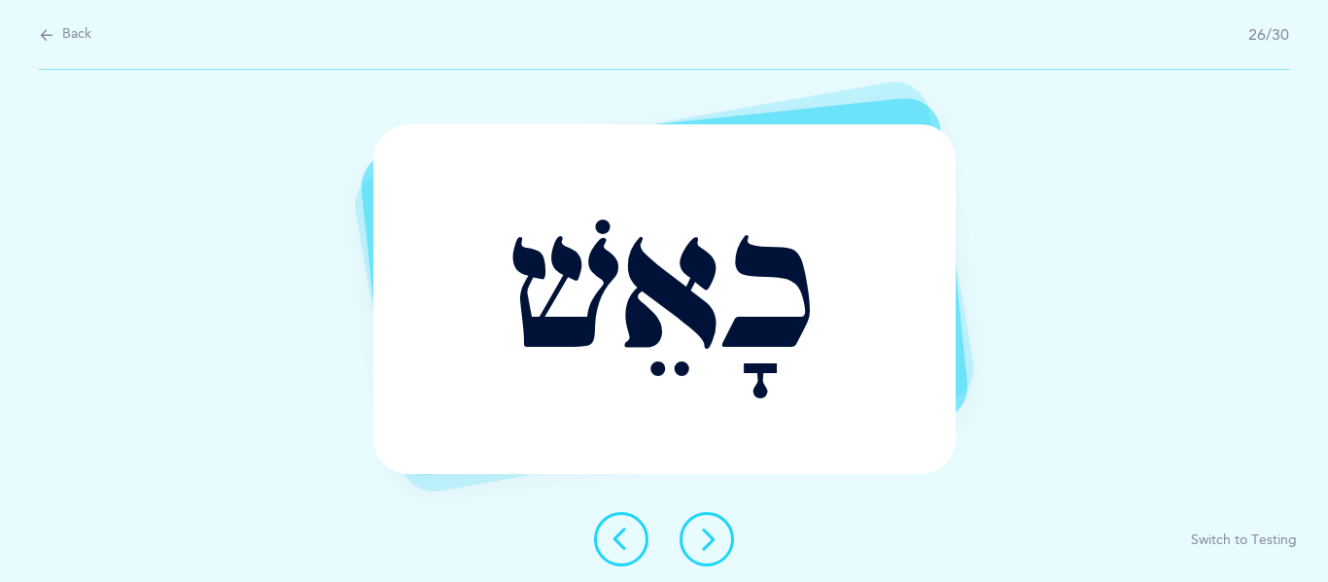
click at [716, 544] on icon at bounding box center [706, 539] width 23 height 23
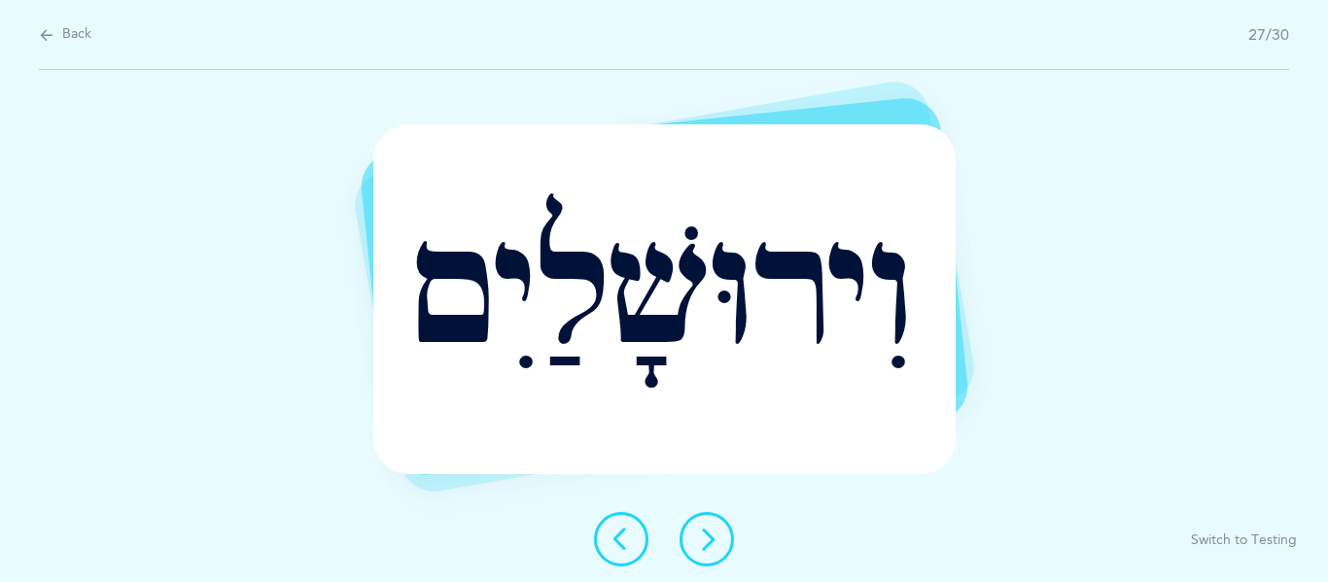
click at [711, 534] on icon at bounding box center [706, 539] width 23 height 23
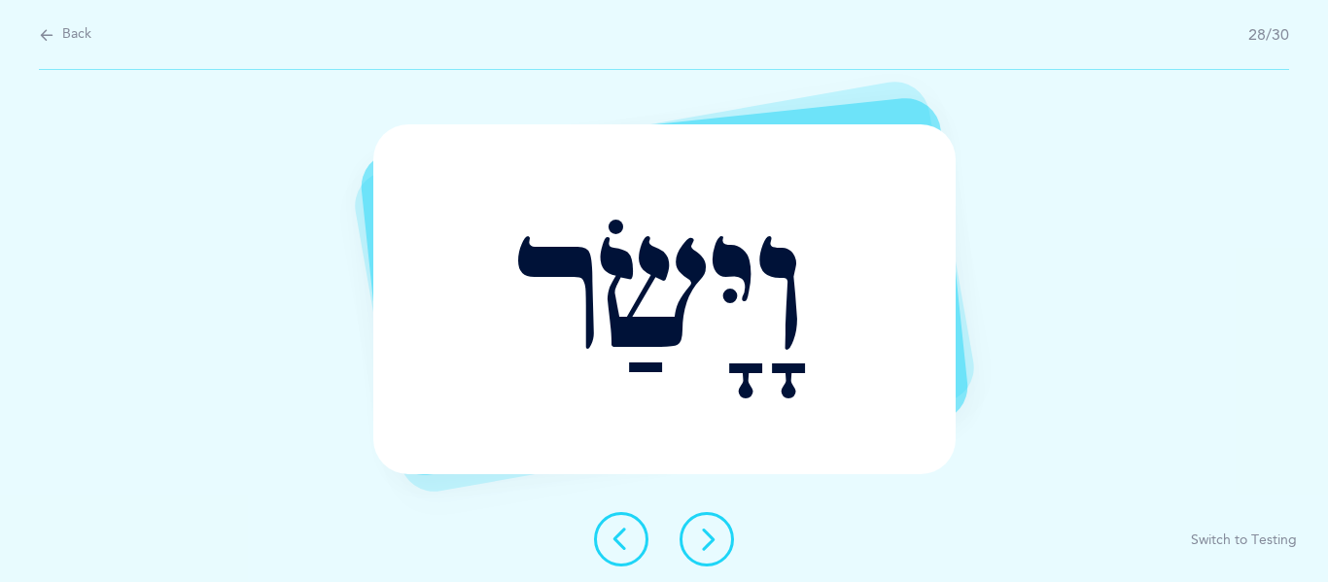
click at [690, 503] on div "וָיָּשַׂר Report incorrect word Switch to Testing" at bounding box center [664, 326] width 1328 height 512
click at [698, 520] on button at bounding box center [707, 539] width 54 height 54
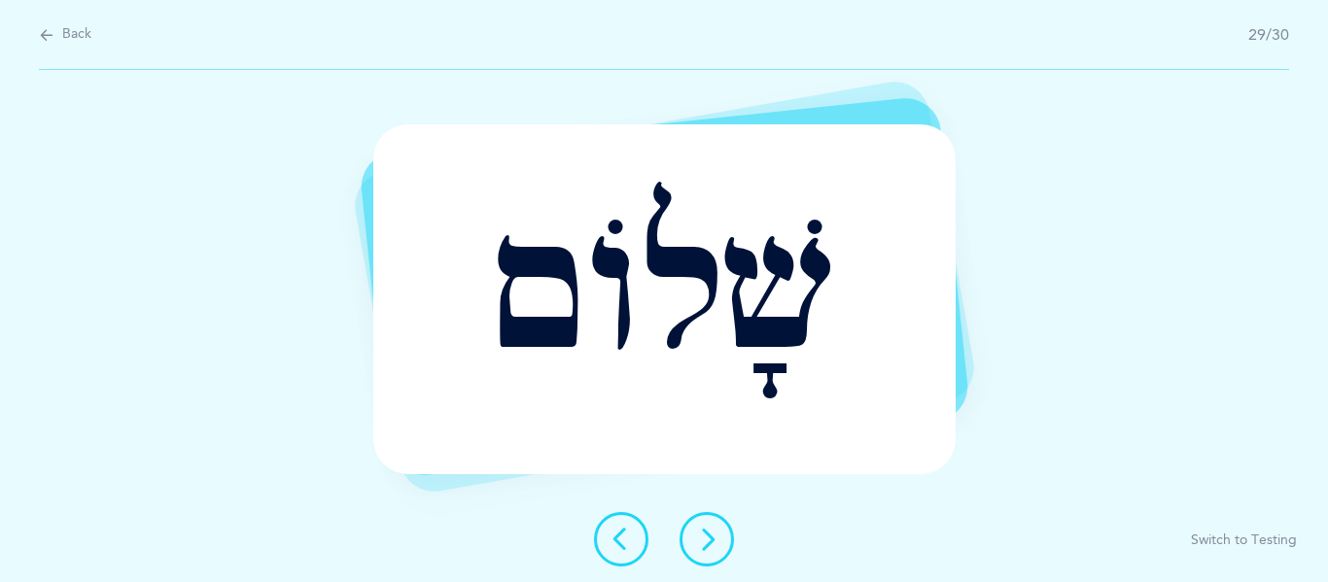
click at [713, 553] on button at bounding box center [707, 539] width 54 height 54
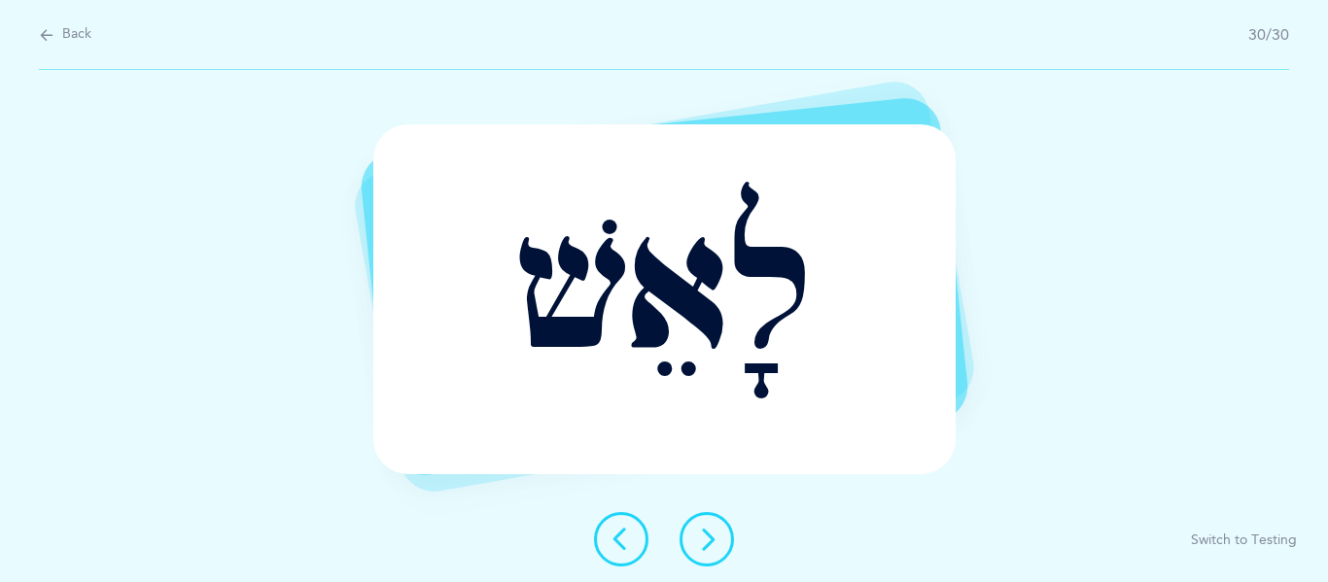
click at [705, 530] on icon at bounding box center [706, 539] width 23 height 23
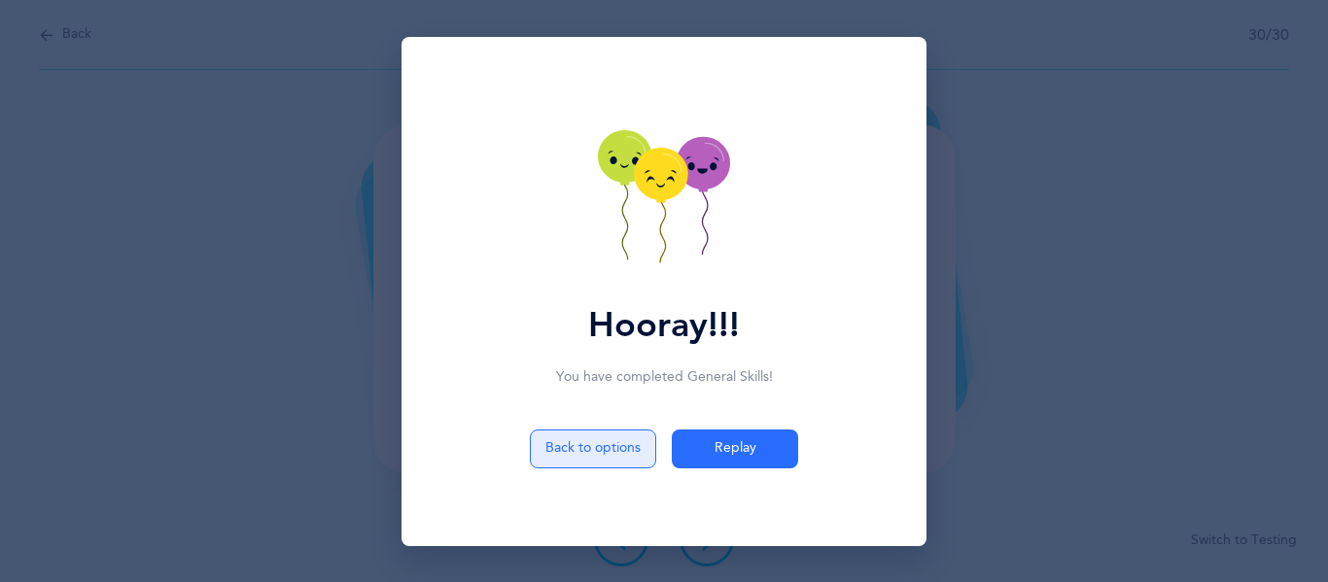
click at [566, 434] on button "Back to options" at bounding box center [593, 449] width 126 height 39
select select "5"
select select "Common Errors"
select select "Shin & Sin"
select select "Skilled words"
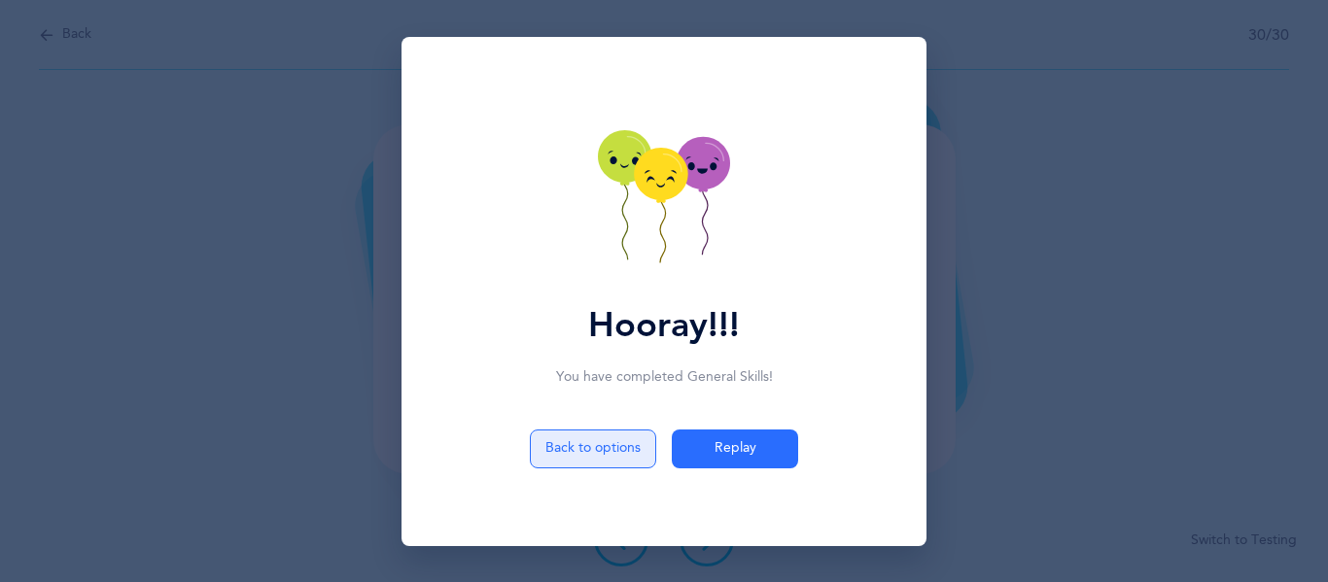
select select "single"
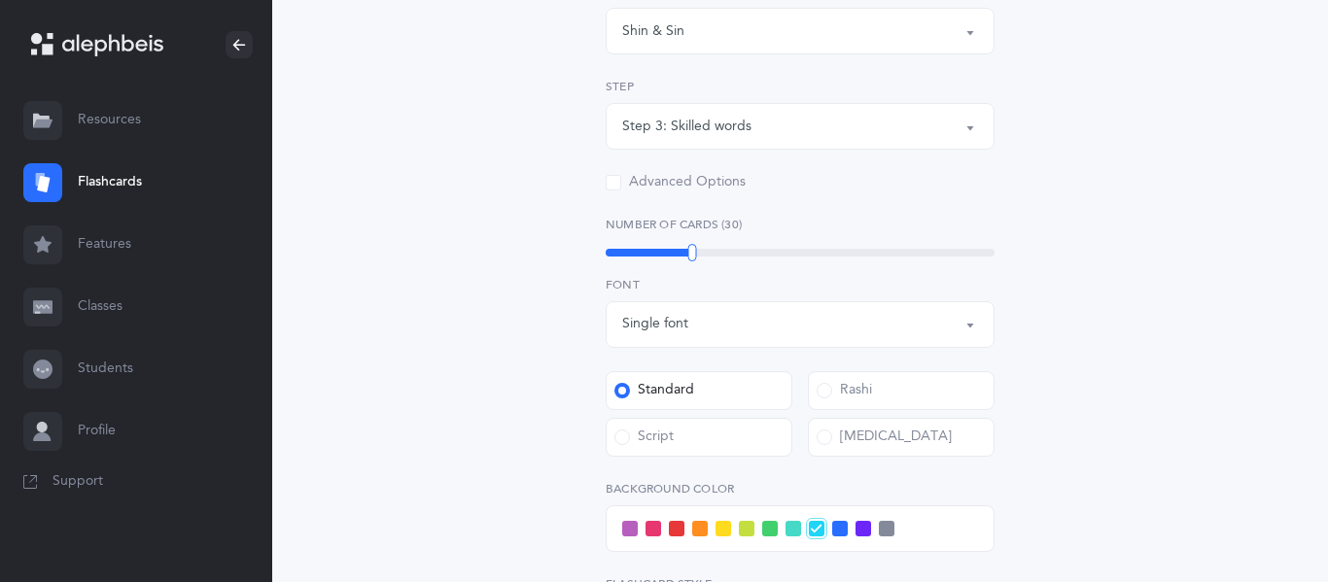
scroll to position [606, 0]
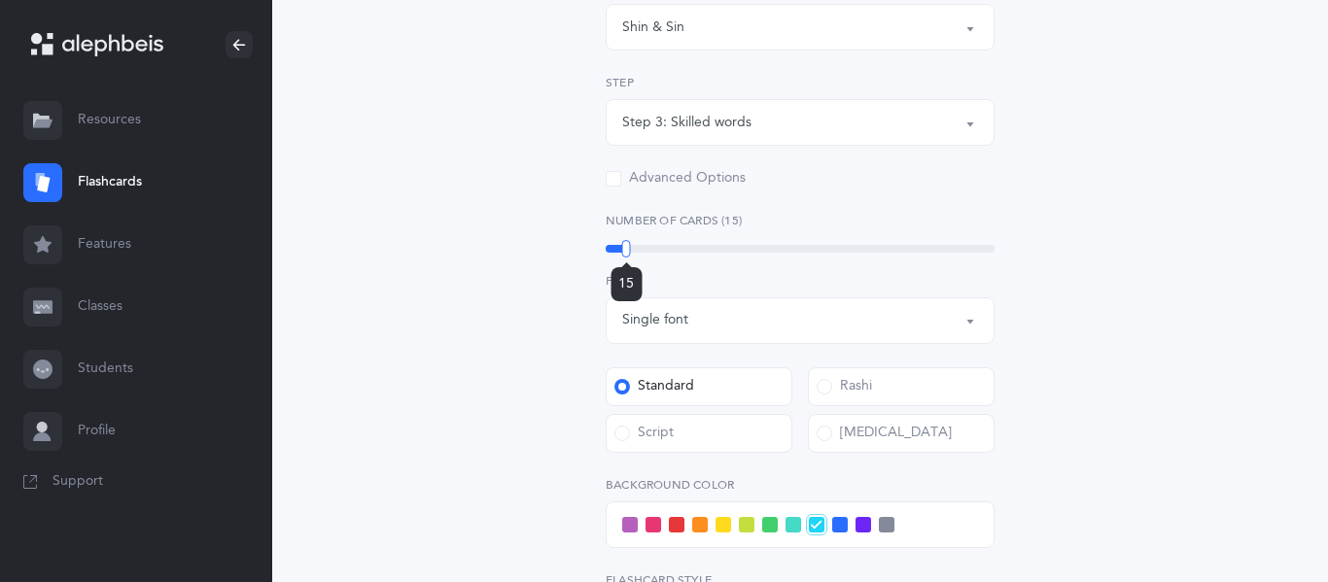
drag, startPoint x: 693, startPoint y: 254, endPoint x: 626, endPoint y: 261, distance: 67.4
click at [626, 258] on div "15" at bounding box center [626, 249] width 9 height 18
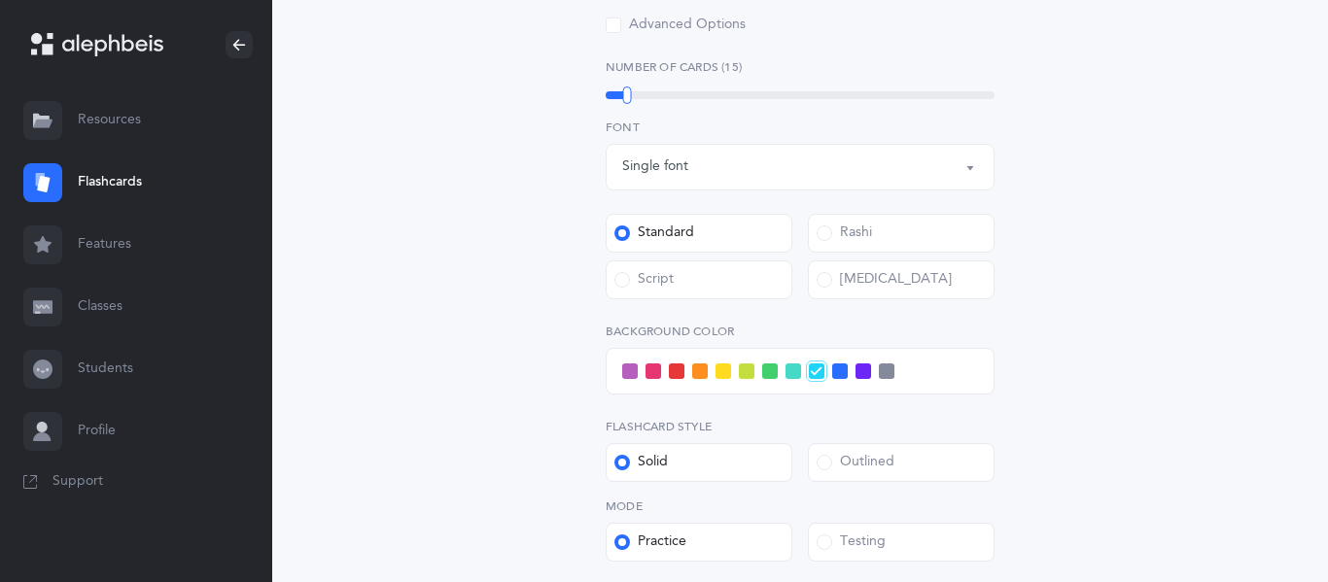
scroll to position [761, 0]
click at [630, 371] on span at bounding box center [630, 370] width 16 height 16
click at [0, 0] on input "checkbox" at bounding box center [0, 0] width 0 height 0
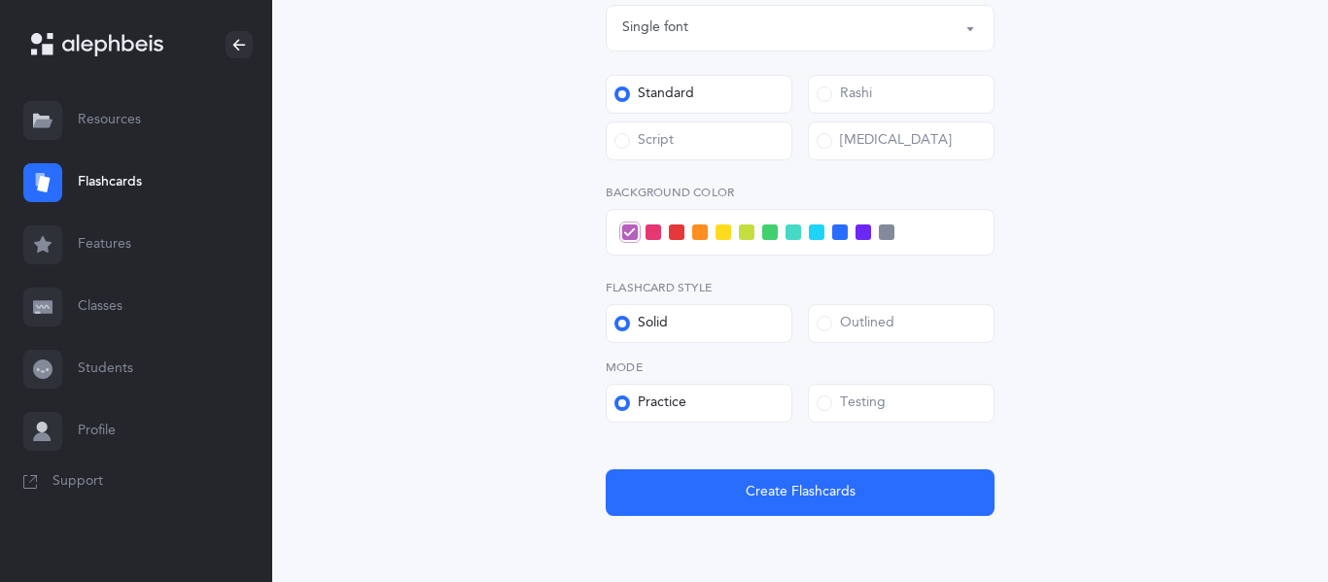
scroll to position [900, 0]
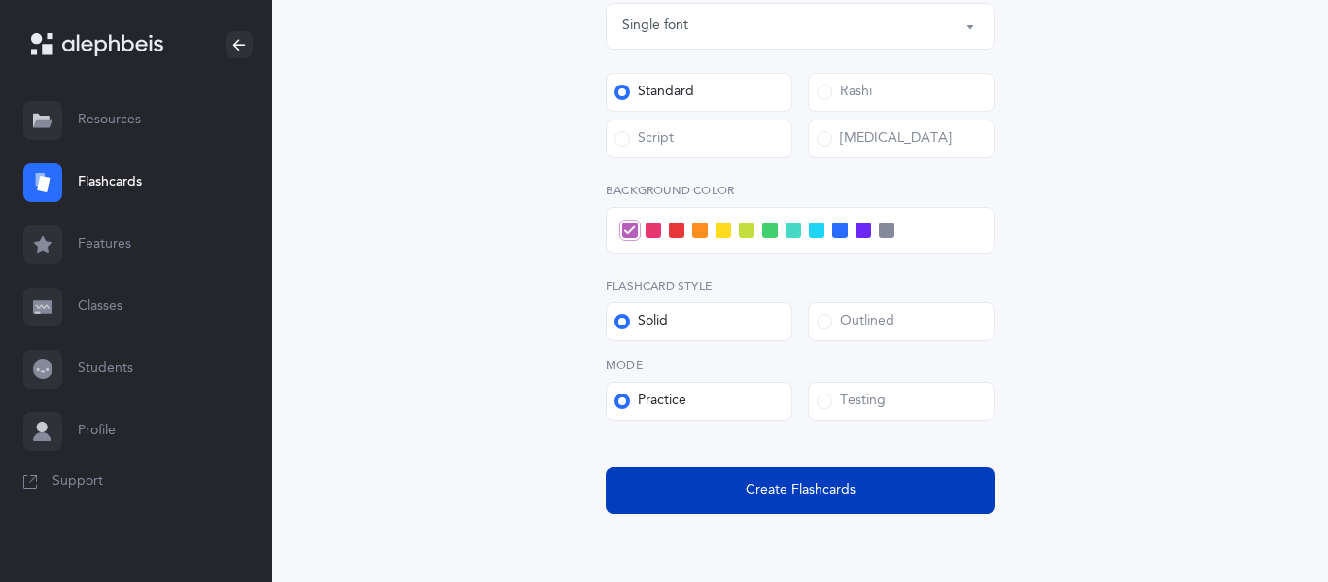
click at [713, 498] on button "Create Flashcards" at bounding box center [800, 491] width 389 height 47
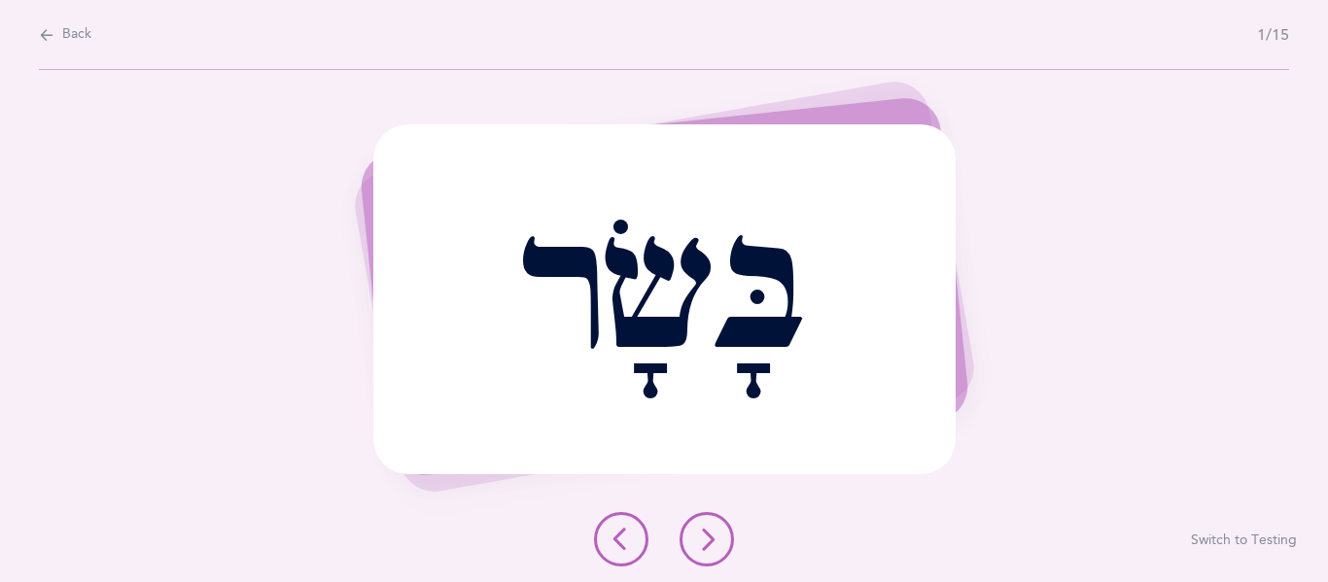
scroll to position [0, 0]
click at [689, 541] on button at bounding box center [707, 539] width 54 height 54
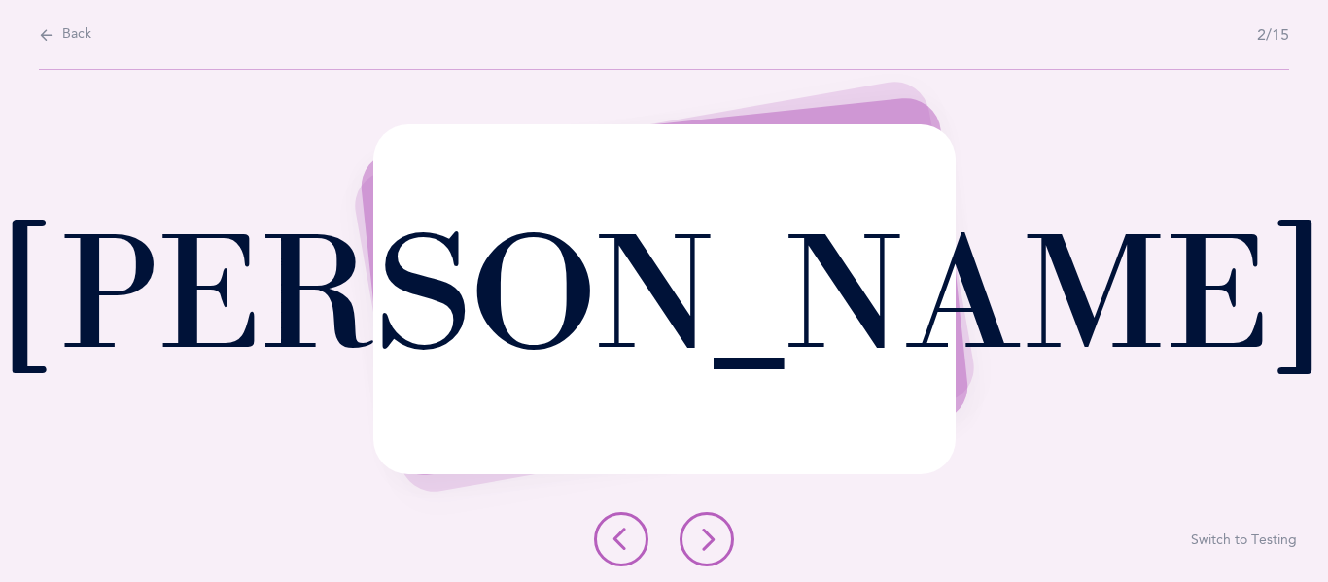
click at [708, 541] on icon at bounding box center [706, 539] width 23 height 23
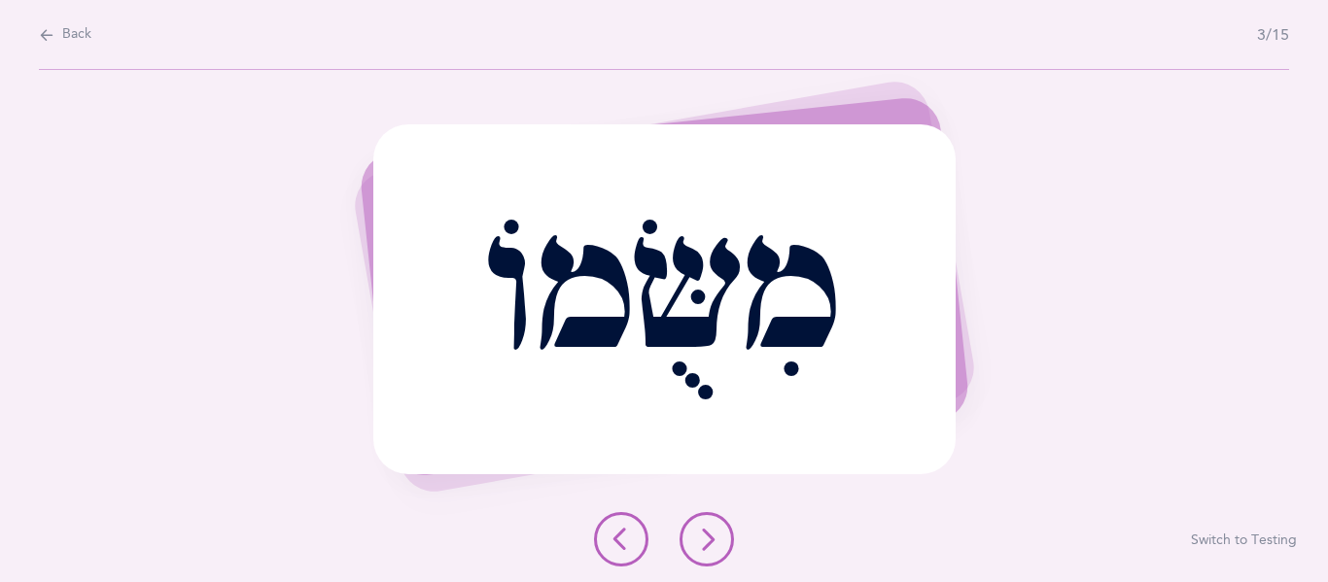
click at [708, 541] on icon at bounding box center [706, 539] width 23 height 23
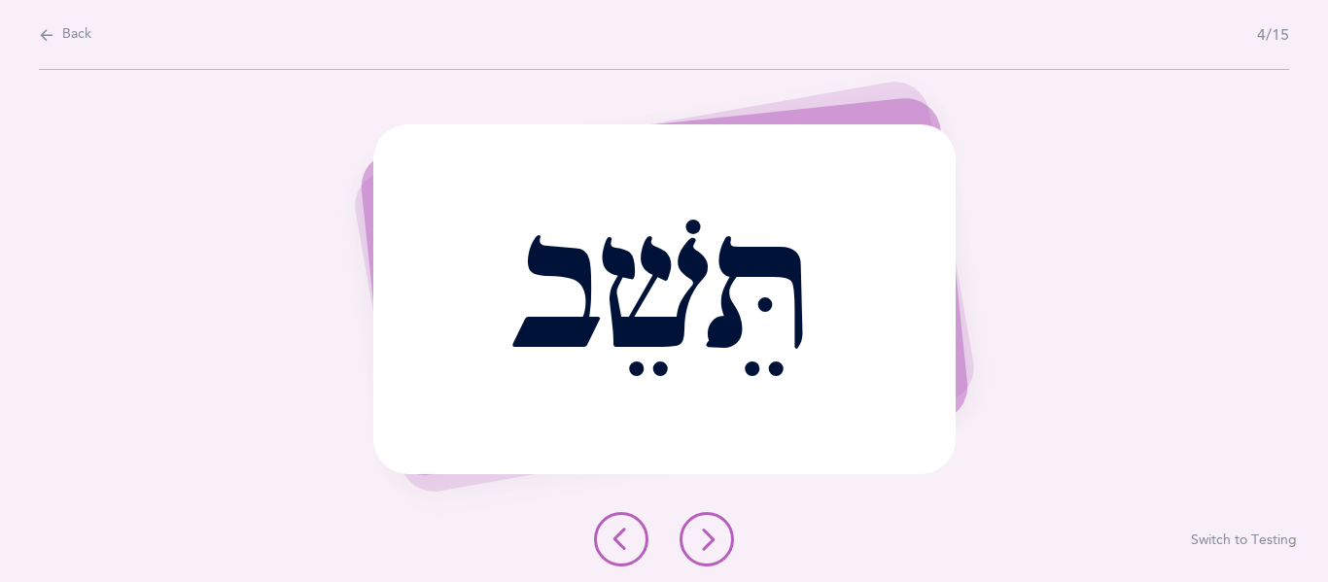
click at [705, 535] on icon at bounding box center [706, 539] width 23 height 23
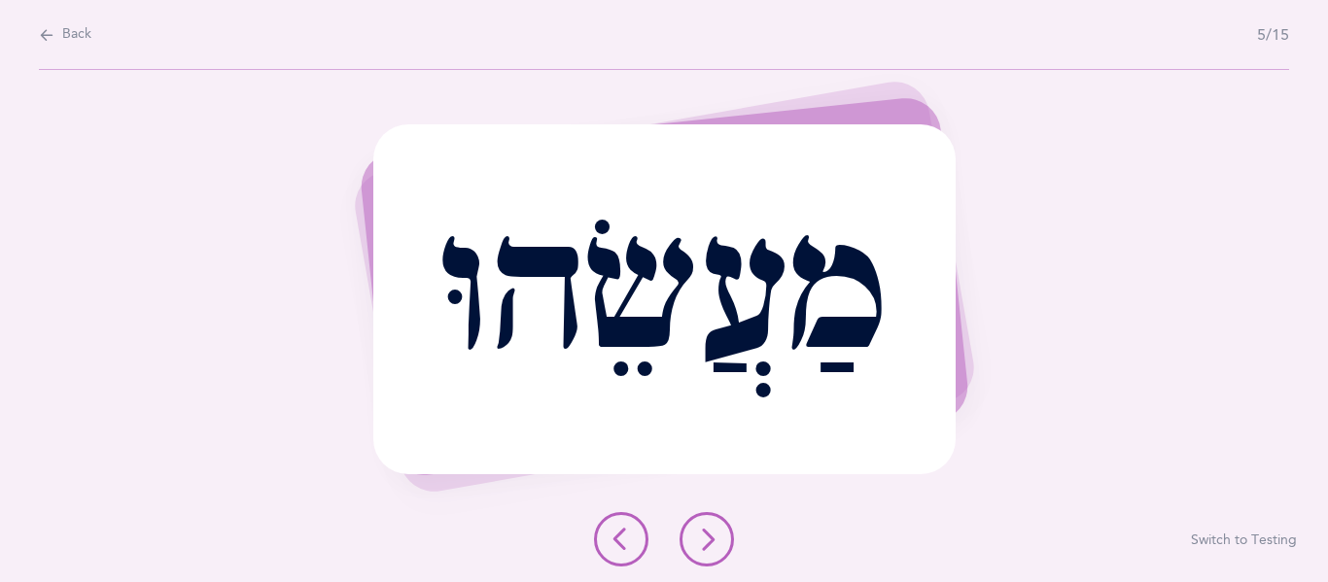
click at [705, 535] on icon at bounding box center [706, 539] width 23 height 23
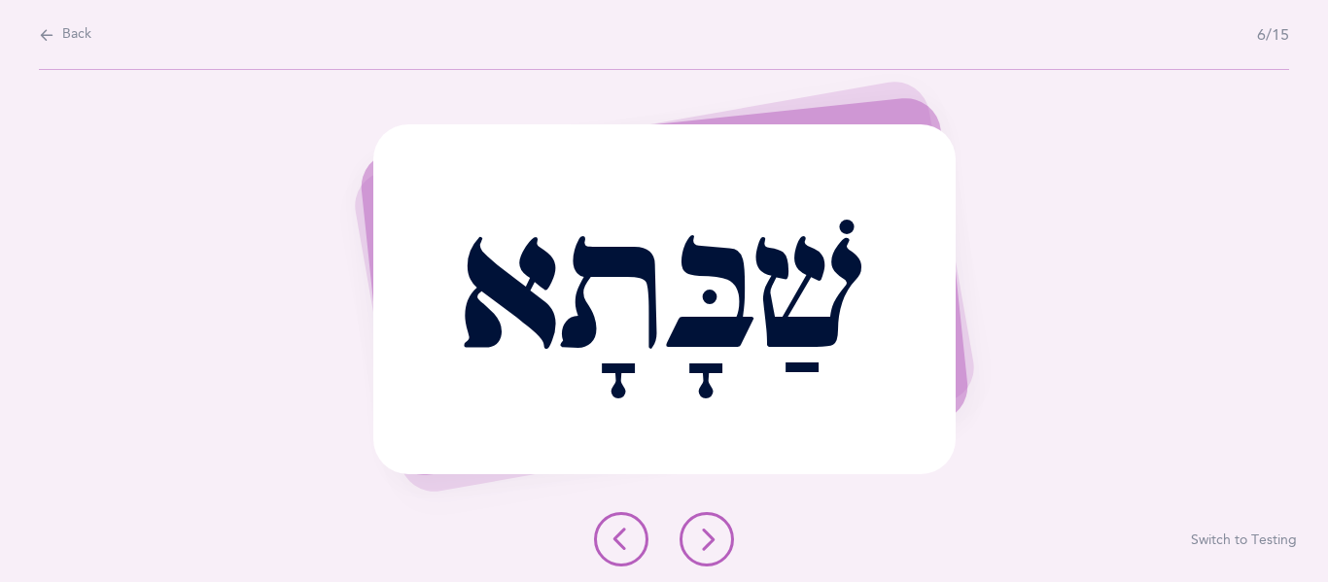
click at [698, 545] on icon at bounding box center [706, 539] width 23 height 23
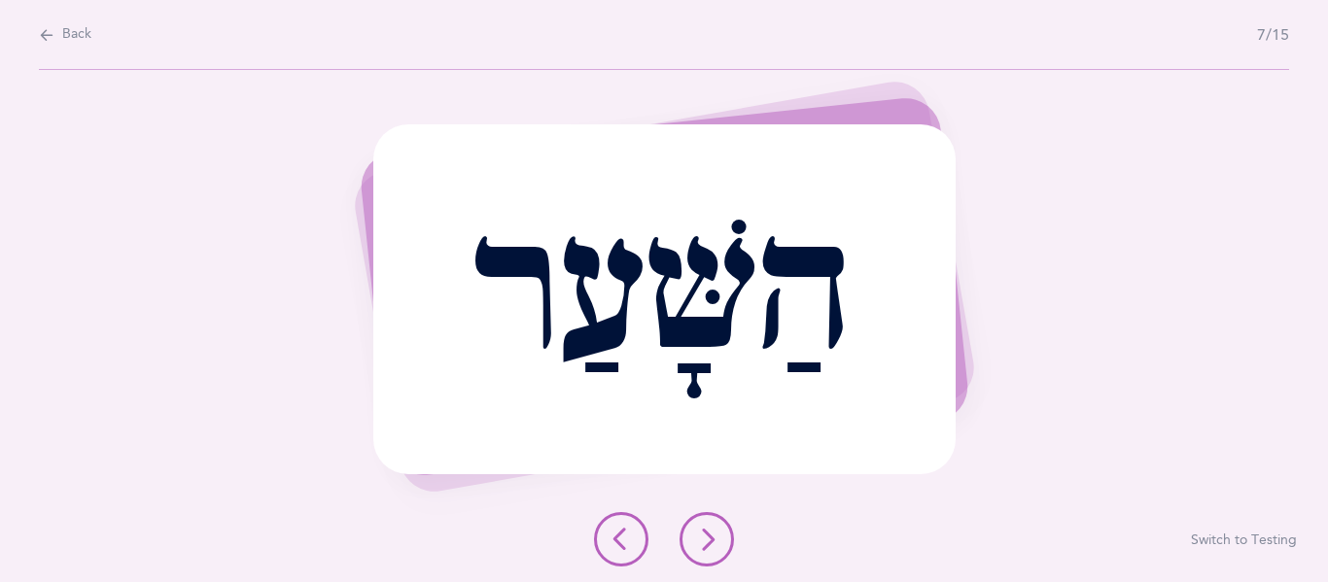
click at [699, 545] on icon at bounding box center [706, 539] width 23 height 23
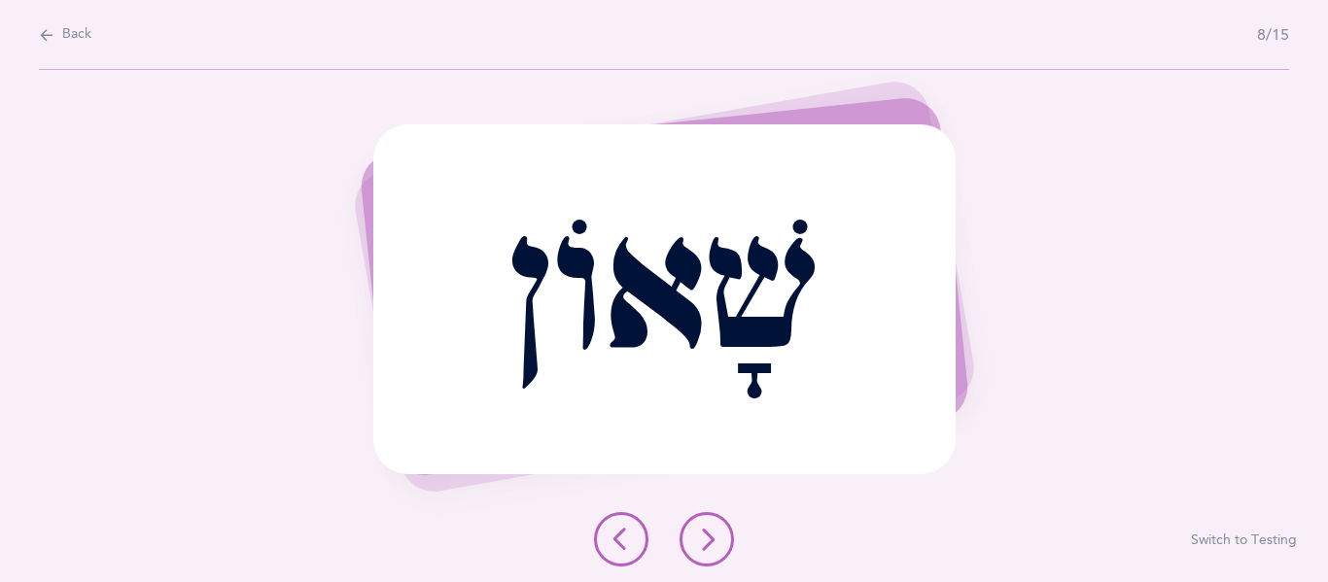
click at [703, 529] on icon at bounding box center [706, 539] width 23 height 23
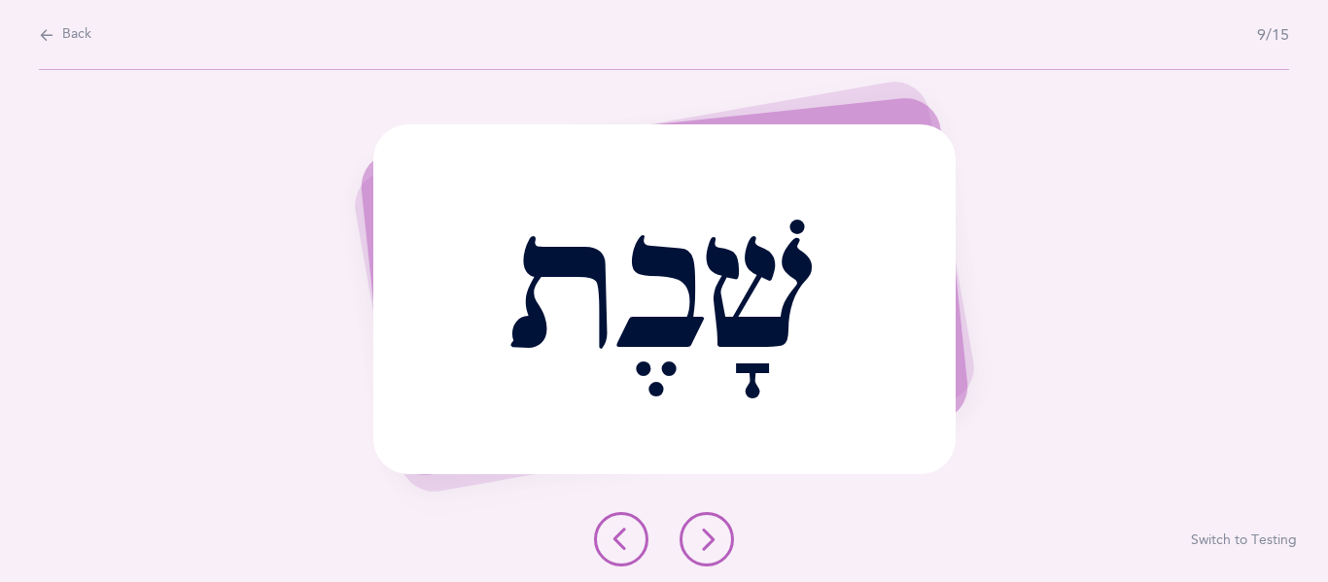
click at [687, 521] on button at bounding box center [707, 539] width 54 height 54
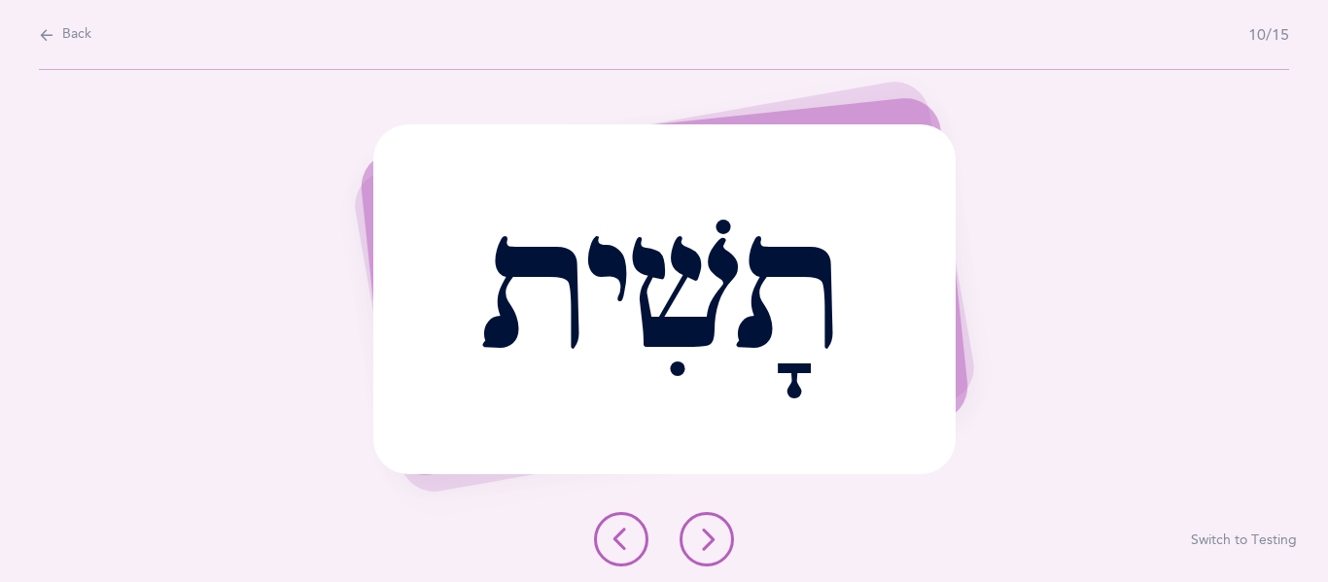
click at [704, 528] on icon at bounding box center [706, 539] width 23 height 23
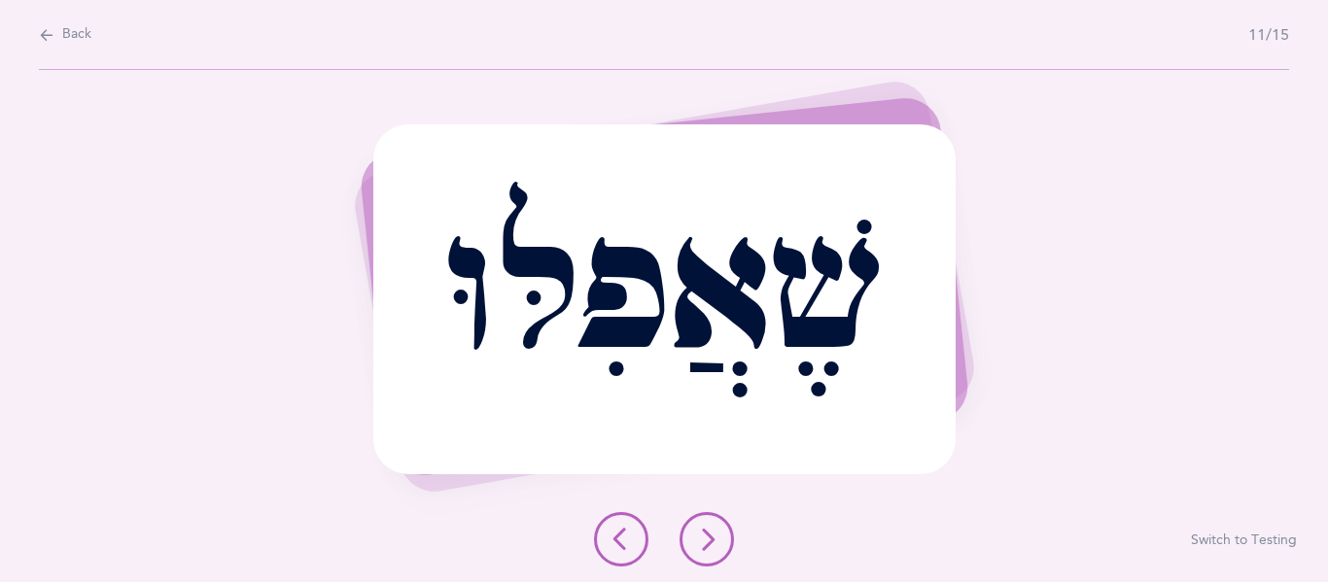
click at [687, 522] on button at bounding box center [707, 539] width 54 height 54
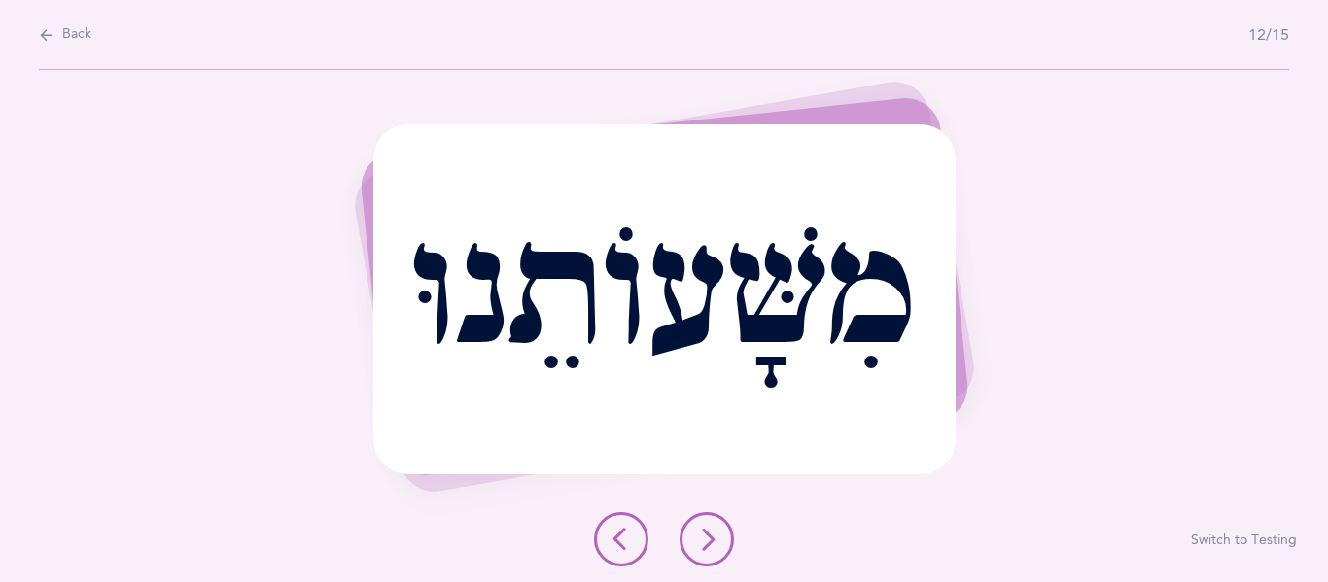
click at [696, 531] on icon at bounding box center [706, 539] width 23 height 23
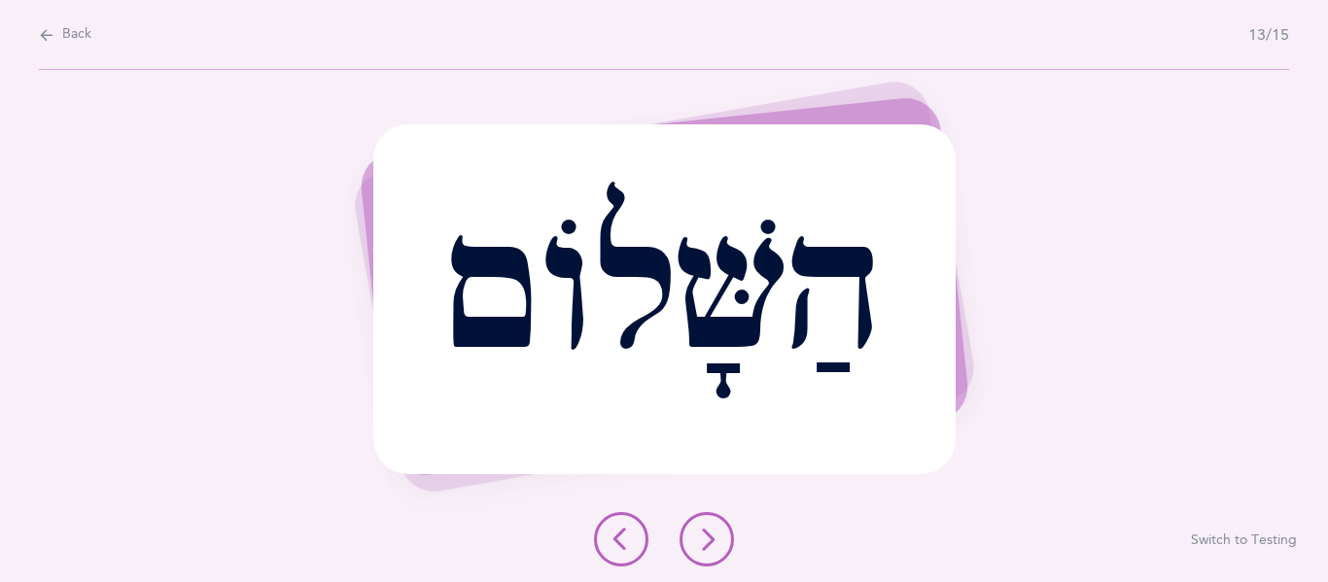
click at [685, 530] on button at bounding box center [707, 539] width 54 height 54
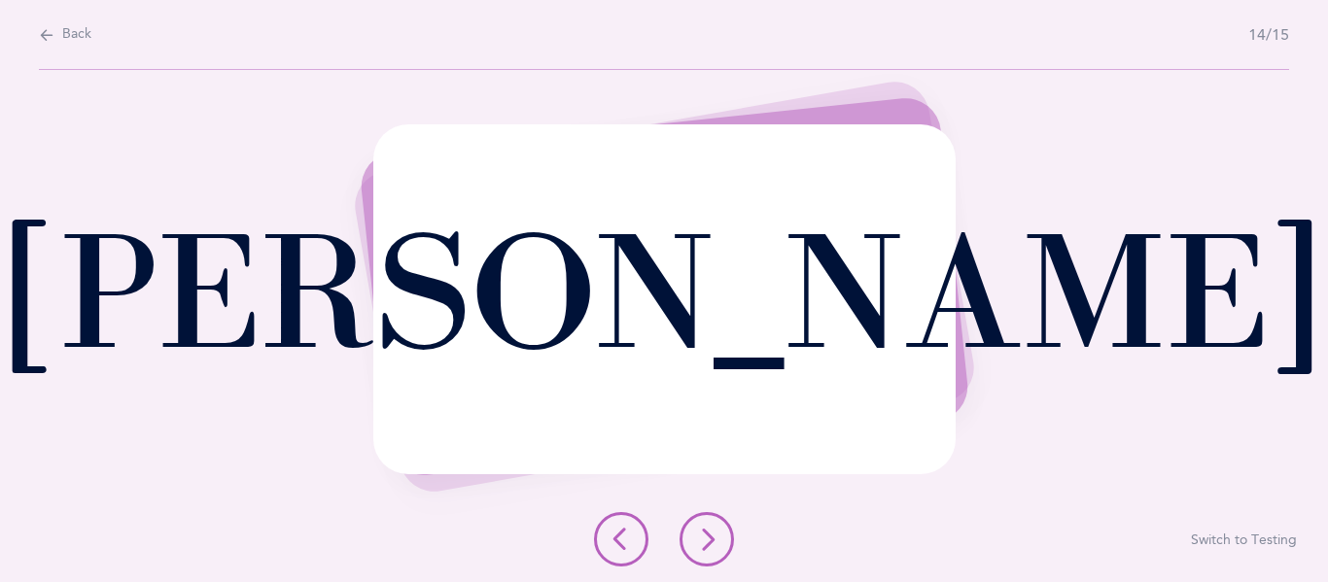
click at [689, 534] on button at bounding box center [707, 539] width 54 height 54
click at [693, 544] on button at bounding box center [707, 539] width 54 height 54
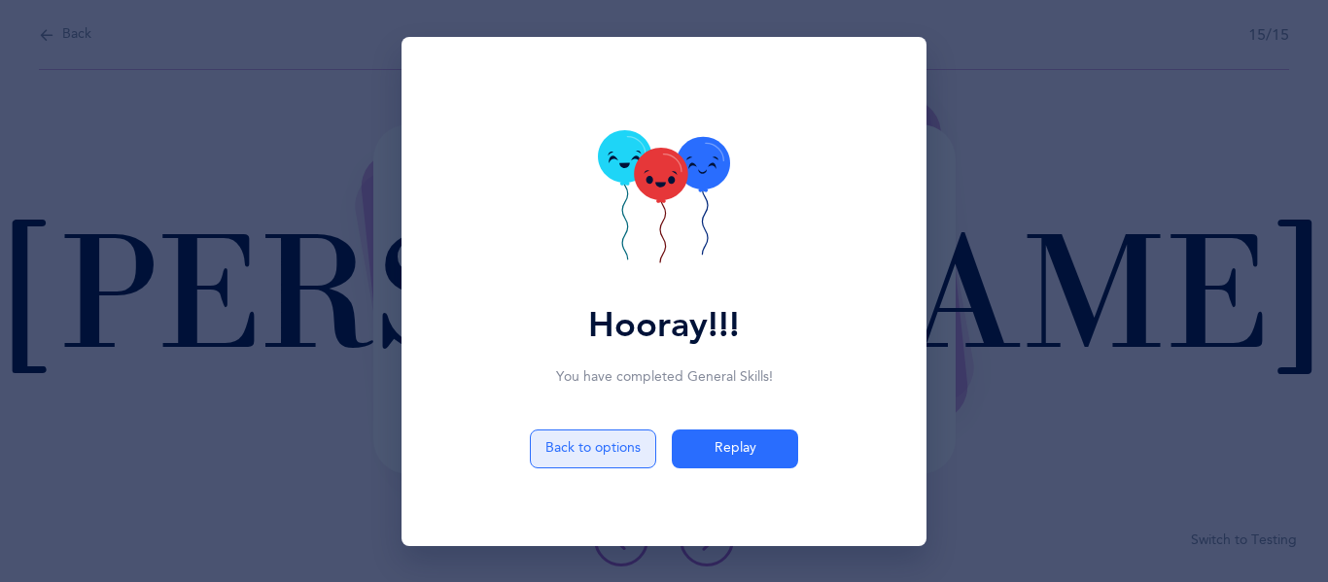
click at [574, 457] on button "Back to options" at bounding box center [593, 449] width 126 height 39
select select "5"
select select "Common Errors"
select select "Shin & Sin"
select select "Skilled words"
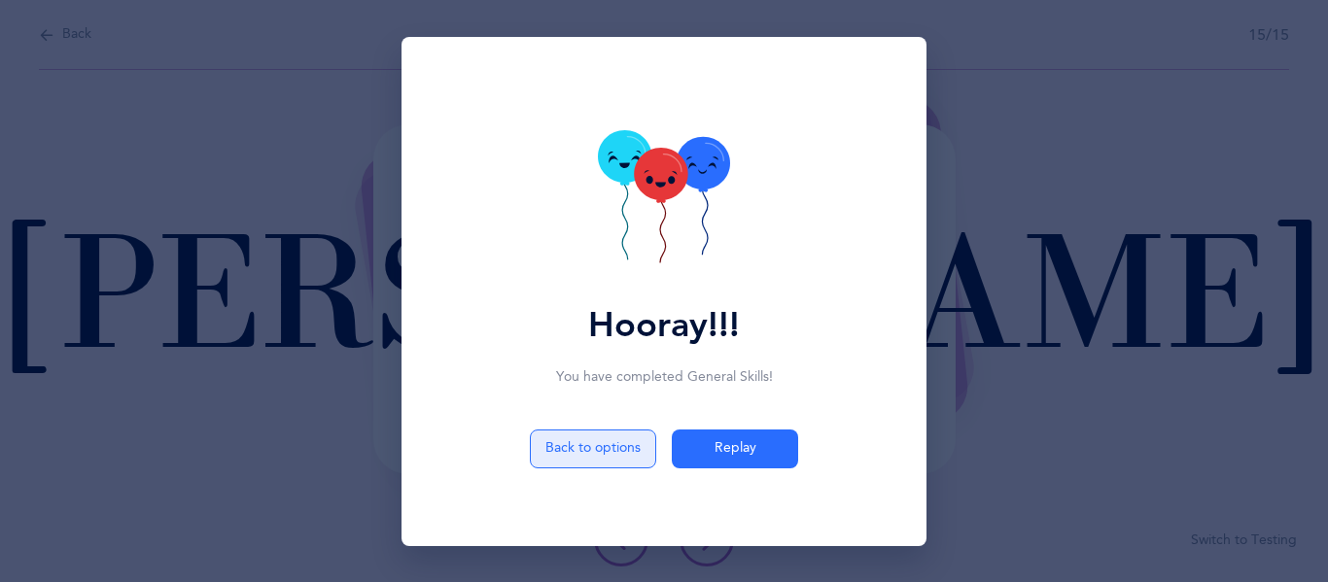
select select "single"
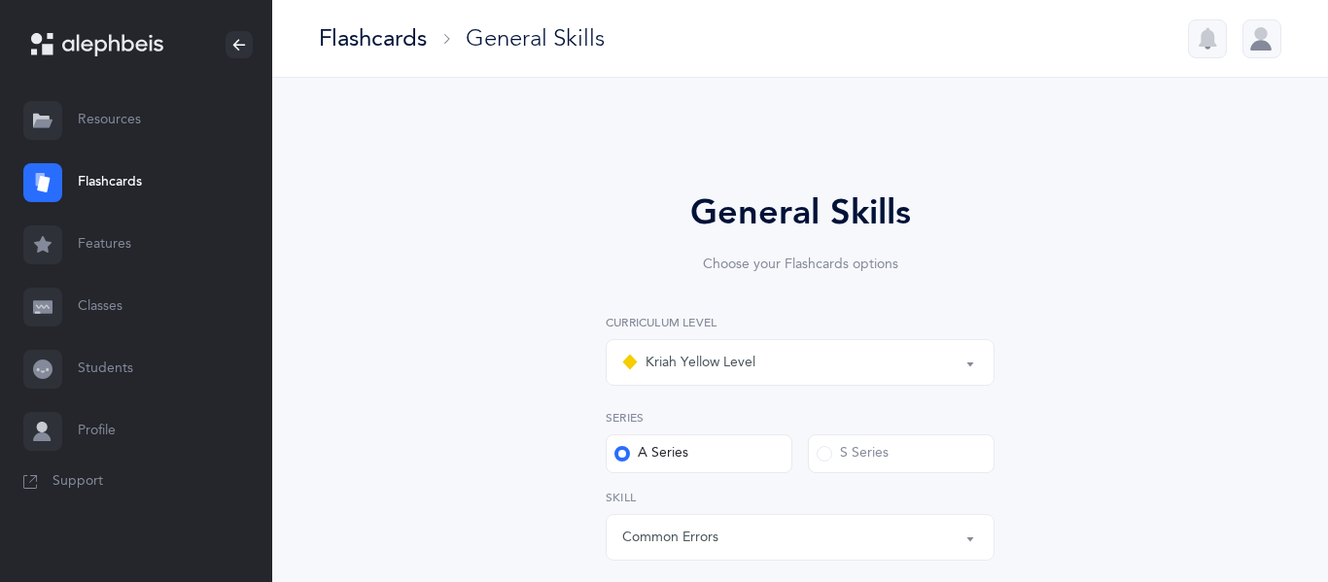
click at [80, 184] on link "Flashcards" at bounding box center [136, 183] width 272 height 62
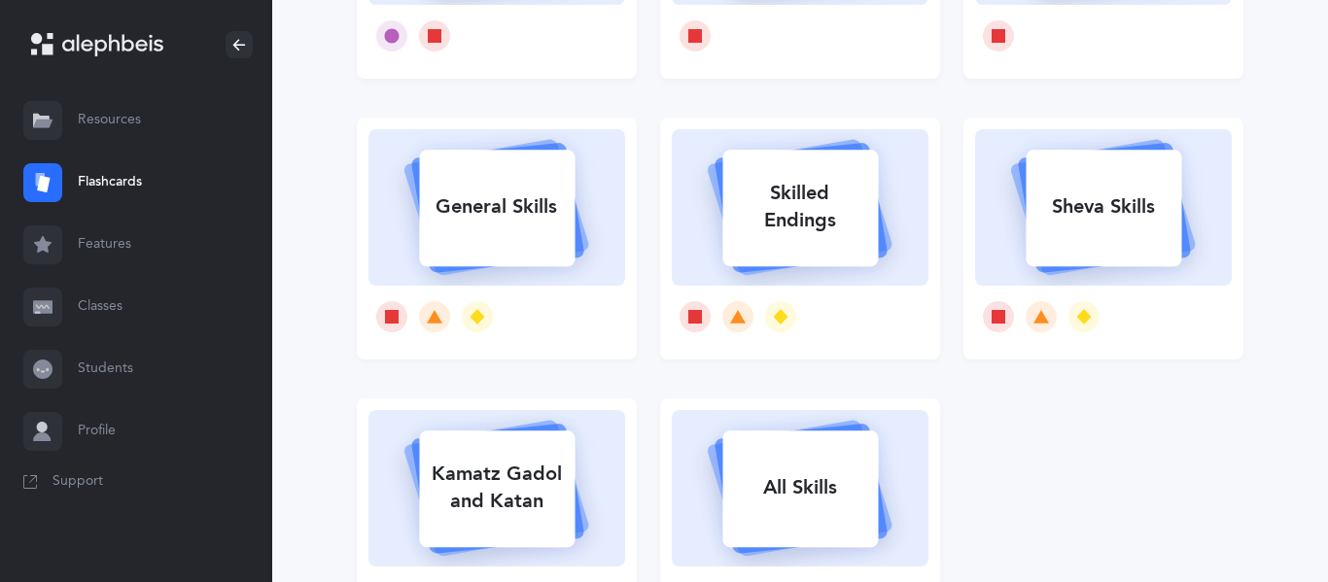
scroll to position [378, 0]
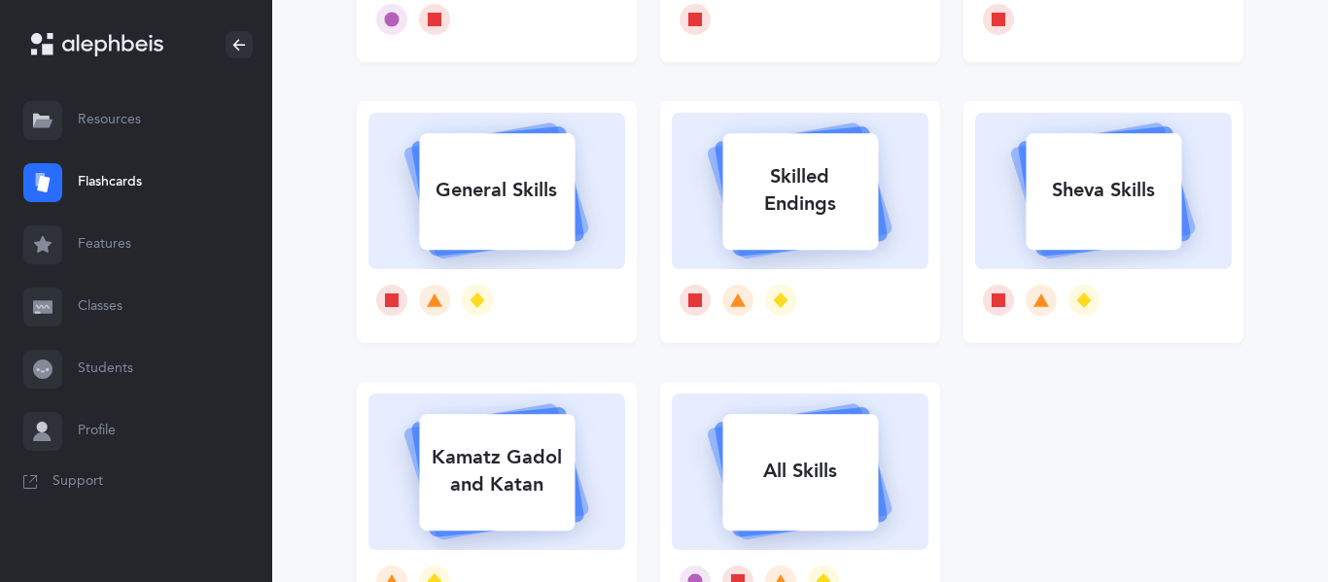
click at [1080, 245] on rect at bounding box center [1104, 191] width 156 height 117
select select "5"
select select "12"
select select "single"
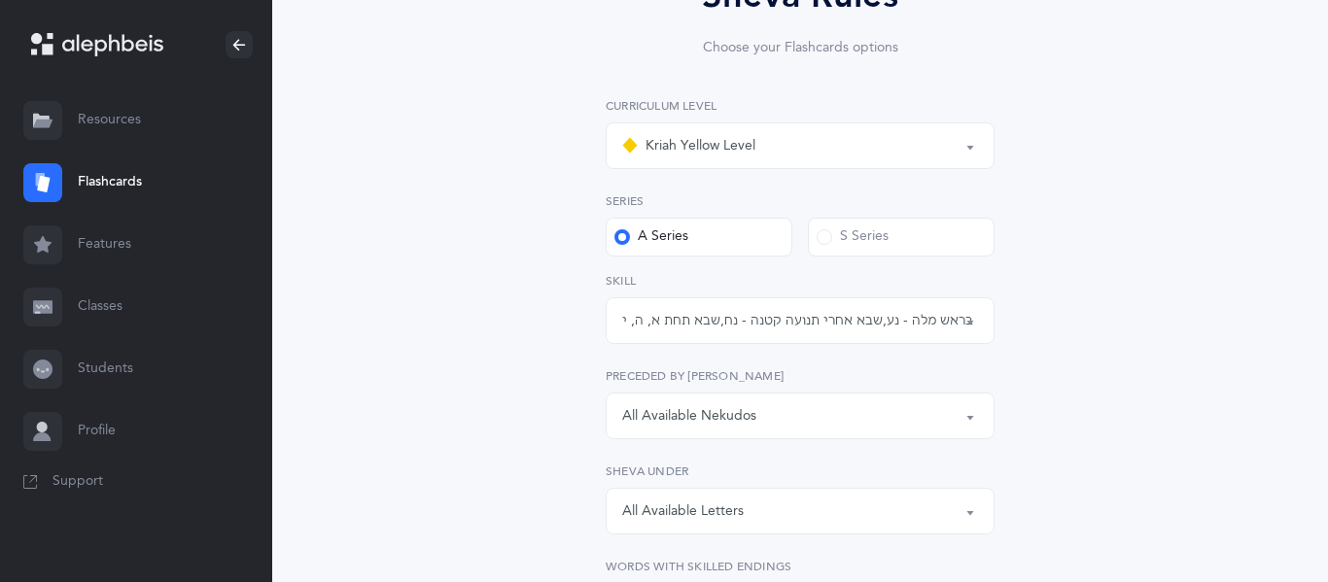
scroll to position [227, 0]
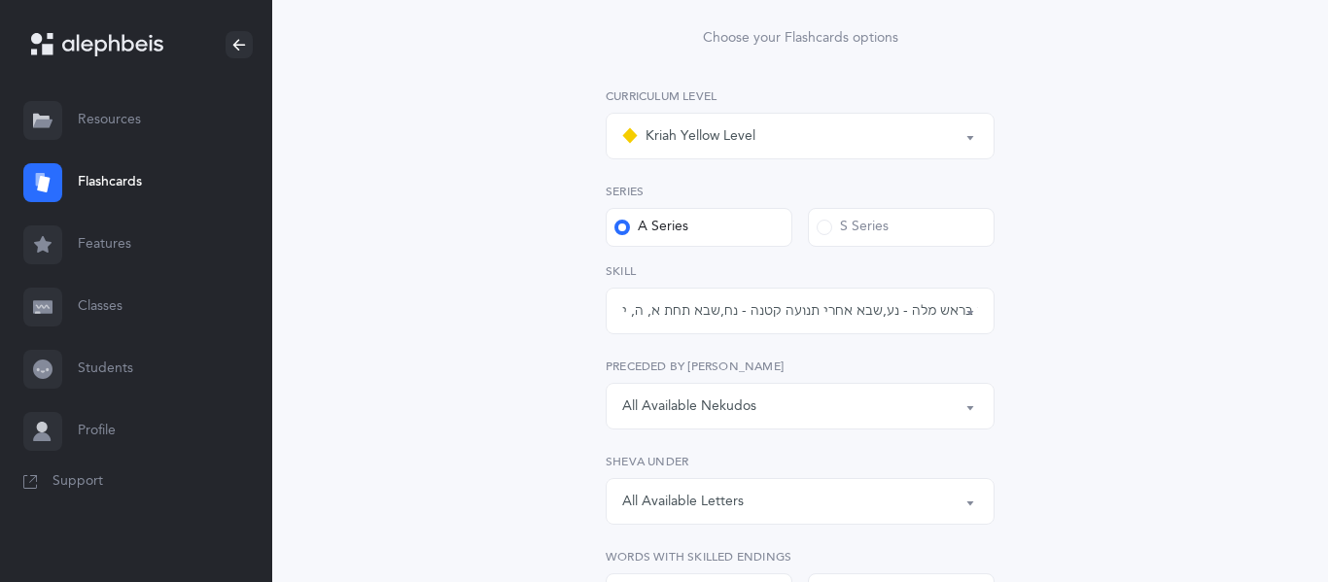
click at [854, 303] on div "שבא בראש מלה - נע , שבא אחרי תנועה קטנה - נח , שבא תחת א, ה, י, ע - נח , שבא אח…" at bounding box center [800, 311] width 356 height 20
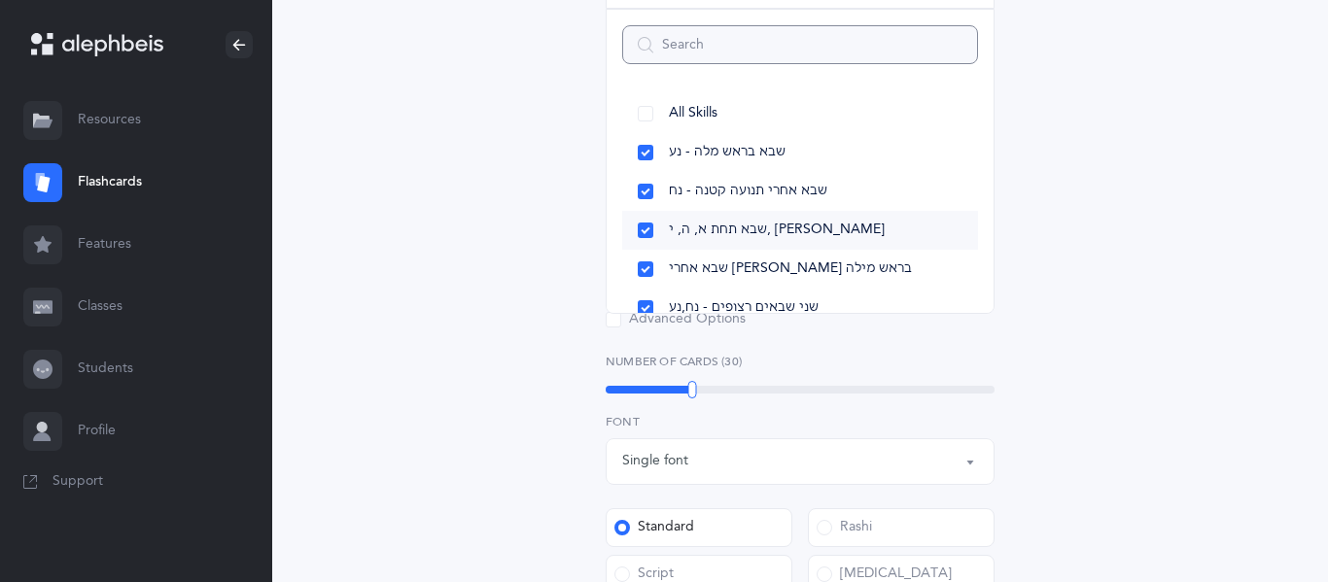
scroll to position [0, 0]
click at [1175, 232] on div "Sheva Rules Choose your Flashcards options Kriah Red Level Kriah Orange Level K…" at bounding box center [800, 304] width 887 height 1448
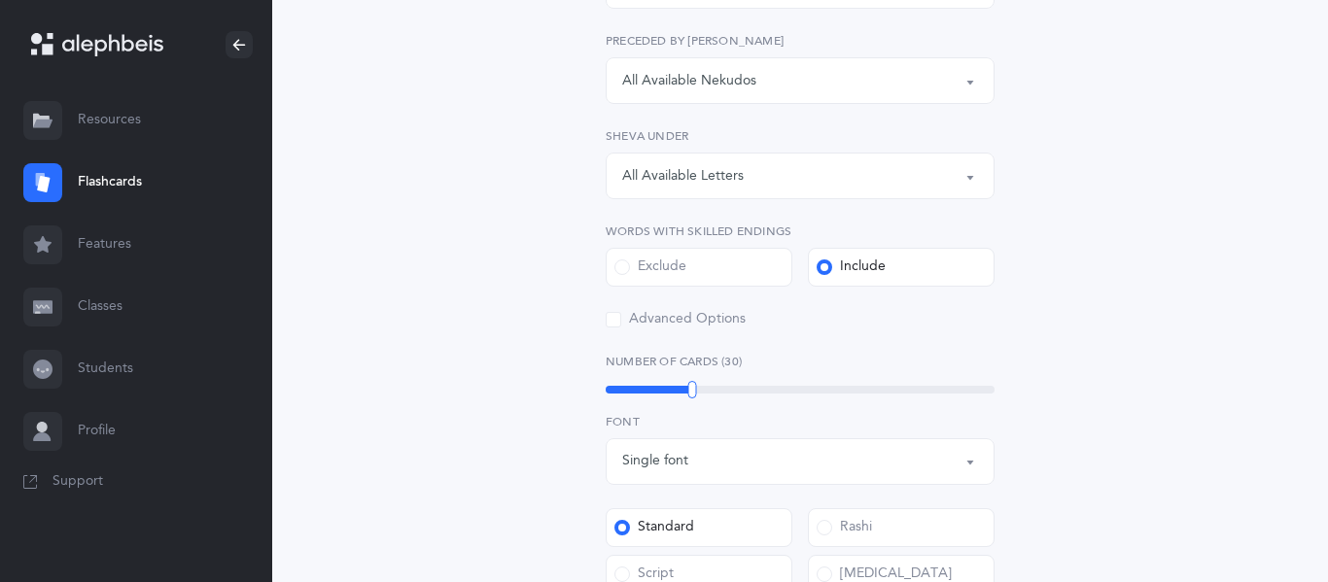
click at [642, 392] on div "30" at bounding box center [800, 390] width 389 height 8
drag, startPoint x: 641, startPoint y: 392, endPoint x: 627, endPoint y: 393, distance: 13.6
click at [627, 393] on div at bounding box center [625, 390] width 9 height 18
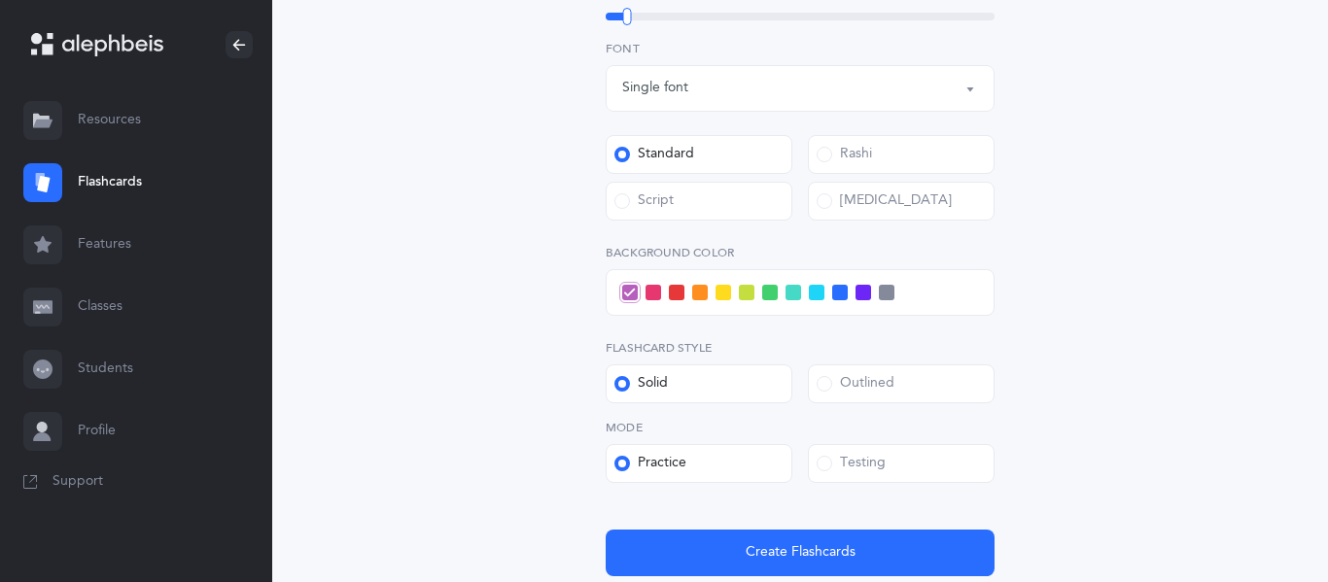
scroll to position [927, 0]
click at [832, 395] on label "Outlined" at bounding box center [901, 383] width 187 height 39
click at [0, 0] on input "Outlined" at bounding box center [0, 0] width 0 height 0
click at [709, 370] on label "Solid" at bounding box center [699, 383] width 187 height 39
click at [0, 0] on input "Solid" at bounding box center [0, 0] width 0 height 0
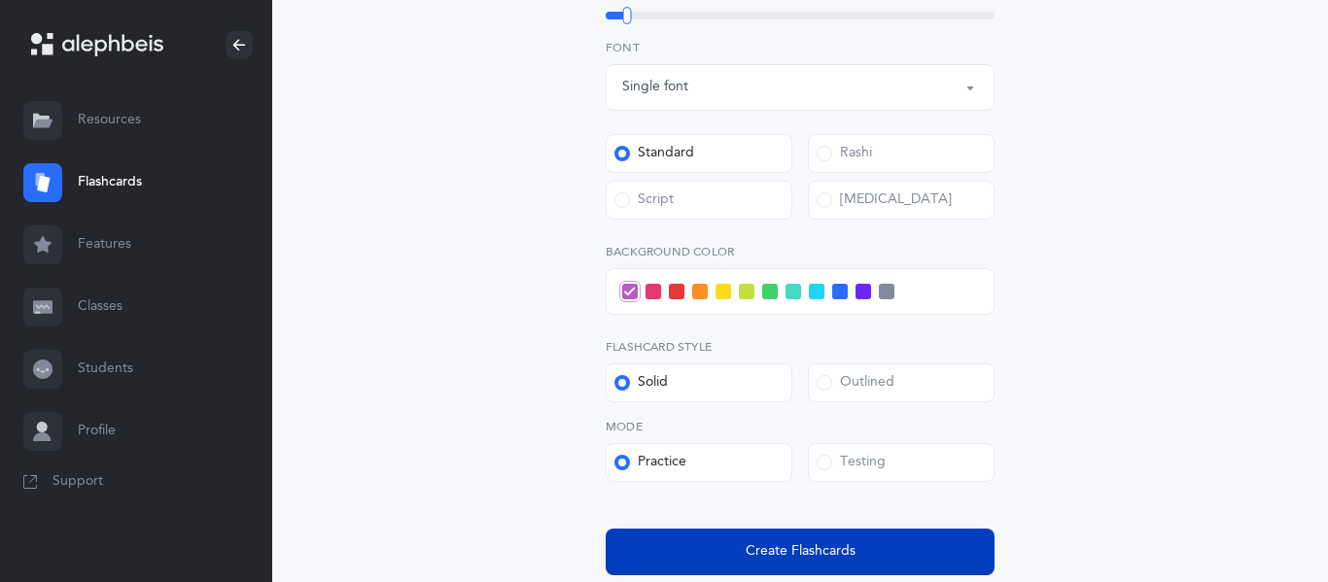
click at [731, 538] on button "Create Flashcards" at bounding box center [800, 552] width 389 height 47
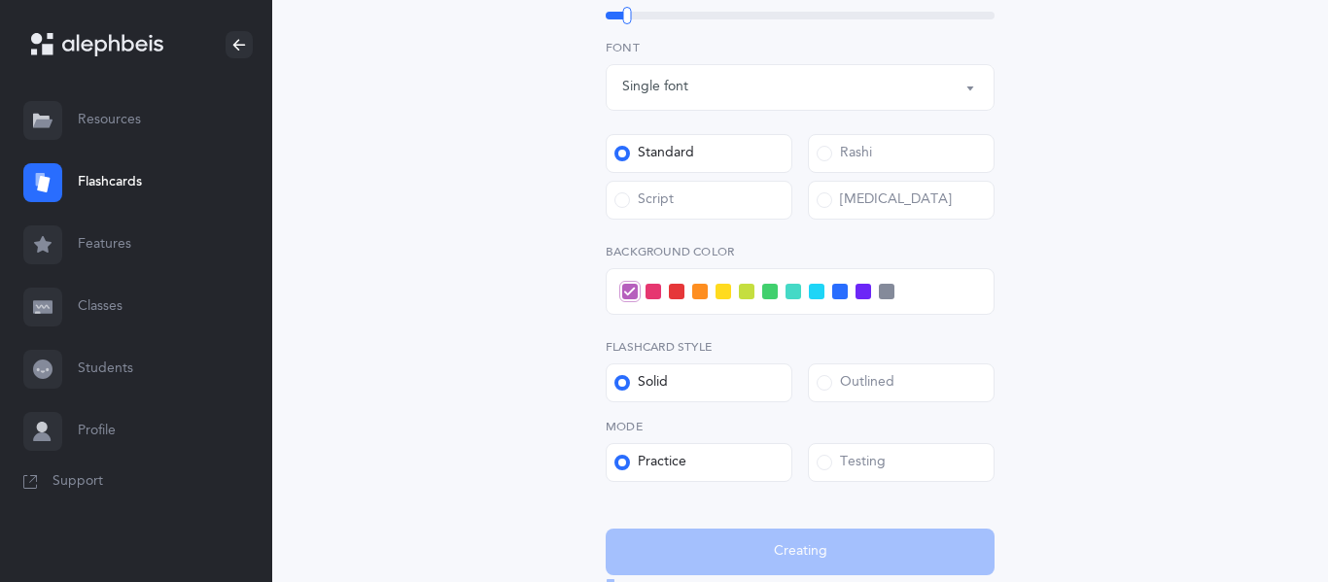
scroll to position [0, 0]
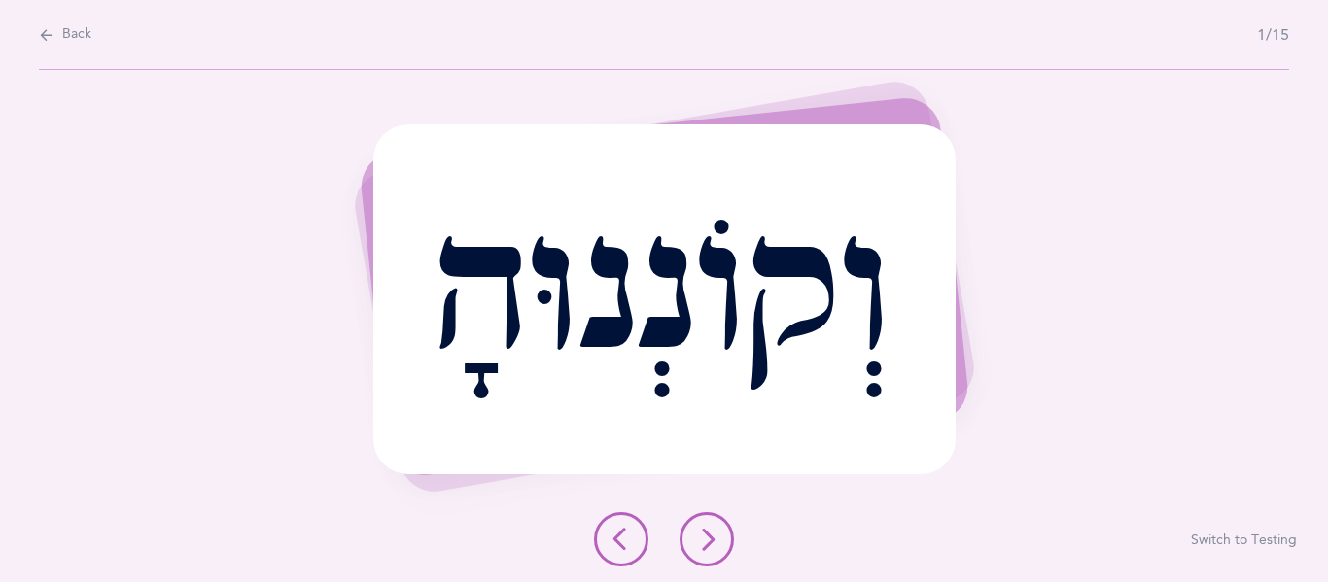
click at [716, 550] on icon at bounding box center [706, 539] width 23 height 23
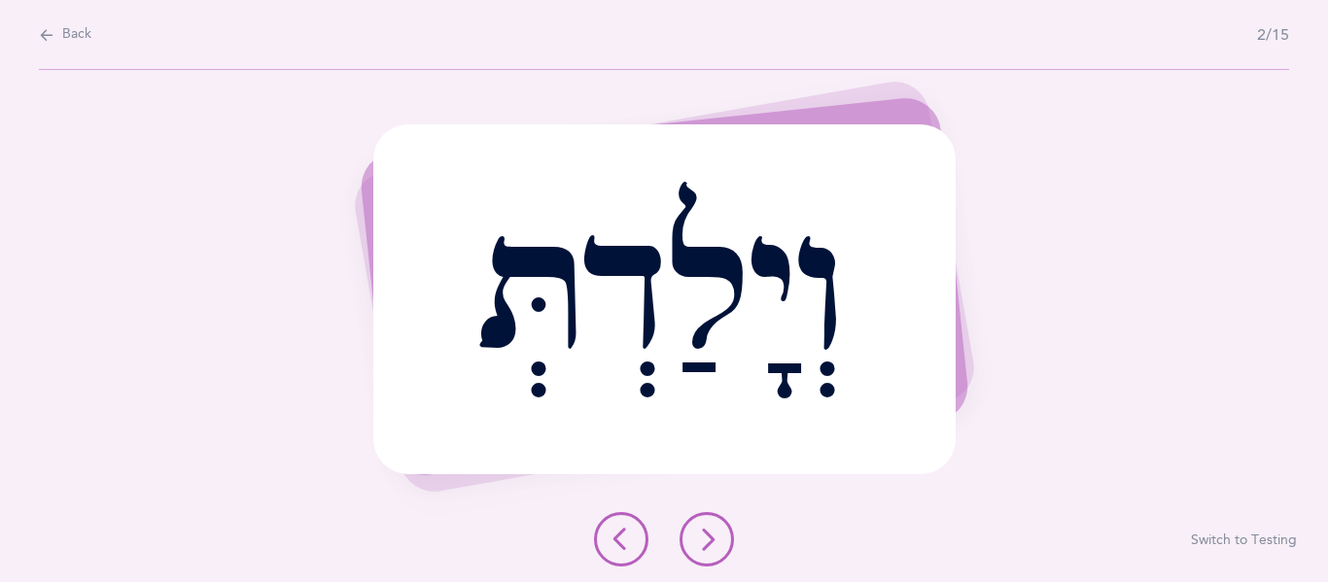
click at [687, 532] on button at bounding box center [707, 539] width 54 height 54
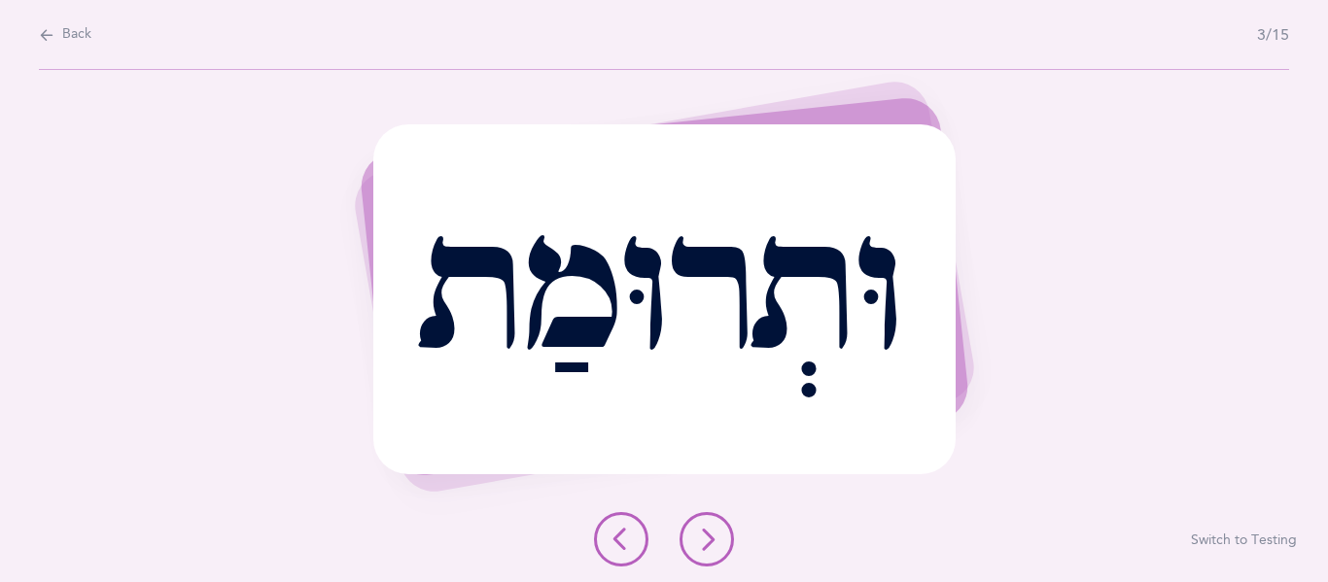
click at [703, 541] on icon at bounding box center [706, 539] width 23 height 23
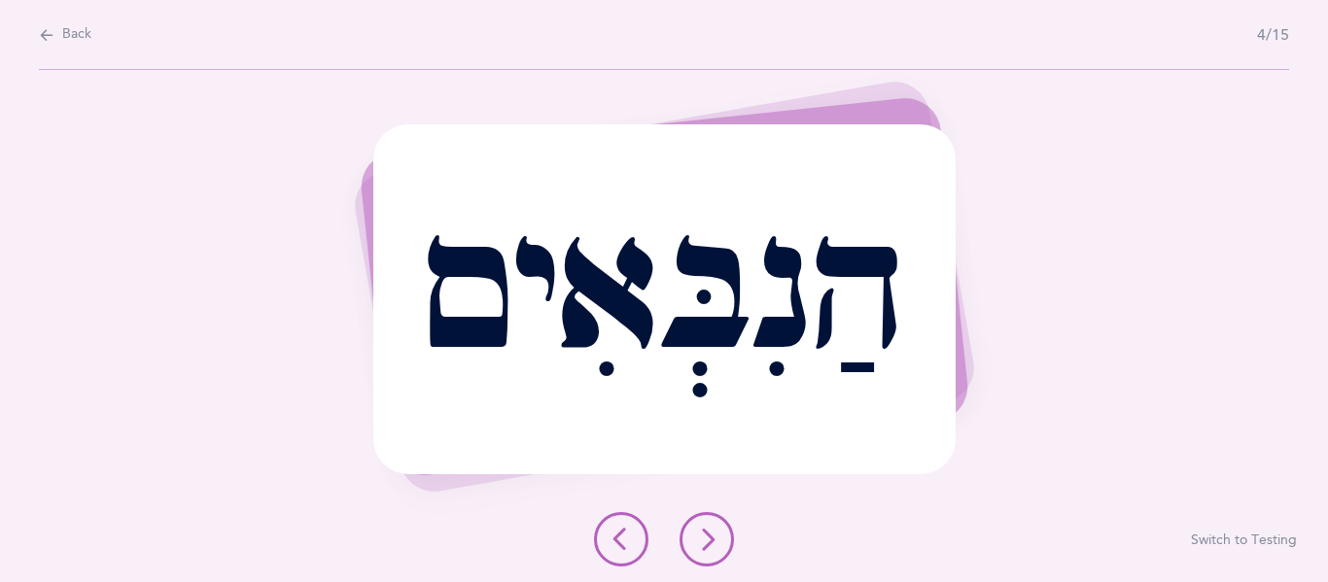
click at [702, 525] on button at bounding box center [707, 539] width 54 height 54
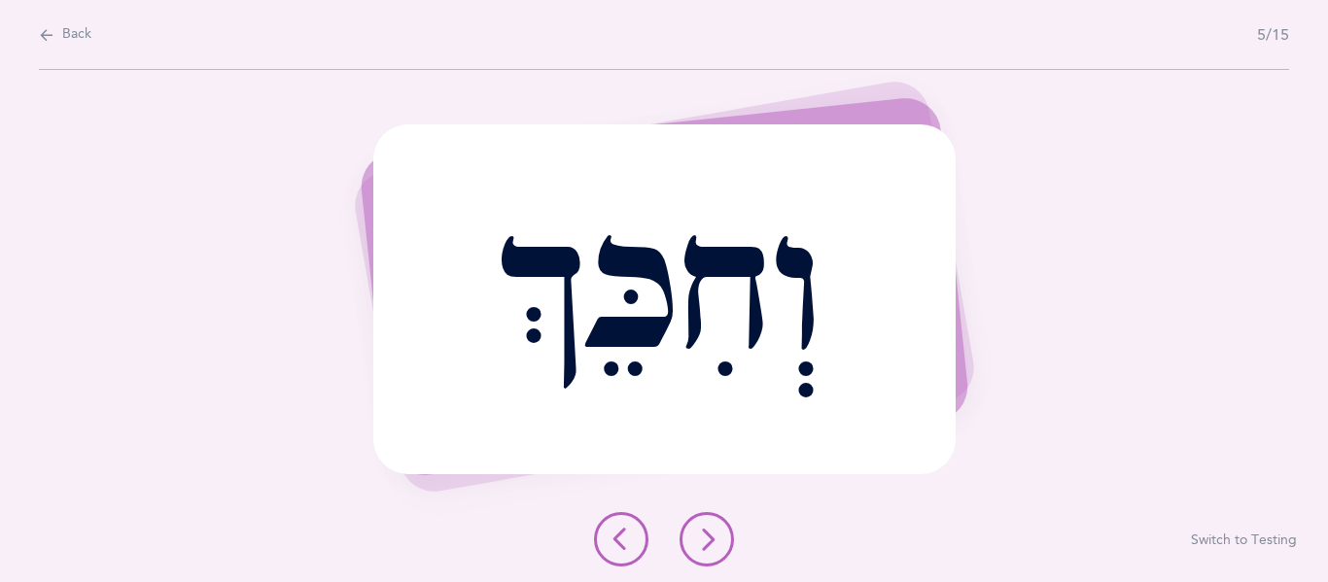
click at [696, 538] on icon at bounding box center [706, 539] width 23 height 23
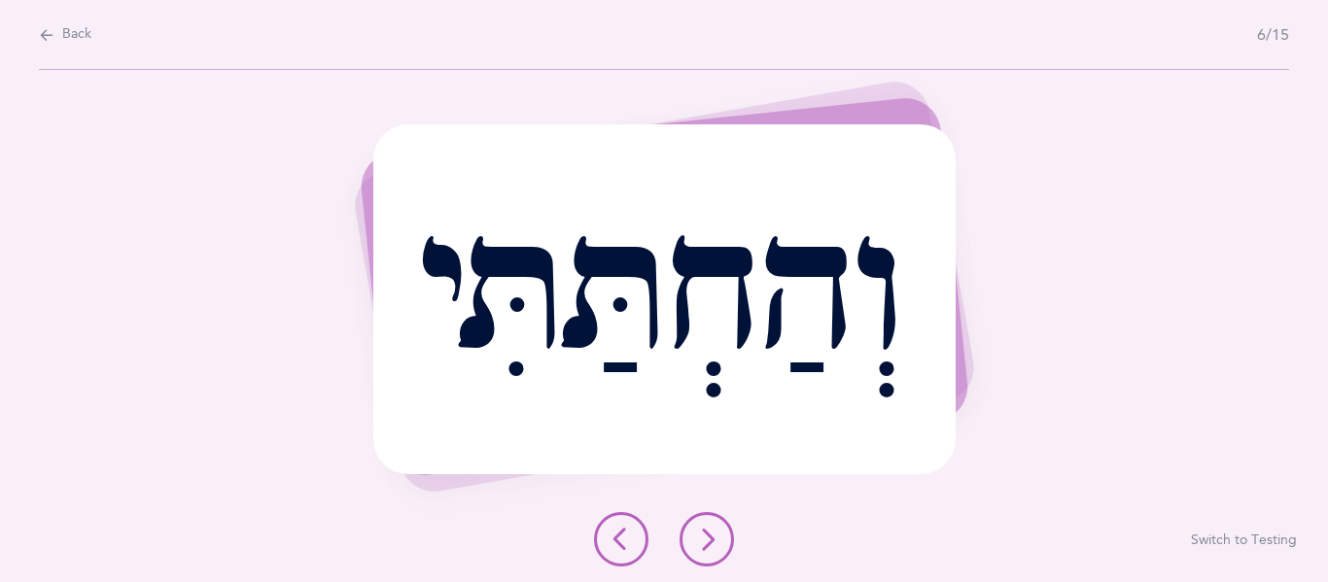
click at [684, 536] on button at bounding box center [707, 539] width 54 height 54
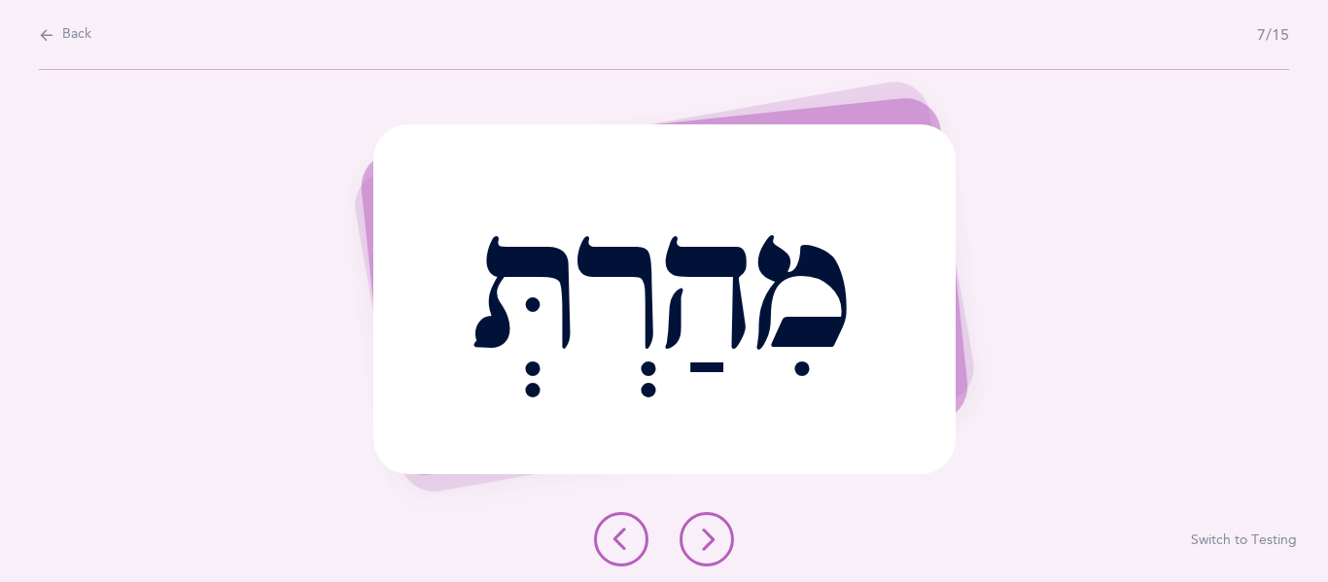
click at [696, 540] on icon at bounding box center [706, 539] width 23 height 23
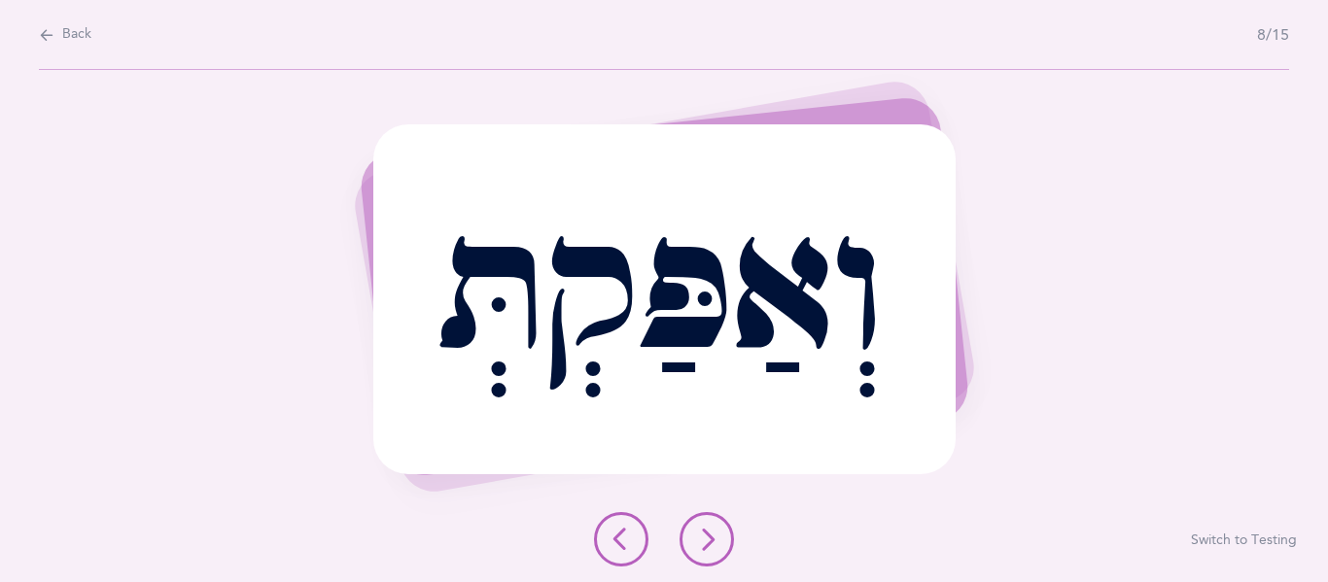
click at [707, 539] on icon at bounding box center [706, 539] width 23 height 23
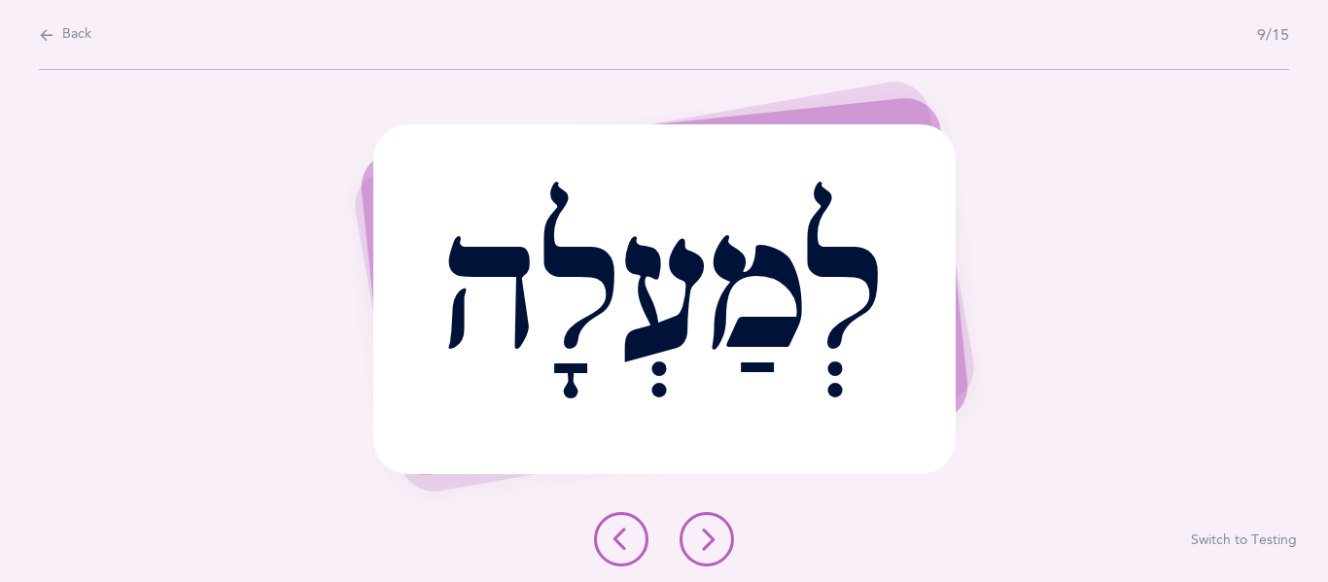
click at [697, 551] on button at bounding box center [707, 539] width 54 height 54
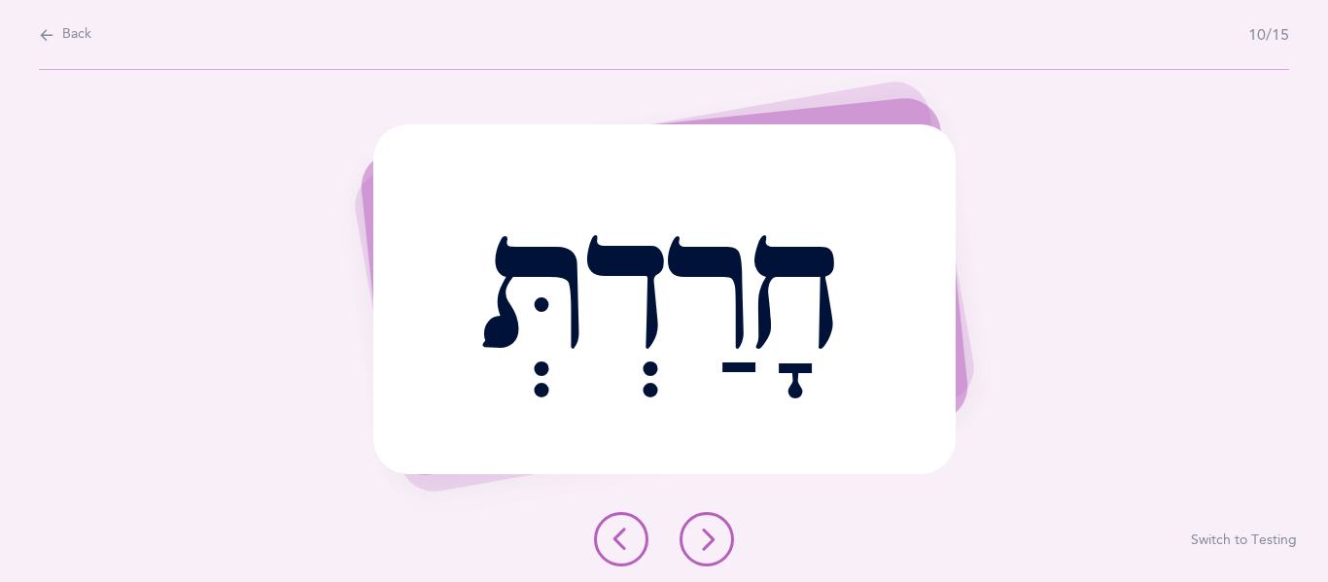
click at [714, 567] on div "חָרַדְתְּ Report incorrect word Switch to Testing" at bounding box center [664, 326] width 1328 height 512
click at [705, 516] on button at bounding box center [707, 539] width 54 height 54
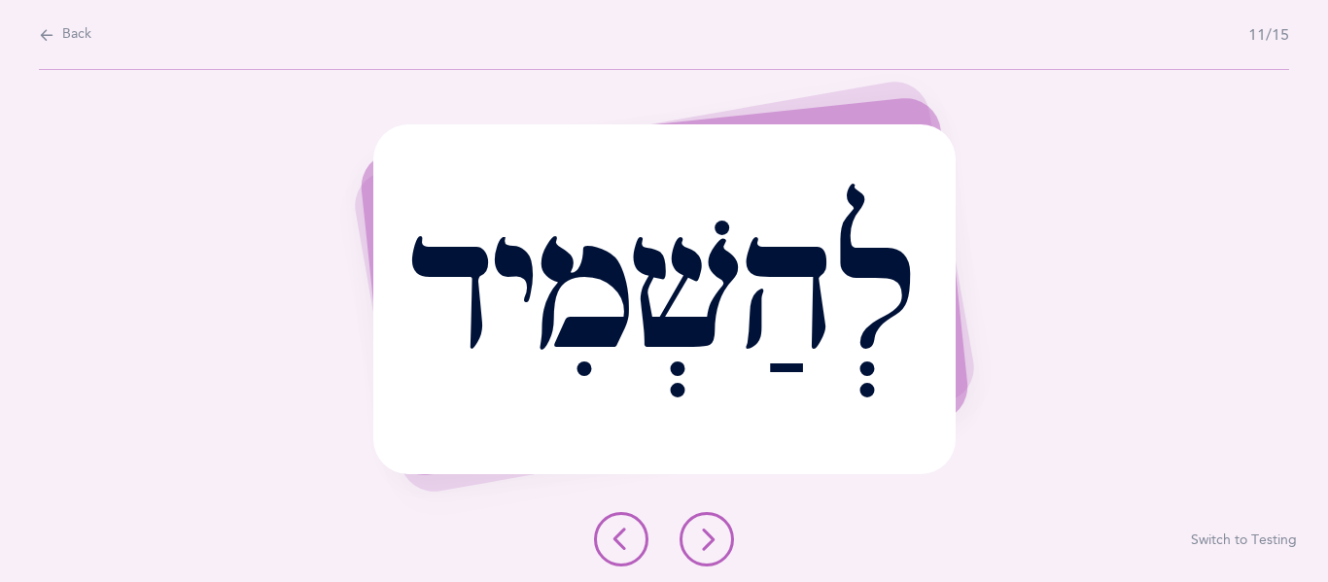
click at [485, 412] on div "לְהַשְׁמִיד" at bounding box center [664, 298] width 582 height 349
click at [722, 532] on button at bounding box center [707, 539] width 54 height 54
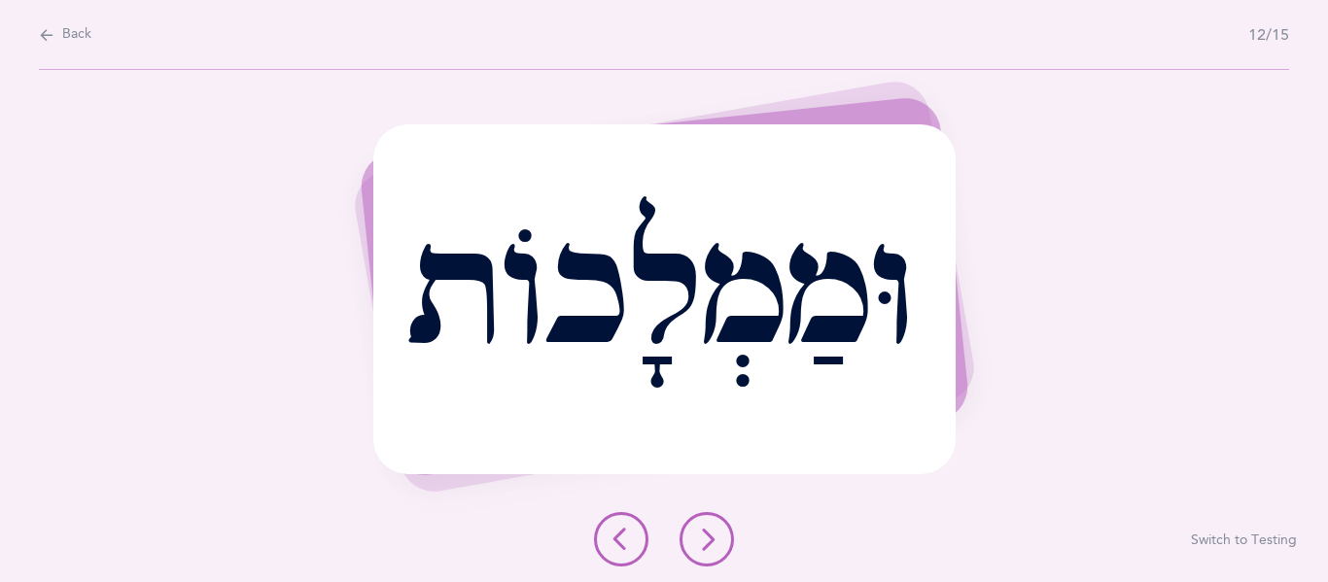
click at [710, 533] on icon at bounding box center [706, 539] width 23 height 23
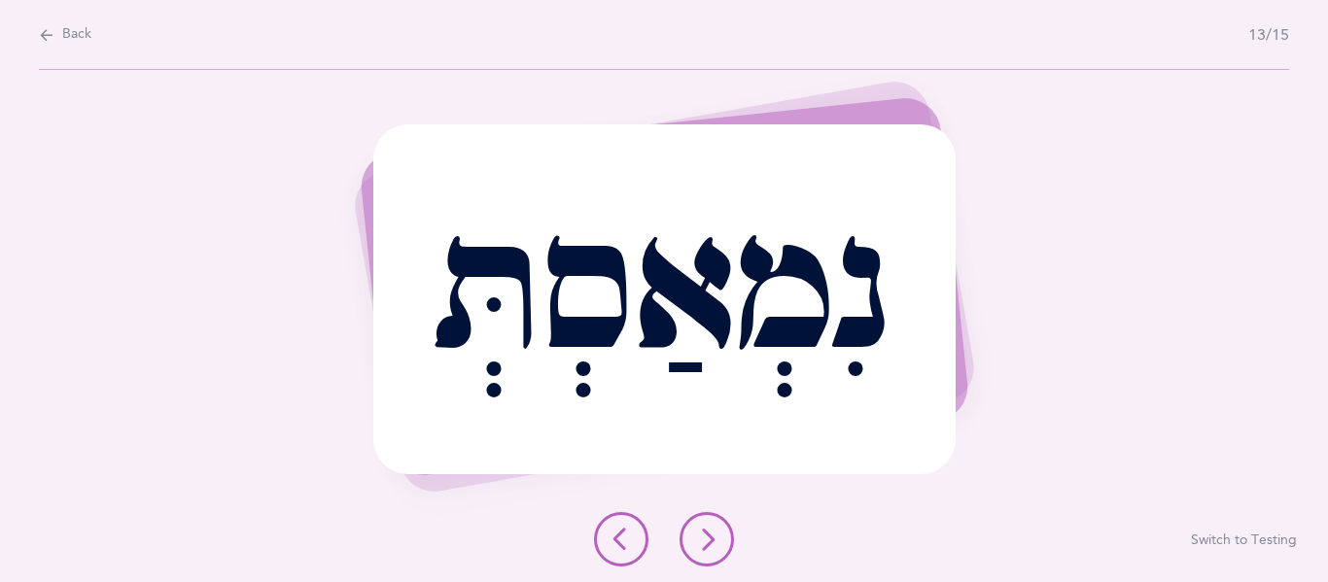
click at [704, 543] on icon at bounding box center [706, 539] width 23 height 23
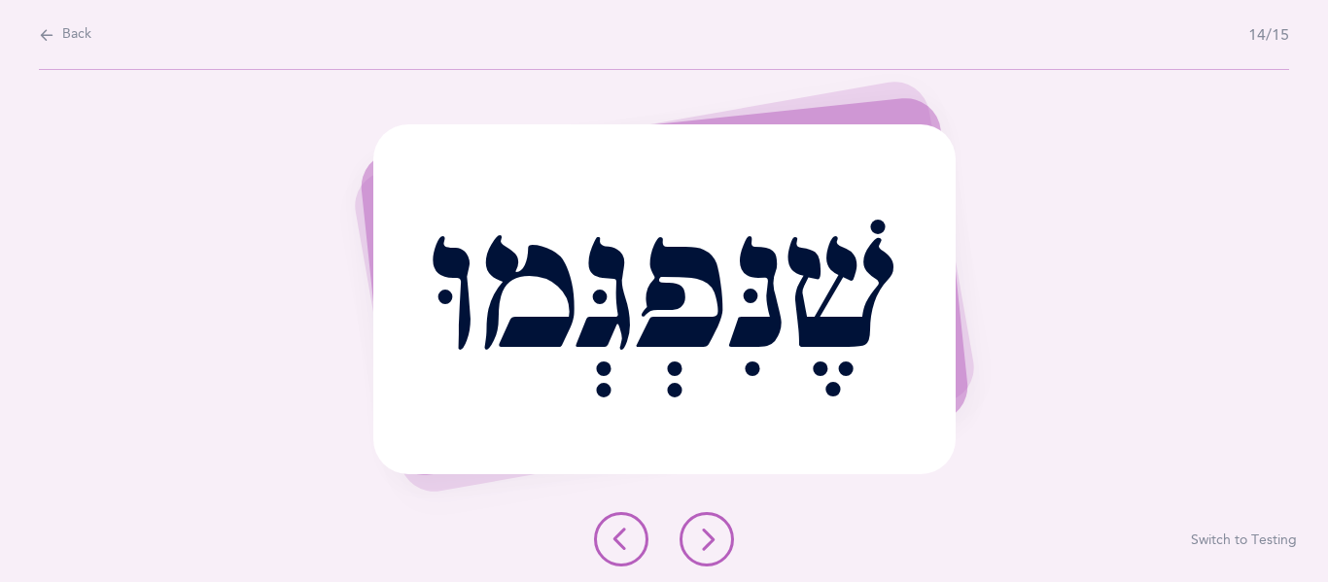
click at [725, 537] on button at bounding box center [707, 539] width 54 height 54
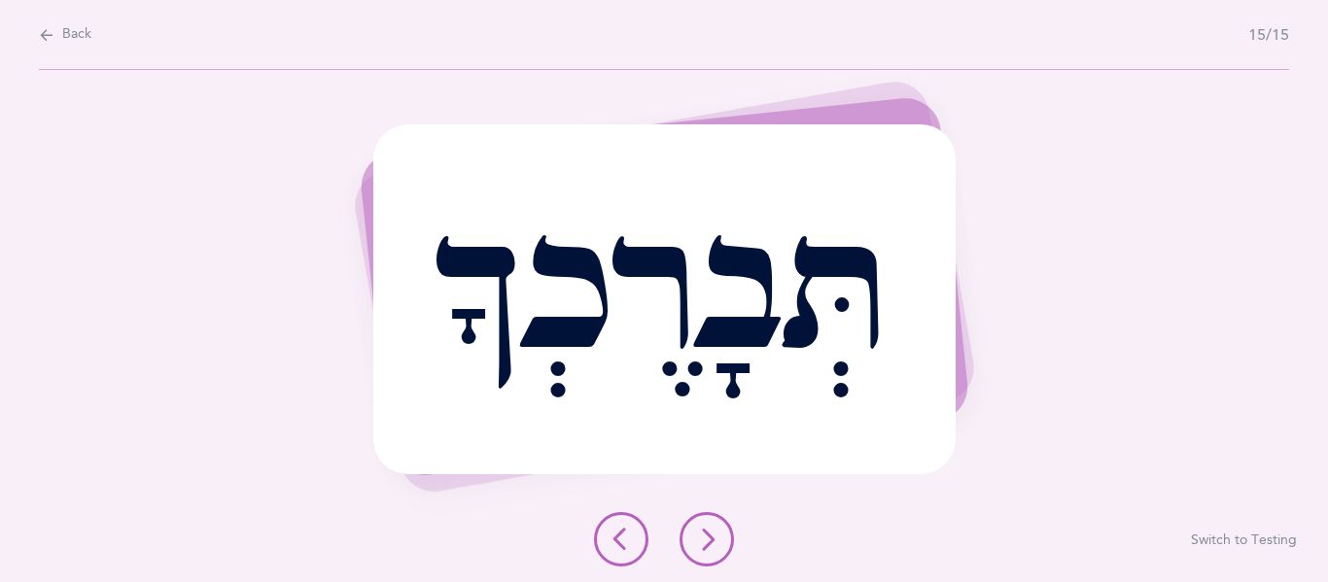
click at [689, 521] on button at bounding box center [707, 539] width 54 height 54
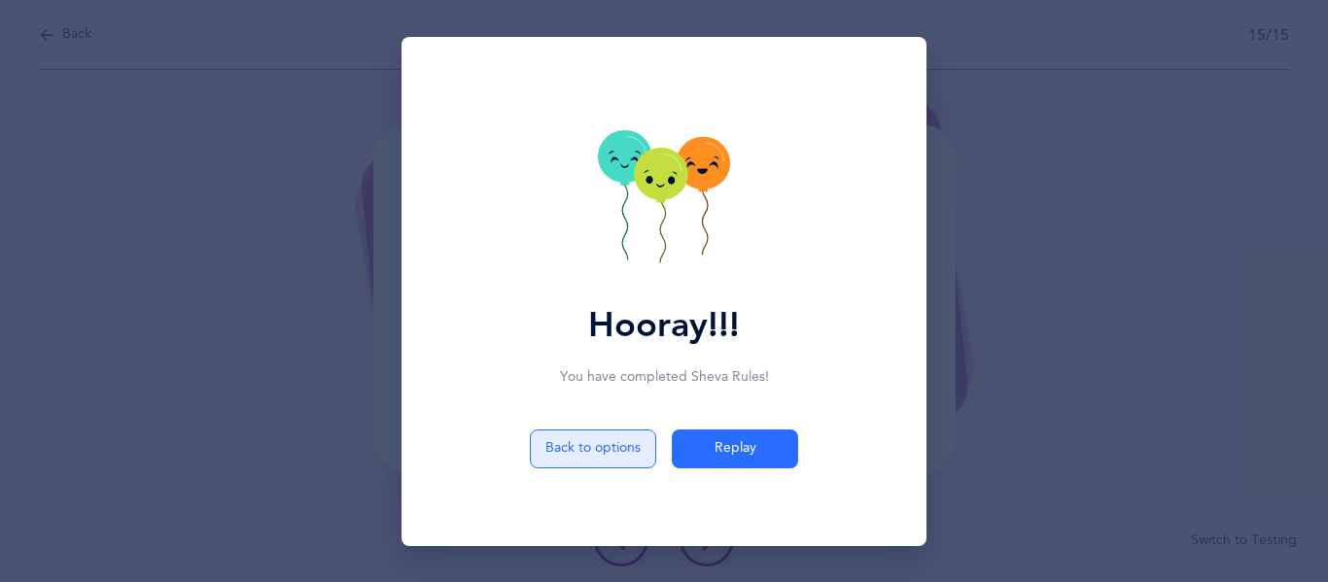
click at [553, 440] on button "Back to options" at bounding box center [593, 449] width 126 height 39
select select "5"
select select "12"
select select "single"
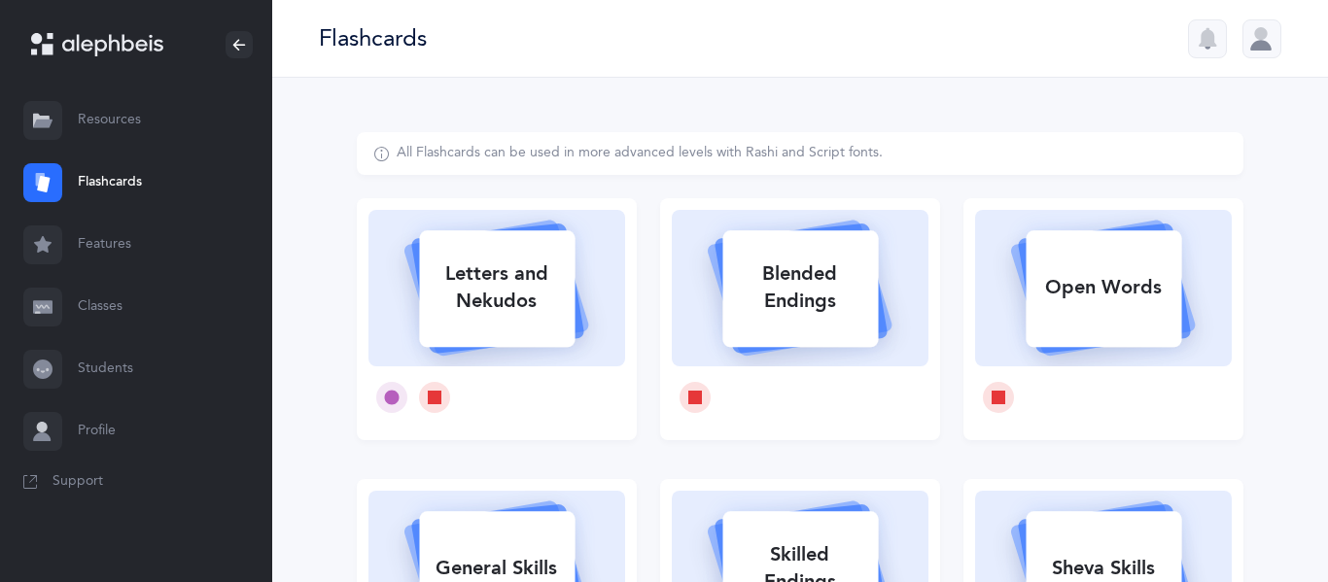
select select
select select "single"
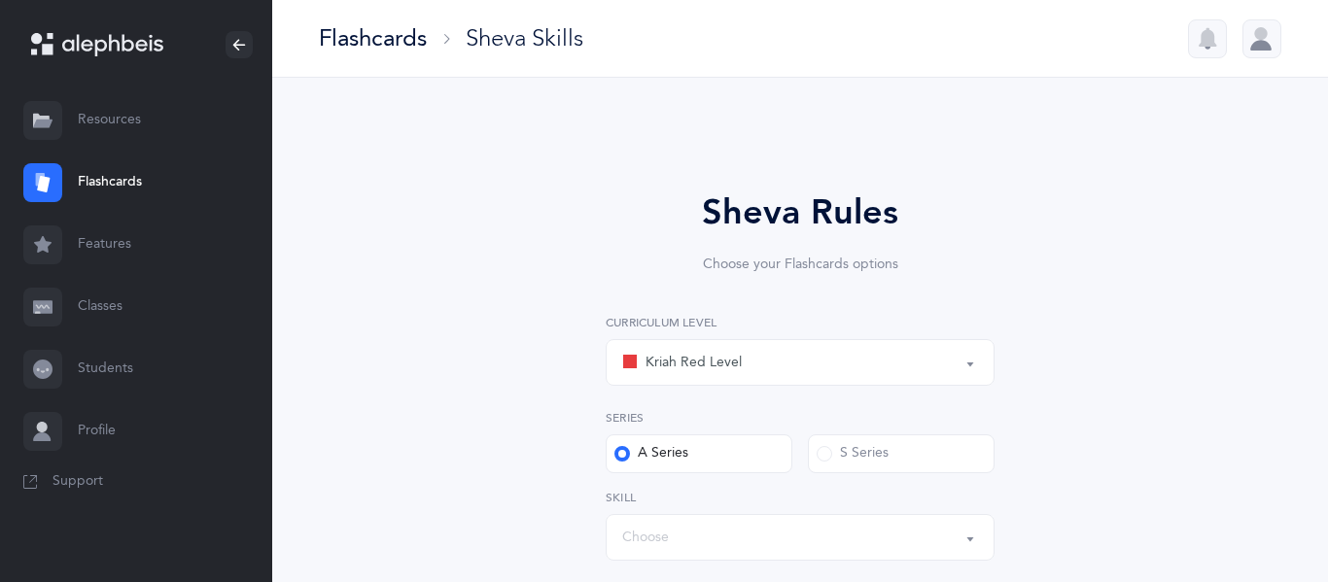
click at [140, 192] on link "Flashcards" at bounding box center [136, 183] width 272 height 62
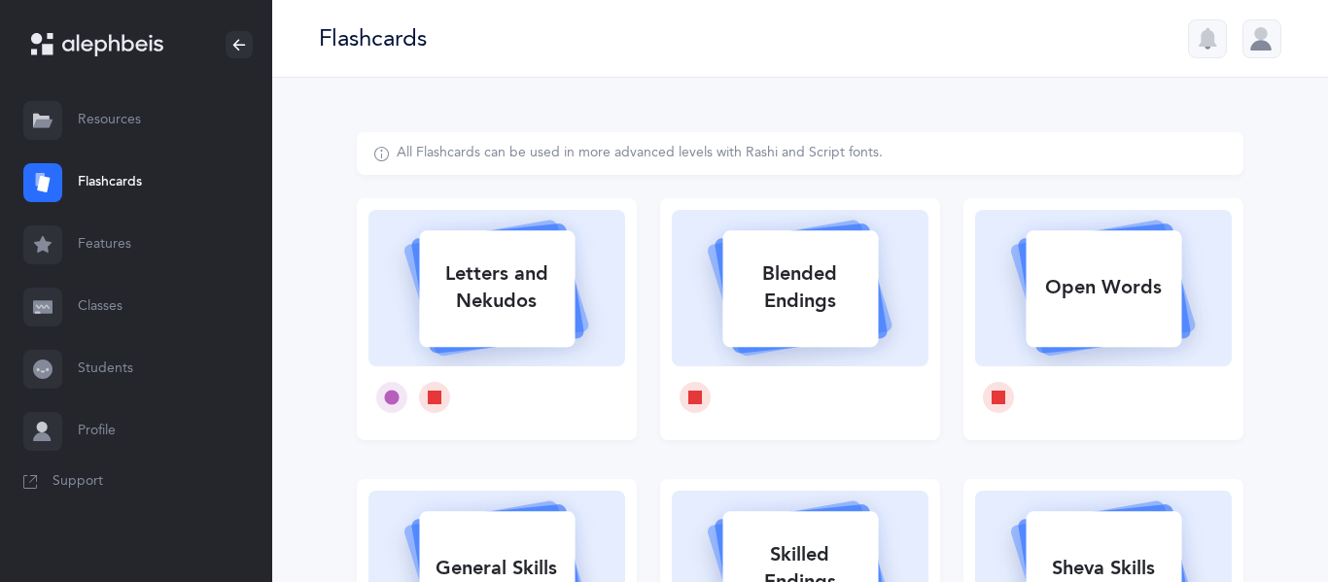
click at [454, 307] on div "Letters and Nekudos" at bounding box center [497, 288] width 156 height 78
select select
select select "single"
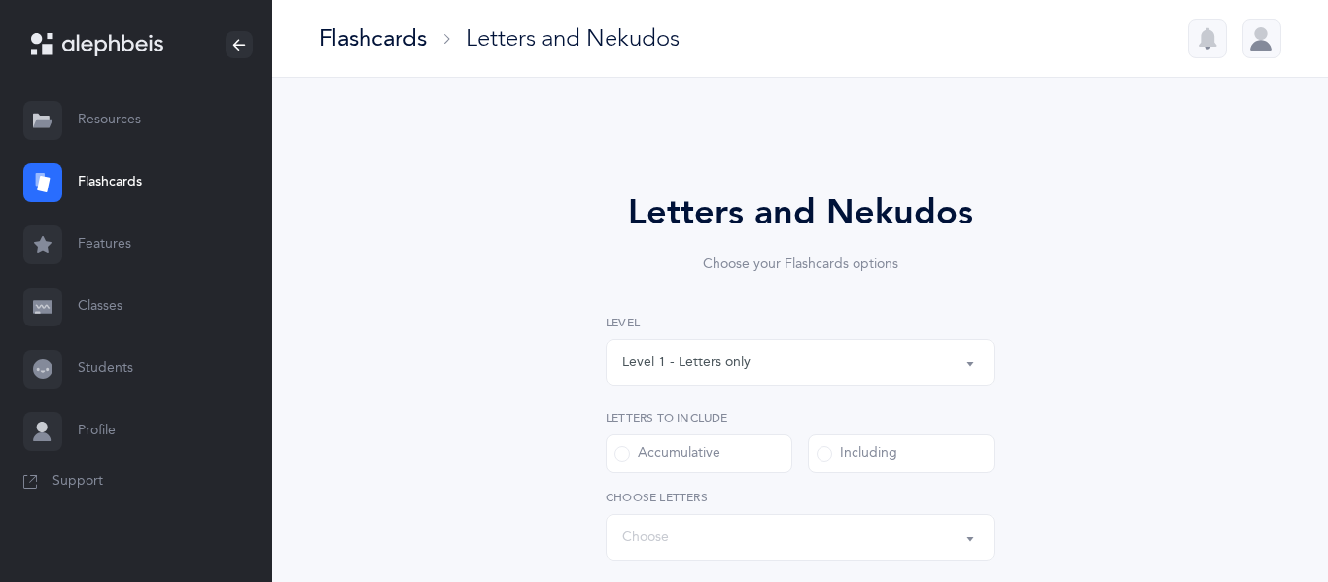
select select "27"
click at [793, 375] on div "Level 1 - Letters only" at bounding box center [800, 362] width 356 height 33
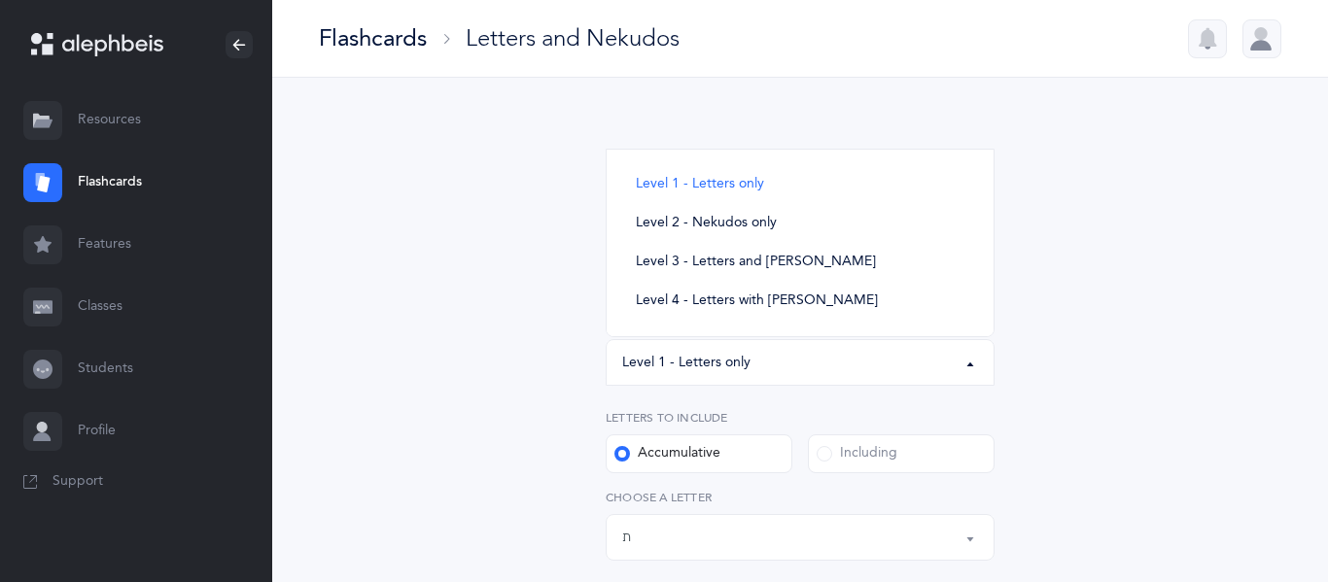
click at [793, 375] on div "Level 1 - Letters only" at bounding box center [800, 362] width 356 height 33
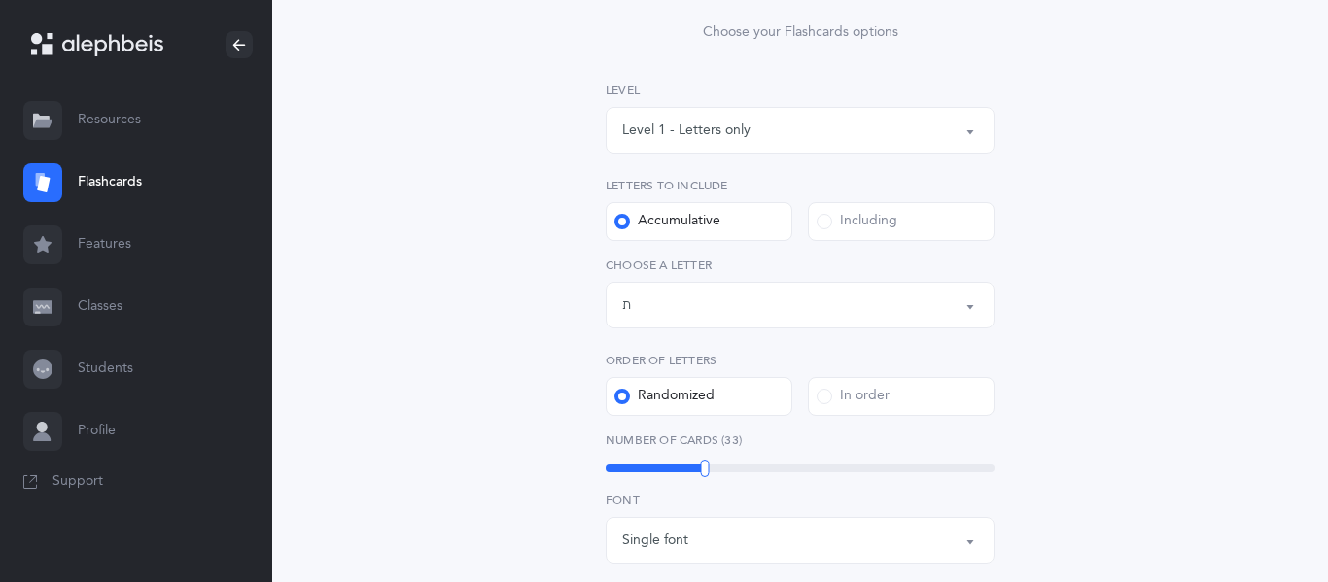
scroll to position [236, 0]
click at [702, 303] on div "Letters up until: ת" at bounding box center [800, 301] width 356 height 33
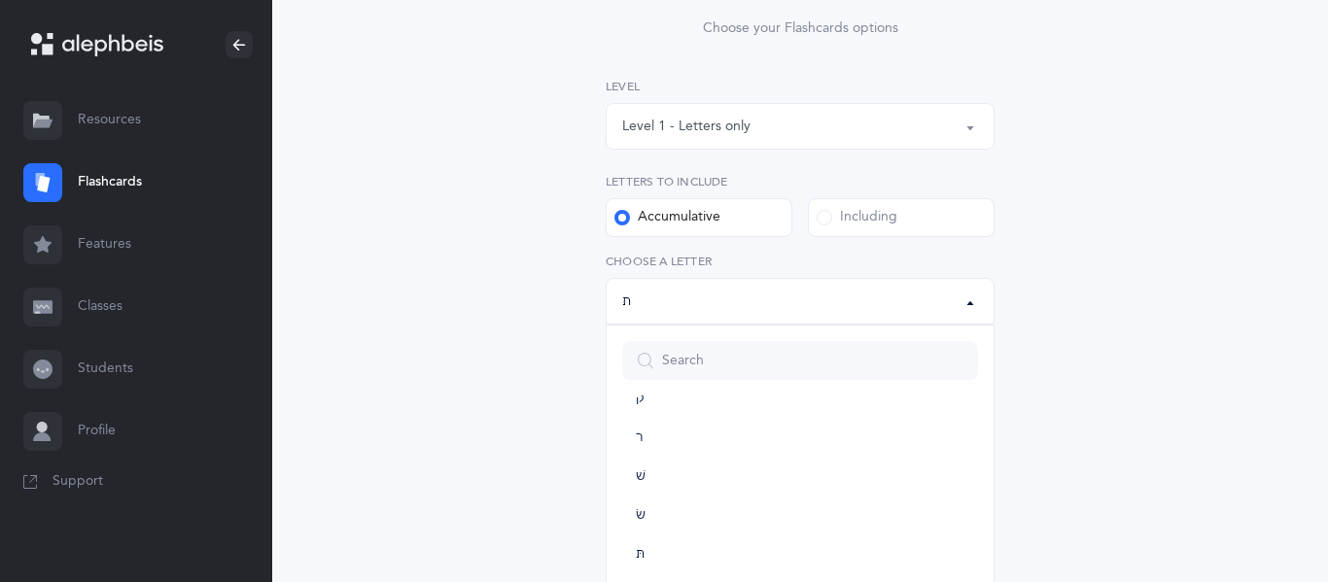
click at [702, 303] on div "Letters up until: ת" at bounding box center [800, 301] width 356 height 33
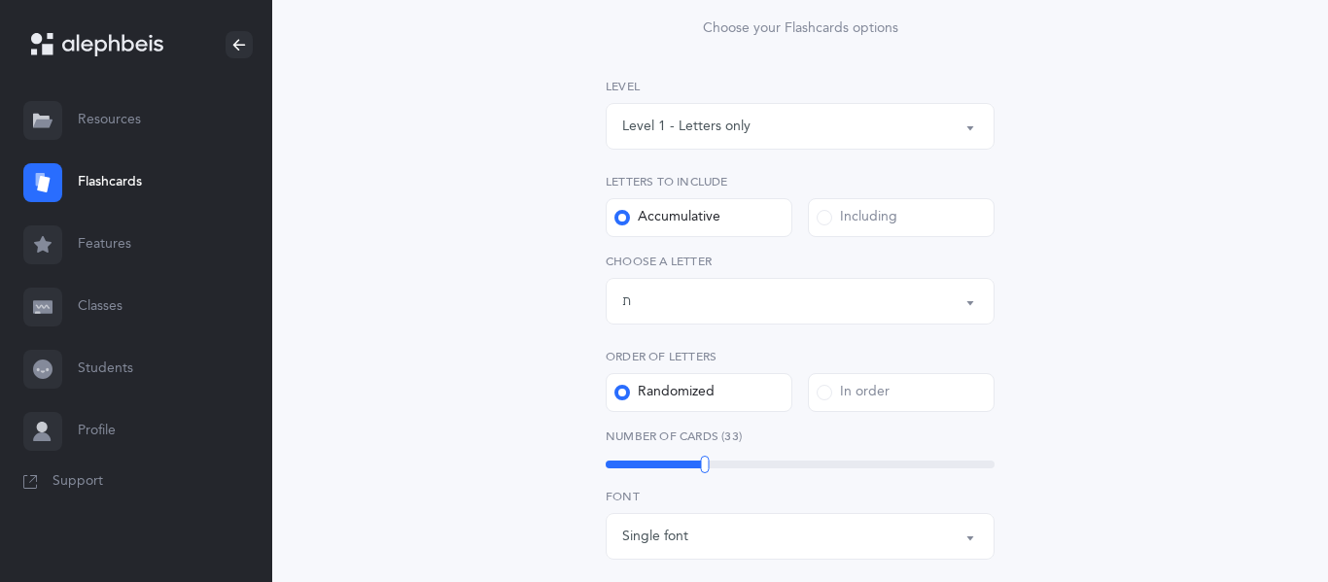
click at [860, 215] on div "Including" at bounding box center [857, 217] width 81 height 19
click at [0, 0] on input "Including" at bounding box center [0, 0] width 0 height 0
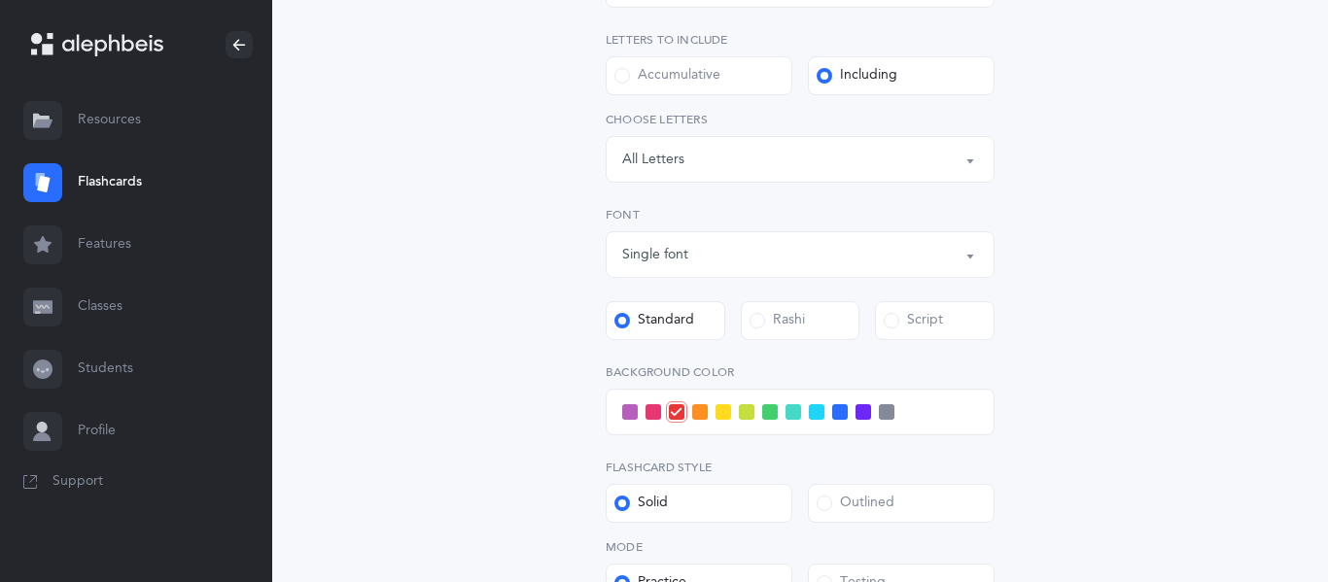
scroll to position [383, 0]
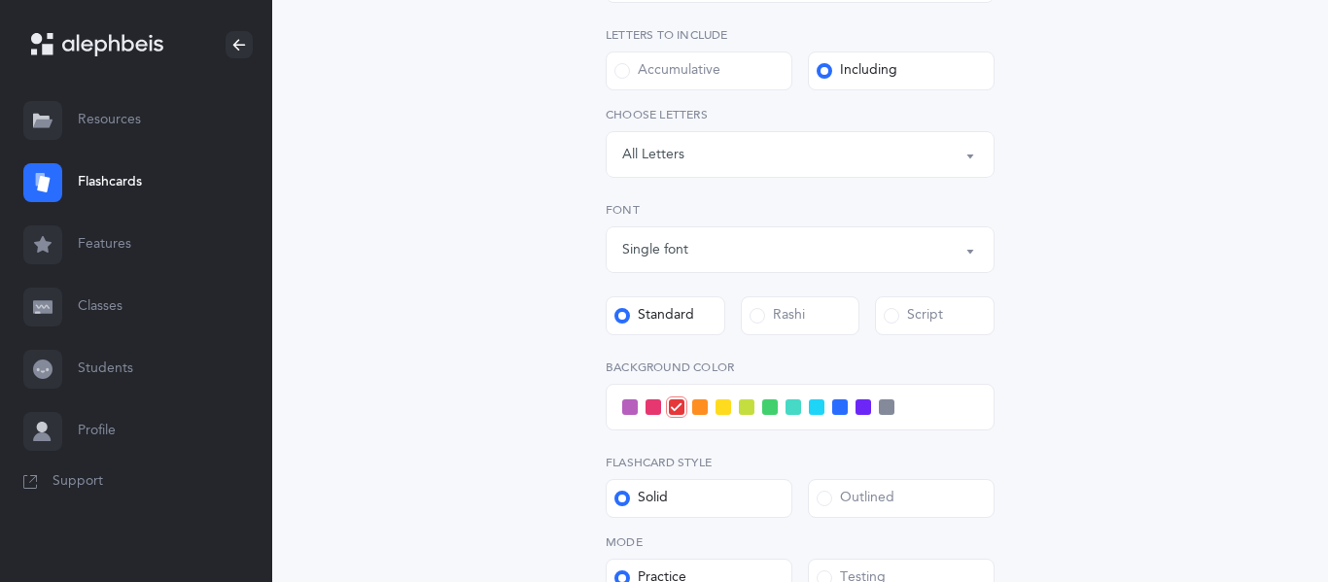
click at [800, 317] on div "Rashi" at bounding box center [777, 315] width 55 height 19
click at [0, 0] on input "Rashi" at bounding box center [0, 0] width 0 height 0
click at [616, 407] on div at bounding box center [800, 407] width 389 height 47
click at [621, 407] on div at bounding box center [800, 407] width 389 height 47
click at [625, 407] on span at bounding box center [630, 408] width 16 height 16
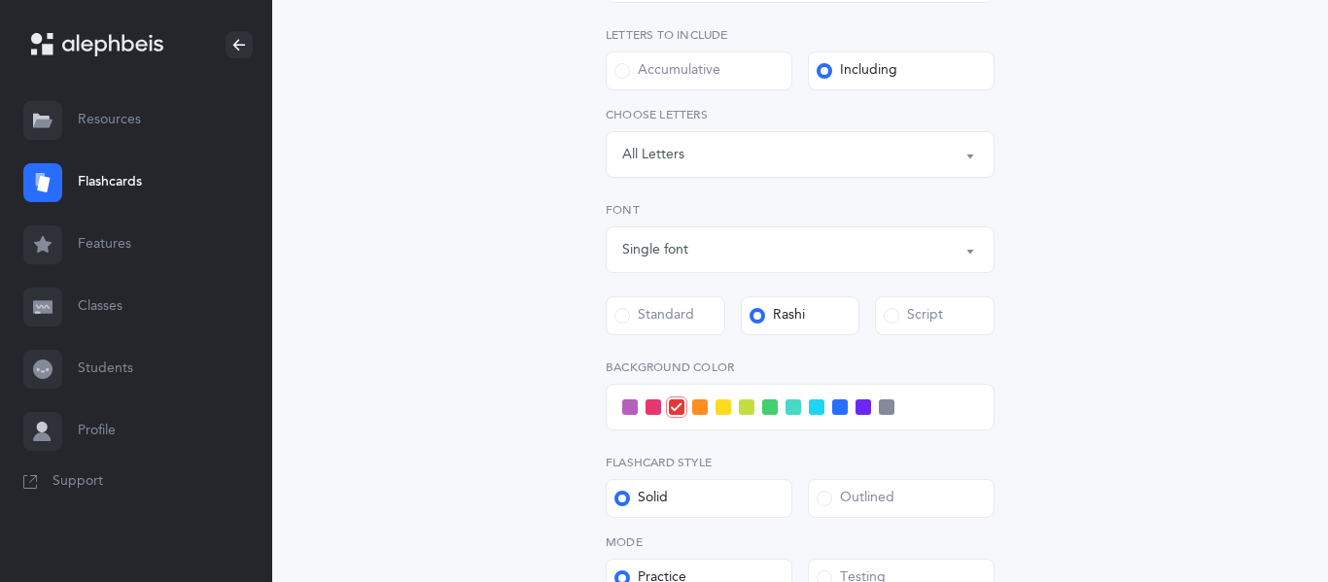
click at [0, 0] on input "checkbox" at bounding box center [0, 0] width 0 height 0
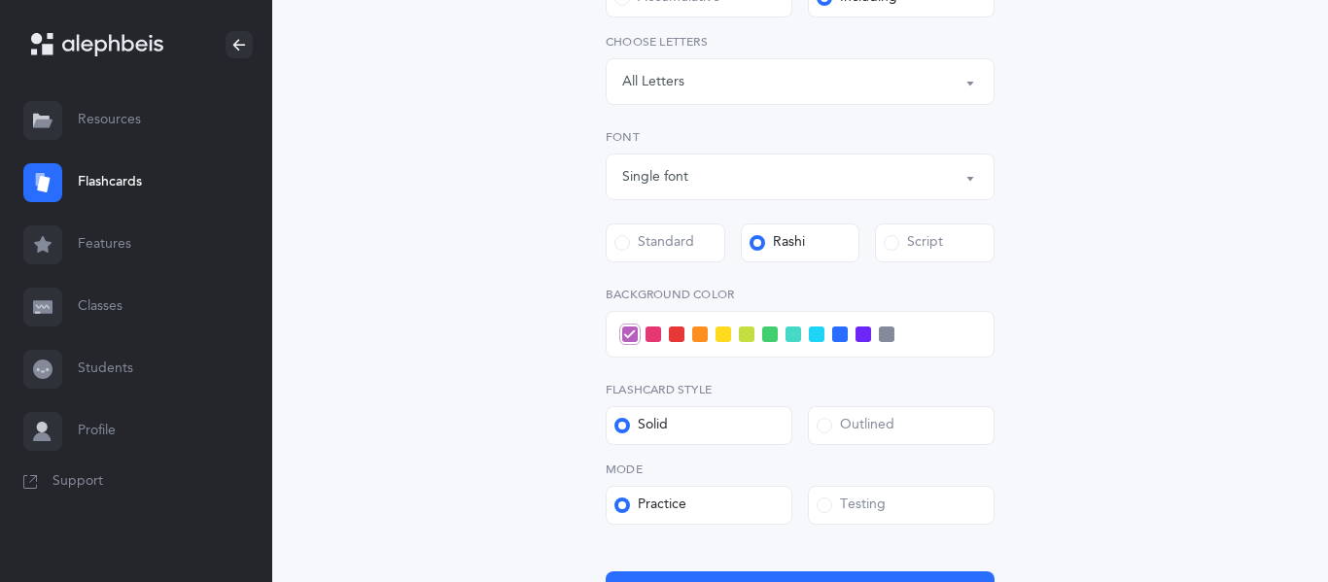
scroll to position [648, 0]
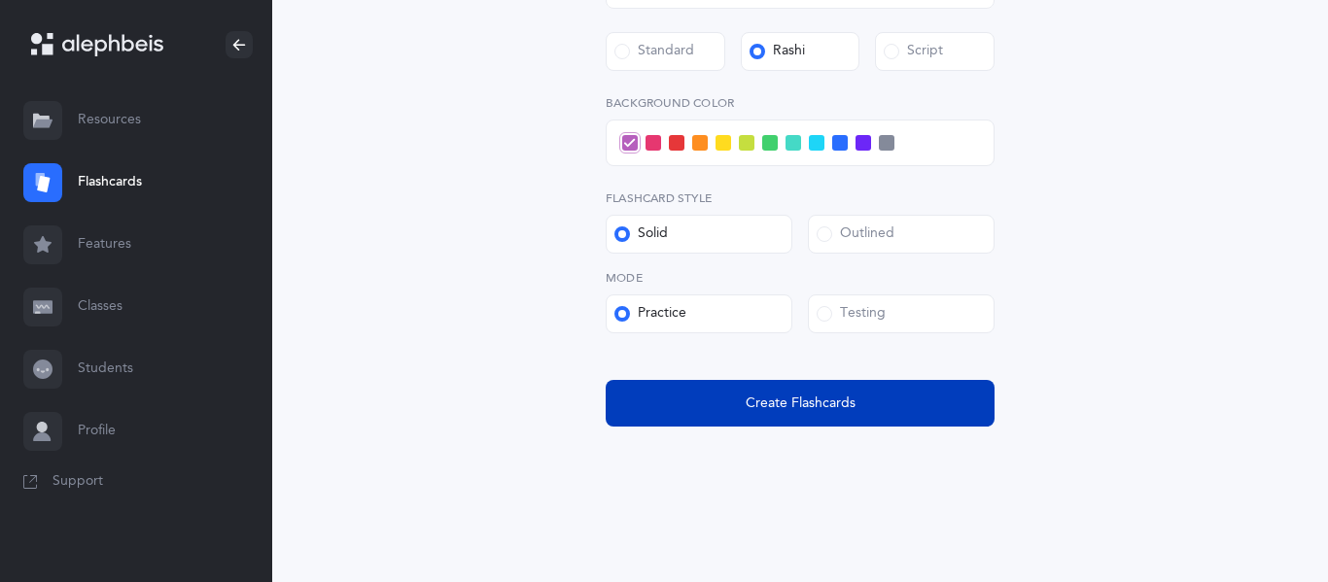
click at [779, 396] on span "Create Flashcards" at bounding box center [801, 404] width 110 height 20
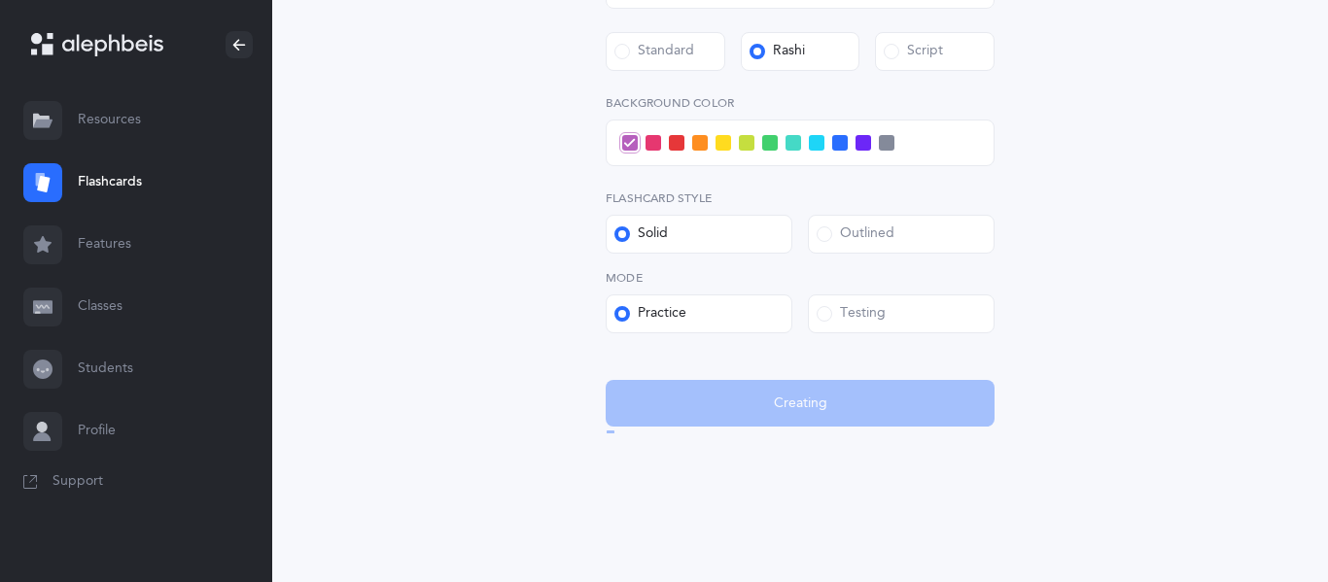
scroll to position [0, 0]
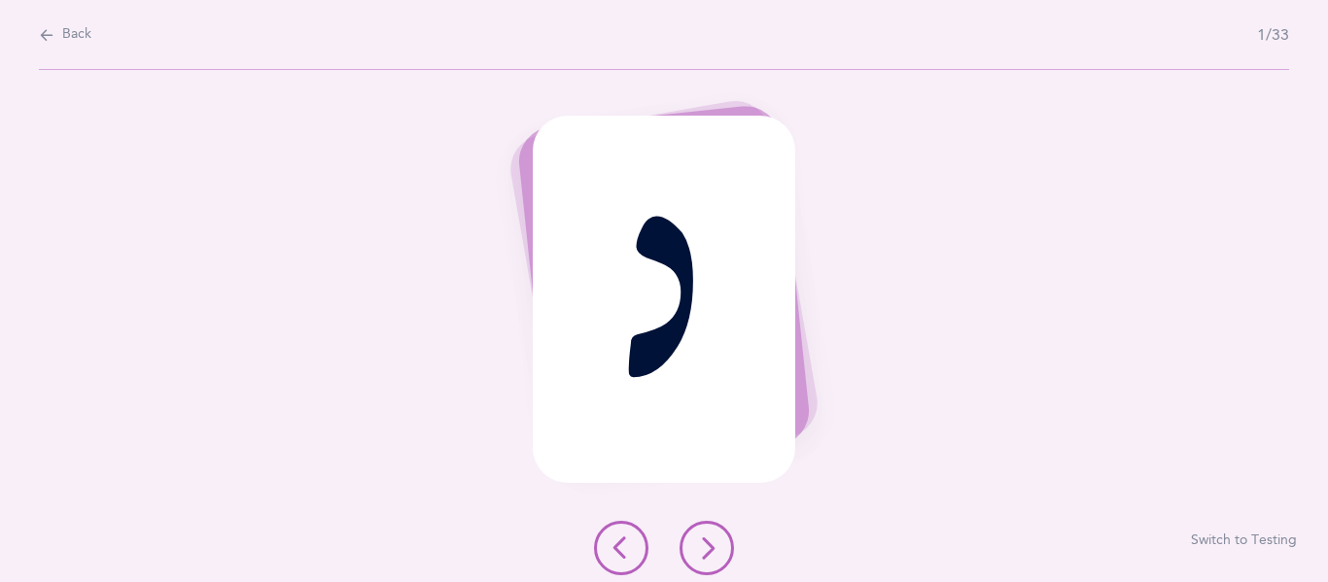
click at [714, 540] on icon at bounding box center [706, 548] width 23 height 23
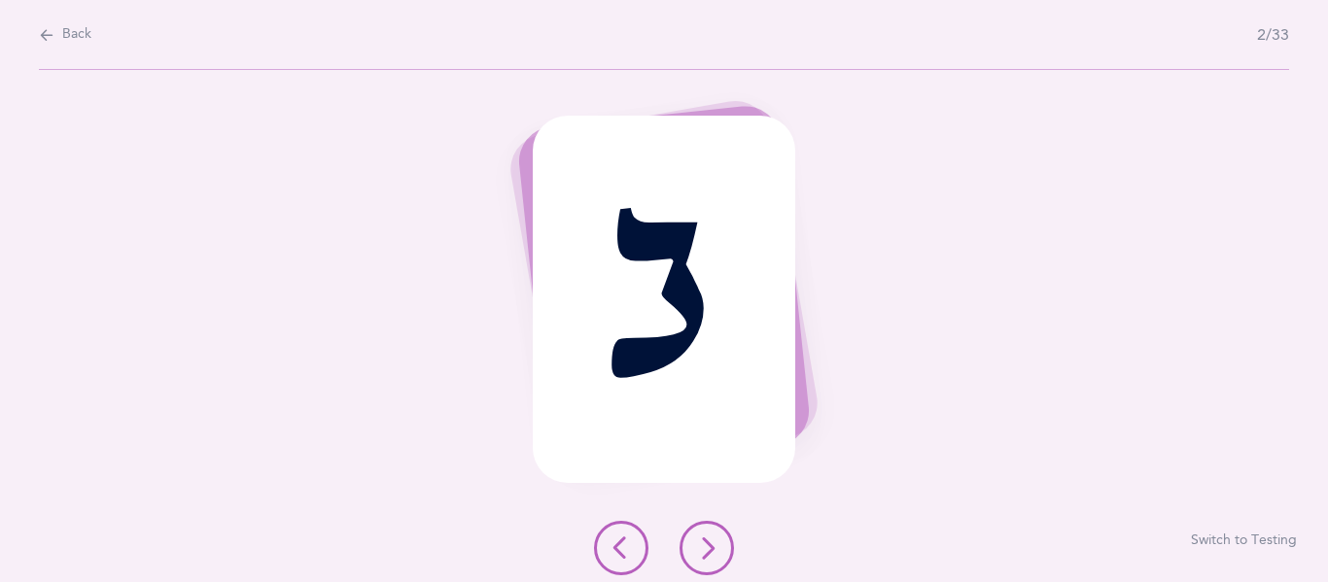
click at [714, 540] on icon at bounding box center [706, 548] width 23 height 23
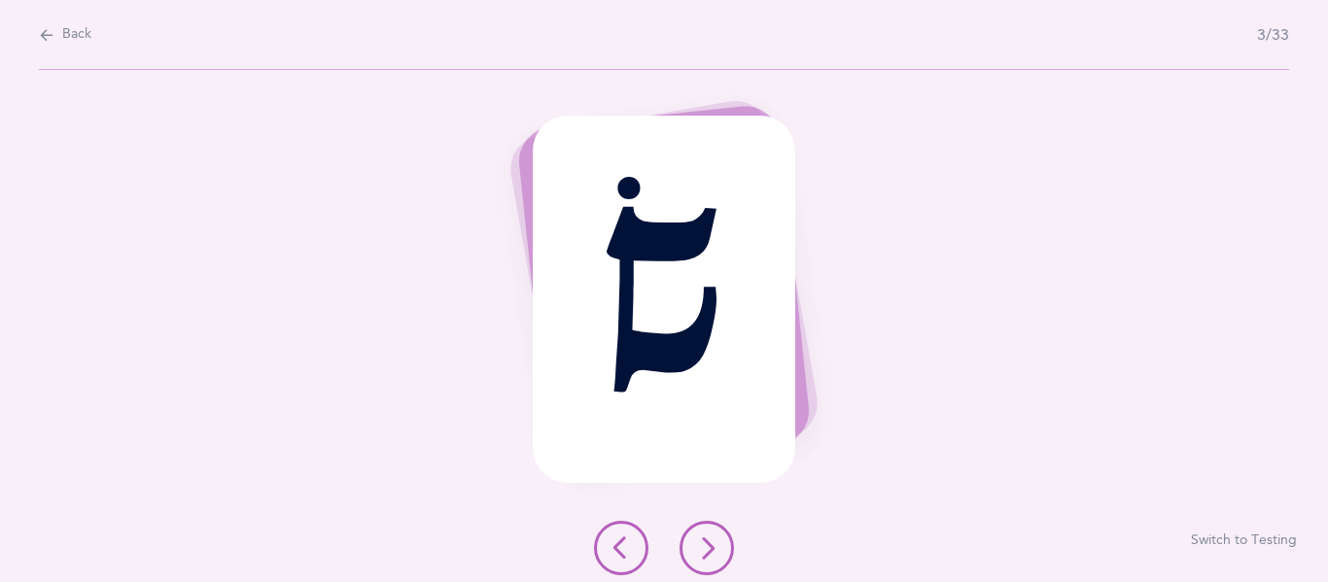
click at [705, 545] on icon at bounding box center [706, 548] width 23 height 23
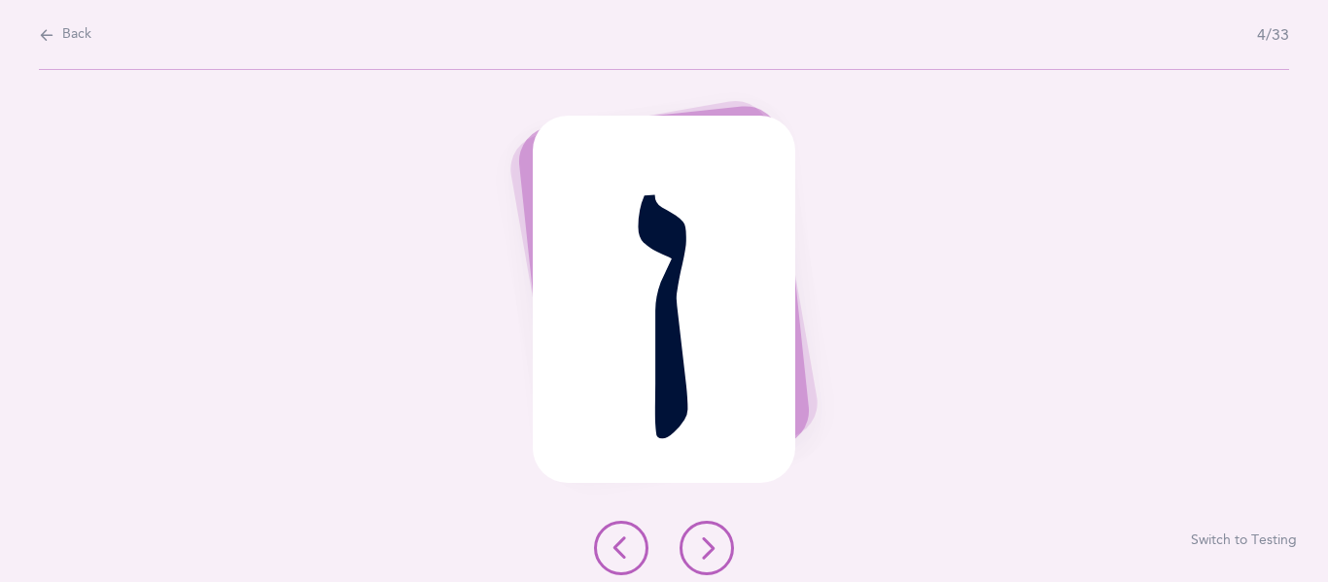
click at [703, 531] on button at bounding box center [707, 548] width 54 height 54
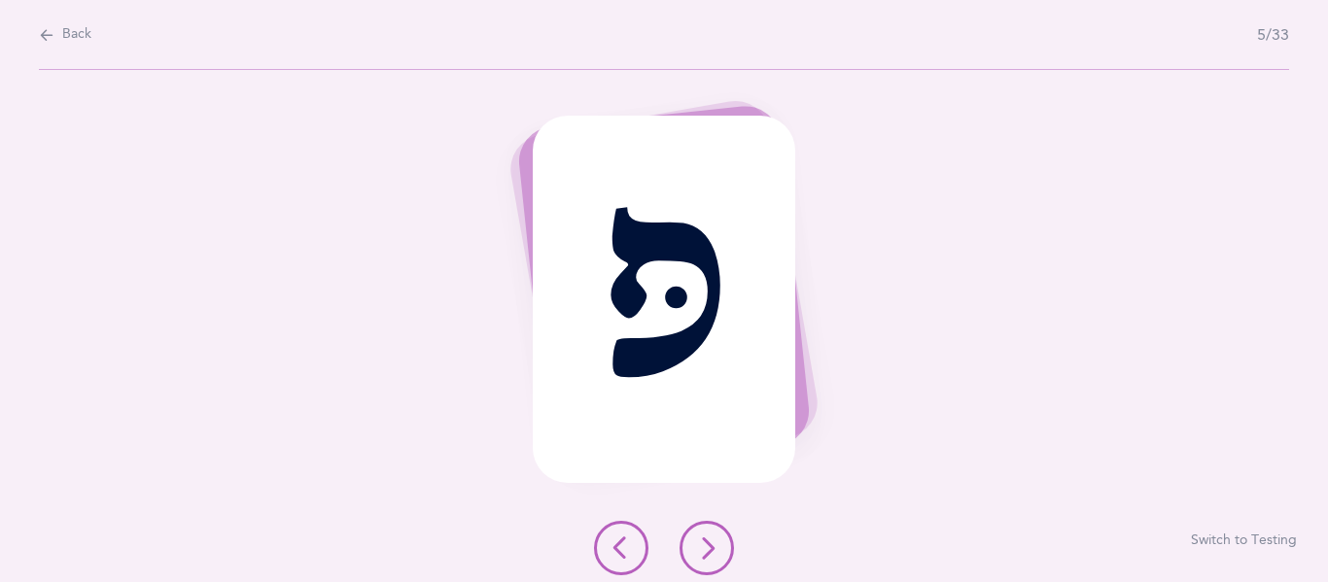
click at [711, 540] on icon at bounding box center [706, 548] width 23 height 23
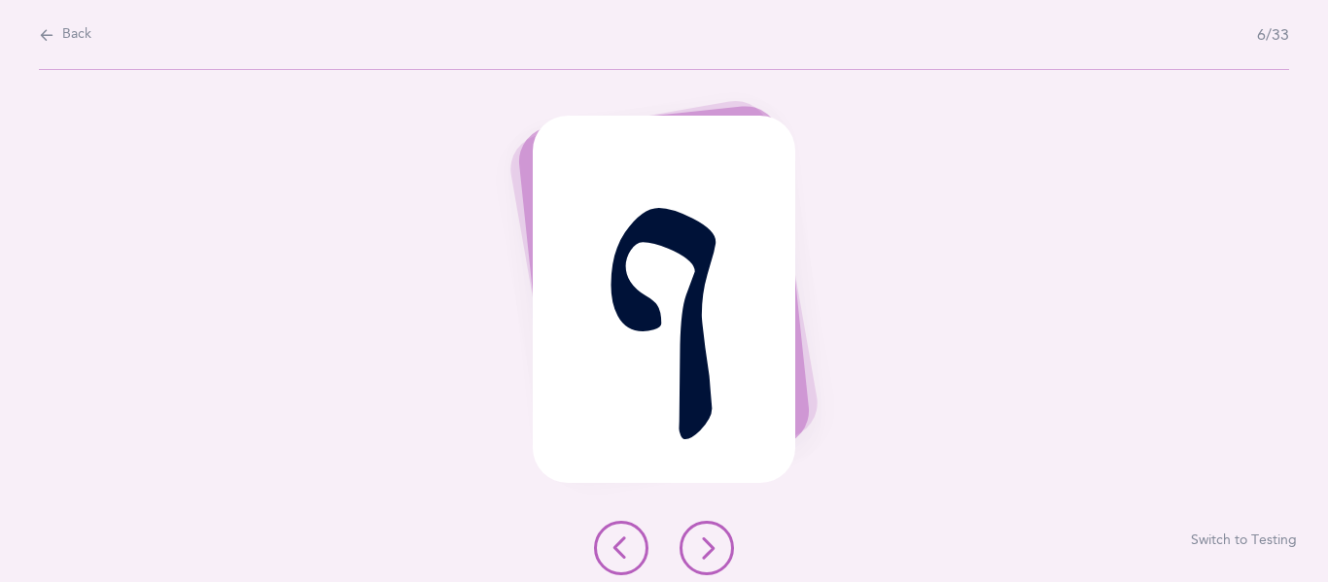
click at [711, 540] on icon at bounding box center [706, 548] width 23 height 23
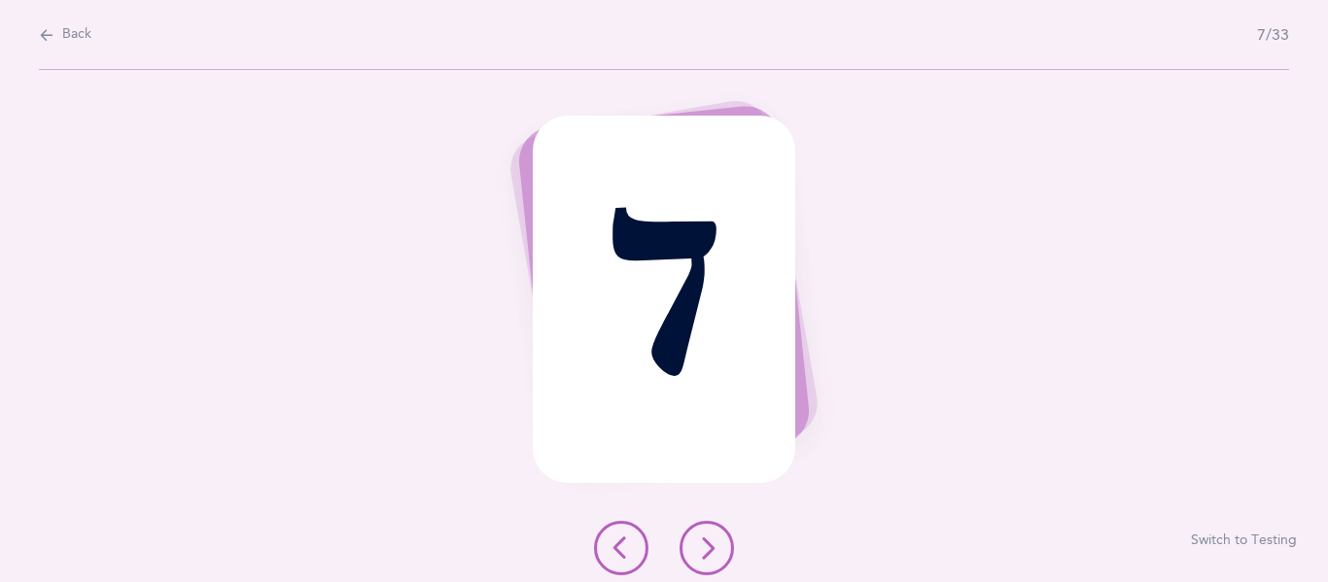
click at [711, 540] on icon at bounding box center [706, 548] width 23 height 23
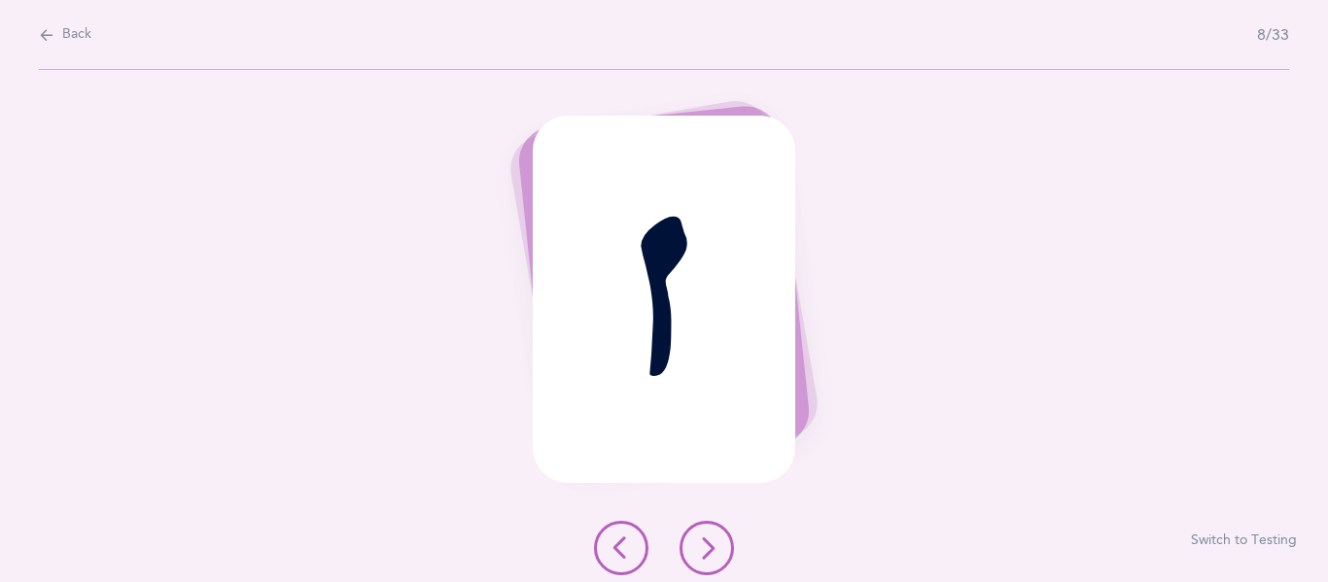
click at [270, 313] on div "ז Switch to Testing" at bounding box center [664, 326] width 1328 height 512
click at [53, 33] on icon at bounding box center [47, 34] width 16 height 21
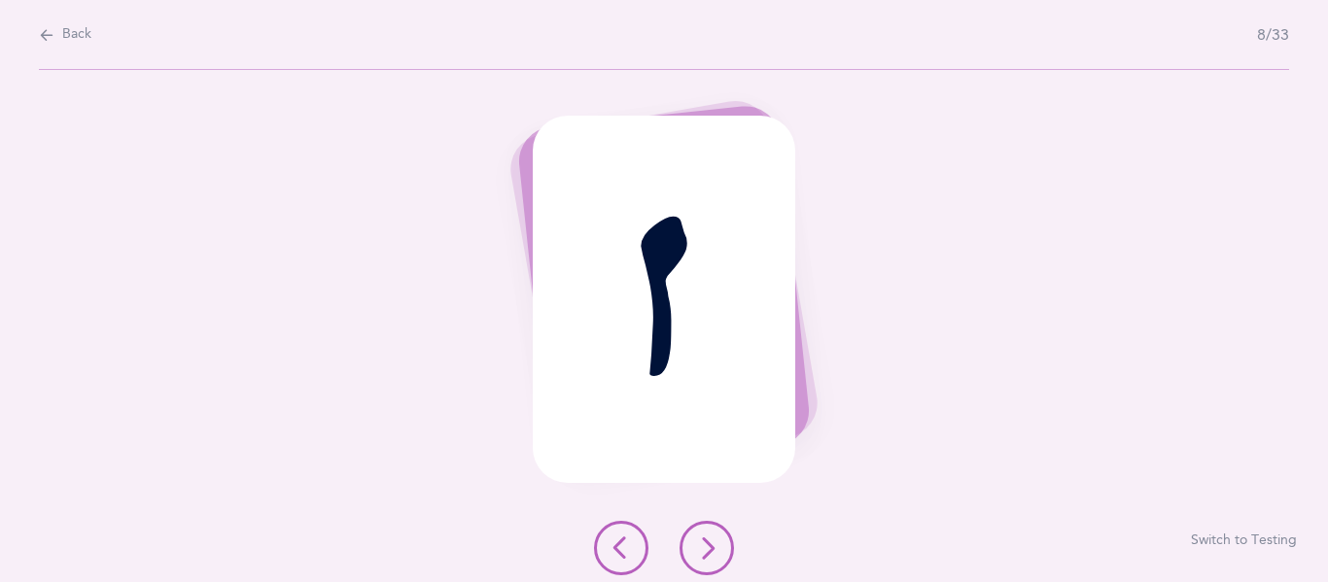
select select "single"
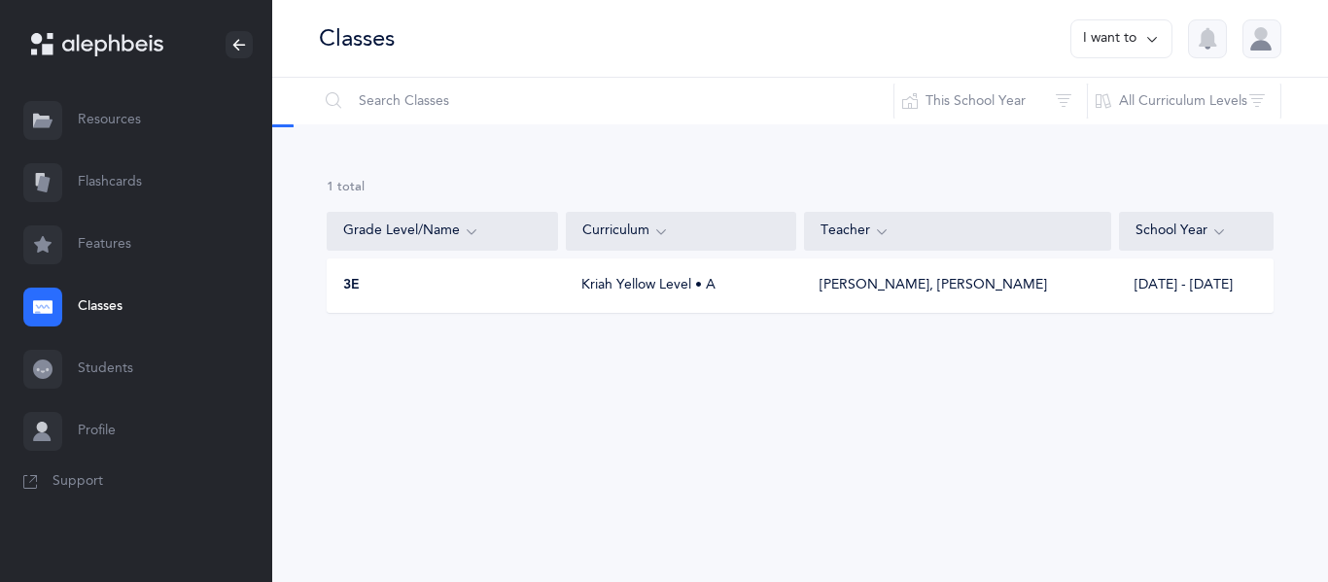
click at [1251, 38] on div at bounding box center [1262, 38] width 39 height 39
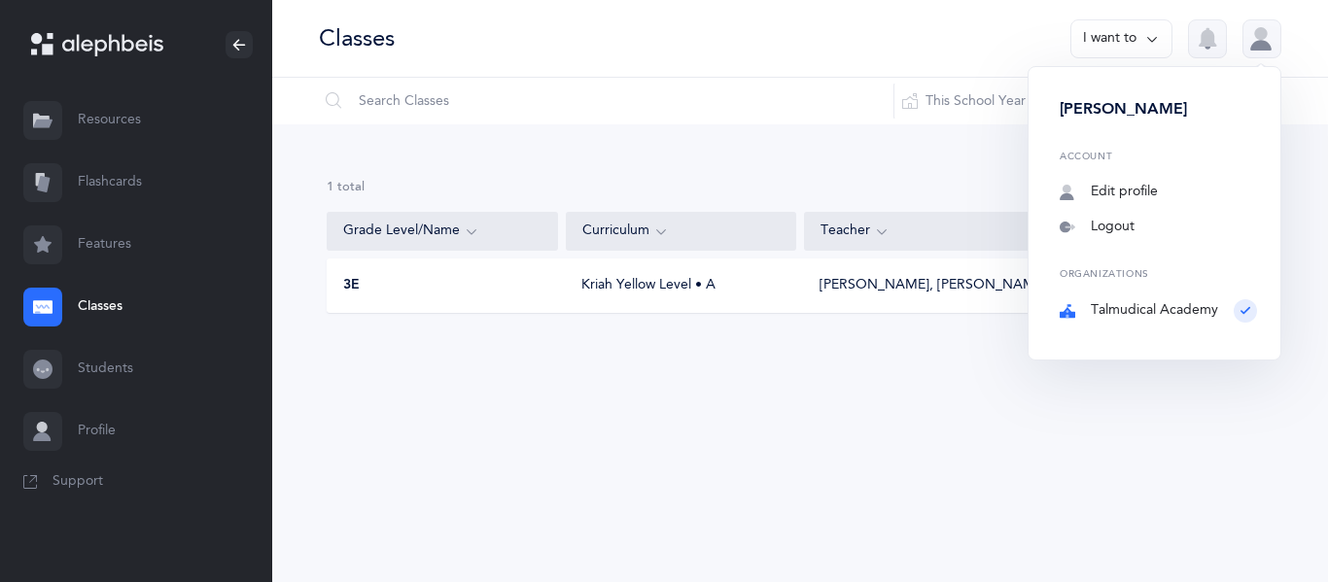
click at [1251, 38] on div at bounding box center [1262, 38] width 39 height 39
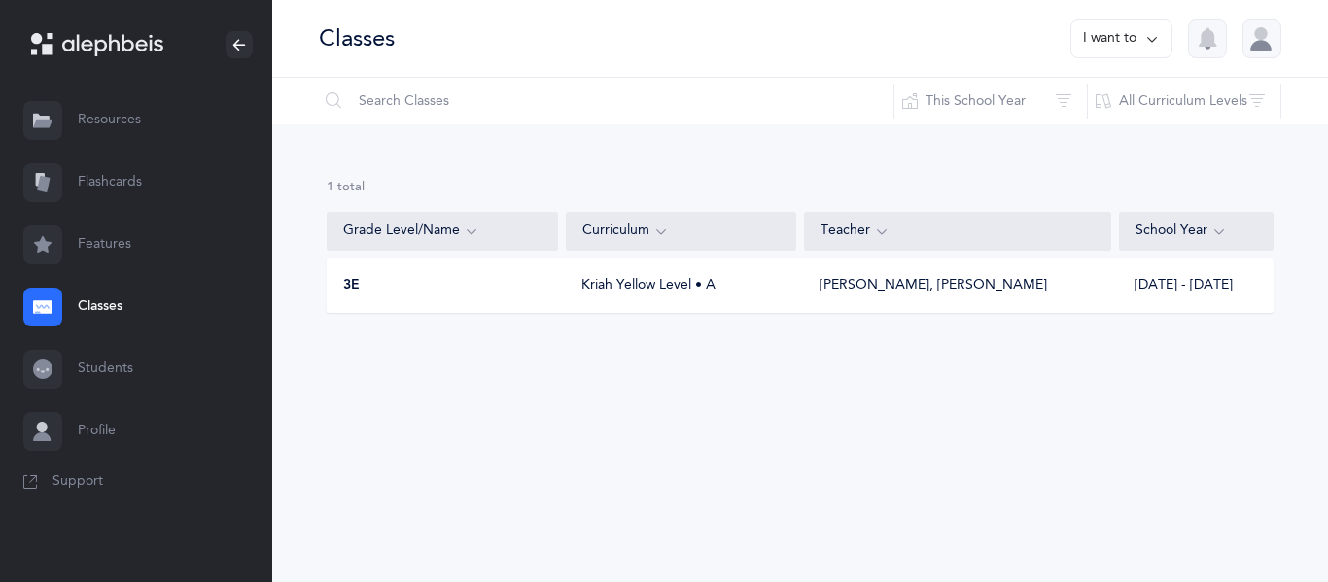
click at [1250, 44] on div at bounding box center [1262, 38] width 39 height 39
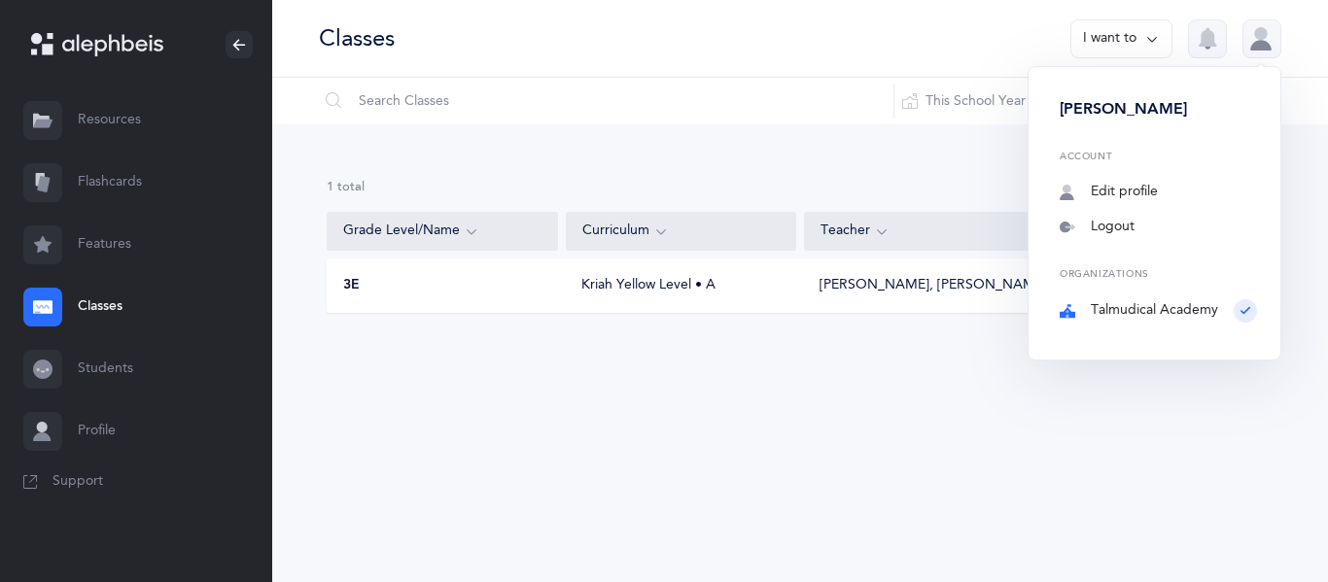
click at [1250, 44] on div at bounding box center [1262, 38] width 39 height 39
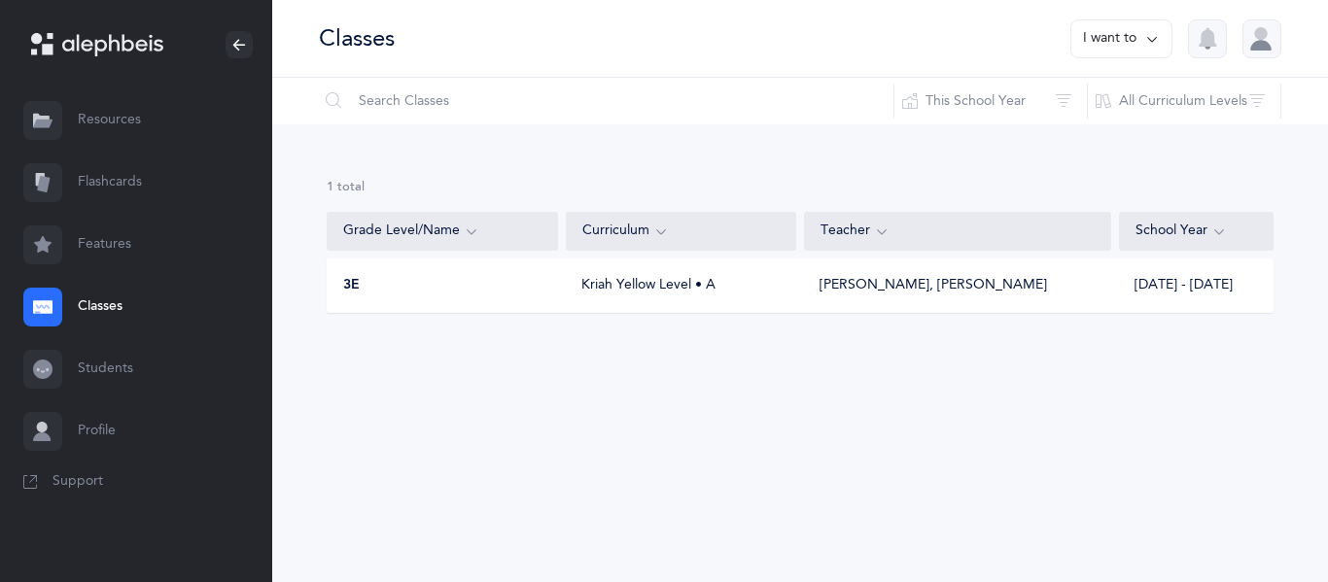
click at [638, 286] on div "Kriah Yellow Level • A" at bounding box center [681, 285] width 230 height 19
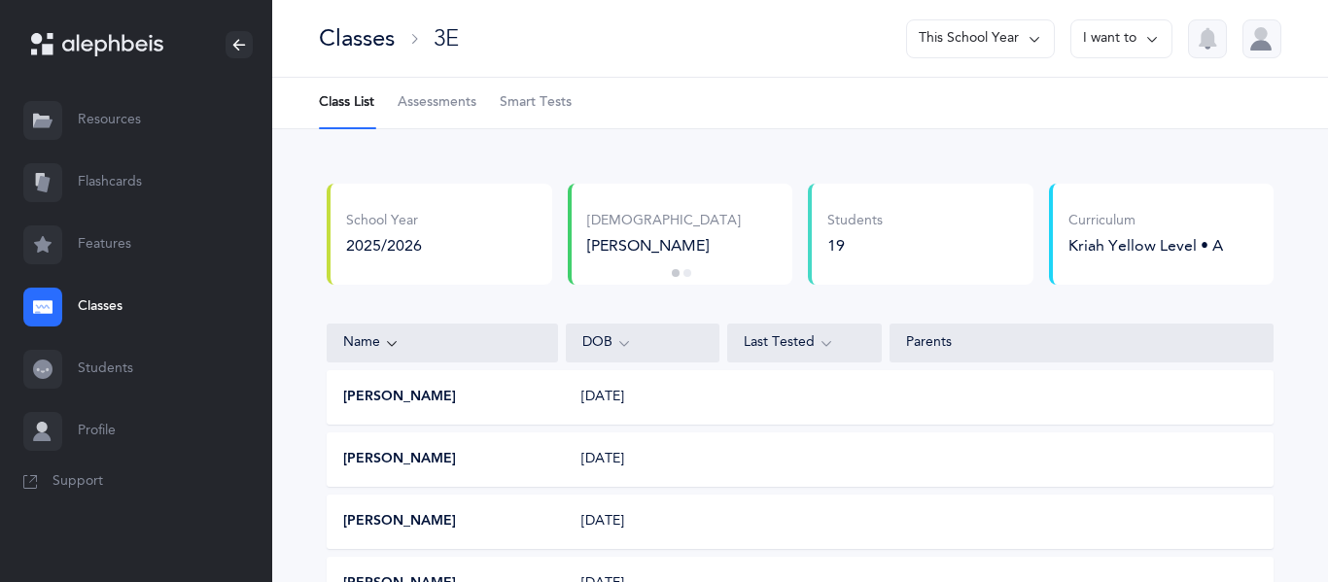
click at [414, 118] on link "Assessments" at bounding box center [437, 103] width 79 height 51
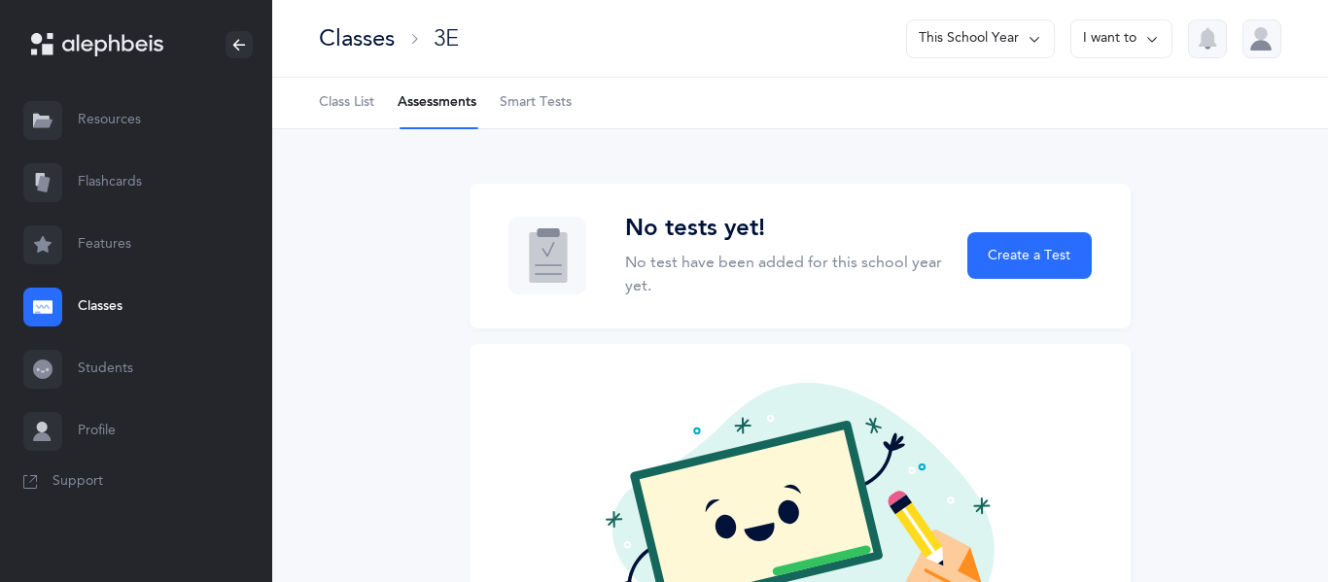
click at [323, 108] on span "Class List" at bounding box center [346, 102] width 55 height 19
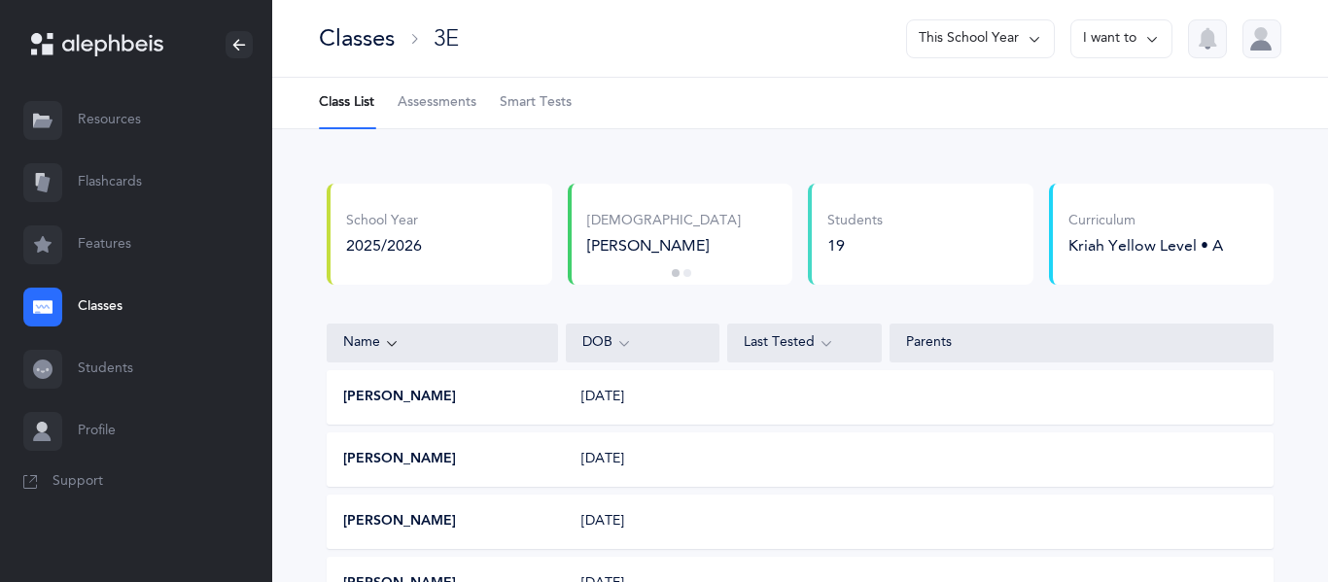
click at [685, 271] on button "2" at bounding box center [688, 273] width 8 height 8
click at [675, 276] on button "1" at bounding box center [676, 273] width 8 height 8
click at [614, 347] on div "DOB" at bounding box center [643, 343] width 122 height 21
click at [830, 354] on div "Last Tested" at bounding box center [804, 343] width 155 height 39
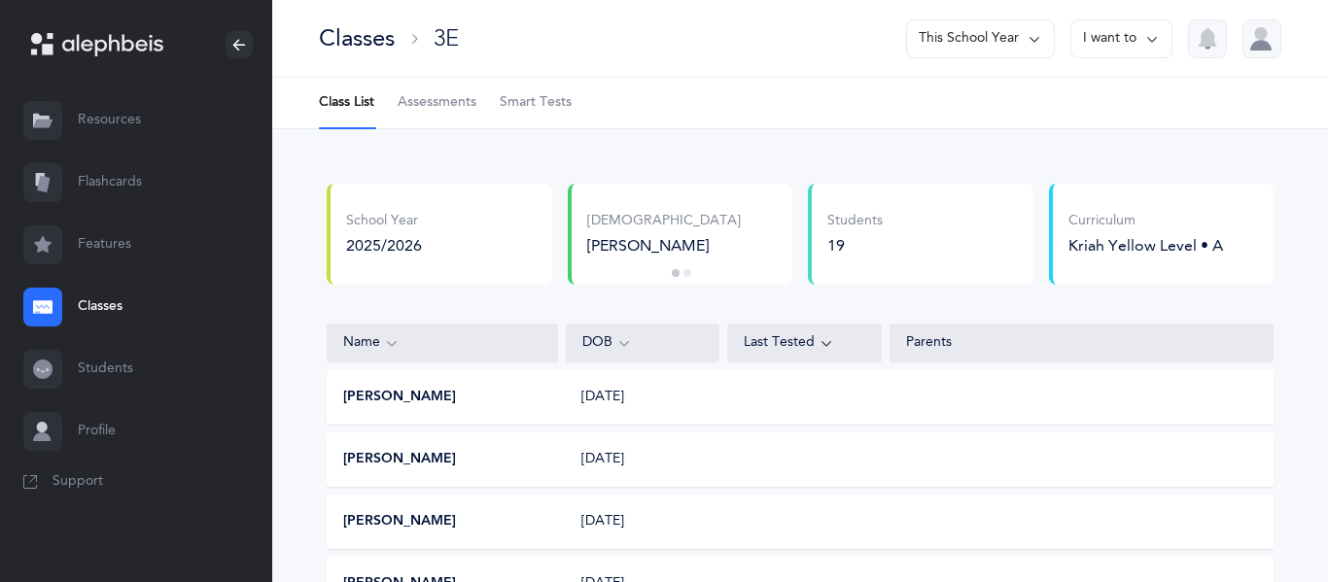
click at [911, 343] on div "Parents" at bounding box center [1081, 342] width 351 height 19
click at [463, 348] on div "Name" at bounding box center [442, 343] width 198 height 21
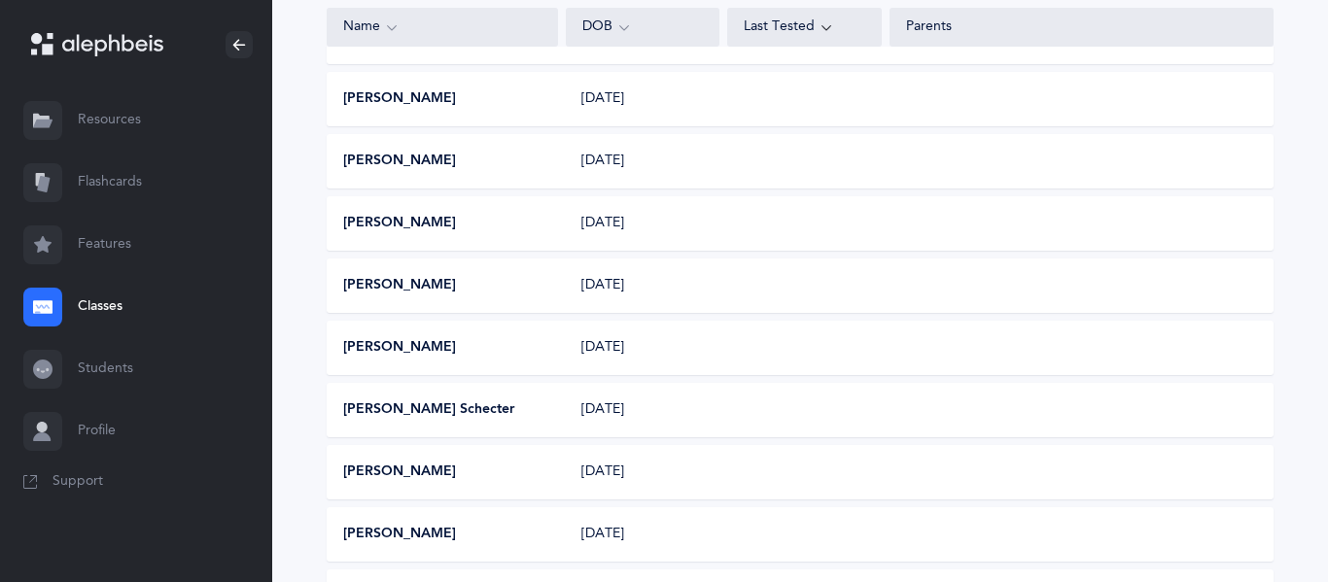
scroll to position [1048, 0]
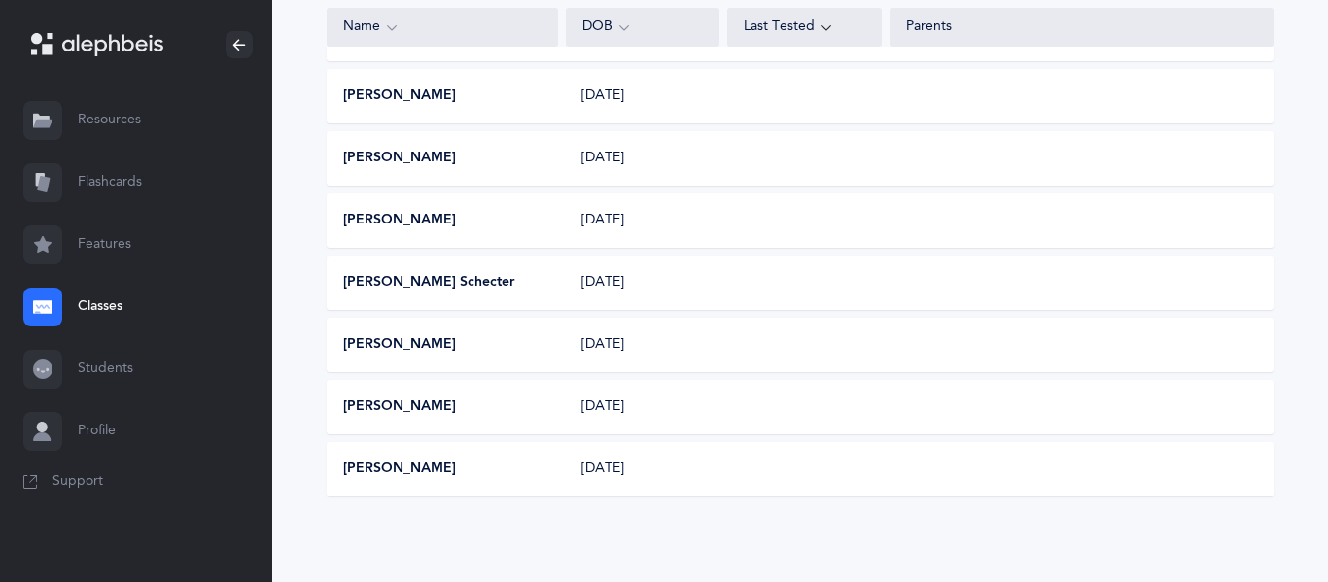
click at [120, 182] on link "Flashcards" at bounding box center [136, 183] width 272 height 62
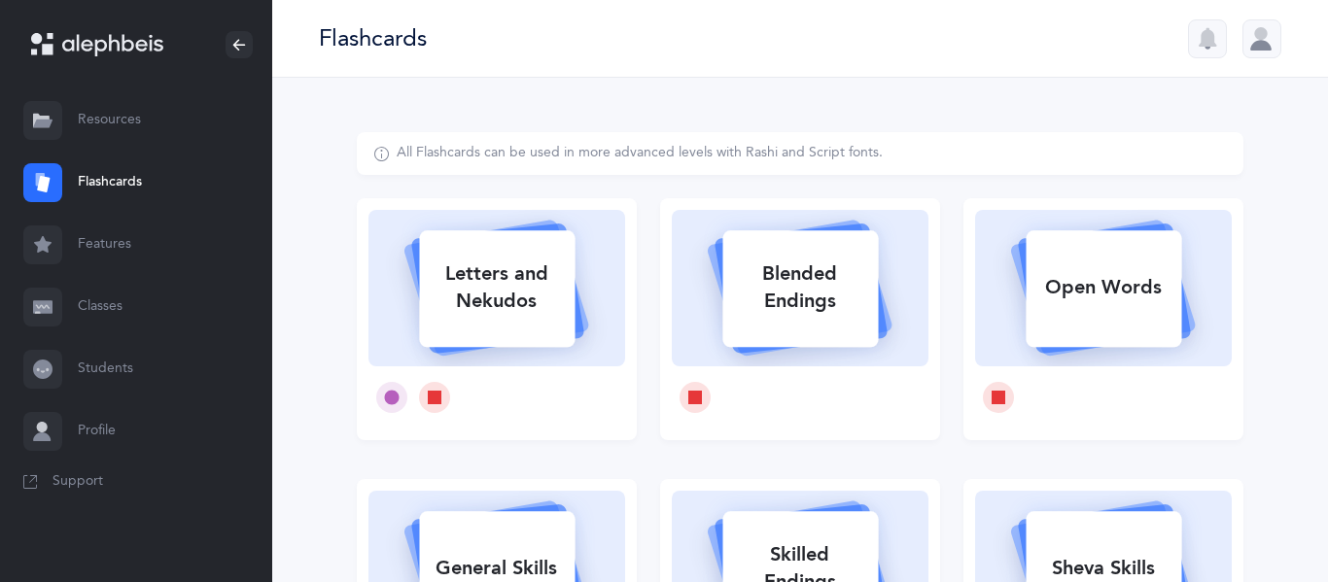
scroll to position [4, 0]
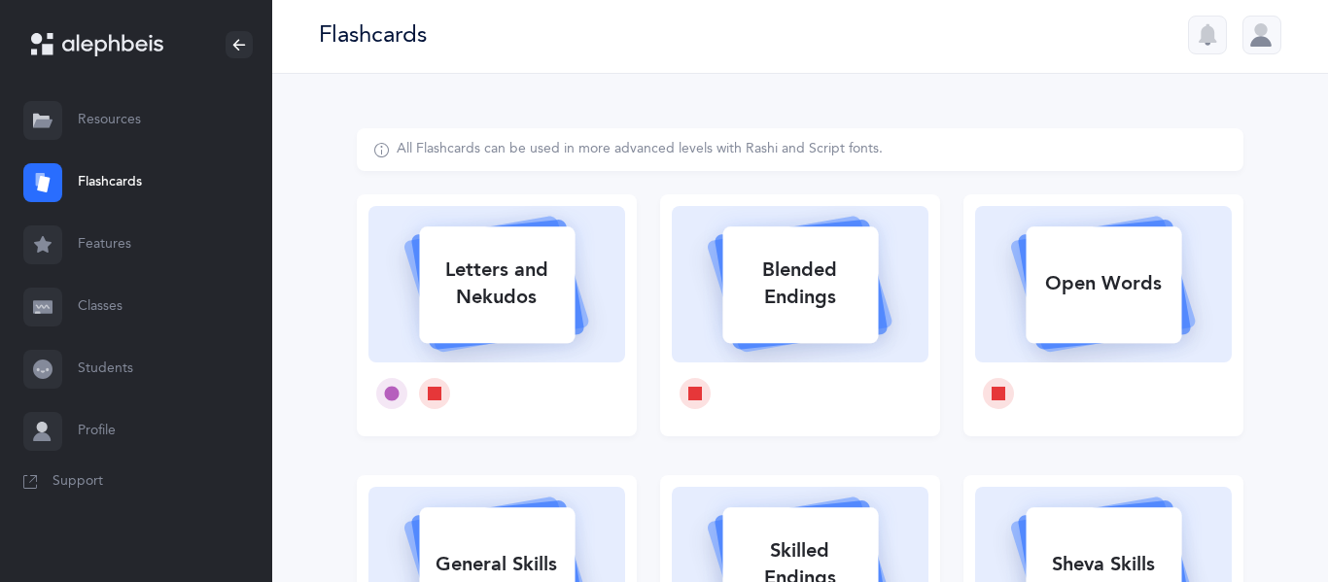
click at [97, 110] on link "Resources" at bounding box center [136, 120] width 272 height 62
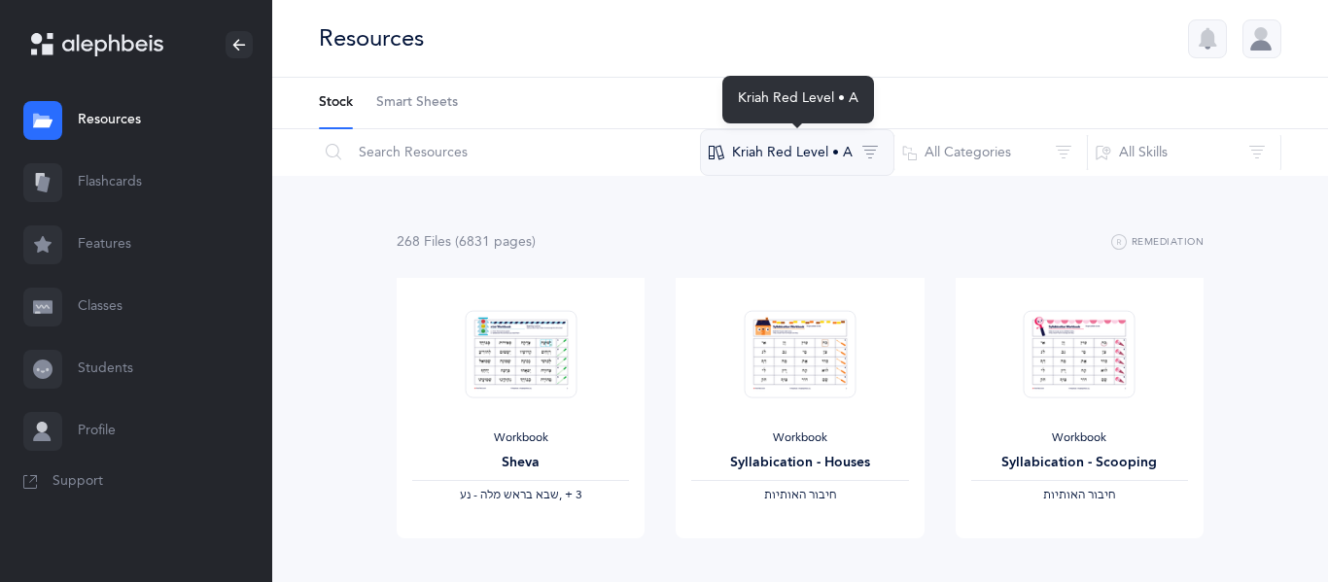
click at [738, 158] on button "Kriah Red Level • A" at bounding box center [797, 152] width 194 height 47
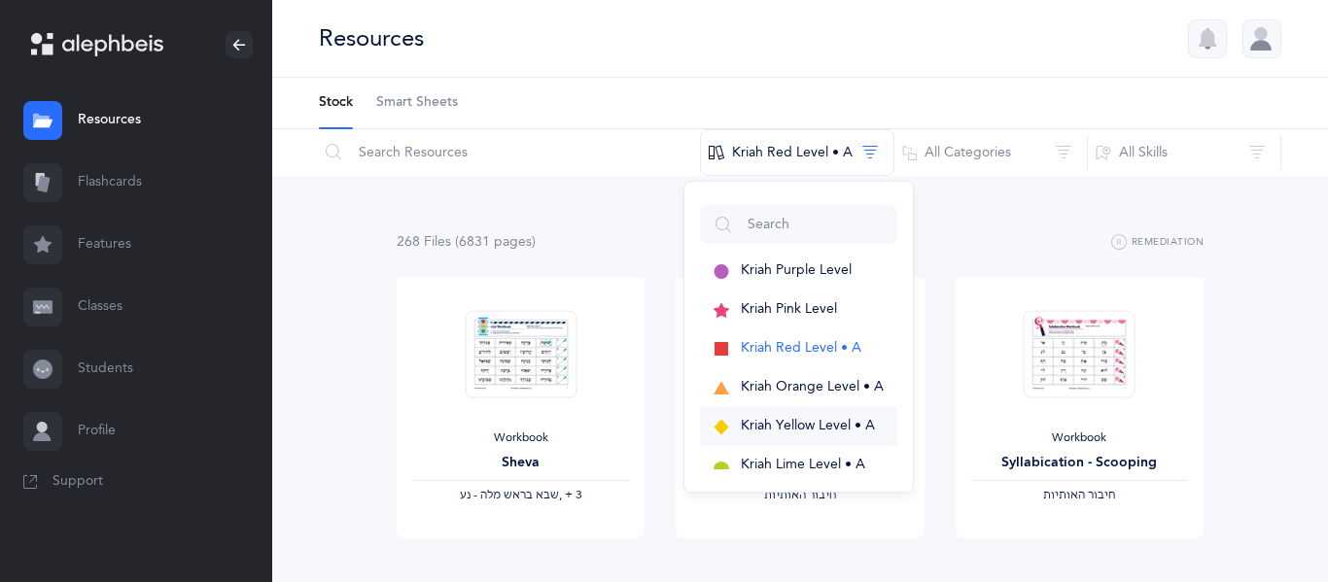
click at [778, 429] on span "Kriah Yellow Level • A" at bounding box center [808, 426] width 134 height 16
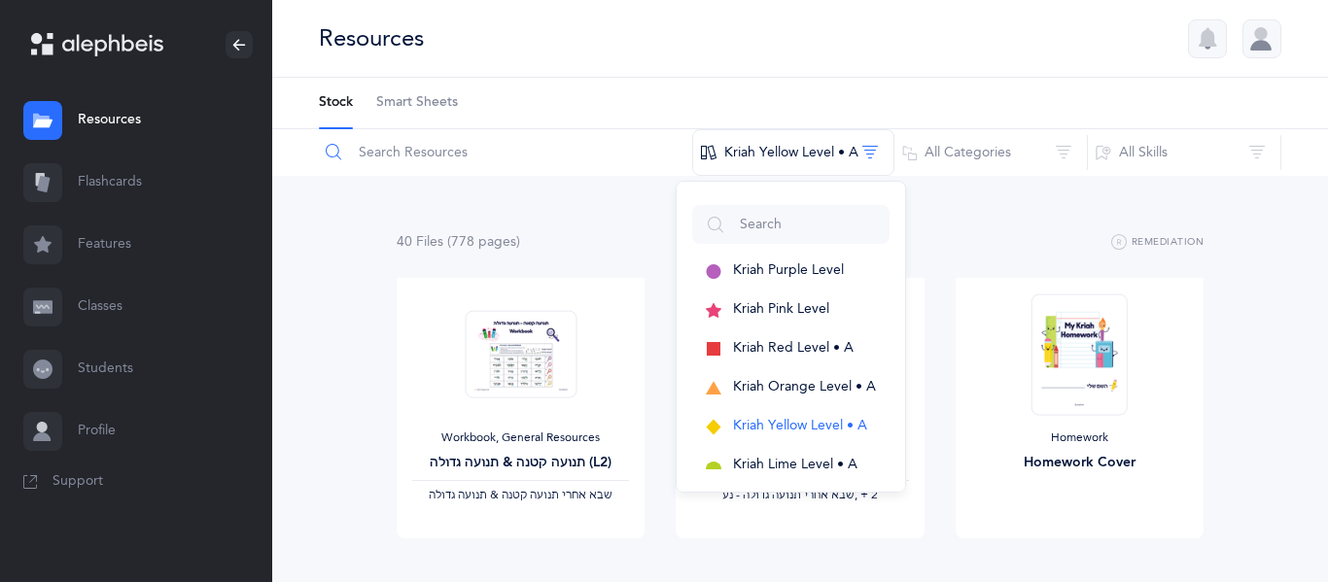
click at [518, 173] on input "text" at bounding box center [505, 152] width 375 height 47
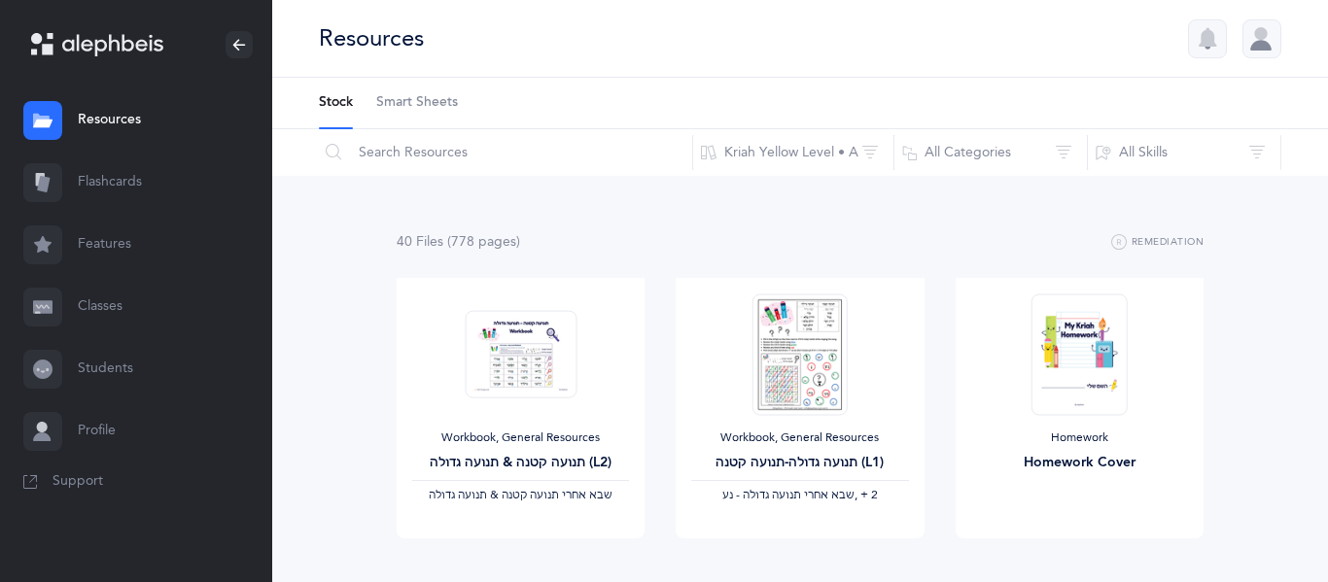
click at [806, 413] on img at bounding box center [800, 355] width 95 height 122
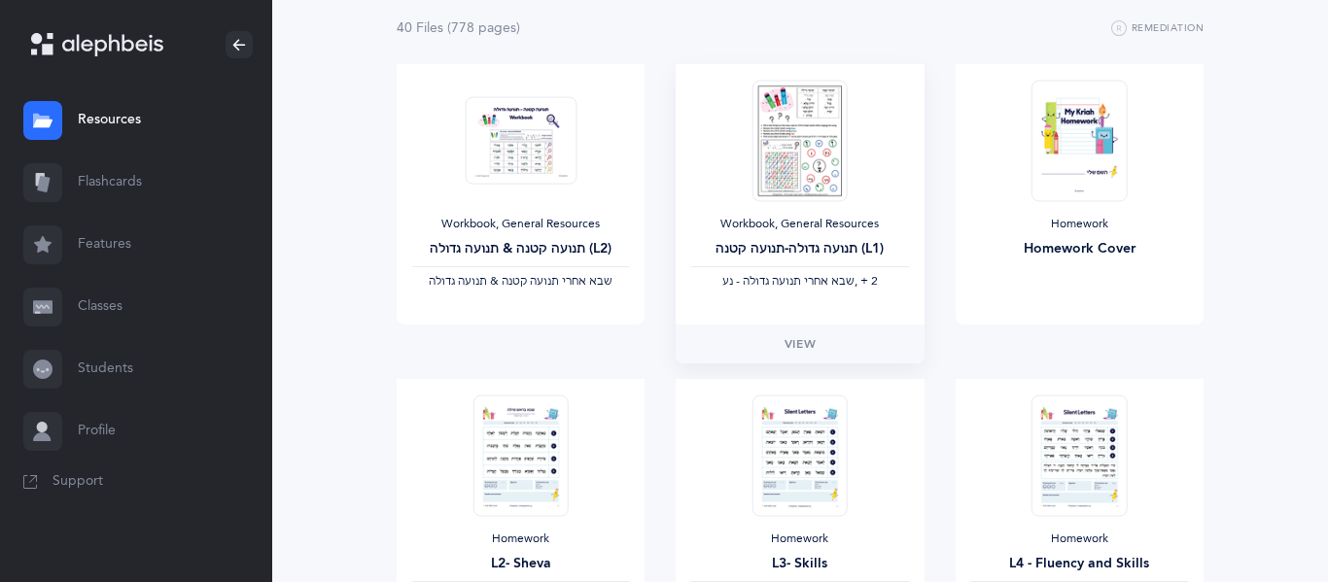
scroll to position [216, 0]
click at [792, 345] on span "View" at bounding box center [800, 342] width 31 height 18
